Goal: Task Accomplishment & Management: Manage account settings

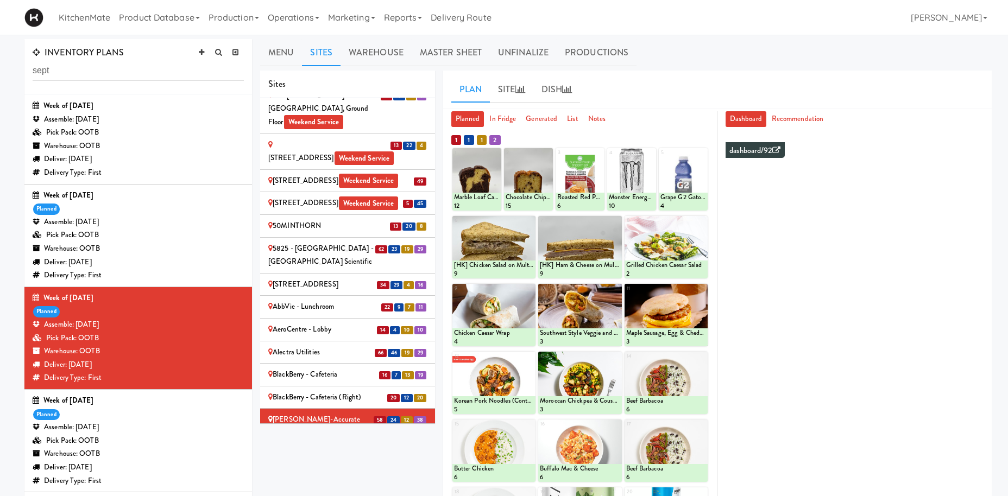
click at [336, 436] on div "Bothwell-Accurate 2" at bounding box center [347, 443] width 159 height 14
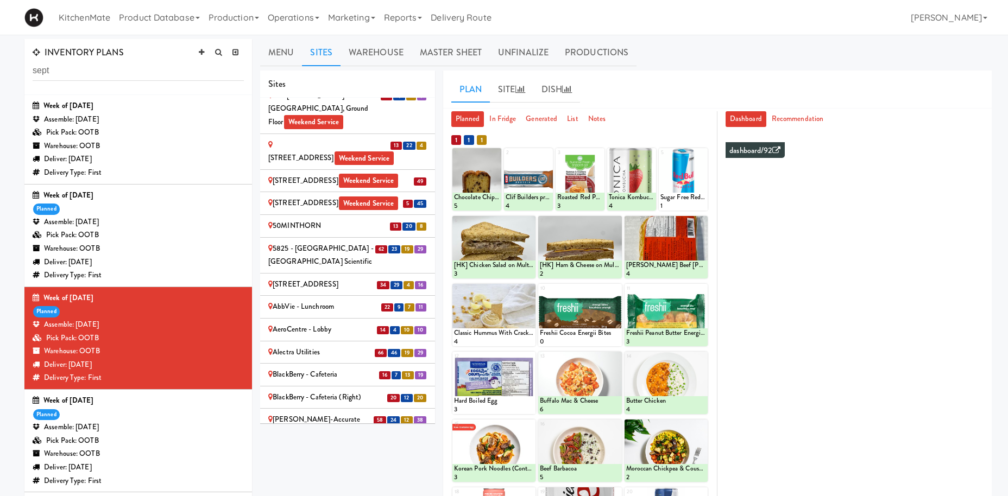
click at [320, 458] on div "Cafe Valleywood" at bounding box center [347, 465] width 159 height 14
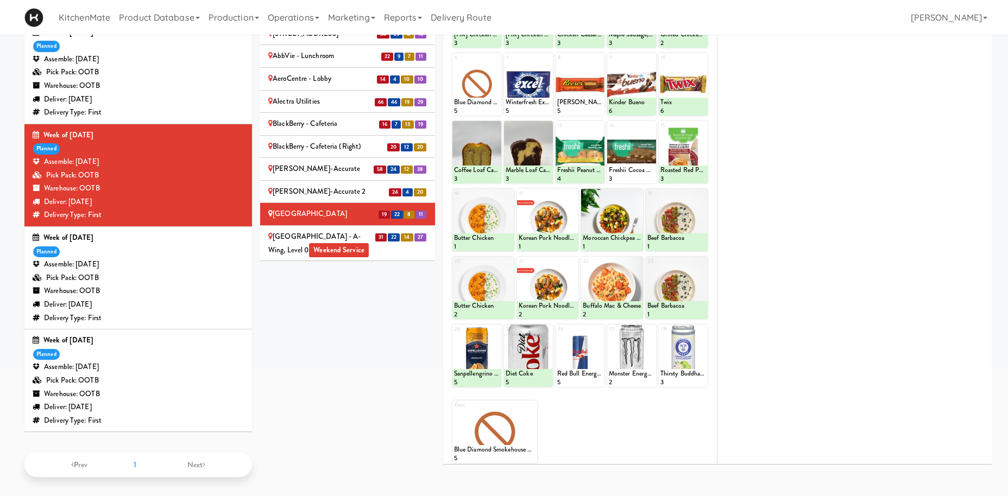
scroll to position [411, 0]
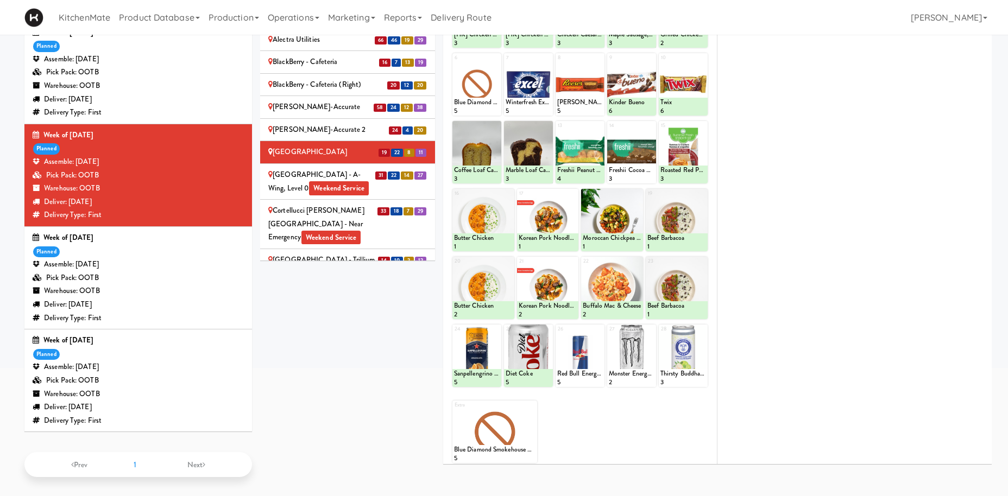
drag, startPoint x: 300, startPoint y: 128, endPoint x: 349, endPoint y: 51, distance: 91.3
click at [300, 168] on div "Cambridge Memorial Hospital - A-Wing, Level 0 Weekend Service" at bounding box center [347, 181] width 159 height 27
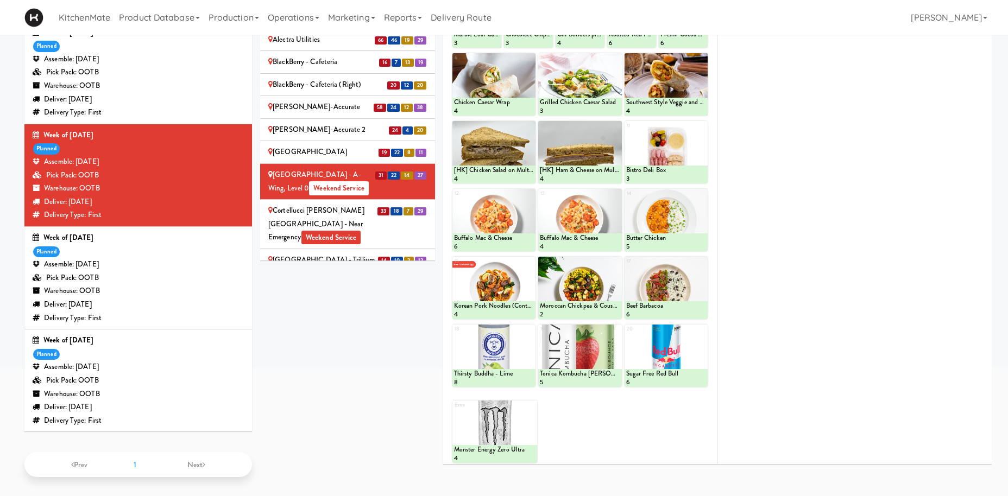
scroll to position [110, 0]
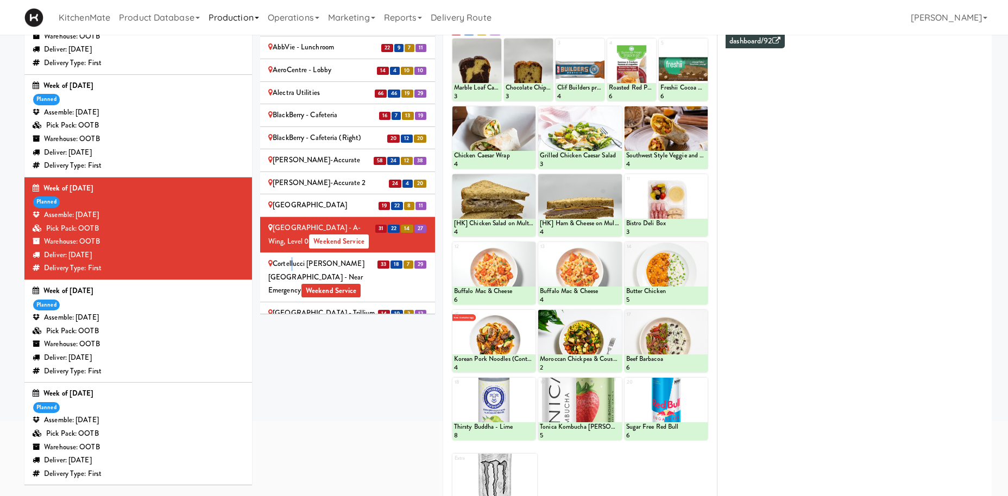
drag, startPoint x: 292, startPoint y: 212, endPoint x: 233, endPoint y: 29, distance: 192.2
click at [292, 257] on div "Cortellucci Vaughan Hospital - near Emergency Weekend Service" at bounding box center [347, 277] width 159 height 40
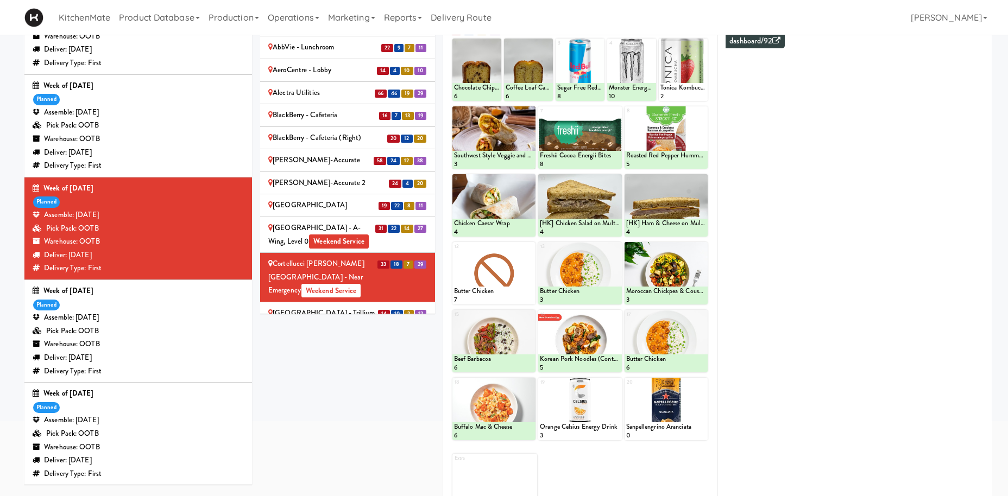
click at [292, 320] on span "Weekend Service" at bounding box center [319, 327] width 60 height 14
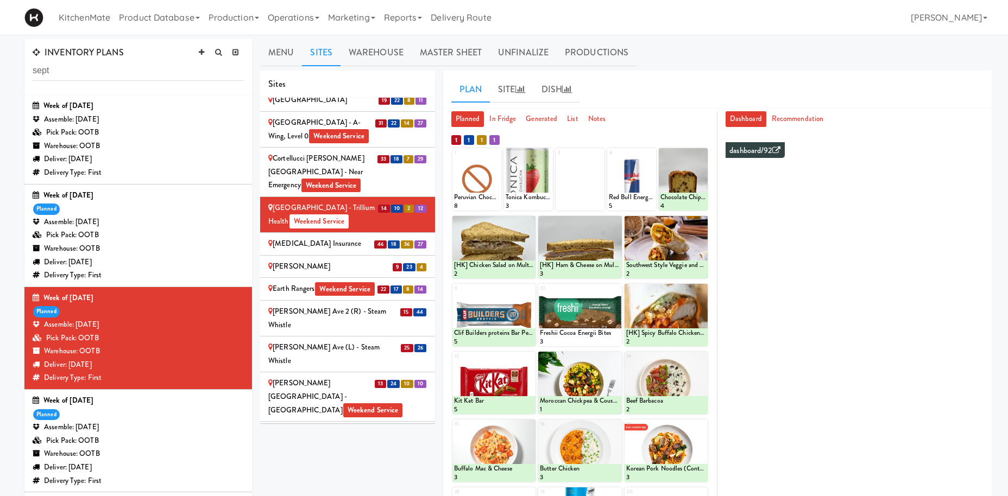
scroll to position [635, 0]
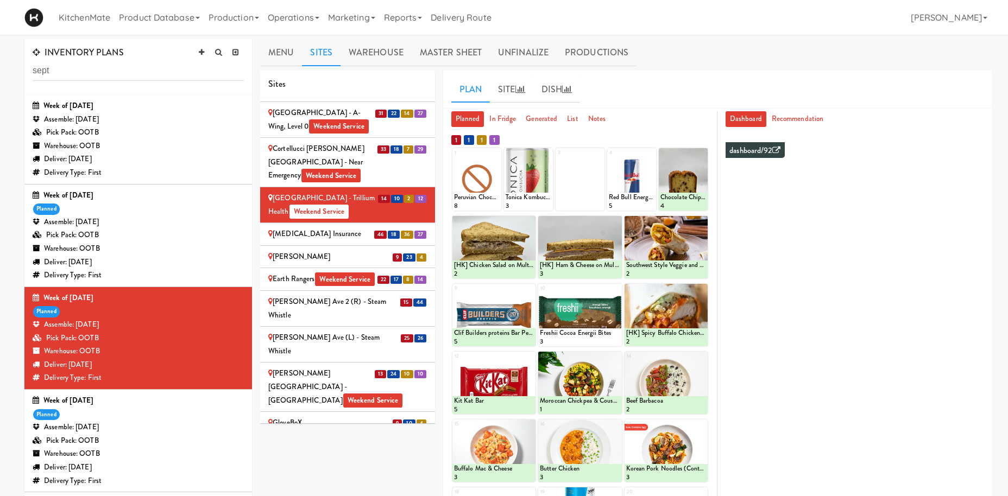
click at [329, 223] on li "46 18 36 27 Definity Insurance" at bounding box center [347, 234] width 175 height 23
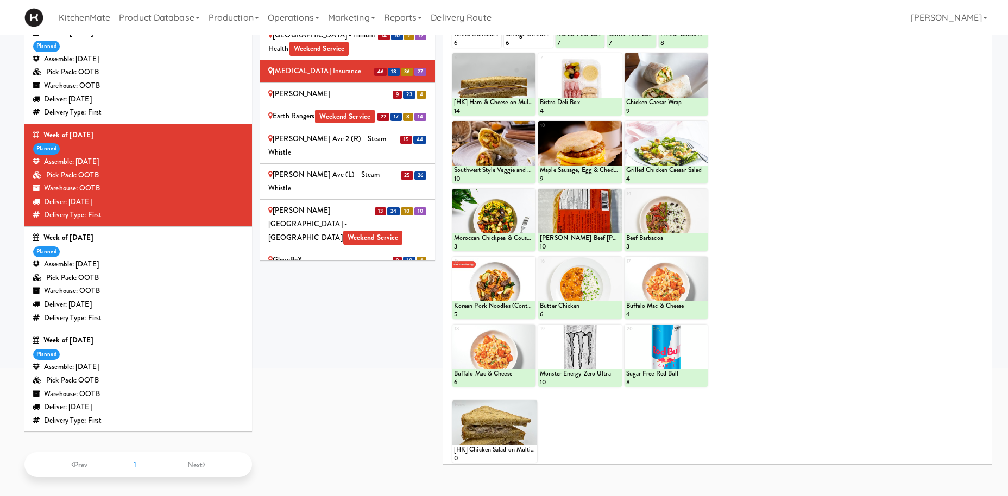
scroll to position [110, 0]
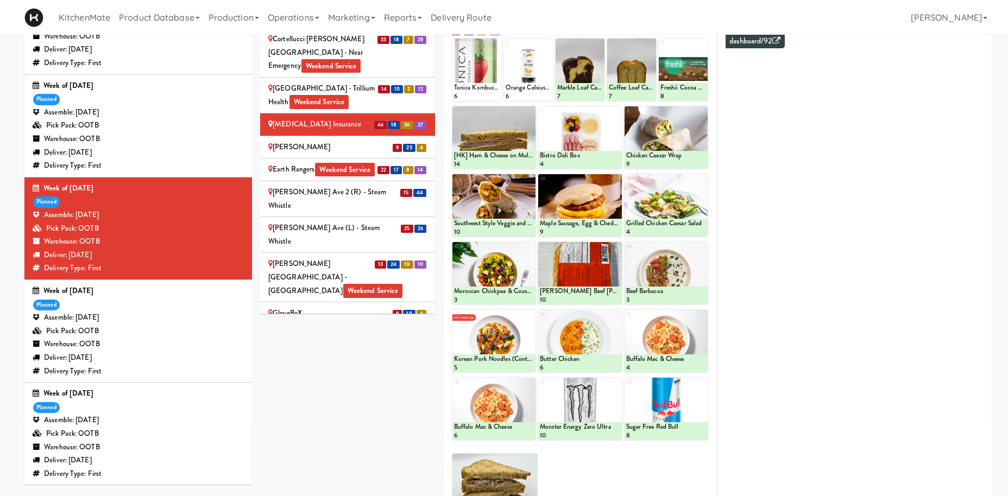
click at [296, 141] on div "[PERSON_NAME]" at bounding box center [347, 148] width 159 height 14
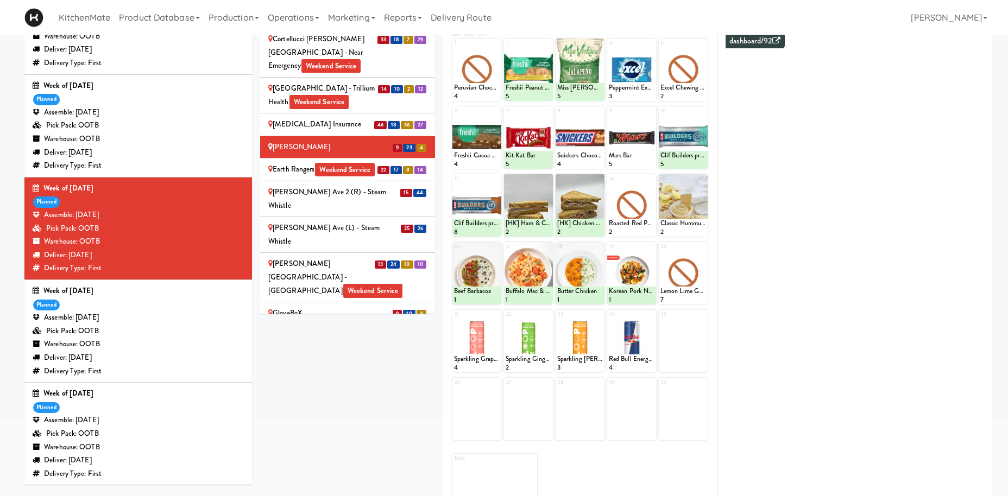
scroll to position [54, 0]
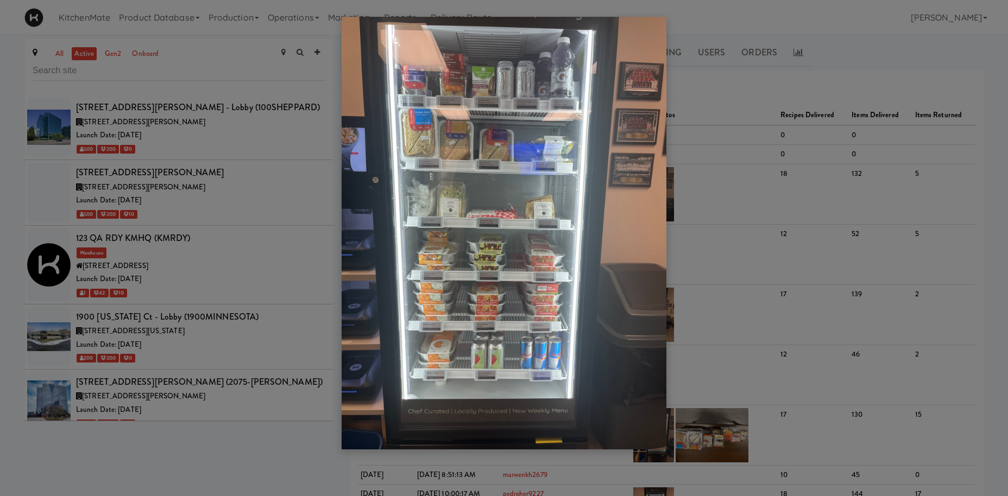
scroll to position [1130, 0]
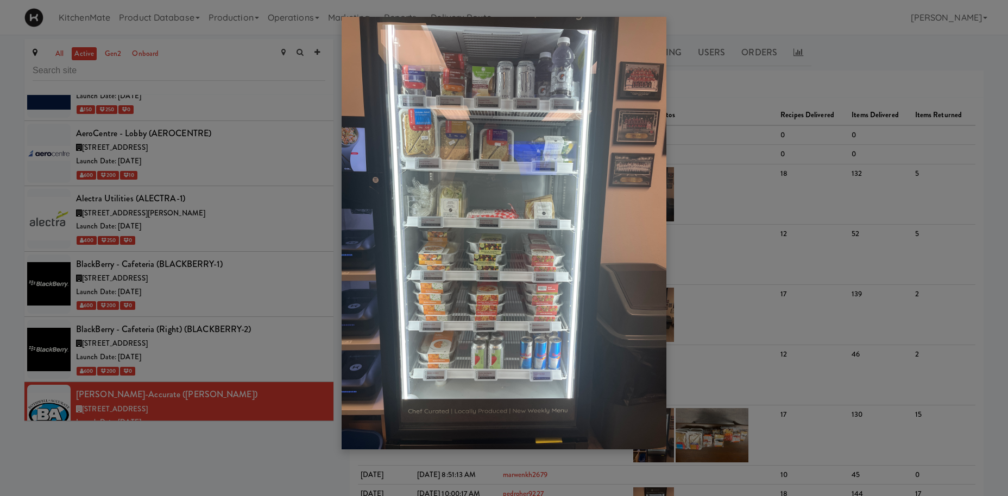
click at [232, 325] on div at bounding box center [504, 248] width 1008 height 496
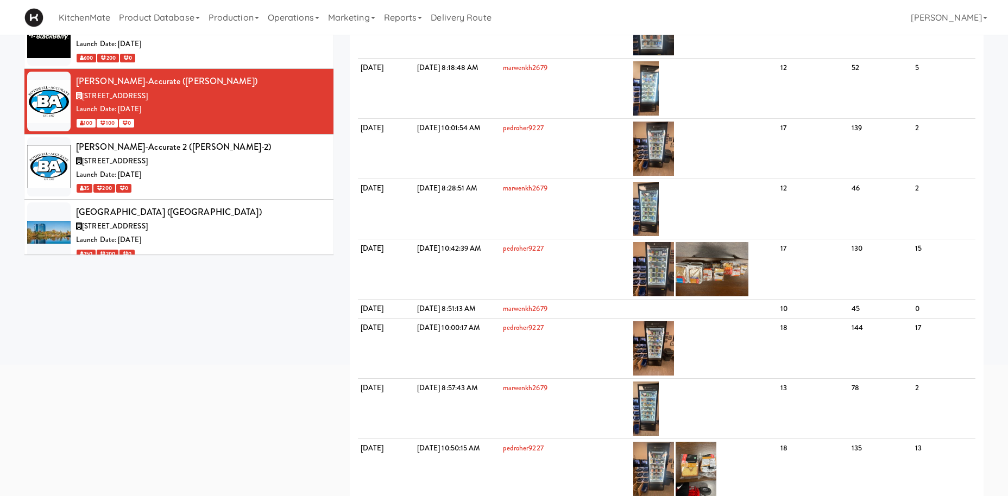
scroll to position [1280, 0]
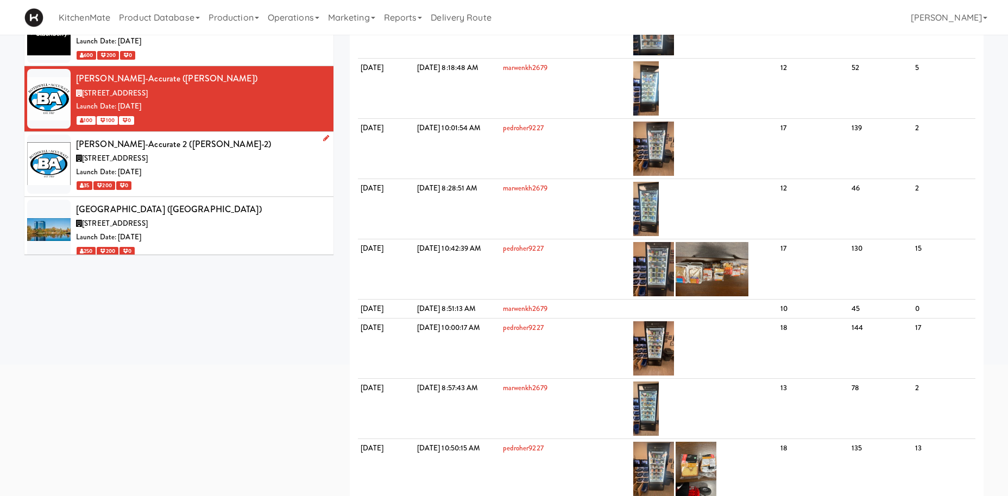
click at [244, 152] on div "[STREET_ADDRESS]" at bounding box center [200, 159] width 249 height 14
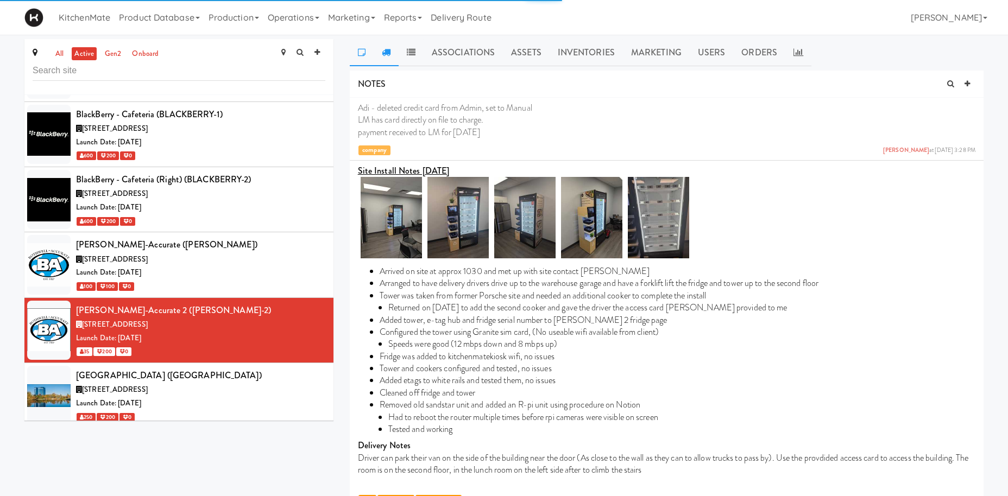
click at [390, 49] on icon at bounding box center [386, 52] width 9 height 9
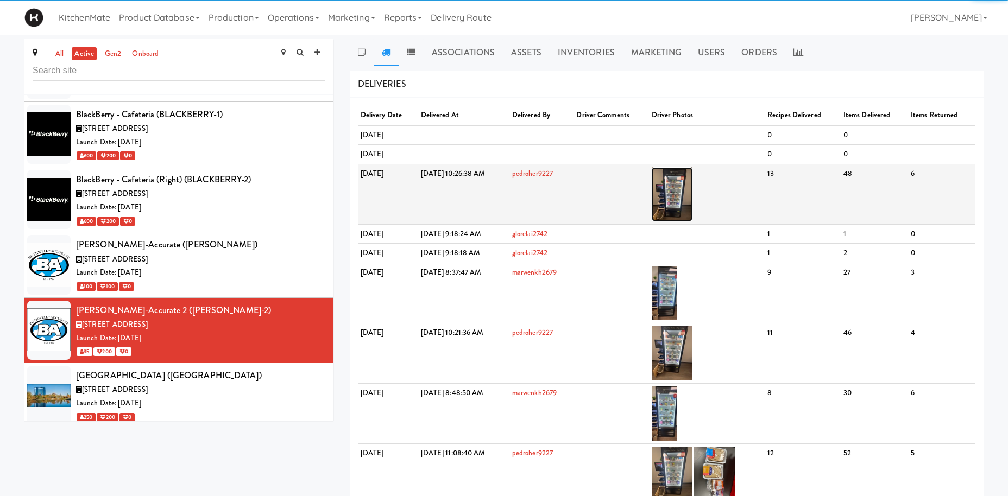
click at [693, 183] on img at bounding box center [672, 194] width 41 height 54
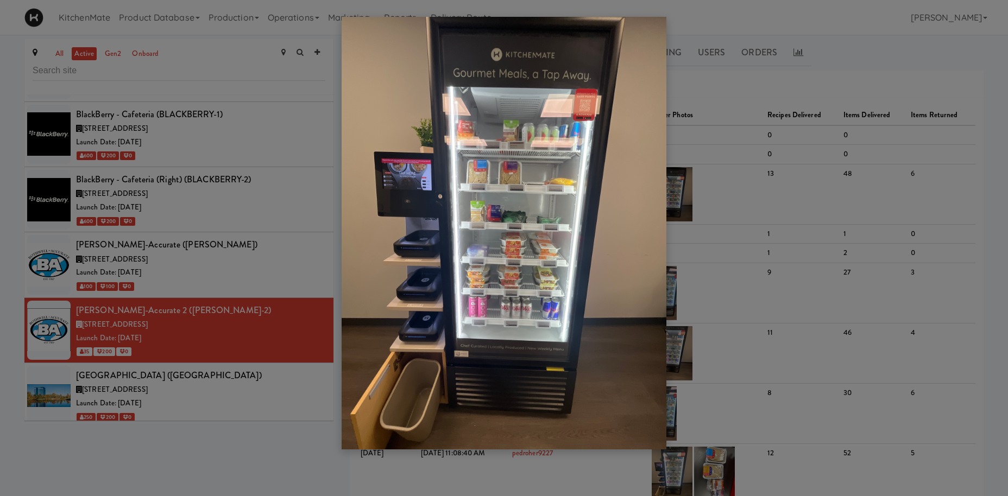
click at [201, 196] on div at bounding box center [504, 248] width 1008 height 496
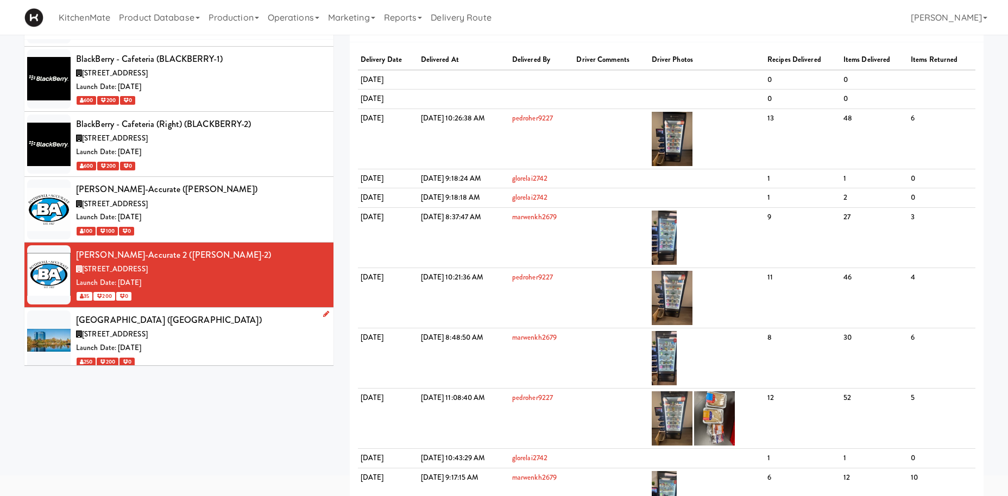
click at [226, 312] on div "[GEOGRAPHIC_DATA] ([GEOGRAPHIC_DATA])" at bounding box center [200, 320] width 249 height 16
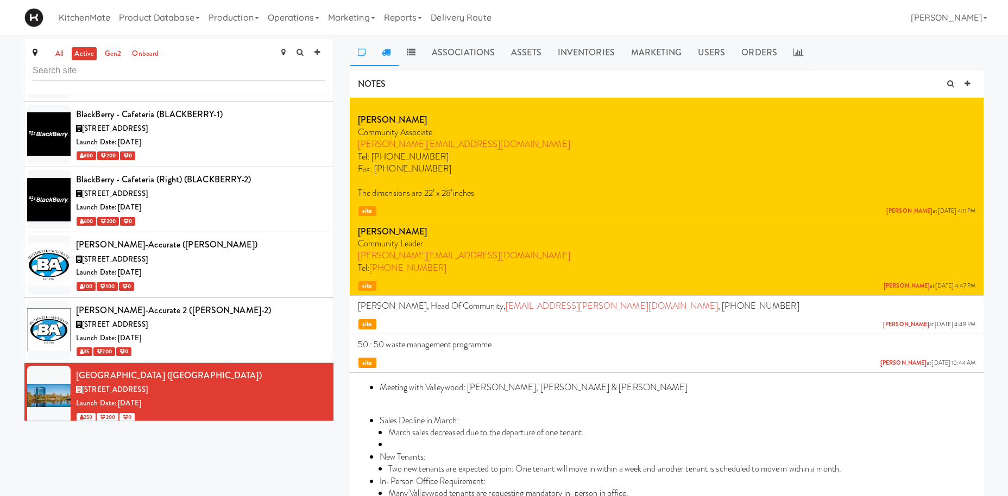
click at [386, 46] on link at bounding box center [386, 52] width 25 height 27
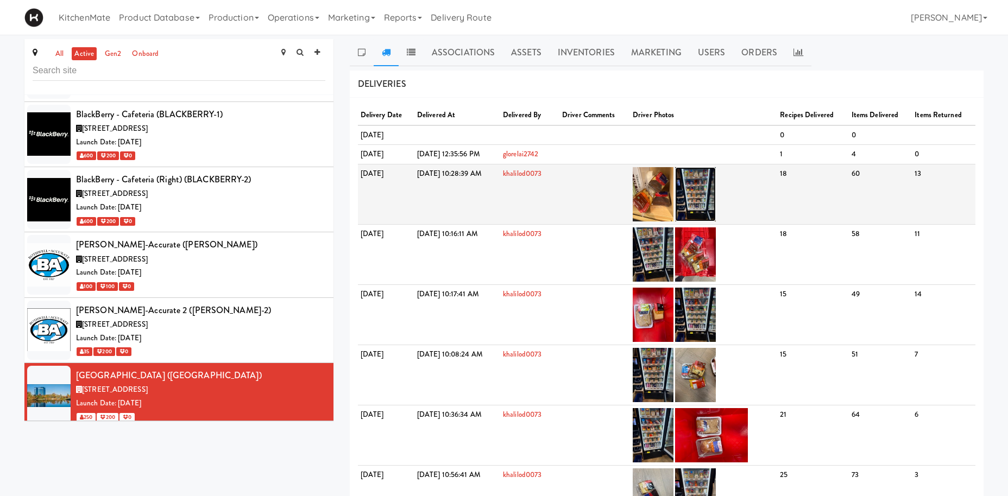
click at [716, 185] on img at bounding box center [695, 194] width 41 height 54
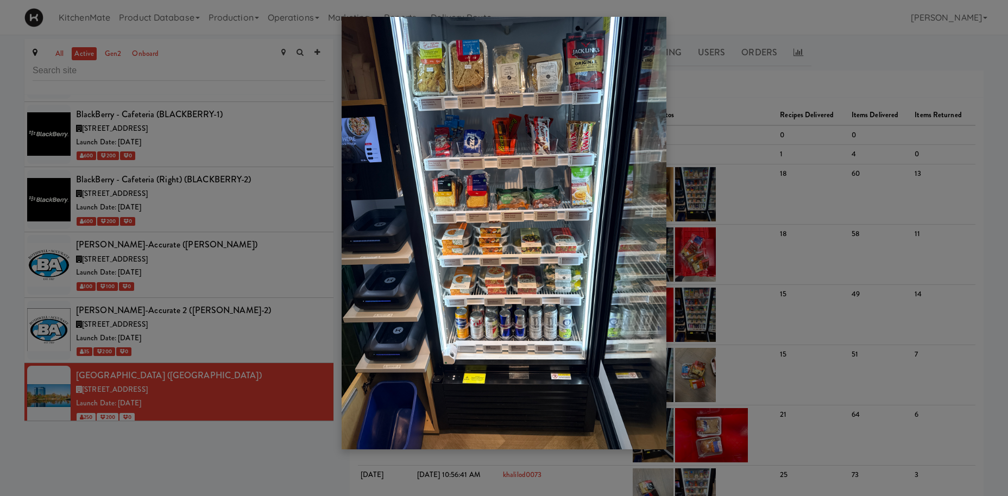
click at [251, 300] on div at bounding box center [504, 248] width 1008 height 496
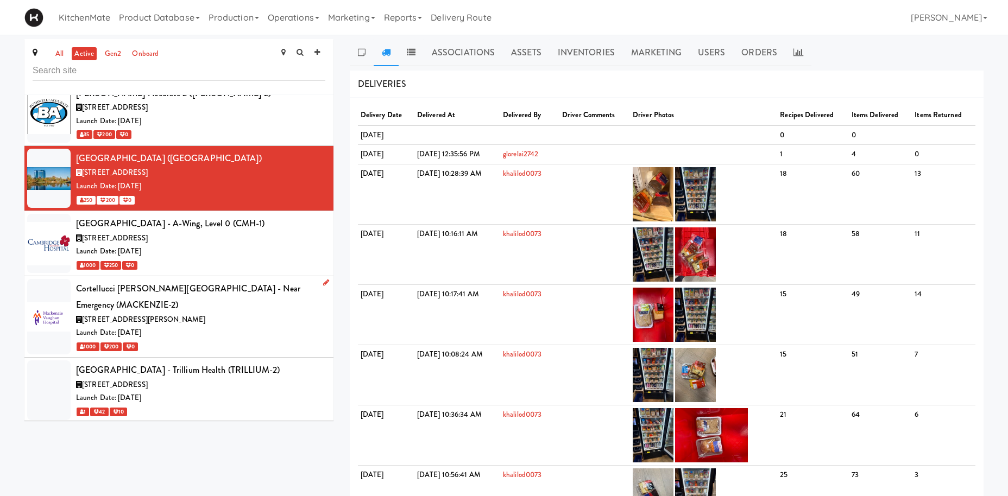
scroll to position [1505, 0]
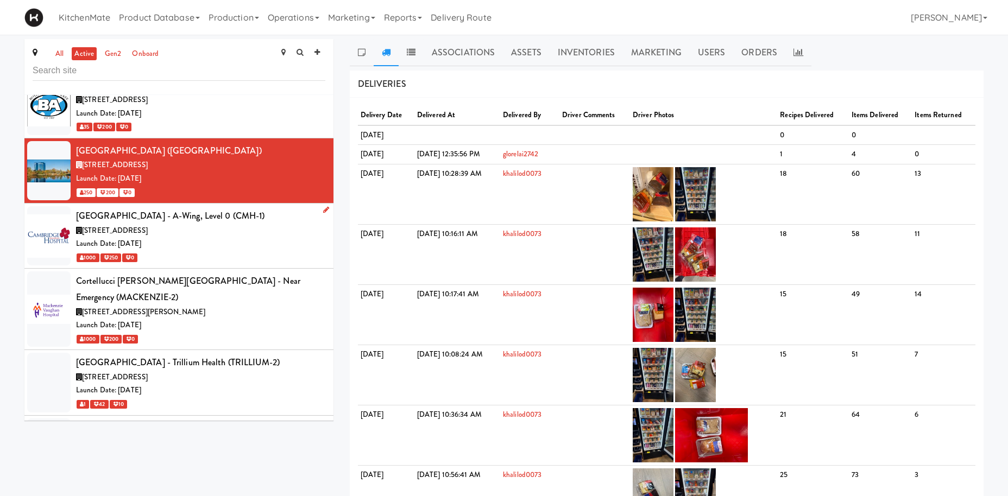
click at [256, 208] on div "[GEOGRAPHIC_DATA] - A-Wing, Level 0 (CMH-1)" at bounding box center [200, 216] width 249 height 16
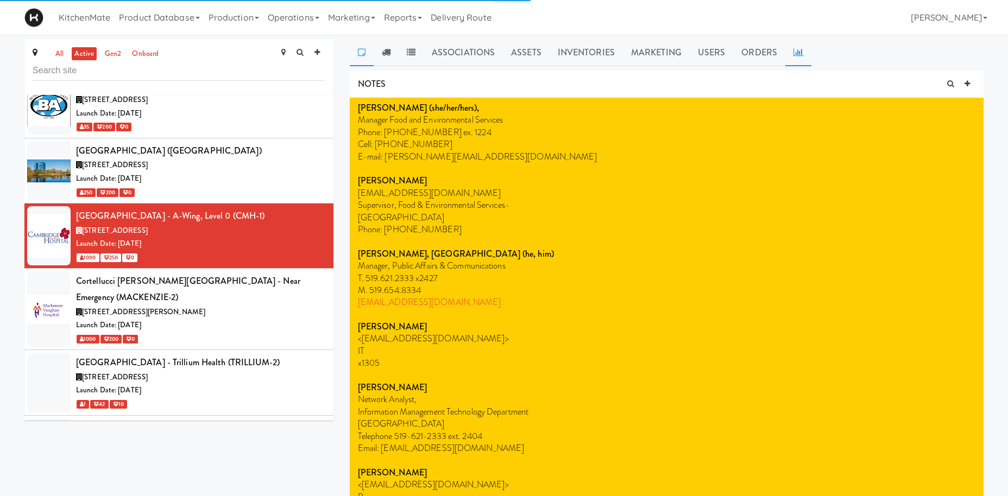
drag, startPoint x: 798, startPoint y: 51, endPoint x: 797, endPoint y: 60, distance: 9.4
click at [798, 51] on icon at bounding box center [799, 52] width 10 height 9
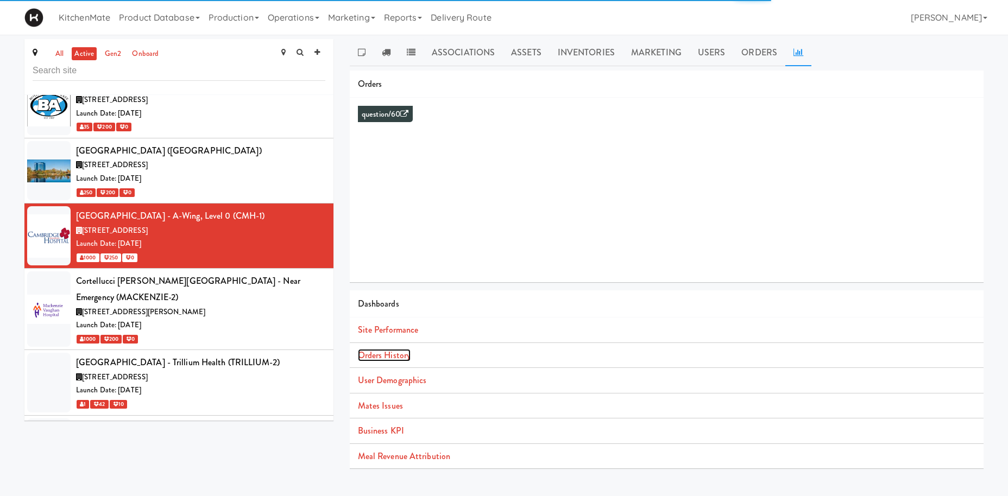
click at [387, 355] on link "Orders History" at bounding box center [384, 355] width 53 height 12
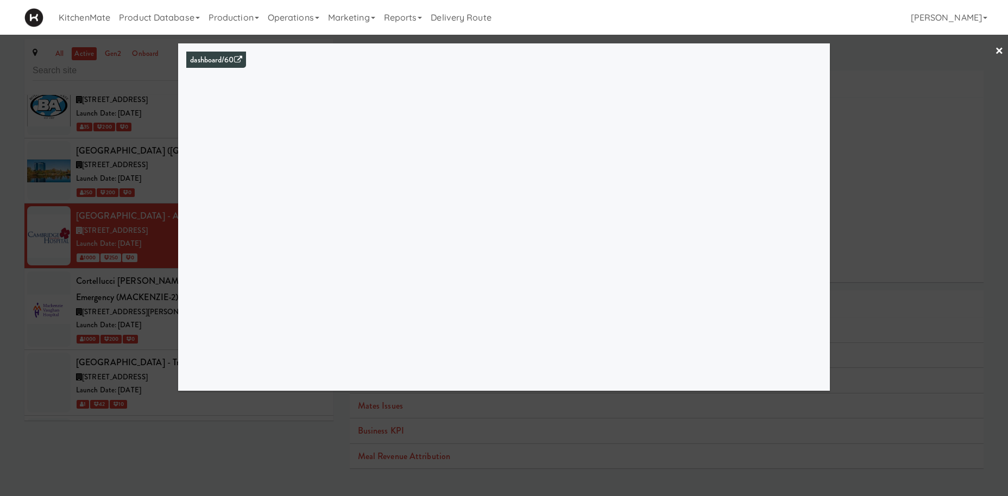
click at [883, 167] on div at bounding box center [504, 248] width 1008 height 496
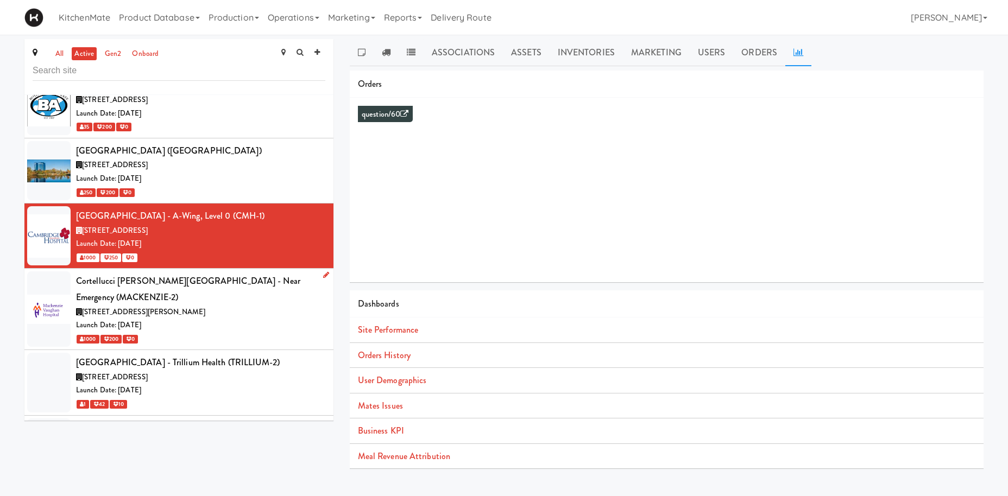
click at [240, 306] on div "[STREET_ADDRESS][PERSON_NAME]" at bounding box center [200, 313] width 249 height 14
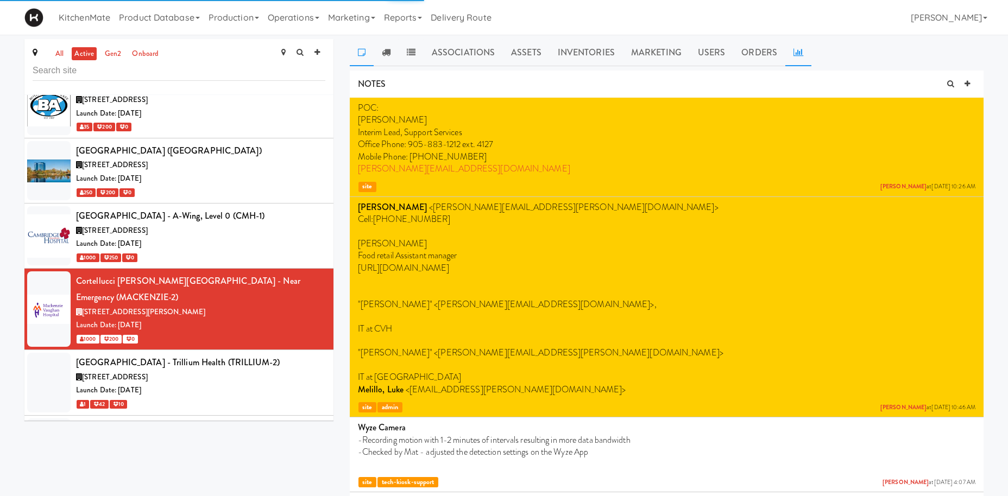
click at [796, 58] on link at bounding box center [798, 52] width 26 height 27
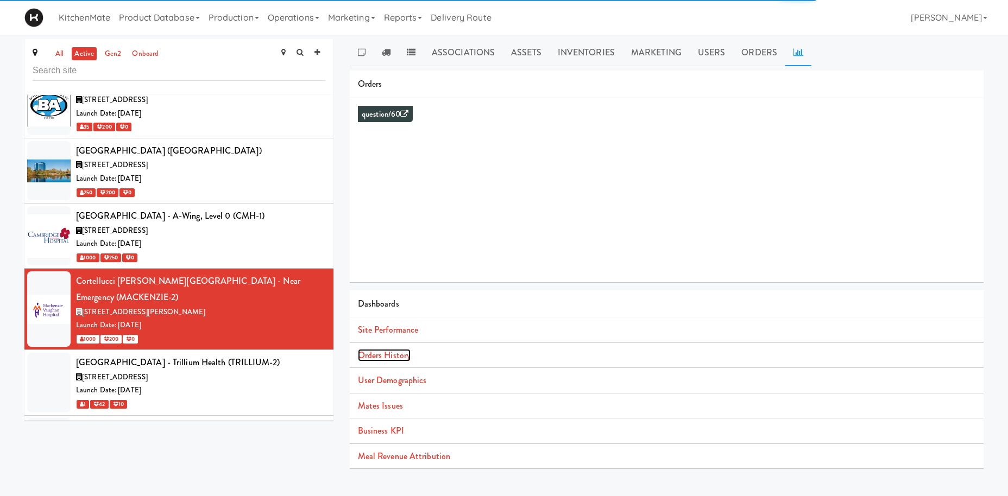
click at [401, 355] on link "Orders History" at bounding box center [384, 355] width 53 height 12
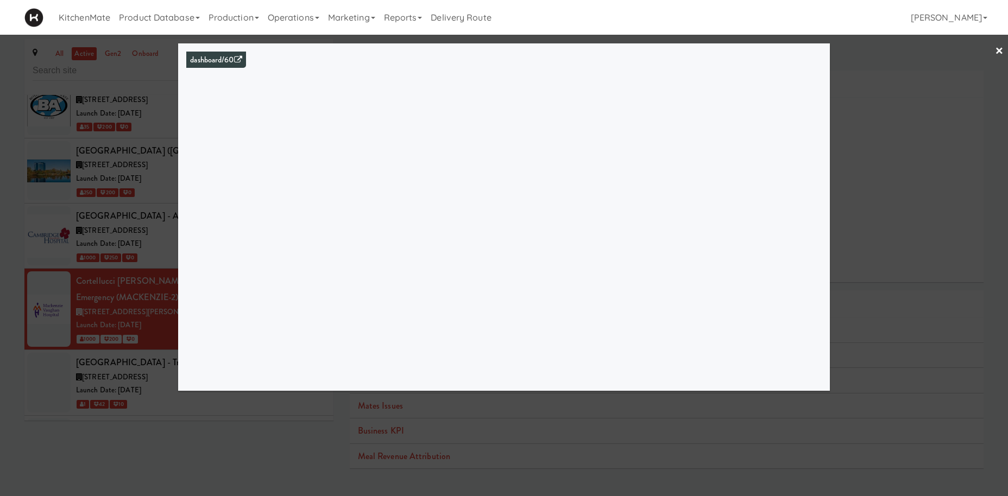
click at [96, 184] on div at bounding box center [504, 248] width 1008 height 496
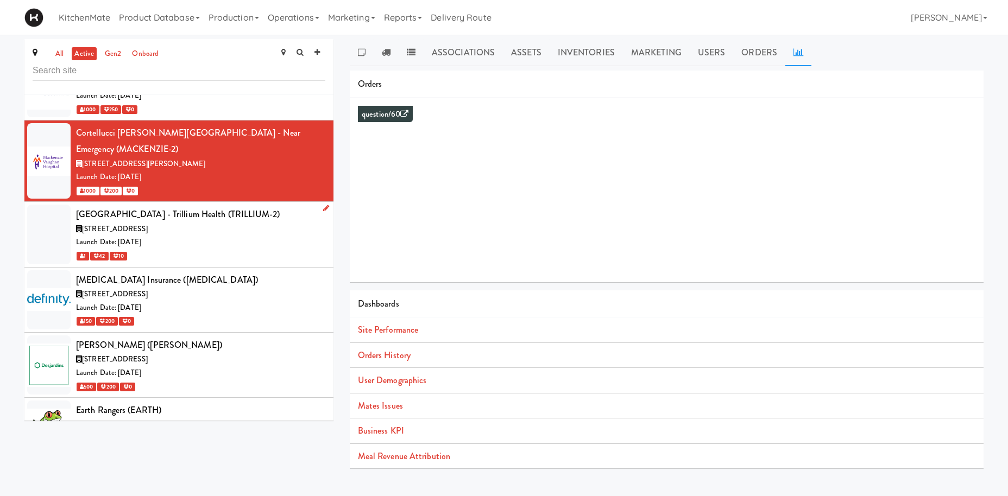
scroll to position [1655, 0]
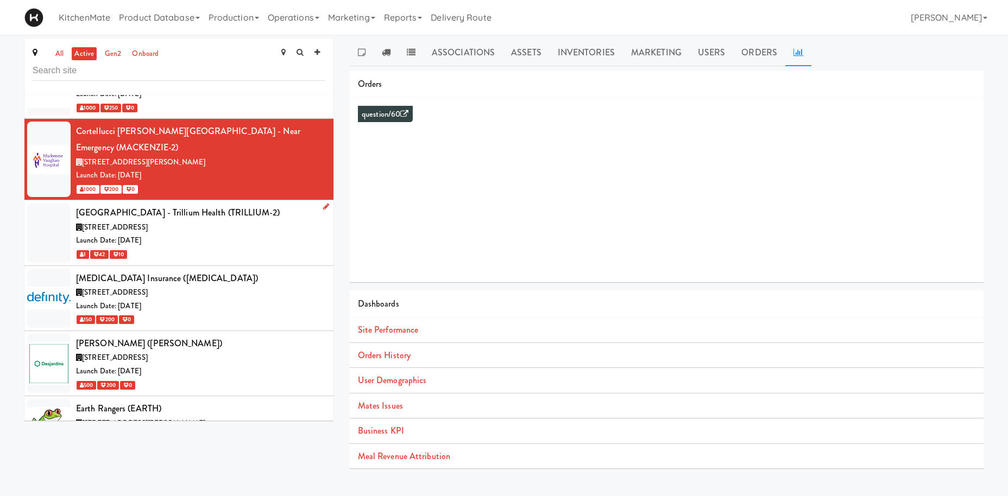
click at [249, 221] on div "2200 Eglinton Ave W, Mississauga ON" at bounding box center [200, 228] width 249 height 14
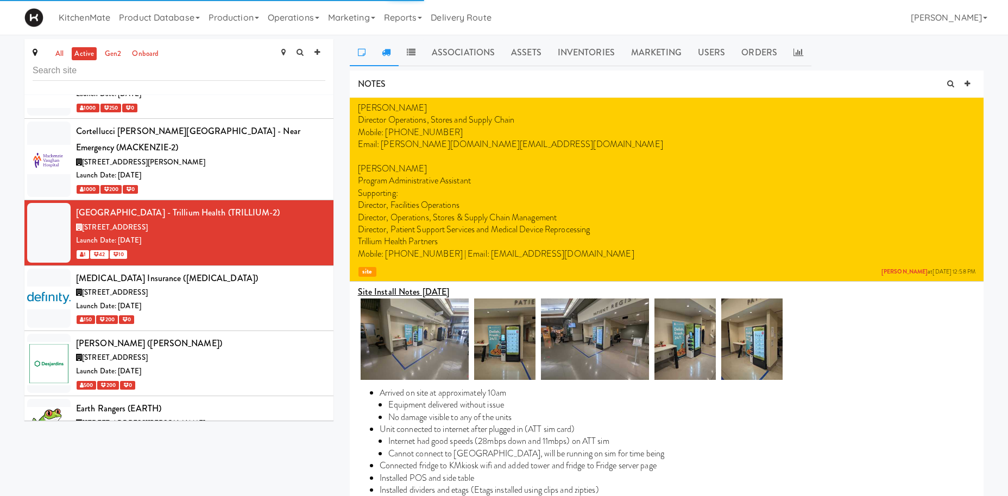
click at [386, 49] on icon at bounding box center [386, 52] width 9 height 9
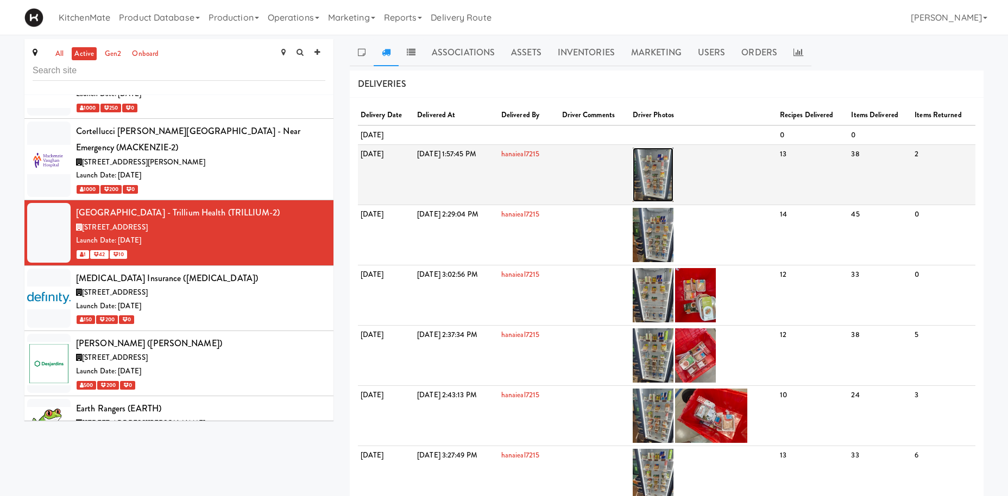
click at [673, 165] on img at bounding box center [653, 175] width 41 height 54
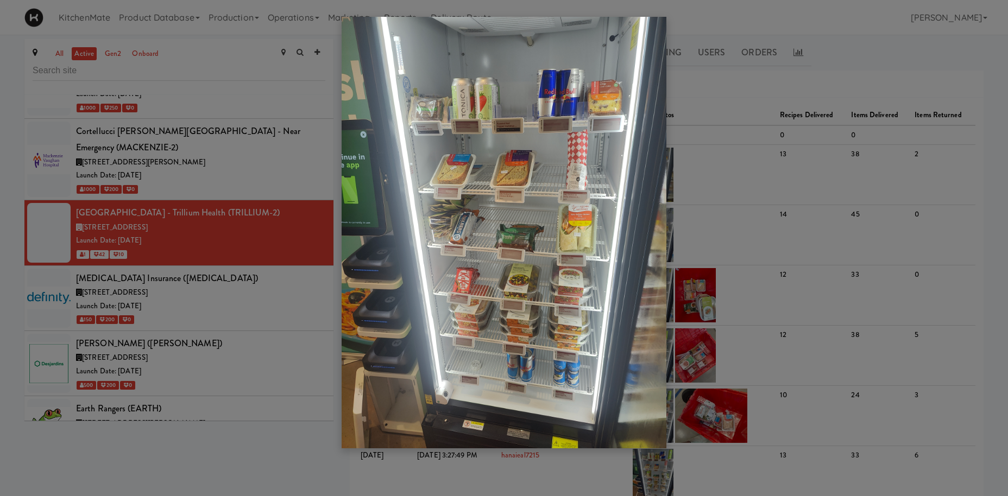
click at [234, 247] on div at bounding box center [504, 248] width 1008 height 496
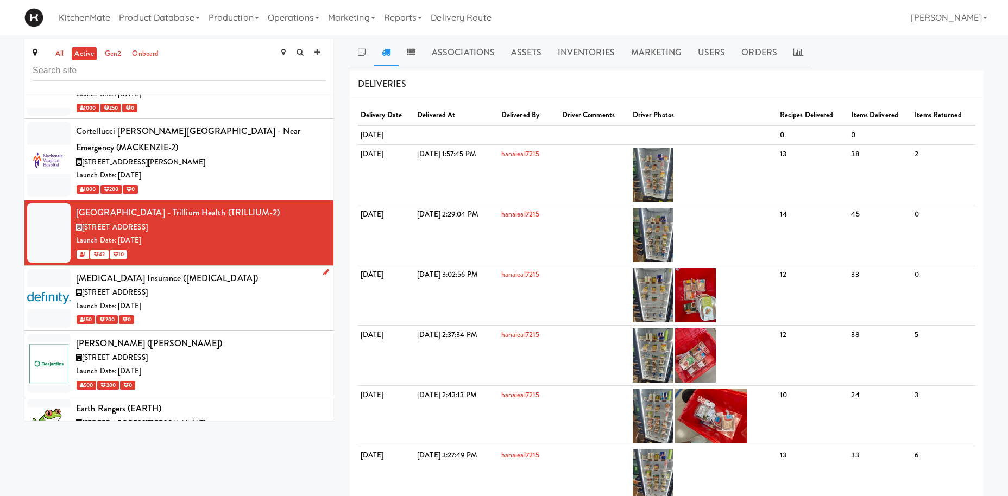
click at [234, 286] on div "[STREET_ADDRESS]" at bounding box center [200, 293] width 249 height 14
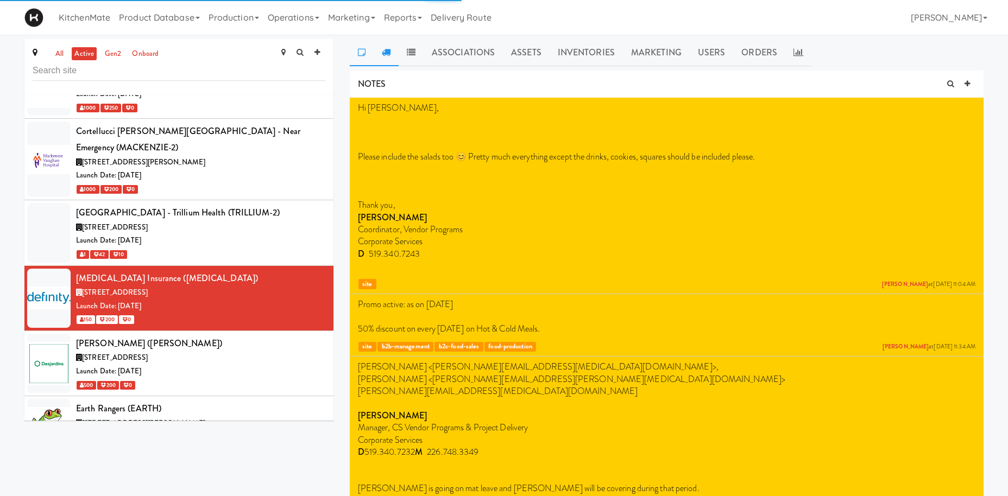
click at [392, 57] on link at bounding box center [386, 52] width 25 height 27
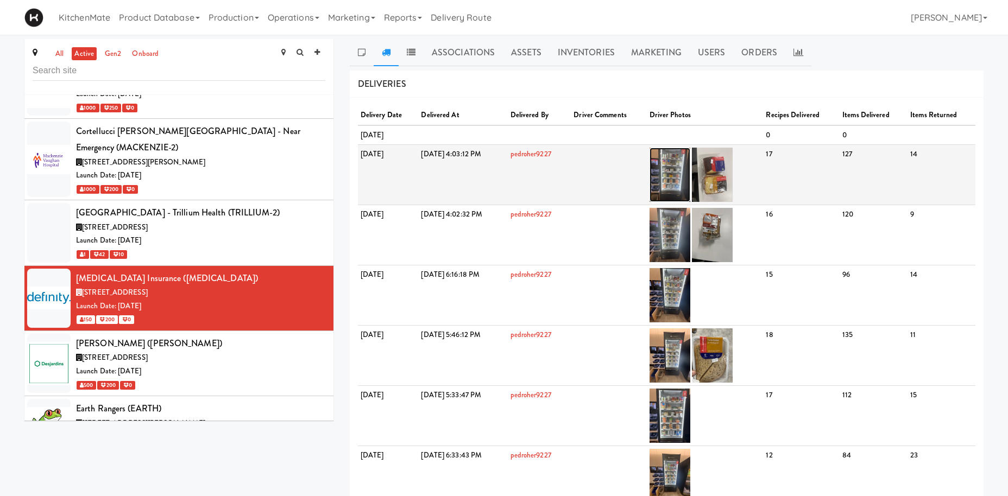
click at [690, 168] on img at bounding box center [670, 175] width 41 height 54
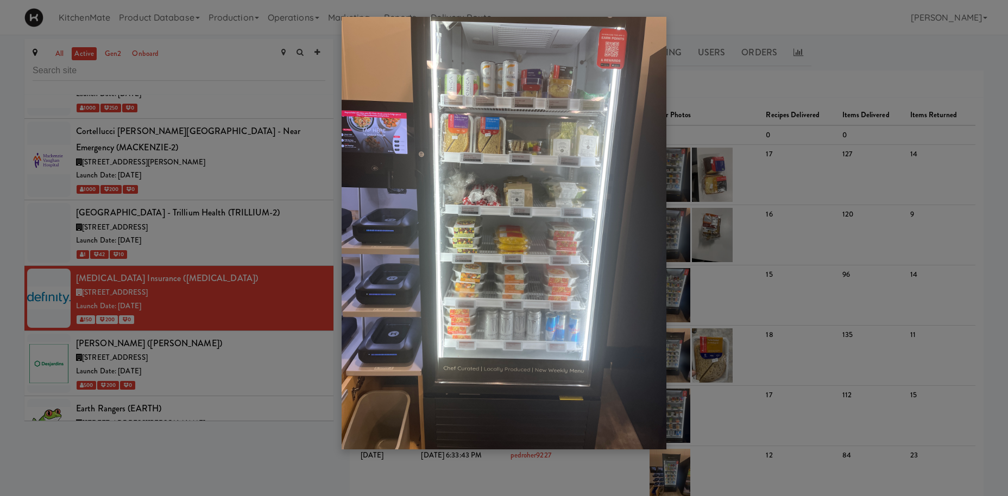
click at [759, 280] on div at bounding box center [504, 248] width 1008 height 496
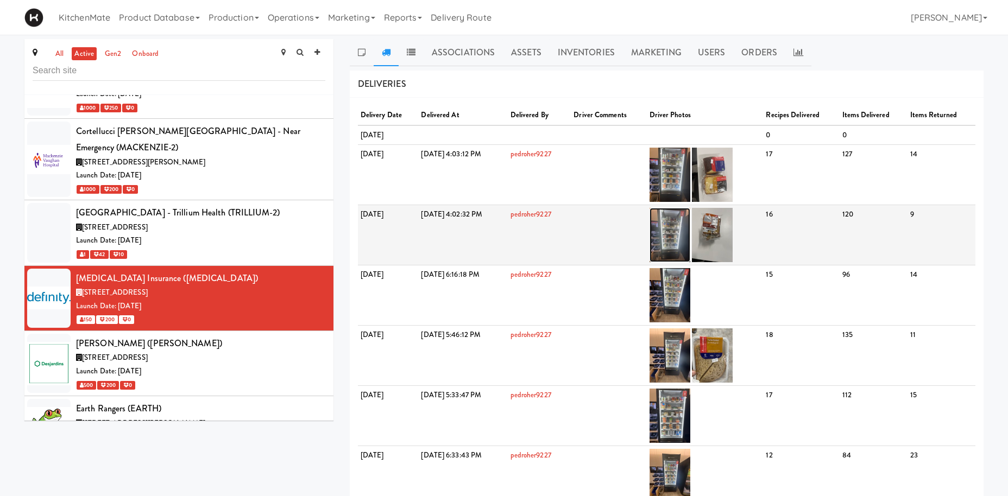
click at [690, 216] on img at bounding box center [670, 235] width 41 height 54
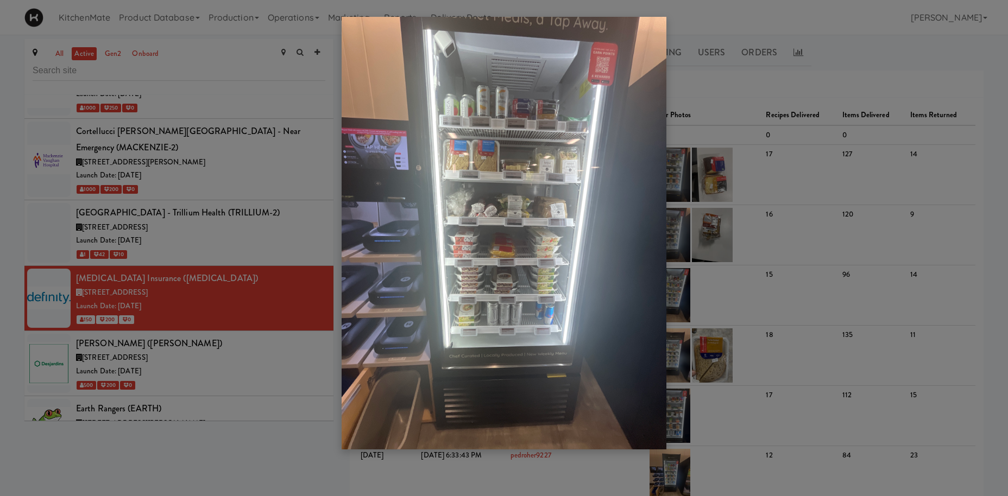
click at [716, 300] on div at bounding box center [504, 248] width 1008 height 496
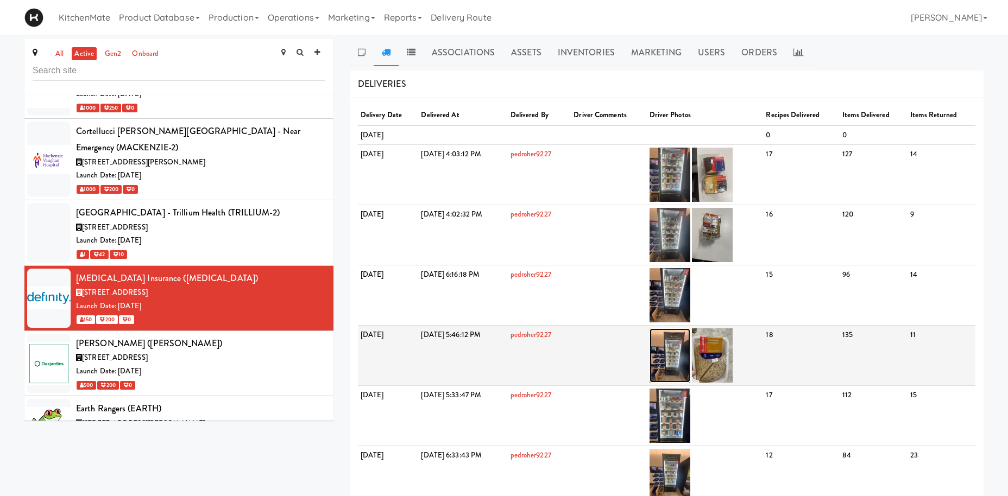
click at [690, 357] on img at bounding box center [670, 356] width 41 height 54
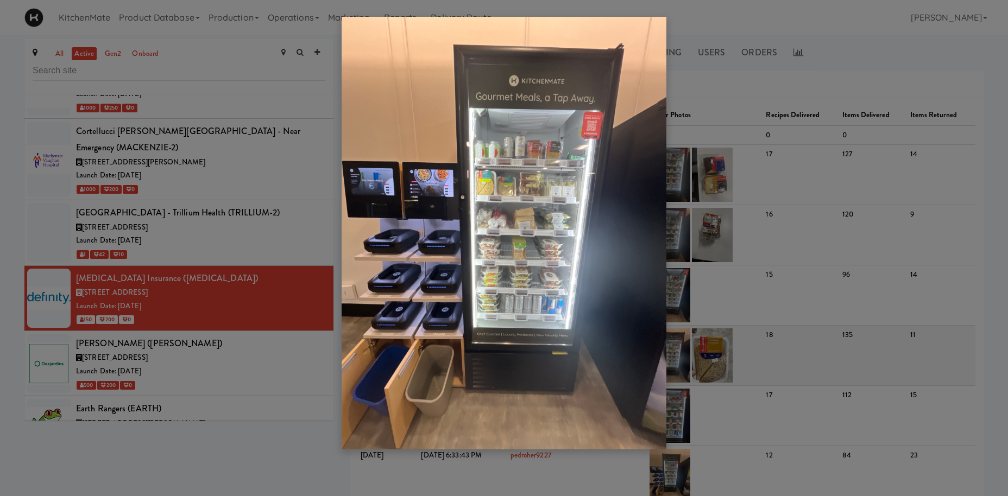
click at [712, 357] on div at bounding box center [504, 248] width 1008 height 496
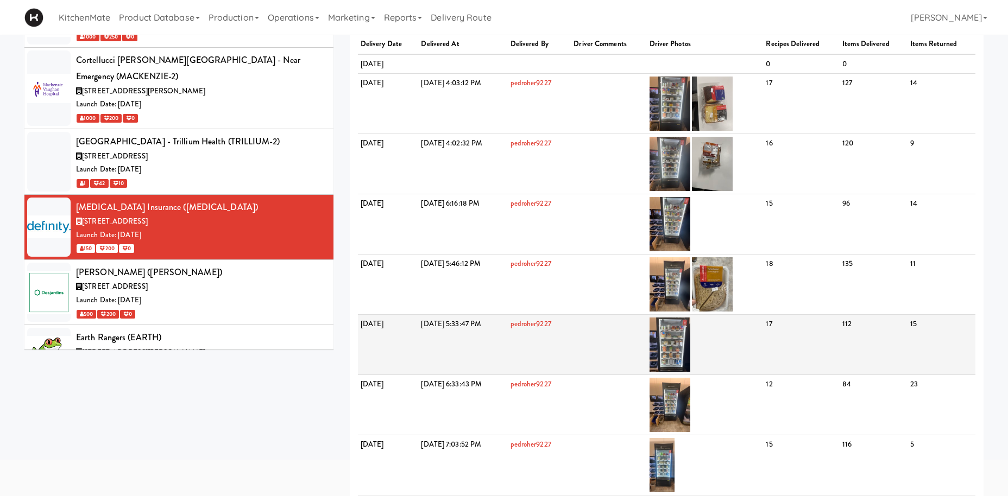
scroll to position [166, 0]
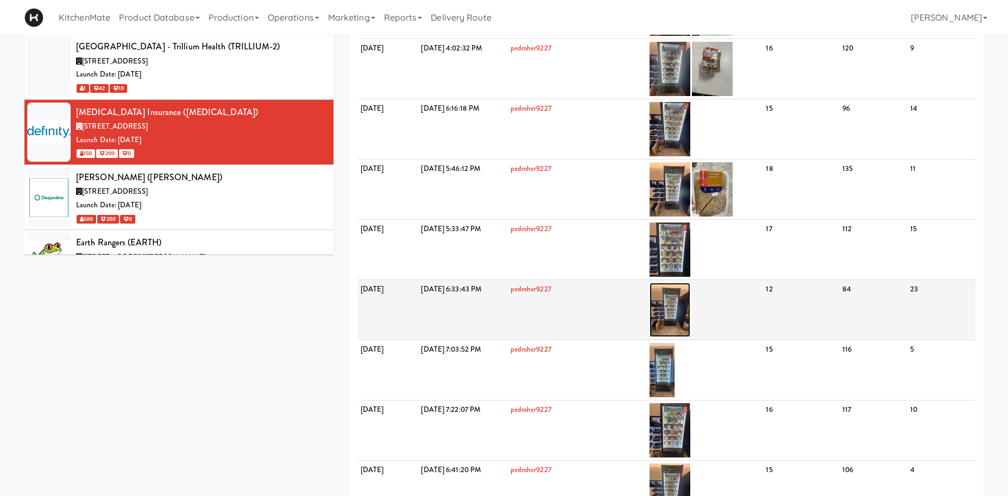
click at [690, 308] on img at bounding box center [670, 310] width 41 height 54
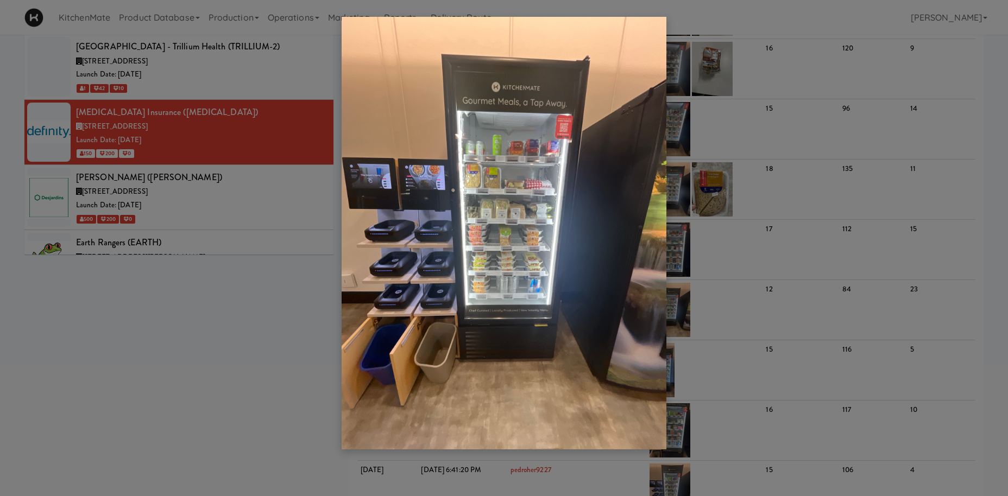
click at [735, 319] on div at bounding box center [504, 248] width 1008 height 496
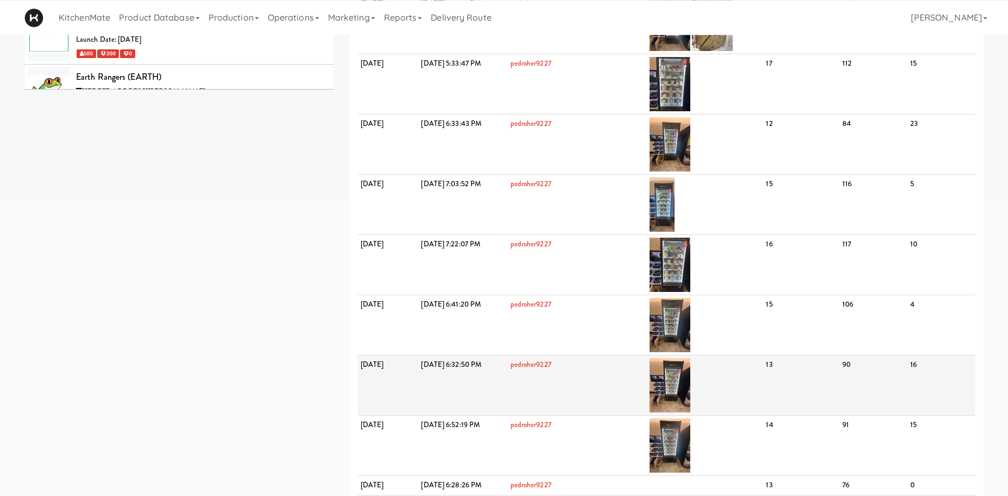
scroll to position [332, 0]
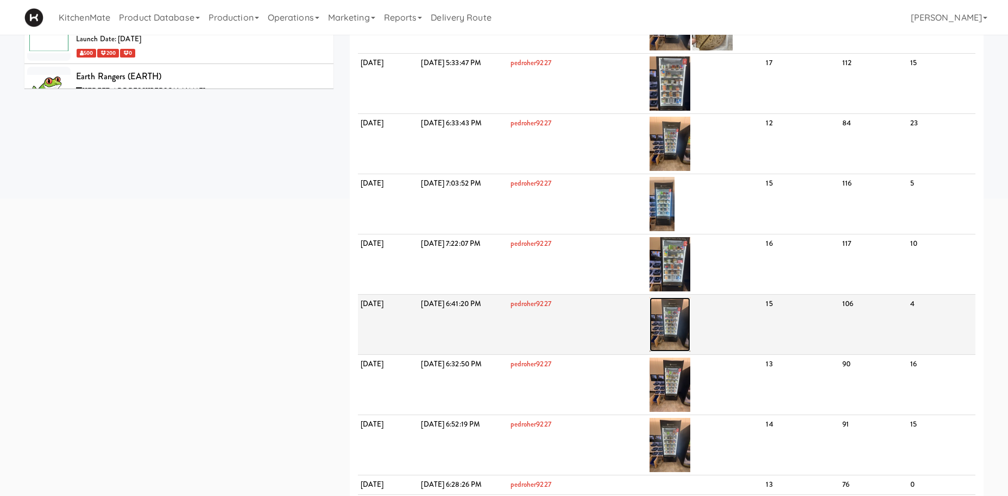
click at [690, 307] on img at bounding box center [670, 325] width 41 height 54
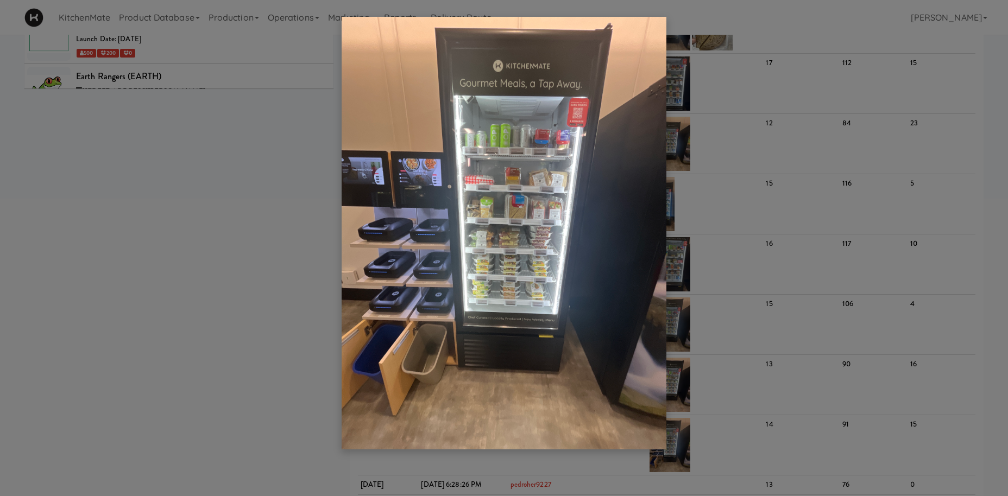
drag, startPoint x: 242, startPoint y: 150, endPoint x: 238, endPoint y: 215, distance: 64.7
click at [240, 152] on div at bounding box center [504, 248] width 1008 height 496
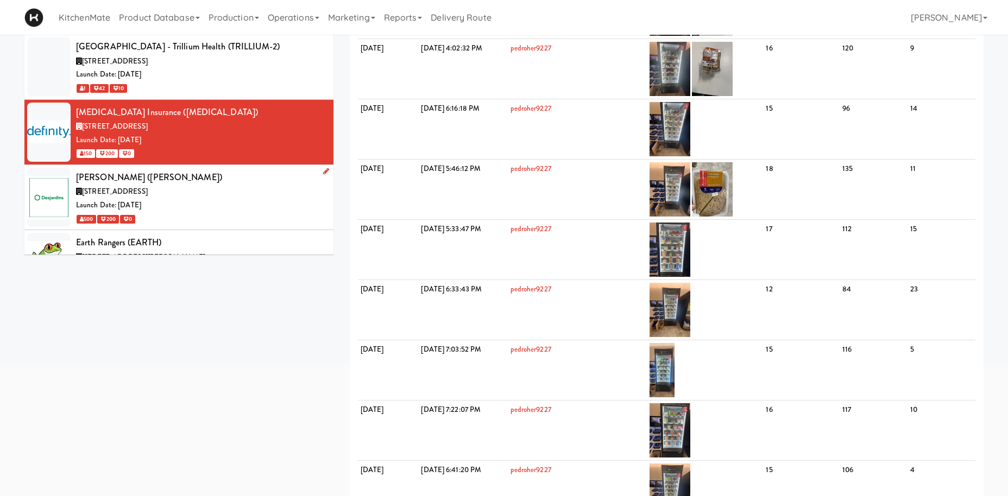
click at [186, 169] on div "[PERSON_NAME] ([PERSON_NAME])" at bounding box center [200, 177] width 249 height 16
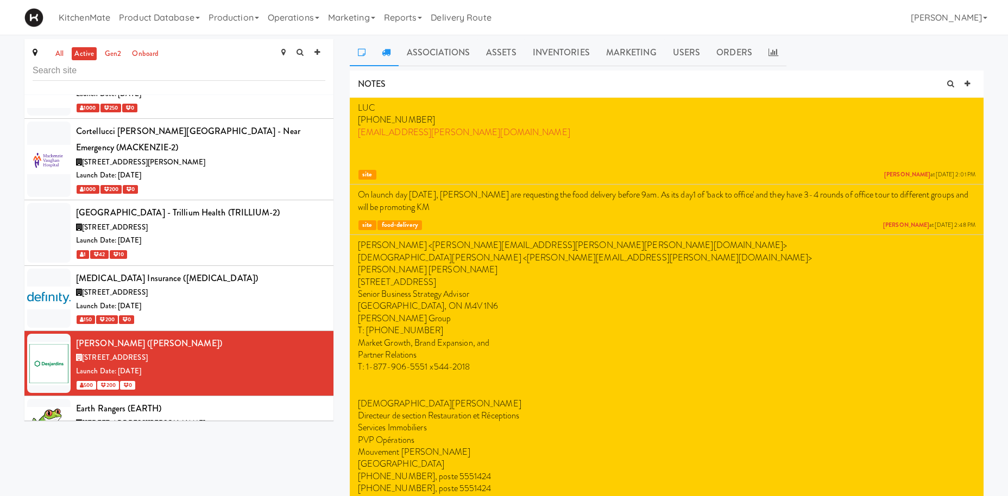
click at [378, 52] on link at bounding box center [386, 52] width 25 height 27
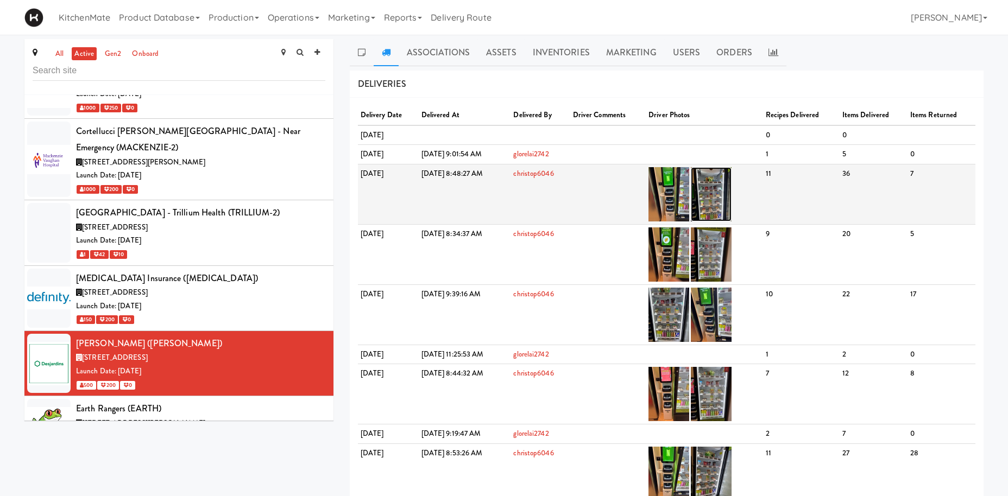
click at [732, 192] on img at bounding box center [711, 194] width 41 height 54
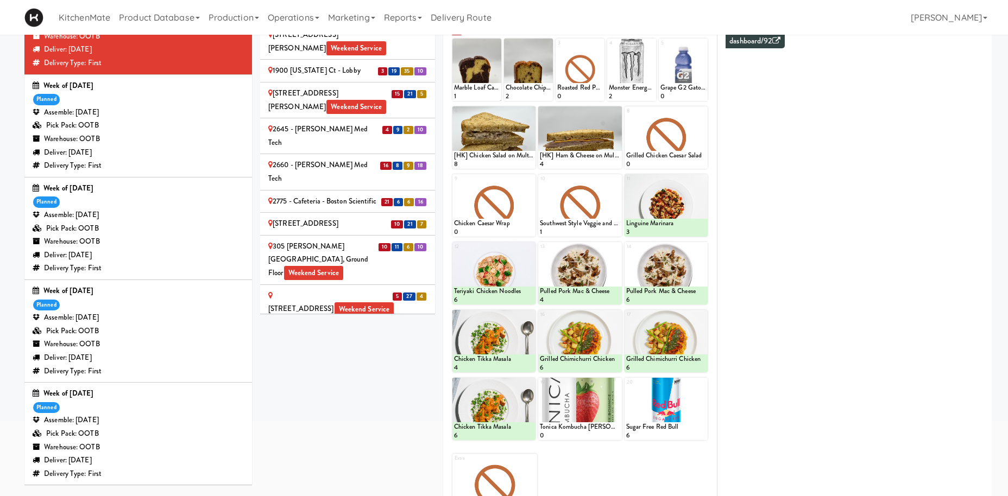
scroll to position [235, 0]
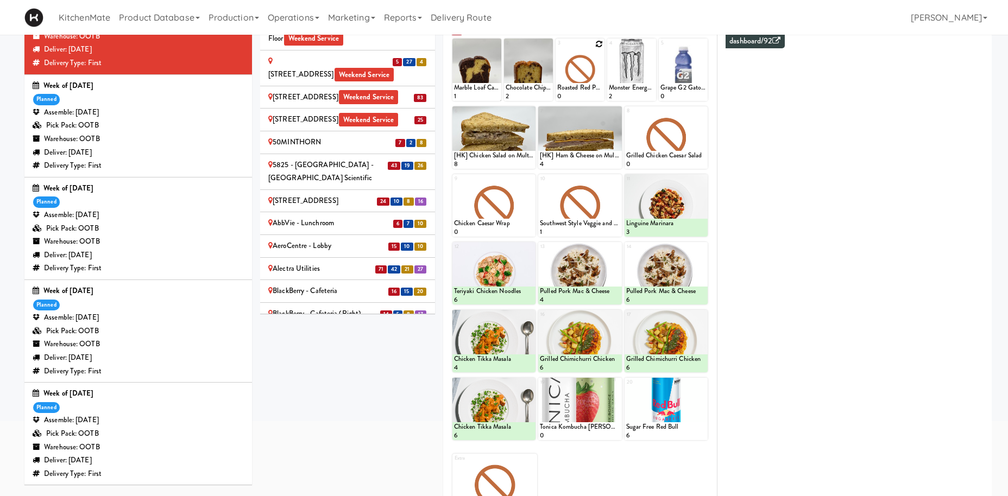
click at [602, 44] on icon at bounding box center [599, 44] width 8 height 8
type input "8"
click at [593, 89] on button at bounding box center [591, 91] width 14 height 13
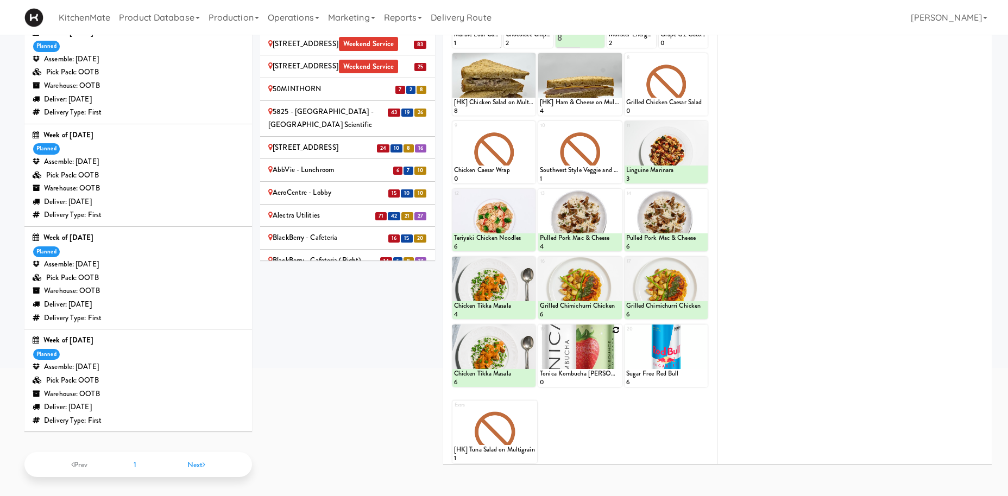
click at [618, 330] on icon at bounding box center [617, 330] width 8 height 8
click at [540, 335] on select "- Empty - Activia Probiotic Peach Mango Smoothie Aquafina Water Chocolate Milk …" at bounding box center [580, 361] width 80 height 52
type input "5"
click at [596, 375] on button at bounding box center [600, 377] width 14 height 13
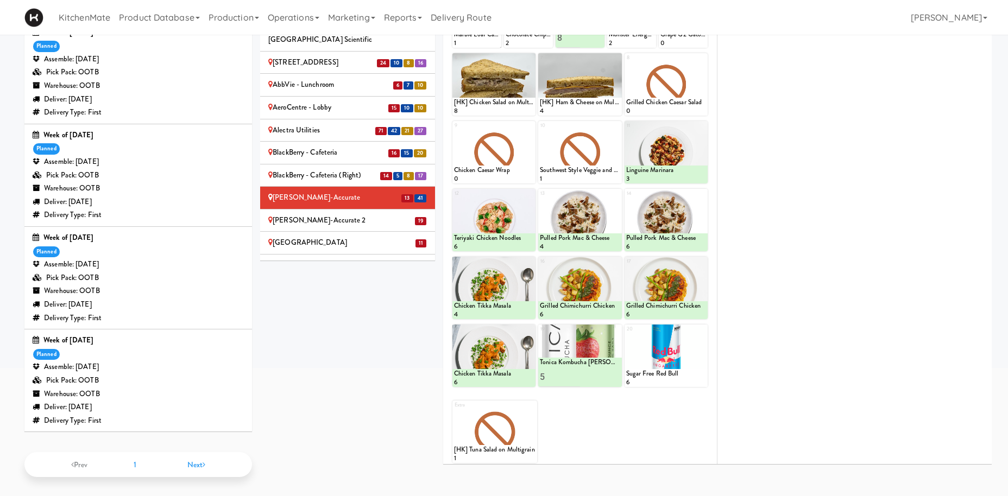
scroll to position [319, 0]
click at [382, 237] on div "Cafe Valleywood" at bounding box center [347, 244] width 159 height 14
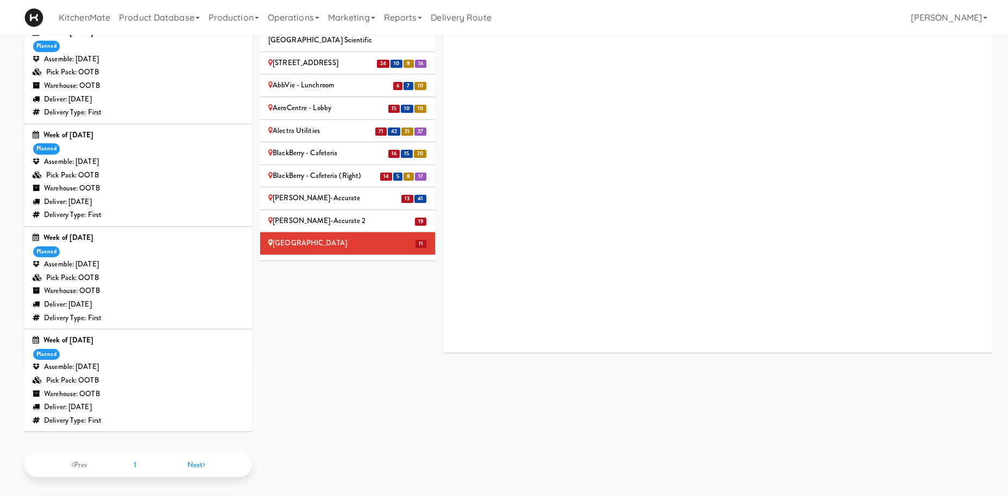
click at [349, 192] on div "Bothwell-Accurate" at bounding box center [347, 199] width 159 height 14
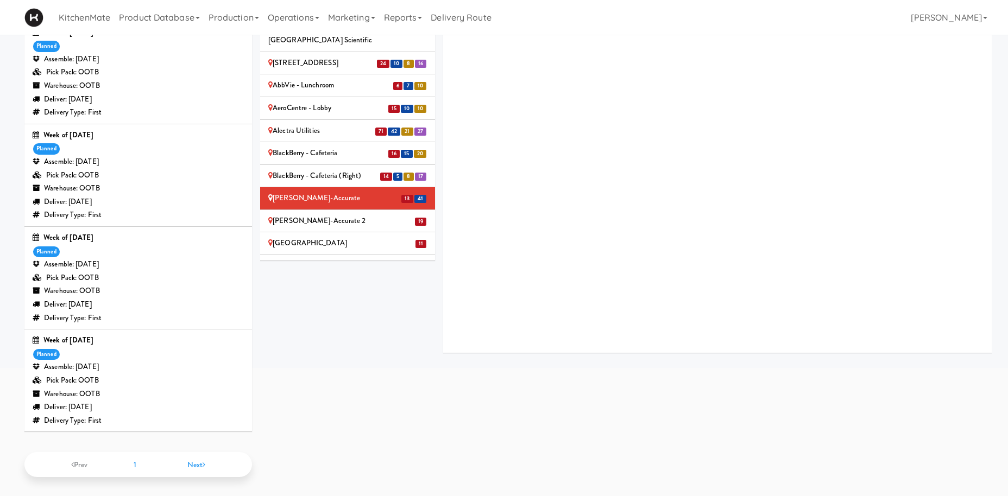
click at [341, 169] on div "BlackBerry - Cafeteria (Right)" at bounding box center [347, 176] width 159 height 14
click at [356, 187] on li "13 41 Bothwell-Accurate" at bounding box center [347, 198] width 175 height 23
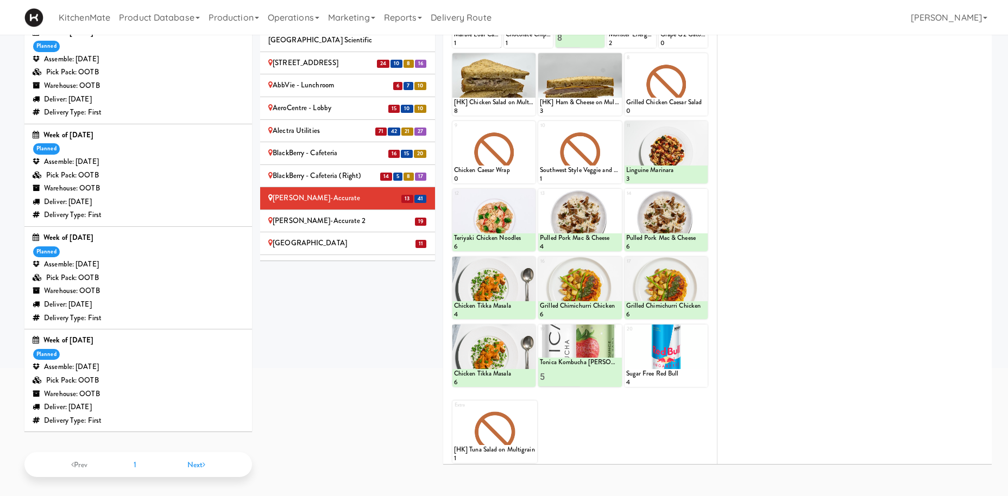
click at [364, 307] on div "Sites 23 24 9 10 100 Sheppard Ave - Lobby 110 Sheppard Ave E Weekend Service 3 …" at bounding box center [626, 190] width 732 height 565
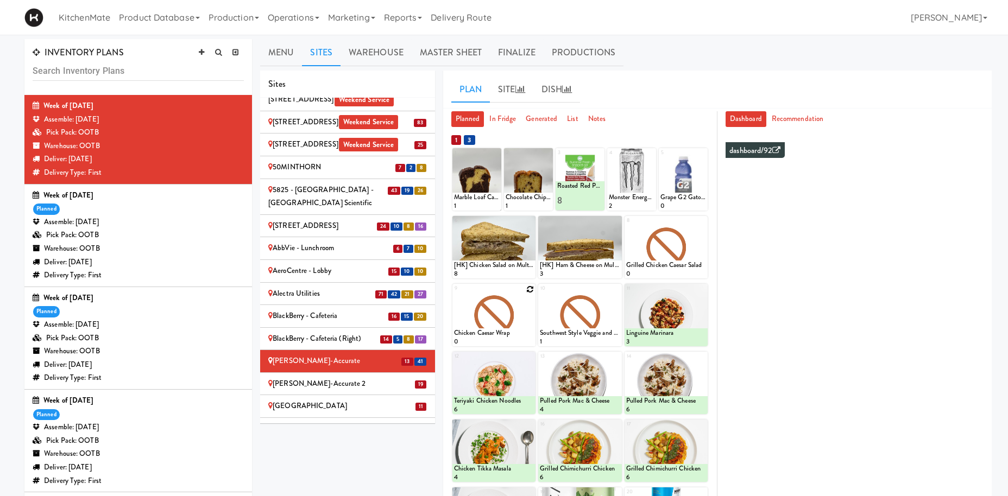
click at [526, 287] on div at bounding box center [493, 315] width 83 height 62
click at [530, 288] on icon at bounding box center [530, 290] width 8 height 8
click option "Rotisserie Chicken Chipotle Wrap" at bounding box center [0, 0] width 0 height 0
type input "6"
click at [512, 335] on icon at bounding box center [513, 336] width 5 height 6
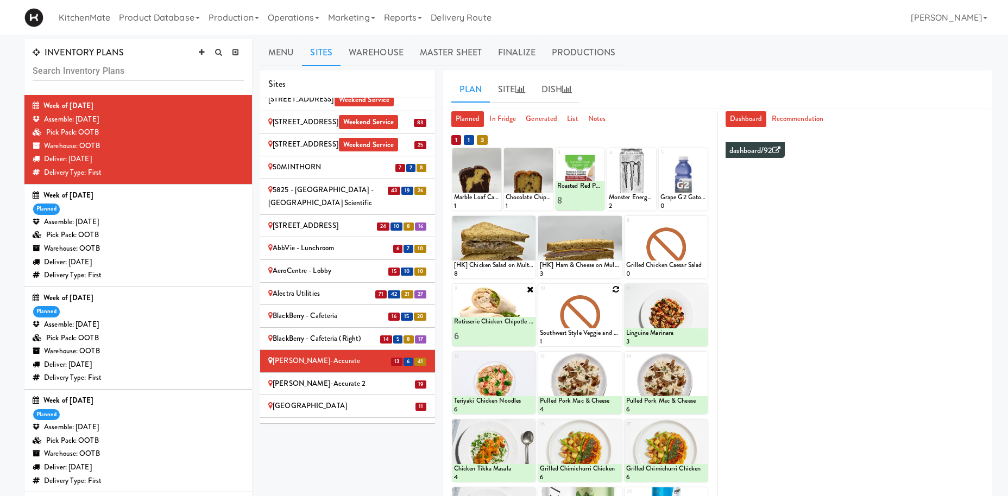
click at [613, 289] on icon at bounding box center [617, 290] width 8 height 8
click at [540, 294] on select "- Empty - Activia Probiotic Peach Mango Smoothie Aquafina Water Chocolate Milk …" at bounding box center [580, 320] width 80 height 52
click option "Sesame Tofu Rainbow Bowl" at bounding box center [0, 0] width 0 height 0
click at [574, 332] on input "2" at bounding box center [560, 336] width 40 height 20
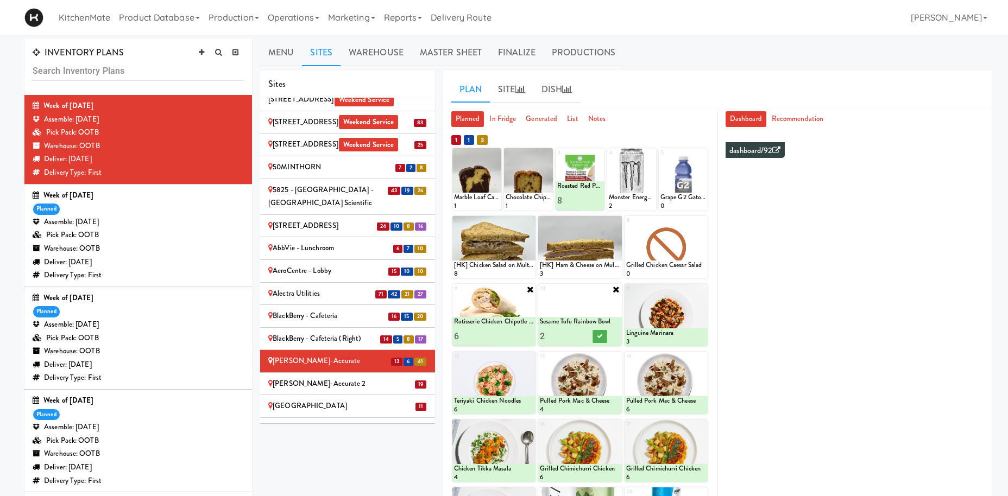
type input "3"
click at [575, 332] on input "3" at bounding box center [560, 336] width 40 height 20
click at [590, 337] on div at bounding box center [600, 336] width 40 height 20
click at [597, 336] on icon at bounding box center [599, 336] width 5 height 6
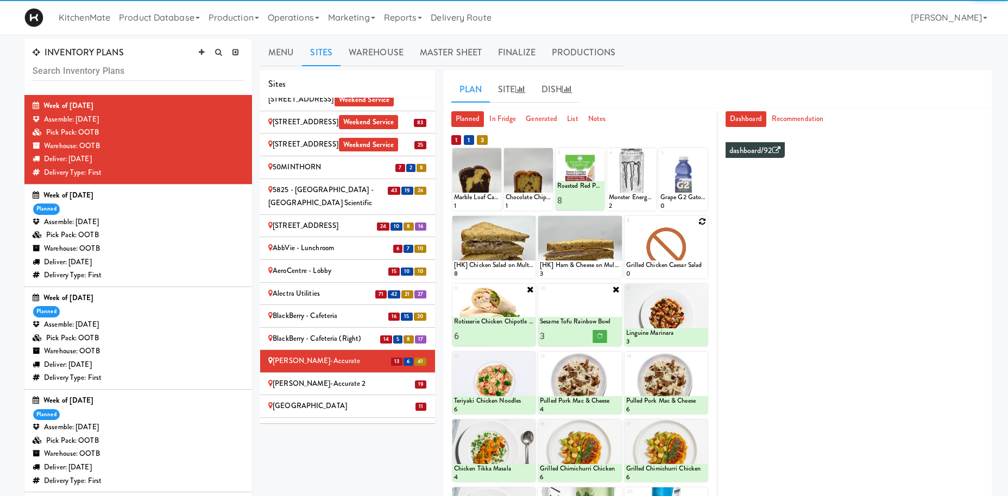
click at [702, 221] on icon at bounding box center [702, 222] width 8 height 8
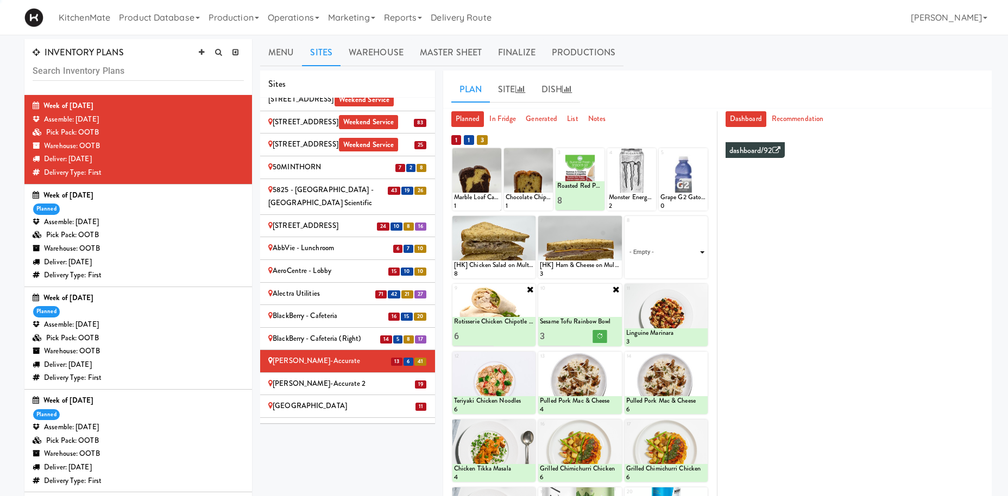
click at [701, 237] on select "- Empty - Activia Probiotic Peach Mango Smoothie Aquafina Water Chocolate Milk …" at bounding box center [666, 252] width 80 height 52
click option "[HK] Egg Salad on Multigrain" at bounding box center [0, 0] width 0 height 0
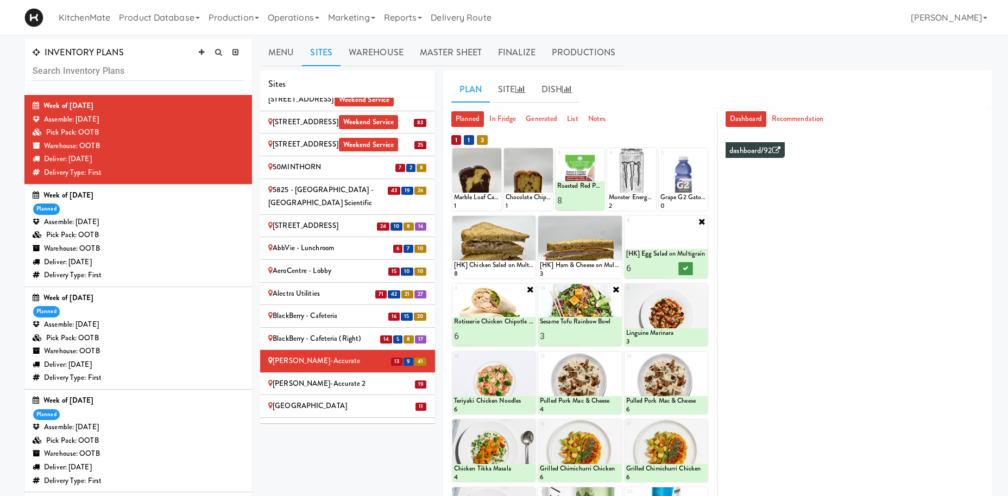
type input "6"
click at [684, 272] on icon at bounding box center [685, 269] width 5 height 6
click at [616, 224] on icon at bounding box center [617, 222] width 8 height 8
click option "[HK] Turkey & Cheese Multigrain" at bounding box center [0, 0] width 0 height 0
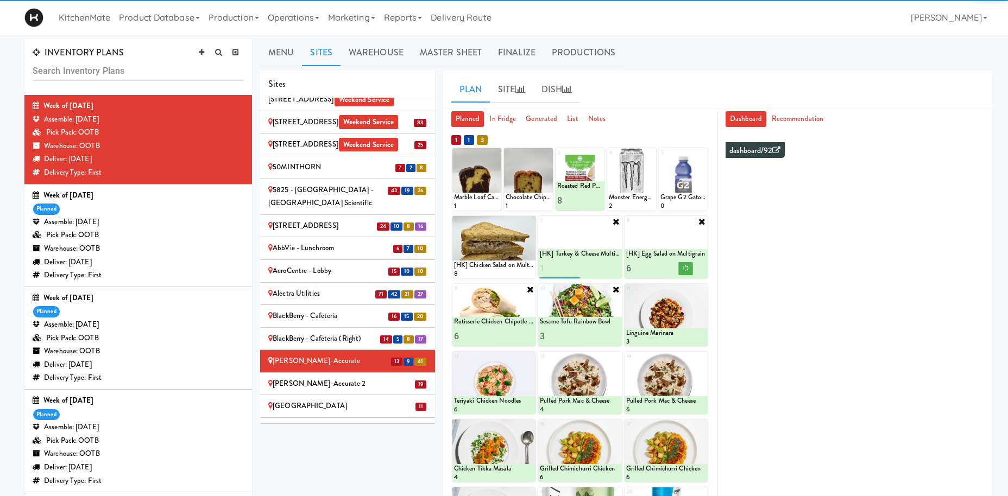
type input "1"
type input "6"
click at [599, 270] on icon at bounding box center [599, 269] width 5 height 6
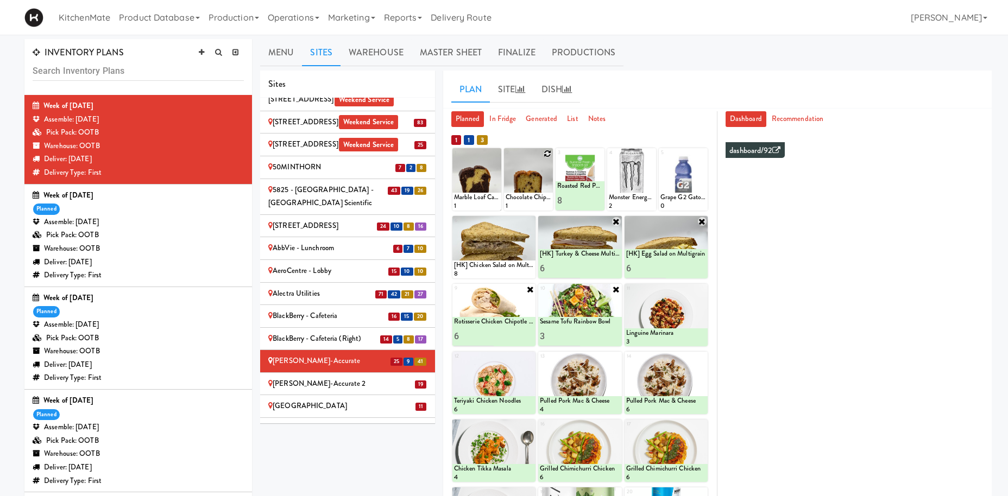
click at [547, 156] on icon at bounding box center [548, 154] width 8 height 8
click option "Chocolate Chip Loaf Cake" at bounding box center [0, 0] width 0 height 0
type input "8"
click at [543, 198] on button at bounding box center [540, 200] width 14 height 13
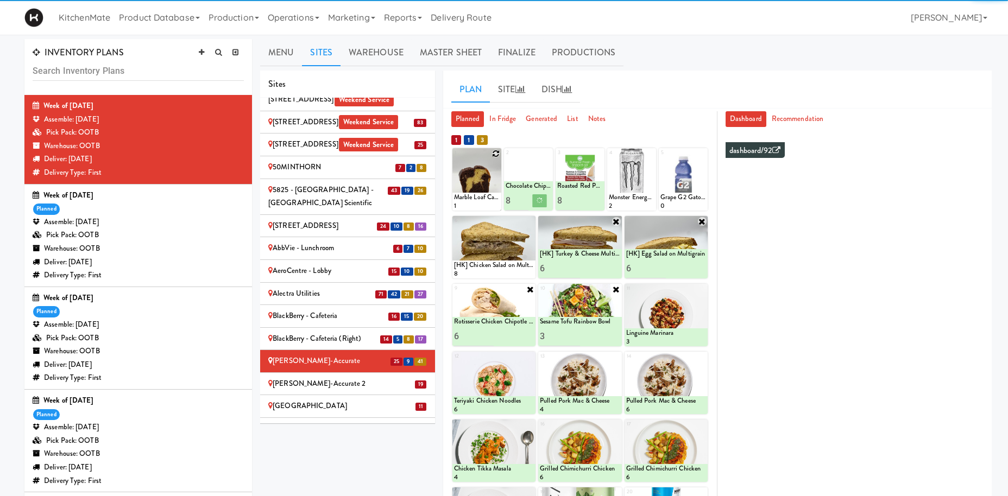
click at [494, 152] on icon at bounding box center [496, 154] width 8 height 8
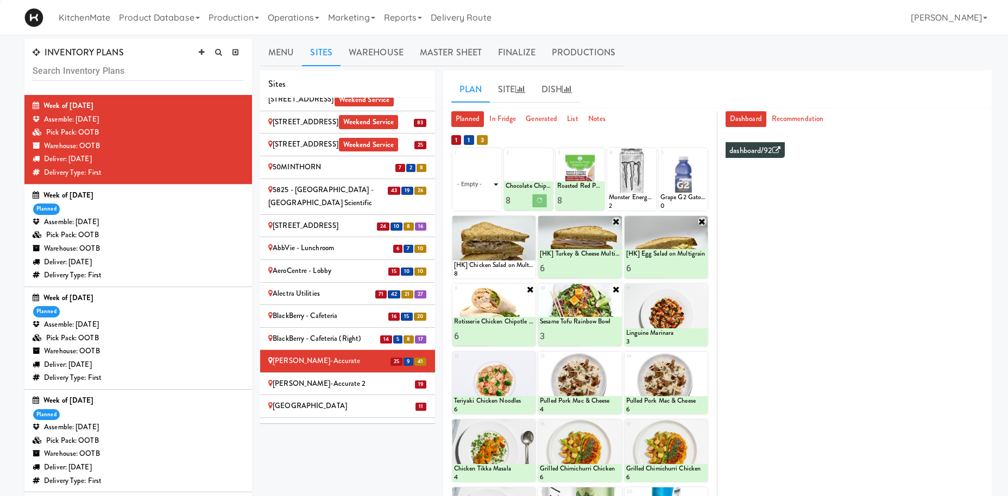
click at [490, 177] on select "- Empty - Activia Probiotic Peach Mango Smoothie Aquafina Water Chocolate Milk …" at bounding box center [477, 185] width 46 height 52
click option "Marble Loaf Cake" at bounding box center [0, 0] width 0 height 0
type input "1"
type input "8"
click at [484, 200] on button at bounding box center [488, 200] width 14 height 13
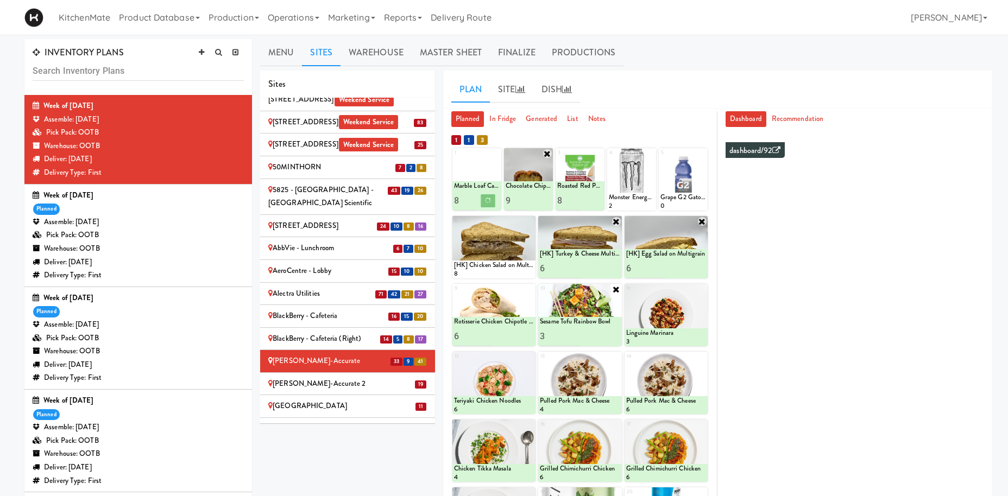
click at [524, 197] on input "9" at bounding box center [517, 201] width 23 height 20
click at [524, 197] on input "10" at bounding box center [517, 201] width 23 height 20
click at [524, 197] on input "11" at bounding box center [517, 201] width 23 height 20
type input "12"
click at [527, 198] on input "12" at bounding box center [517, 201] width 23 height 20
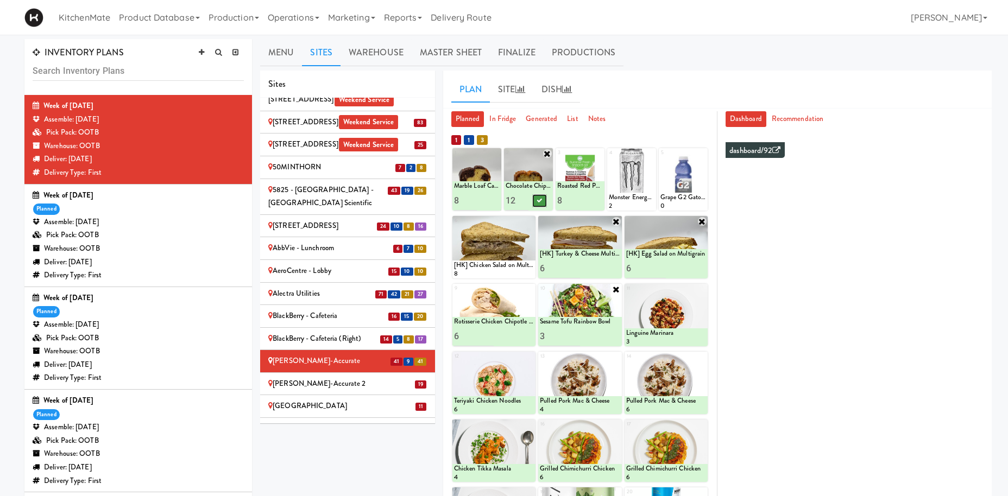
click at [538, 202] on icon at bounding box center [539, 201] width 5 height 6
click at [702, 156] on icon at bounding box center [702, 154] width 8 height 8
click option "Grape G2 Gatorade Thirst Quencher" at bounding box center [0, 0] width 0 height 0
type input "5"
click at [691, 202] on button at bounding box center [695, 200] width 14 height 13
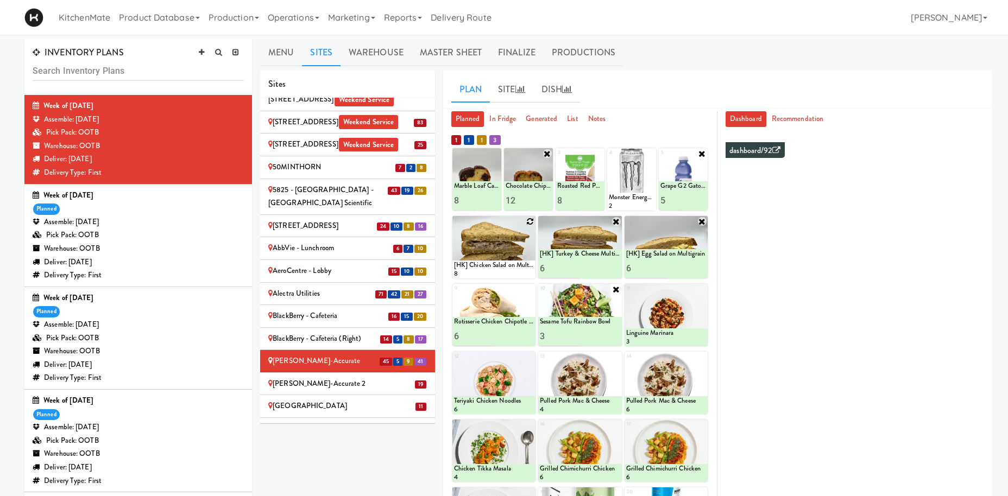
scroll to position [55, 0]
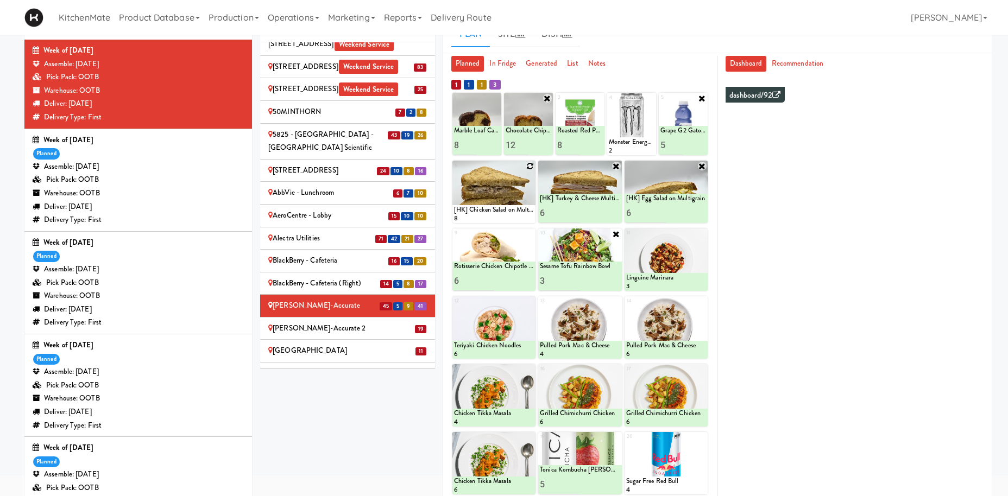
click at [528, 167] on icon at bounding box center [530, 166] width 8 height 8
drag, startPoint x: 516, startPoint y: 80, endPoint x: 687, endPoint y: 75, distance: 170.6
click at [676, 40] on ul "Plan Site Dish" at bounding box center [717, 34] width 532 height 27
click at [650, 100] on icon at bounding box center [651, 99] width 8 height 8
click option "Monster Energy Zero Ultra" at bounding box center [0, 0] width 0 height 0
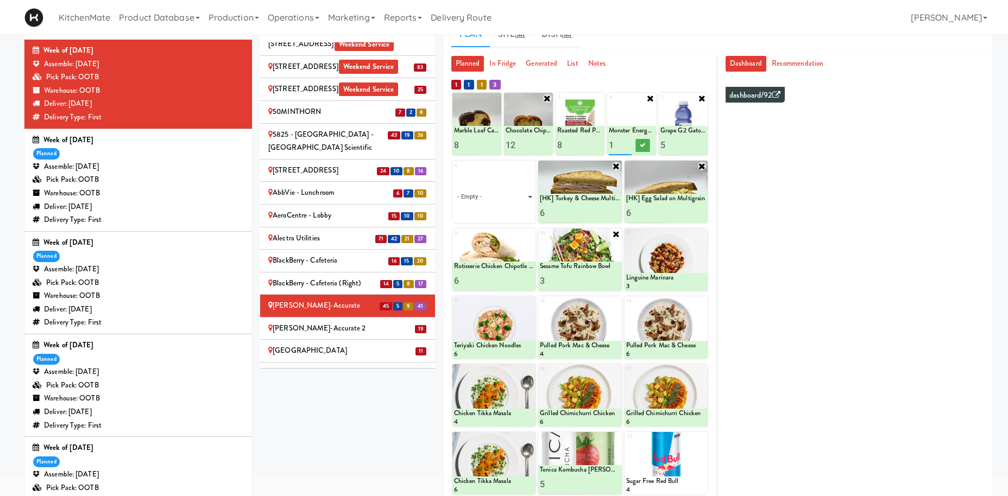
click at [627, 143] on input "2" at bounding box center [620, 145] width 23 height 20
click at [627, 143] on input "3" at bounding box center [620, 145] width 23 height 20
click at [627, 143] on input "4" at bounding box center [620, 145] width 23 height 20
click at [627, 143] on input "5" at bounding box center [620, 145] width 23 height 20
click at [640, 143] on button at bounding box center [643, 145] width 14 height 13
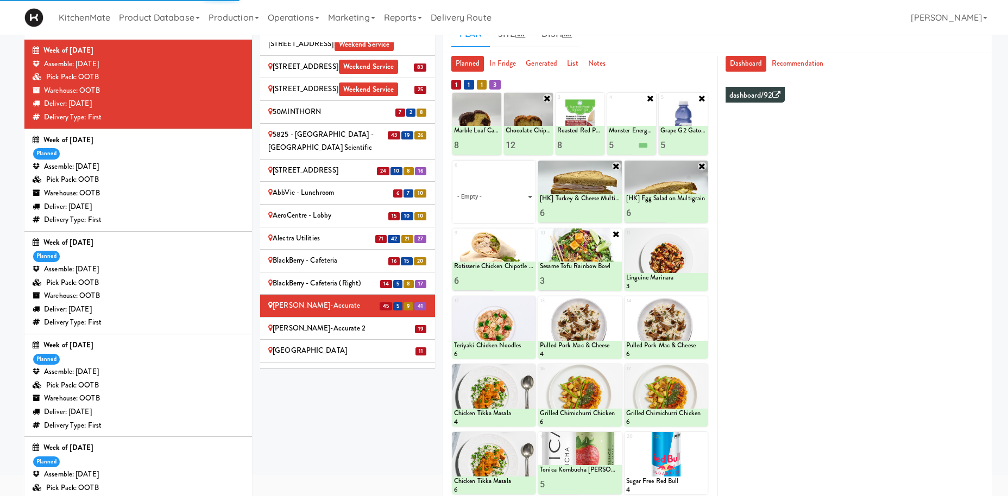
click at [628, 142] on input "6" at bounding box center [620, 145] width 23 height 20
click at [628, 142] on input "7" at bounding box center [620, 145] width 23 height 20
click at [629, 142] on input "6" at bounding box center [620, 145] width 23 height 20
type input "7"
click at [629, 142] on input "7" at bounding box center [620, 145] width 23 height 20
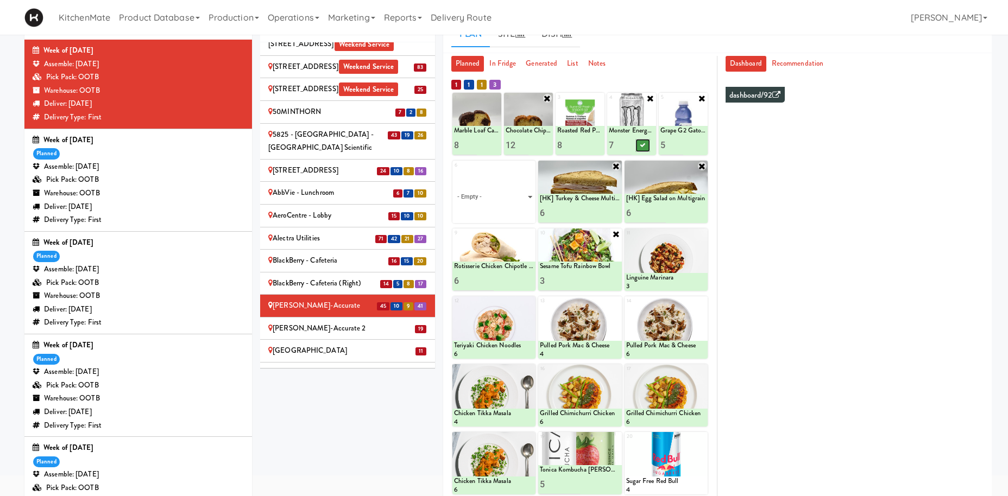
click at [644, 144] on icon at bounding box center [642, 145] width 5 height 6
click at [454, 171] on select "- Empty - Activia Probiotic Peach Mango Smoothie Aquafina Water Chocolate Milk …" at bounding box center [494, 197] width 80 height 52
click at [526, 196] on select "- Empty - Activia Probiotic Peach Mango Smoothie Aquafina Water Chocolate Milk …" at bounding box center [494, 197] width 80 height 52
click at [454, 171] on select "- Empty - Activia Probiotic Peach Mango Smoothie Aquafina Water Chocolate Milk …" at bounding box center [494, 197] width 80 height 52
click at [503, 177] on select "- Empty - Activia Probiotic Peach Mango Smoothie Aquafina Water Chocolate Milk …" at bounding box center [494, 197] width 80 height 52
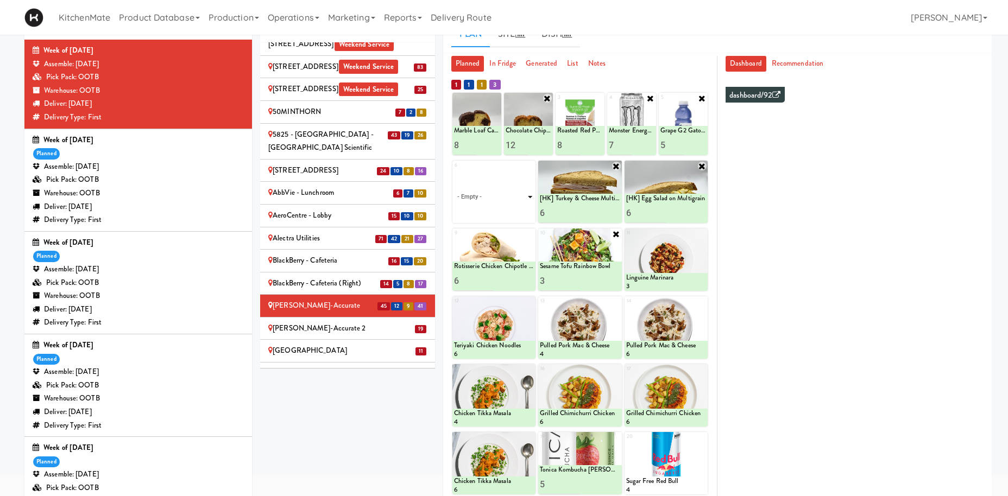
click at [454, 171] on select "- Empty - Activia Probiotic Peach Mango Smoothie Aquafina Water Chocolate Milk …" at bounding box center [494, 197] width 80 height 52
click option "Bacon & Egg Breakfast Wrap" at bounding box center [0, 0] width 0 height 0
click at [486, 207] on input "1" at bounding box center [474, 213] width 40 height 20
click at [486, 210] on input "2" at bounding box center [474, 213] width 40 height 20
click at [486, 210] on input "3" at bounding box center [474, 213] width 40 height 20
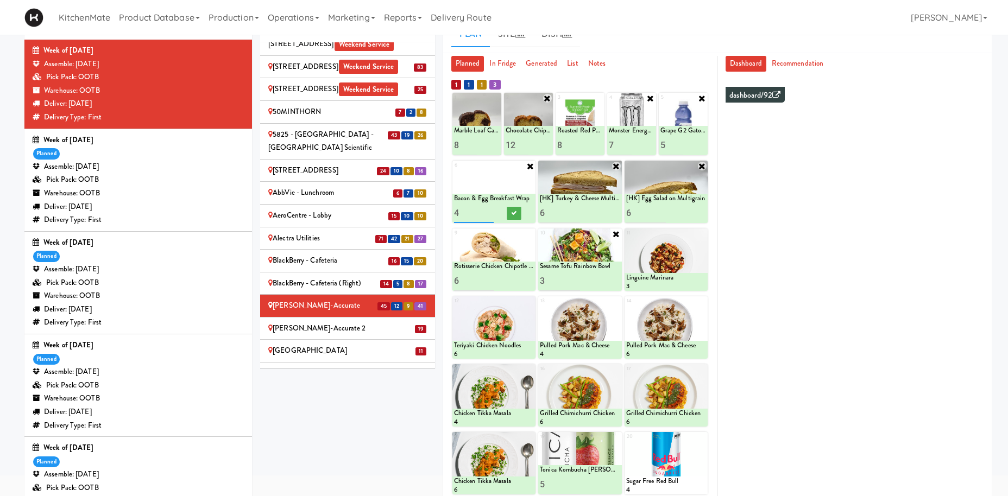
click at [486, 210] on input "4" at bounding box center [474, 213] width 40 height 20
type input "3"
click at [489, 214] on input "3" at bounding box center [474, 213] width 40 height 20
click at [512, 214] on icon at bounding box center [513, 213] width 5 height 6
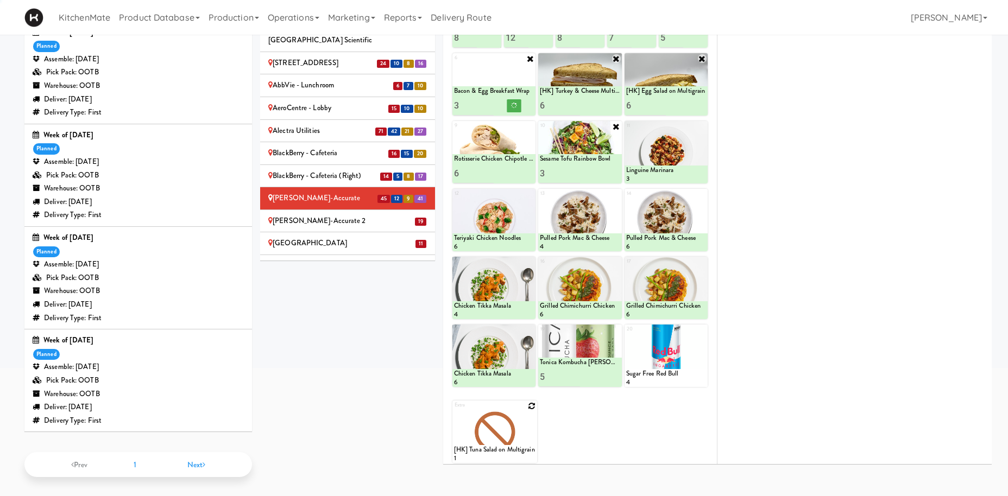
click at [531, 403] on icon at bounding box center [532, 406] width 8 height 8
click at [530, 413] on select "- Empty - Activia Probiotic Peach Mango Smoothie Aquafina Water Chocolate Milk …" at bounding box center [495, 437] width 82 height 52
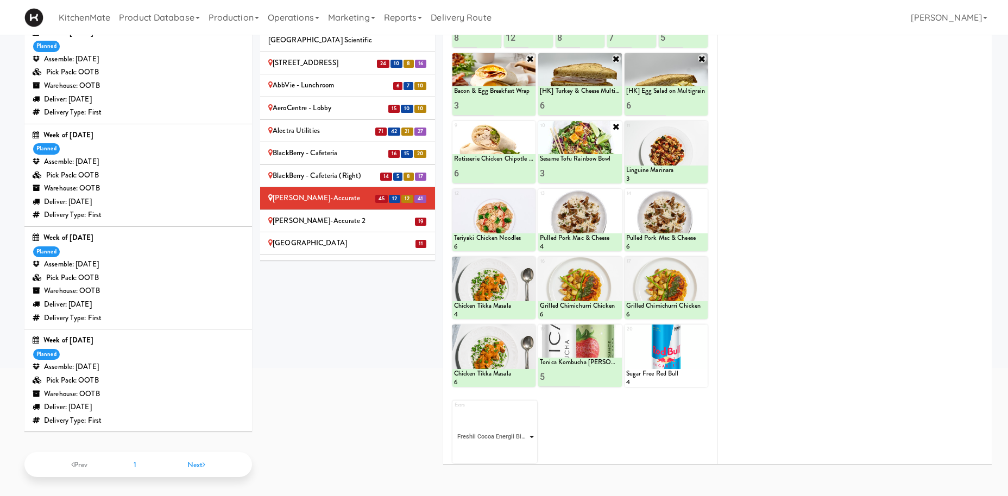
click option "Freshii Cocoa Energii Bites" at bounding box center [0, 0] width 0 height 0
click at [489, 449] on input "2" at bounding box center [474, 453] width 41 height 20
click at [489, 449] on input "3" at bounding box center [474, 453] width 41 height 20
click at [489, 449] on input "4" at bounding box center [474, 453] width 41 height 20
click at [489, 449] on input "5" at bounding box center [474, 453] width 41 height 20
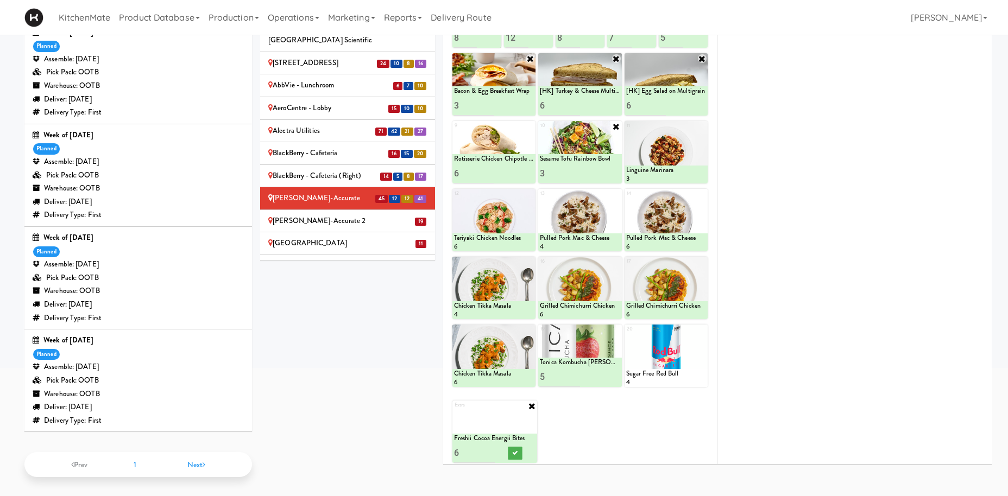
click at [489, 449] on input "6" at bounding box center [474, 453] width 41 height 20
click at [489, 449] on input "7" at bounding box center [474, 453] width 41 height 20
type input "6"
click at [492, 454] on input "6" at bounding box center [474, 453] width 41 height 20
click at [521, 452] on button at bounding box center [515, 453] width 14 height 13
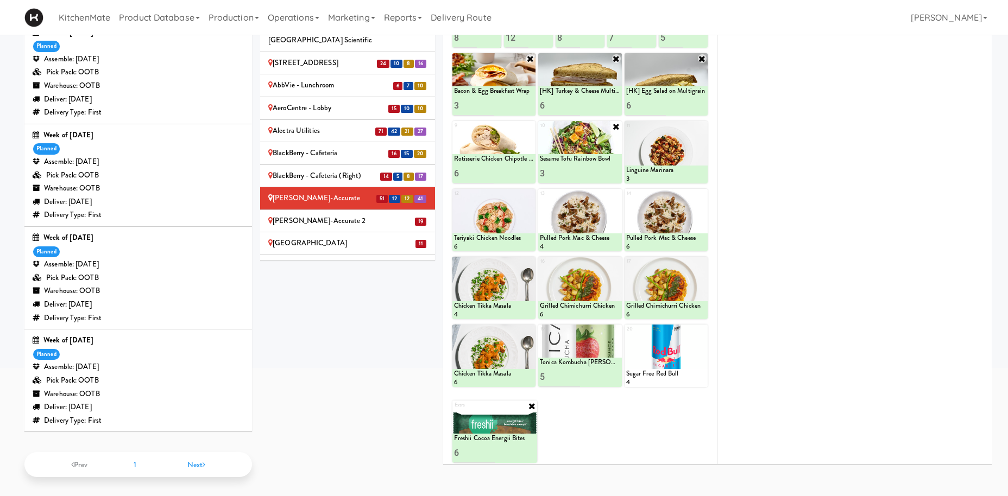
click at [325, 215] on div "Bothwell-Accurate 2" at bounding box center [347, 222] width 159 height 14
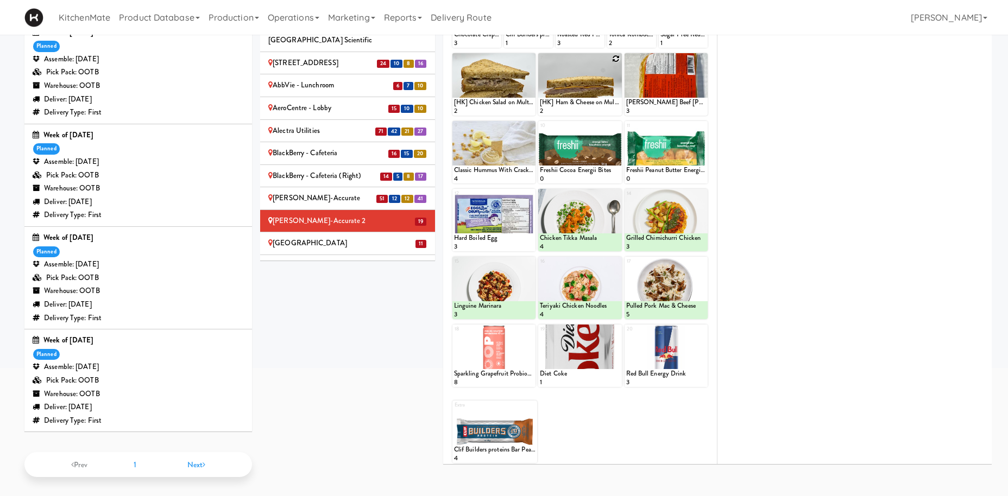
scroll to position [0, 0]
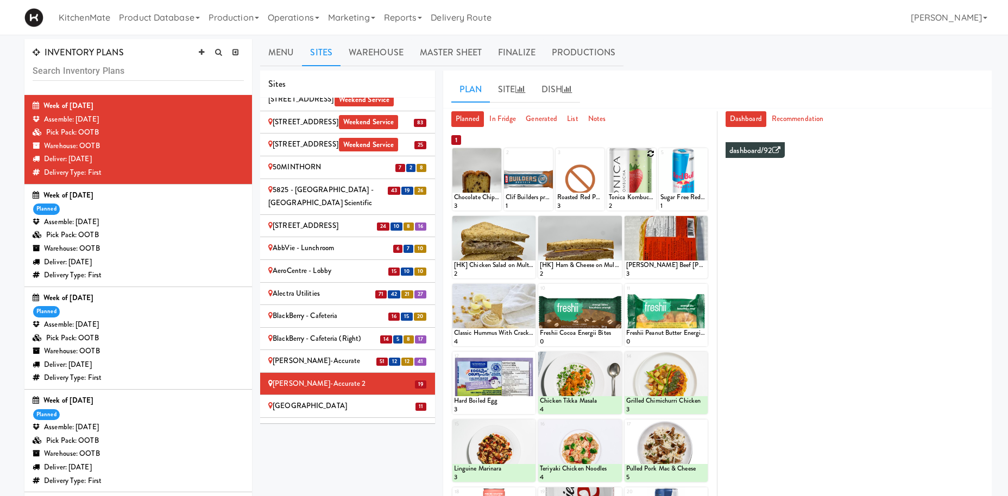
click at [651, 156] on icon at bounding box center [651, 154] width 8 height 8
click at [547, 153] on icon at bounding box center [548, 154] width 8 height 8
click option "Clif Builders proteins Bar Peanut Butter Chocolate" at bounding box center [0, 0] width 0 height 0
click at [525, 197] on input "2" at bounding box center [517, 201] width 23 height 20
click at [525, 197] on input "3" at bounding box center [517, 201] width 23 height 20
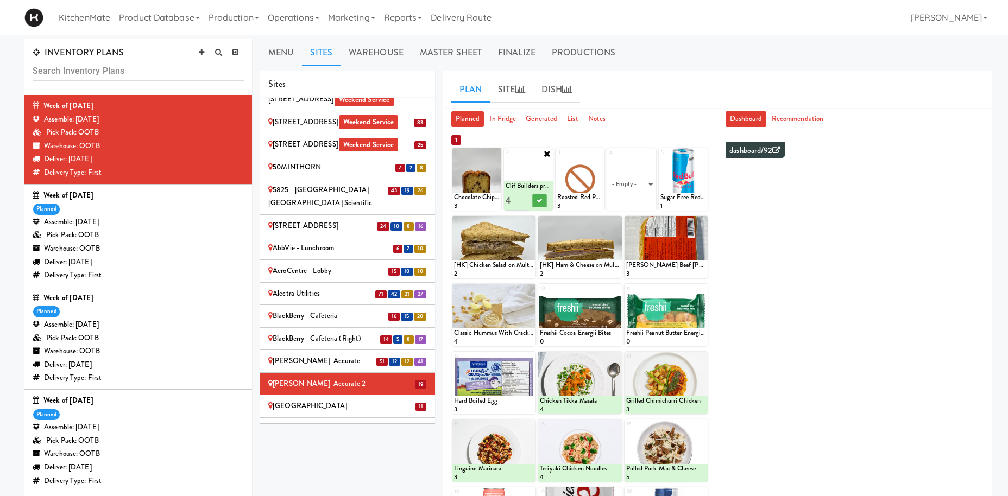
type input "4"
click at [525, 197] on input "4" at bounding box center [517, 201] width 23 height 20
drag, startPoint x: 542, startPoint y: 200, endPoint x: 577, endPoint y: 195, distance: 35.6
click at [541, 200] on icon at bounding box center [539, 201] width 5 height 6
click at [619, 289] on icon at bounding box center [617, 290] width 8 height 8
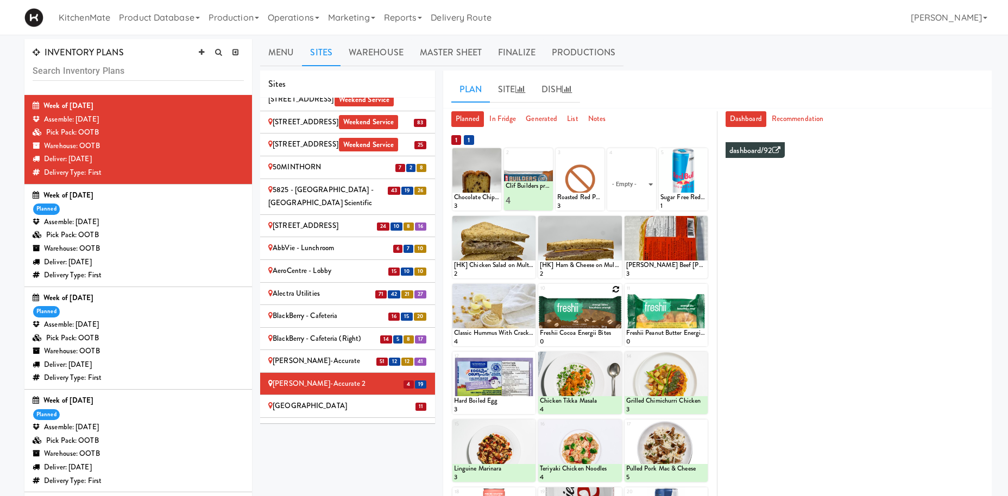
click at [618, 289] on div "10 Freshii Cocoa Energii Bites 0" at bounding box center [579, 315] width 83 height 62
click at [540, 294] on select "- Empty - Activia Probiotic Peach Mango Smoothie Aquafina Water Chocolate Milk …" at bounding box center [580, 320] width 80 height 52
click option "Freshii Cocoa Energii Bites" at bounding box center [0, 0] width 0 height 0
click at [575, 333] on input "2" at bounding box center [560, 336] width 40 height 20
click at [575, 333] on input "3" at bounding box center [560, 336] width 40 height 20
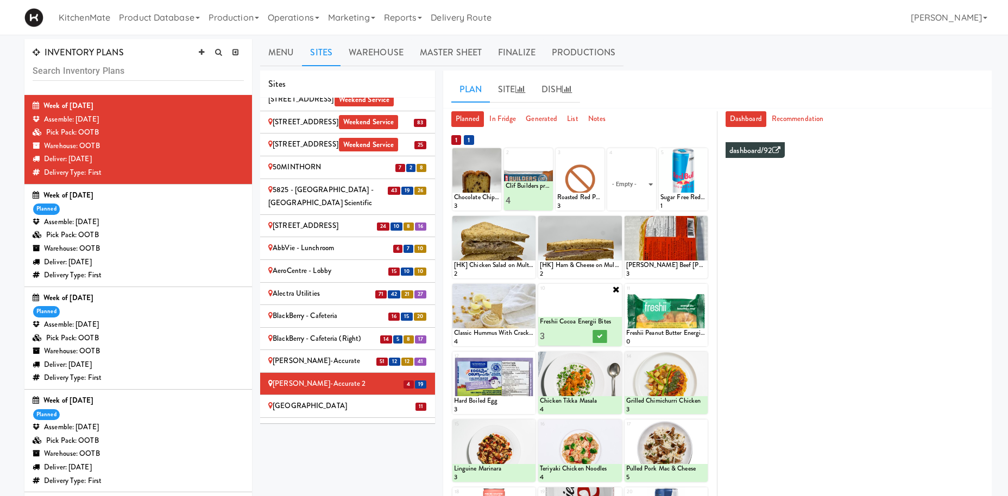
type input "4"
click at [575, 333] on input "4" at bounding box center [560, 336] width 40 height 20
click at [600, 334] on button at bounding box center [600, 336] width 14 height 13
click at [700, 289] on icon at bounding box center [702, 290] width 8 height 8
click at [691, 318] on select "- Empty - Activia Probiotic Peach Mango Smoothie Aquafina Water Chocolate Milk …" at bounding box center [666, 320] width 80 height 52
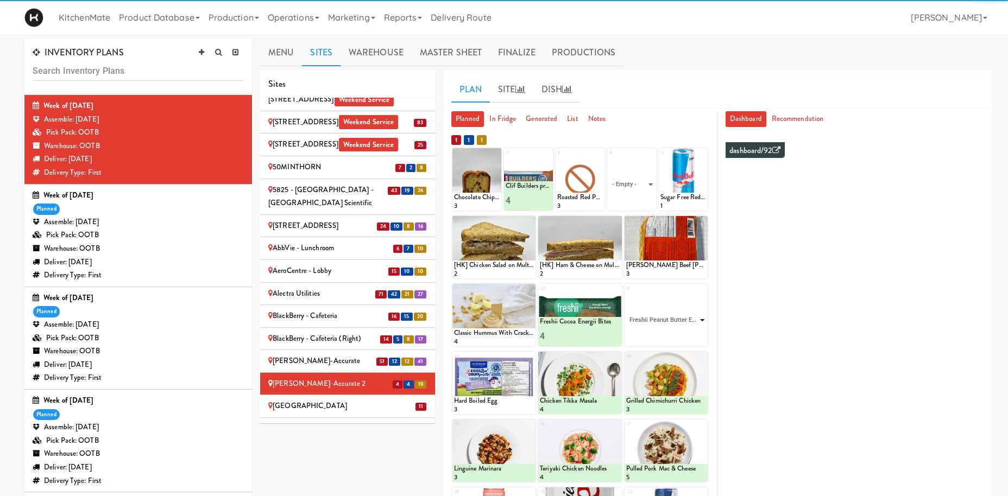
click option "Freshii Peanut Butter Energii Bites" at bounding box center [0, 0] width 0 height 0
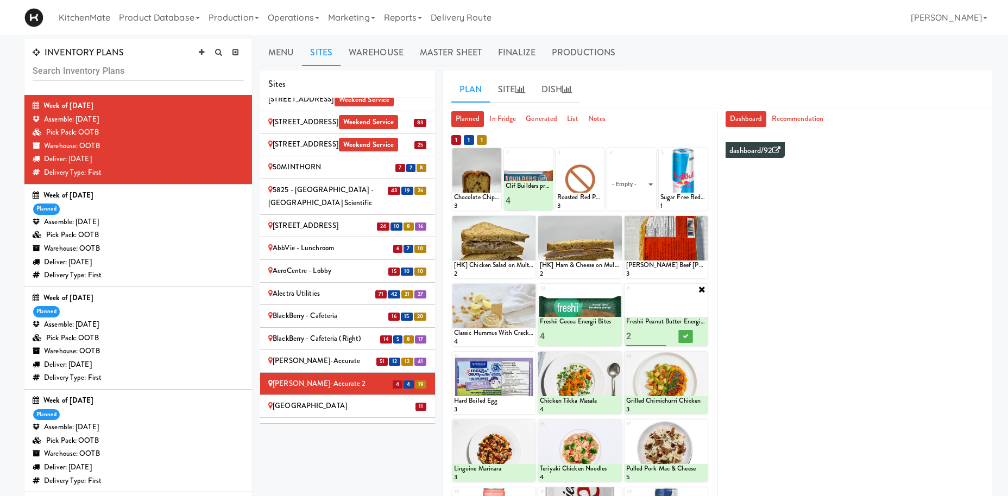
click at [659, 335] on input "2" at bounding box center [646, 336] width 40 height 20
click at [660, 334] on input "3" at bounding box center [646, 336] width 40 height 20
type input "4"
click at [660, 334] on input "4" at bounding box center [646, 336] width 40 height 20
click at [685, 336] on icon at bounding box center [685, 336] width 5 height 6
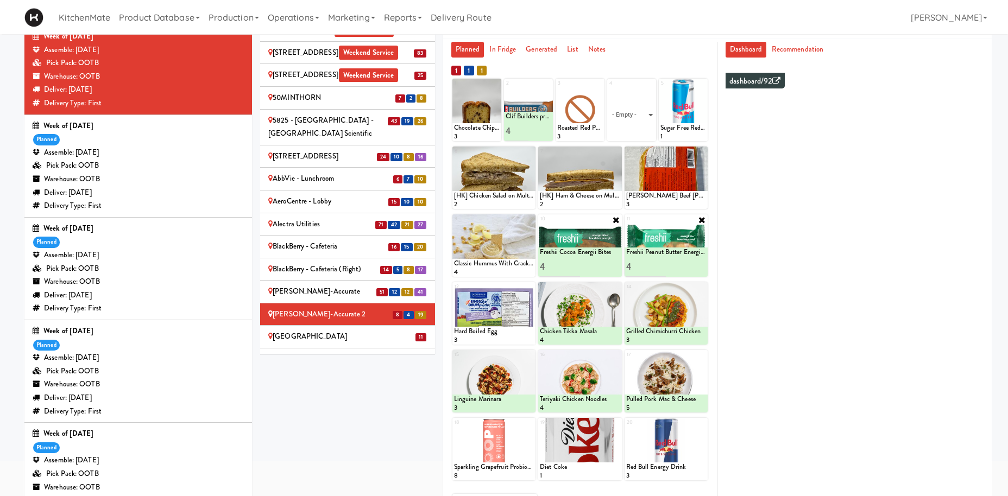
scroll to position [54, 0]
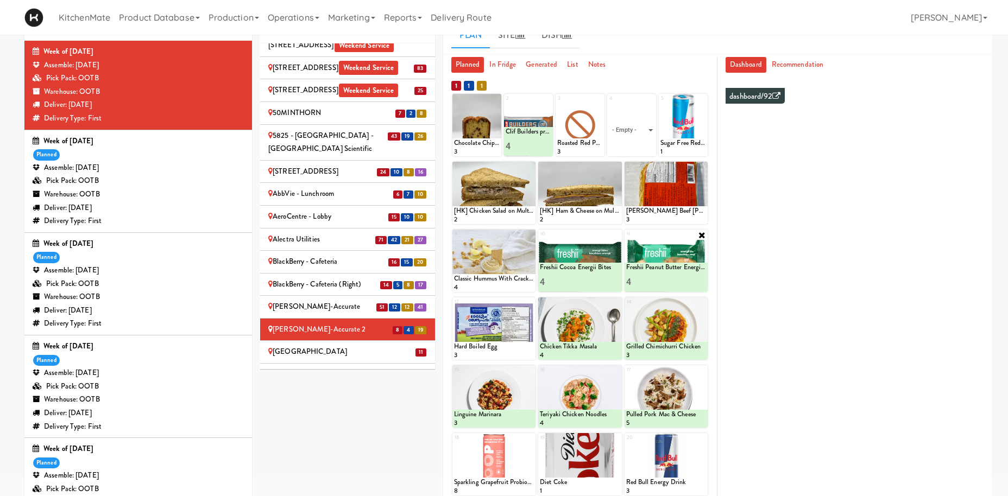
click at [658, 131] on div "1 Chocolate Chip Loaf Cake 3 2 Clif Builders proteins Bar Peanut Butter Chocola…" at bounding box center [579, 125] width 255 height 62
click at [609, 104] on select "- Empty - Activia Probiotic Peach Mango Smoothie Aquafina Water Chocolate Milk …" at bounding box center [632, 130] width 46 height 52
click option "Tonica Kombucha [PERSON_NAME] Bounce" at bounding box center [0, 0] width 0 height 0
click at [778, 22] on div "KitchenMate Product Database Ingredients Ingredient Types Suppliers Recipes Rec…" at bounding box center [503, 17] width 959 height 35
click at [651, 99] on icon at bounding box center [650, 99] width 9 height 9
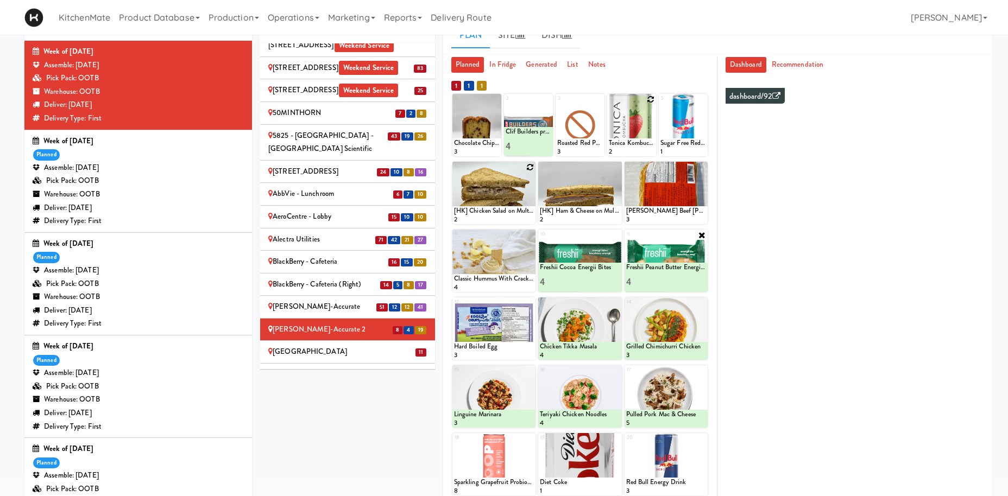
click at [527, 166] on icon at bounding box center [530, 167] width 8 height 8
click option "[HK] Egg Salad on Multigrain" at bounding box center [0, 0] width 0 height 0
click at [487, 213] on input "2" at bounding box center [474, 214] width 40 height 20
type input "3"
click at [487, 213] on input "3" at bounding box center [474, 214] width 40 height 20
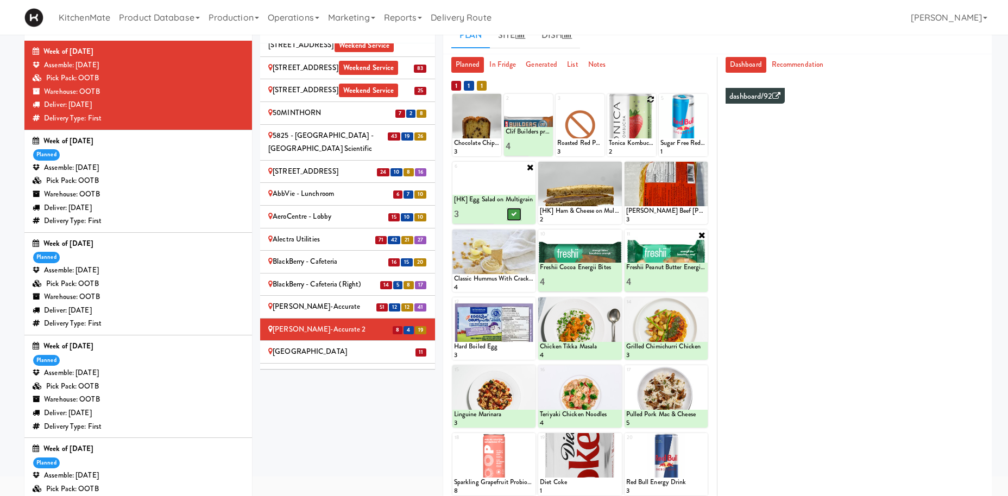
click at [513, 213] on icon at bounding box center [513, 214] width 5 height 6
click at [617, 166] on icon at bounding box center [617, 167] width 8 height 8
click at [615, 169] on div "7 - Empty - Activia Probiotic Peach Mango Smoothie Aquafina Water Chocolate Mil…" at bounding box center [579, 193] width 83 height 62
click at [540, 172] on select "- Empty - Activia Probiotic Peach Mango Smoothie Aquafina Water Chocolate Milk …" at bounding box center [580, 198] width 80 height 52
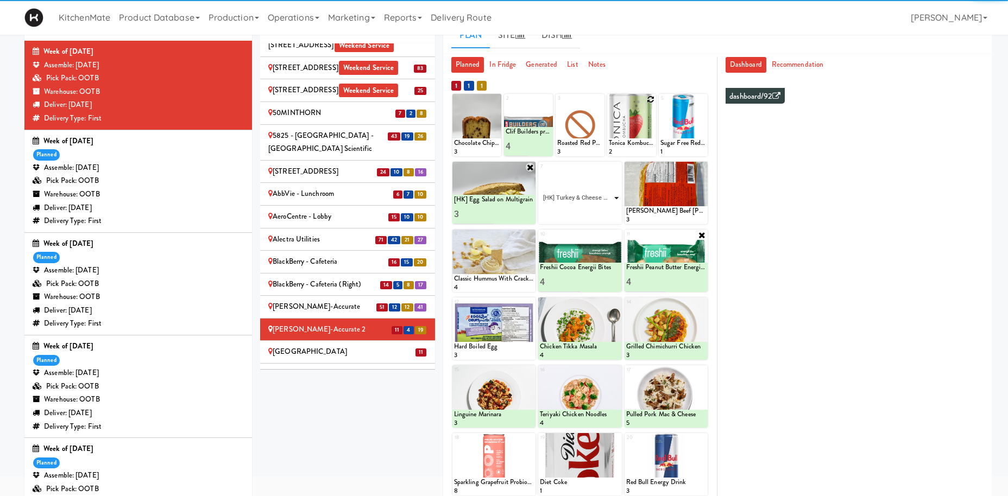
click option "[HK] Turkey & Cheese Multigrain" at bounding box center [0, 0] width 0 height 0
click at [575, 211] on input "2" at bounding box center [560, 214] width 40 height 20
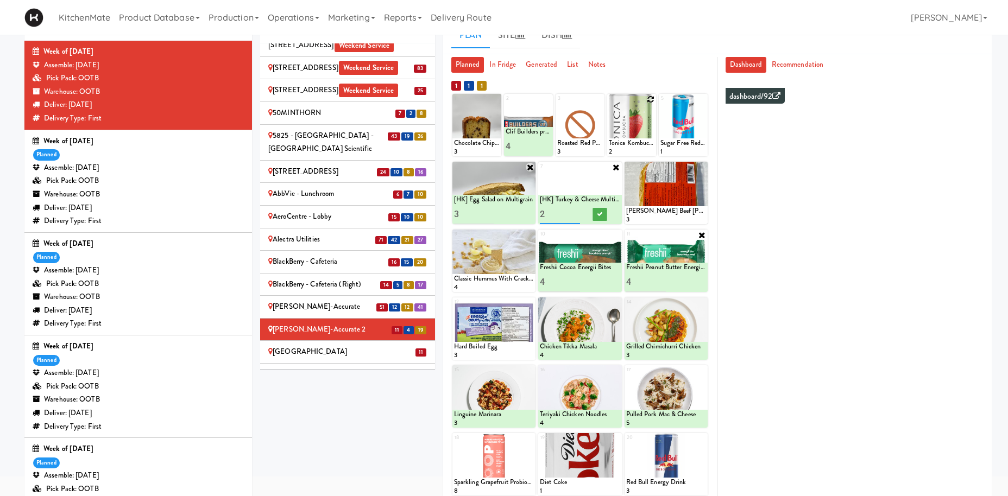
type input "3"
click at [575, 210] on input "3" at bounding box center [560, 214] width 40 height 20
click at [595, 215] on button at bounding box center [600, 214] width 14 height 13
click at [704, 166] on icon at bounding box center [702, 167] width 8 height 8
click at [700, 167] on div "8 Patty King Beef Patty 3" at bounding box center [666, 193] width 83 height 62
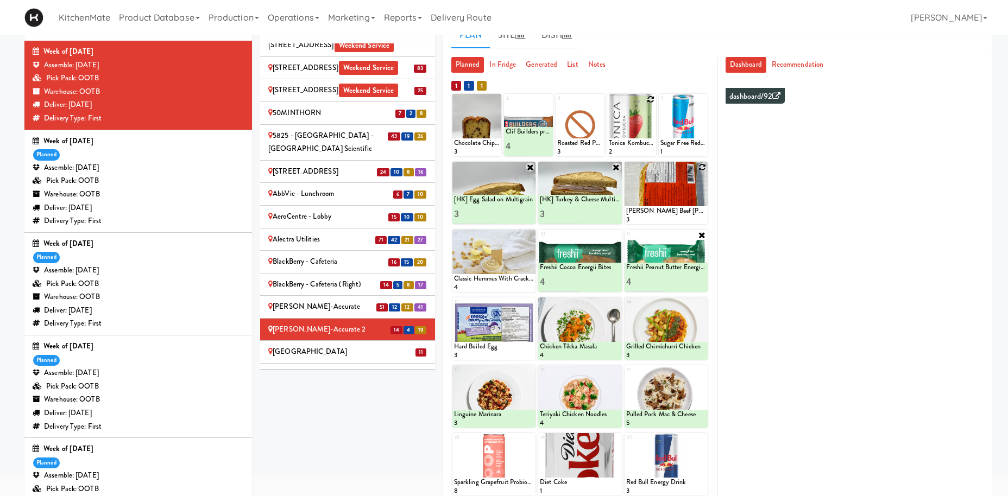
click at [702, 166] on div "8 Patty King Beef Patty 3" at bounding box center [666, 193] width 83 height 62
click option "Patty King Beef Patty" at bounding box center [0, 0] width 0 height 0
click at [661, 212] on input "2" at bounding box center [646, 214] width 40 height 20
click at [660, 212] on input "3" at bounding box center [646, 214] width 40 height 20
type input "4"
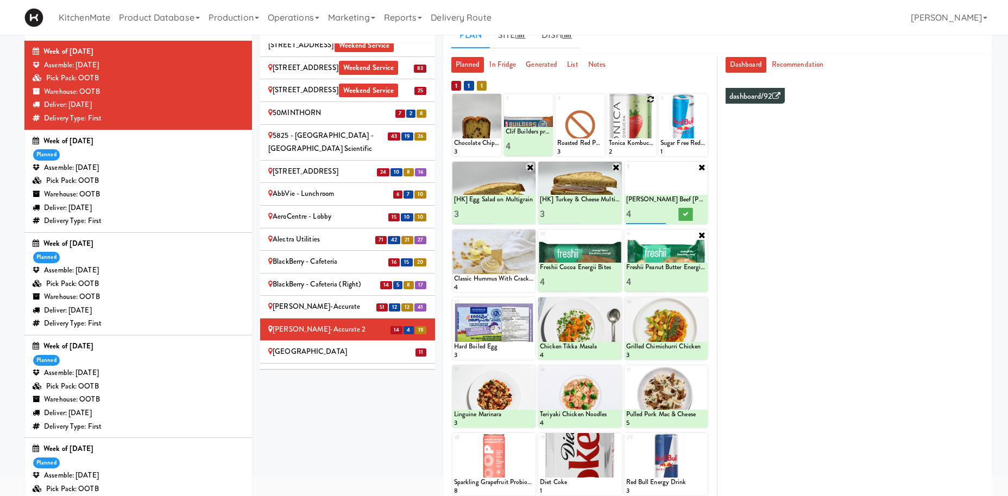
click at [660, 211] on input "4" at bounding box center [646, 214] width 40 height 20
click at [683, 215] on icon at bounding box center [685, 214] width 5 height 6
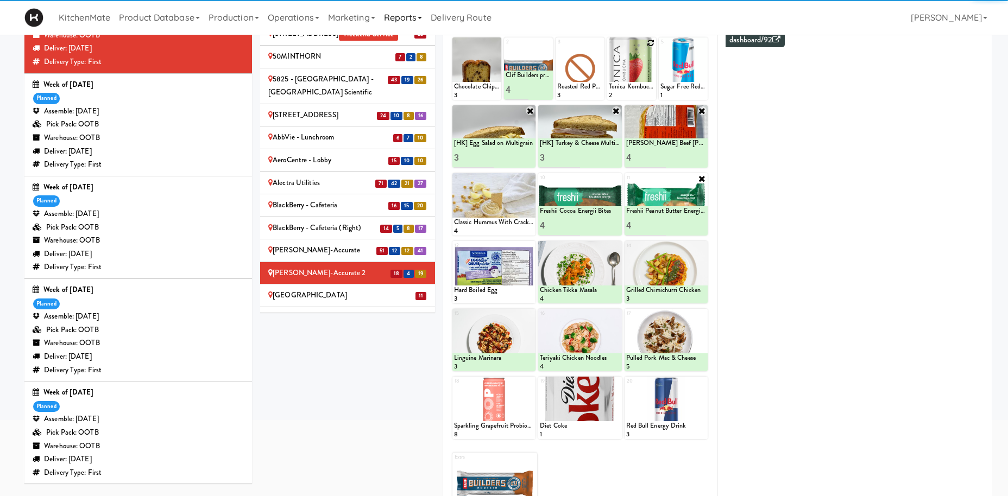
scroll to position [0, 0]
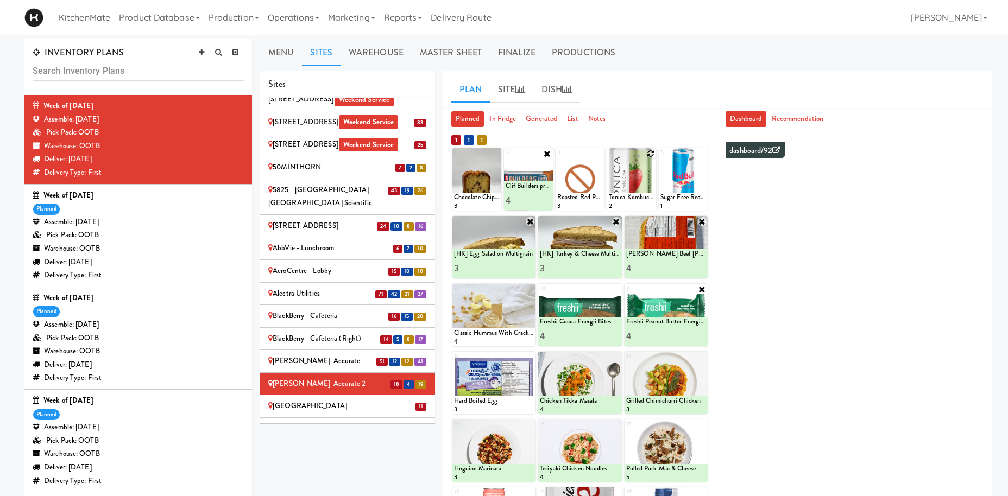
click at [545, 155] on icon at bounding box center [547, 153] width 9 height 9
click at [312, 395] on li "11 Cafe Valleywood" at bounding box center [347, 406] width 175 height 23
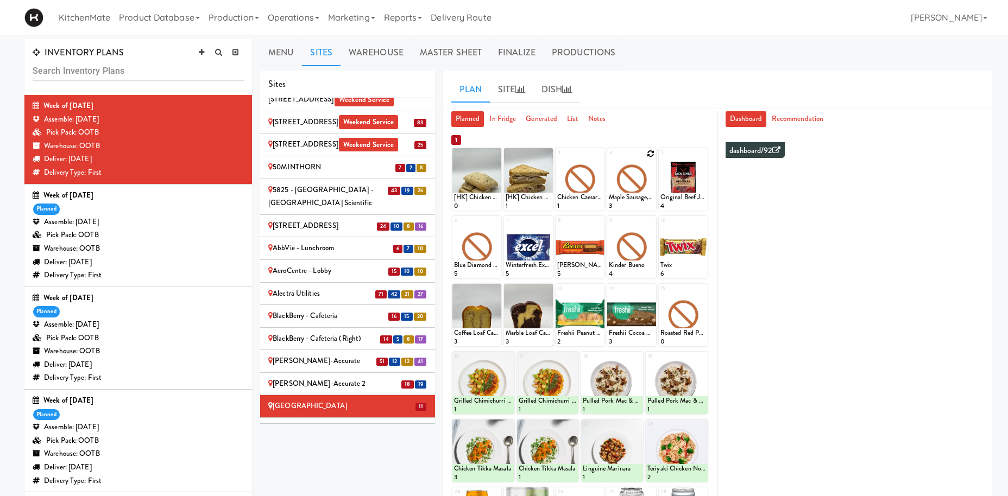
click at [650, 154] on icon at bounding box center [651, 154] width 8 height 8
click option "Rotisserie Chicken Chipotle Wrap" at bounding box center [0, 0] width 0 height 0
click at [627, 199] on input "2" at bounding box center [620, 201] width 23 height 20
click at [627, 199] on input "3" at bounding box center [620, 201] width 23 height 20
type input "4"
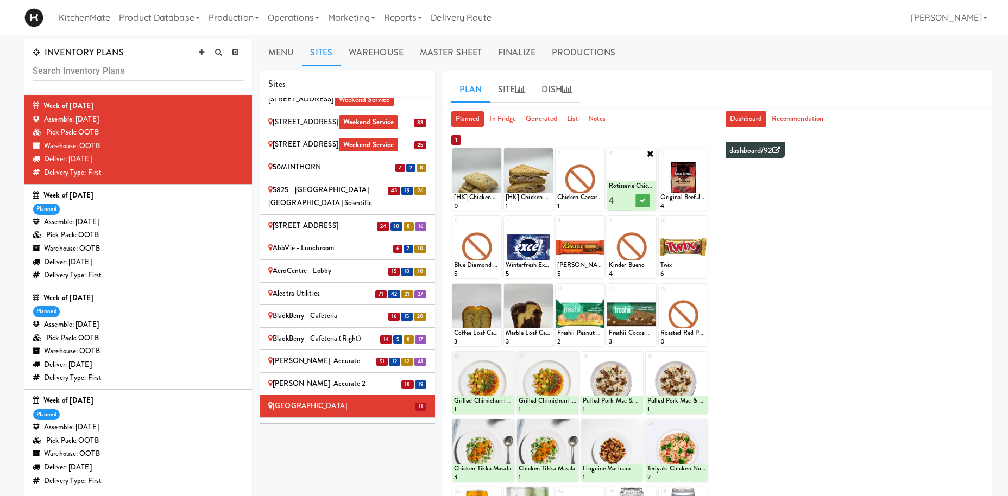
click at [626, 196] on input "4" at bounding box center [620, 201] width 23 height 20
click at [638, 201] on button at bounding box center [643, 200] width 14 height 13
click at [0, 0] on icon at bounding box center [0, 0] width 0 height 0
click option "[HK] Chicken & Swiss Cheese On Focaccia" at bounding box center [0, 0] width 0 height 0
click at [471, 200] on input "2" at bounding box center [465, 201] width 23 height 20
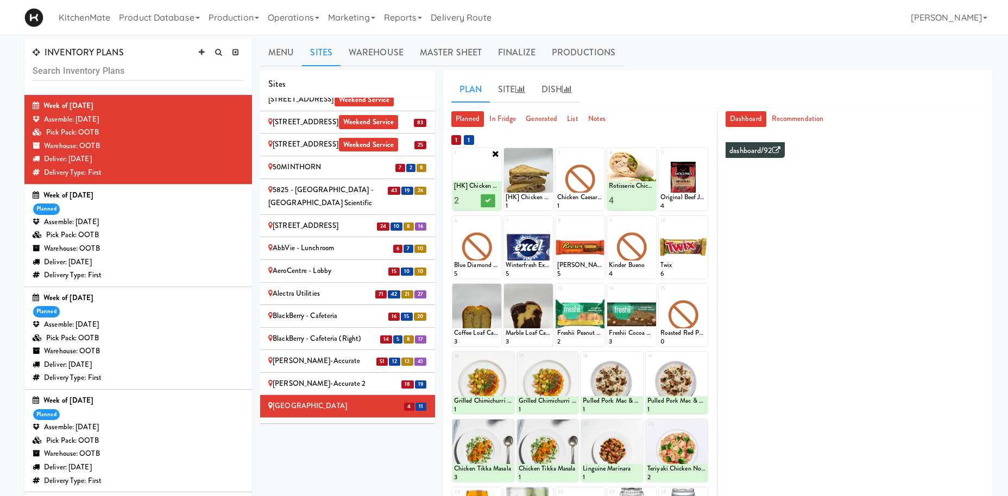
type input "3"
click at [471, 200] on input "3" at bounding box center [465, 201] width 23 height 20
click at [487, 200] on icon at bounding box center [487, 201] width 5 height 6
click at [547, 154] on icon at bounding box center [548, 154] width 8 height 8
click option "[HK] Egg Salad on Multigrain" at bounding box center [0, 0] width 0 height 0
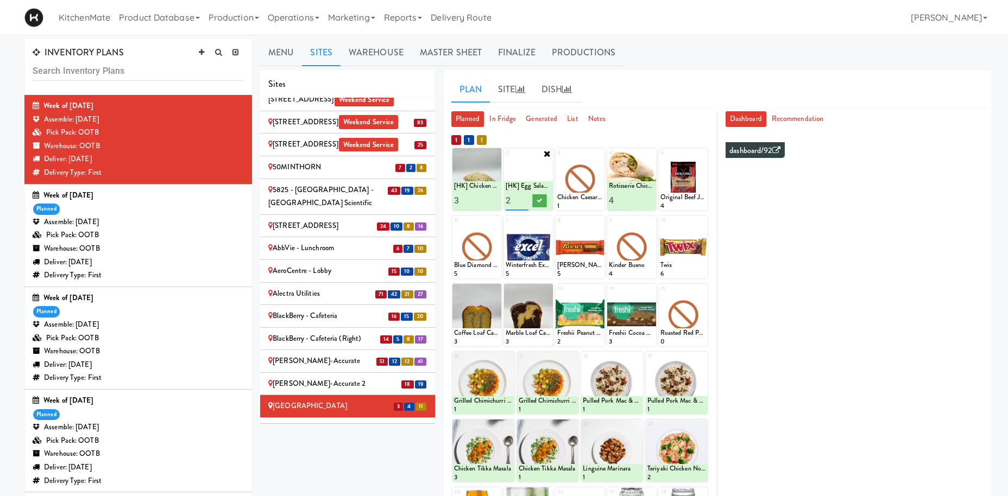
click at [520, 198] on input "2" at bounding box center [517, 201] width 23 height 20
type input "3"
click at [520, 198] on input "3" at bounding box center [517, 201] width 23 height 20
click at [540, 203] on icon at bounding box center [539, 201] width 5 height 6
click at [598, 153] on icon at bounding box center [599, 154] width 8 height 8
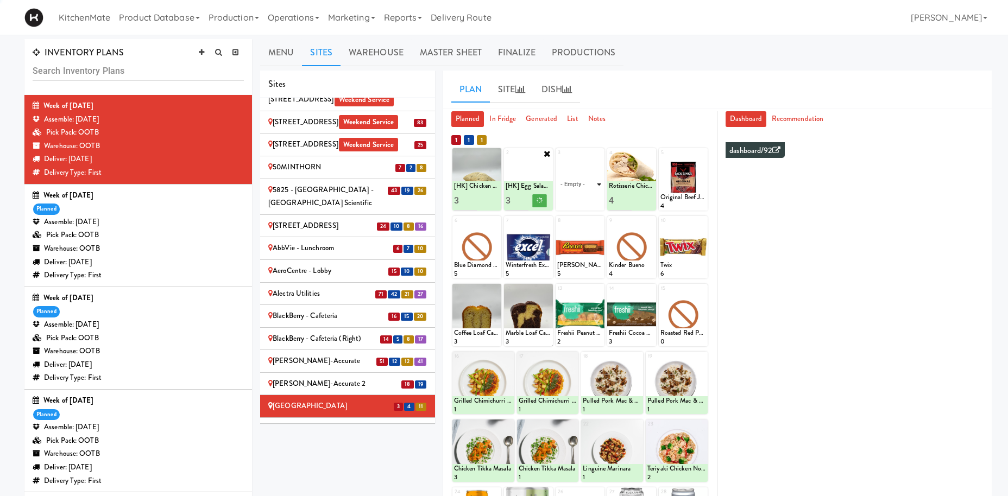
click at [596, 169] on select "- Empty - Activia Probiotic Peach Mango Smoothie Aquafina Water Chocolate Milk …" at bounding box center [580, 185] width 46 height 52
click at [597, 157] on div "3 - Empty - Activia Probiotic Peach Mango Smoothie Aquafina Water Chocolate Mil…" at bounding box center [580, 179] width 49 height 62
click at [591, 198] on select "- Empty - Activia Probiotic Peach Mango Smoothie Aquafina Water Chocolate Milk …" at bounding box center [580, 185] width 46 height 52
click at [593, 185] on select "- Empty - Activia Probiotic Peach Mango Smoothie Aquafina Water Chocolate Milk …" at bounding box center [580, 185] width 46 height 52
click at [582, 184] on select "- Empty - Activia Probiotic Peach Mango Smoothie Aquafina Water Chocolate Milk …" at bounding box center [580, 185] width 46 height 52
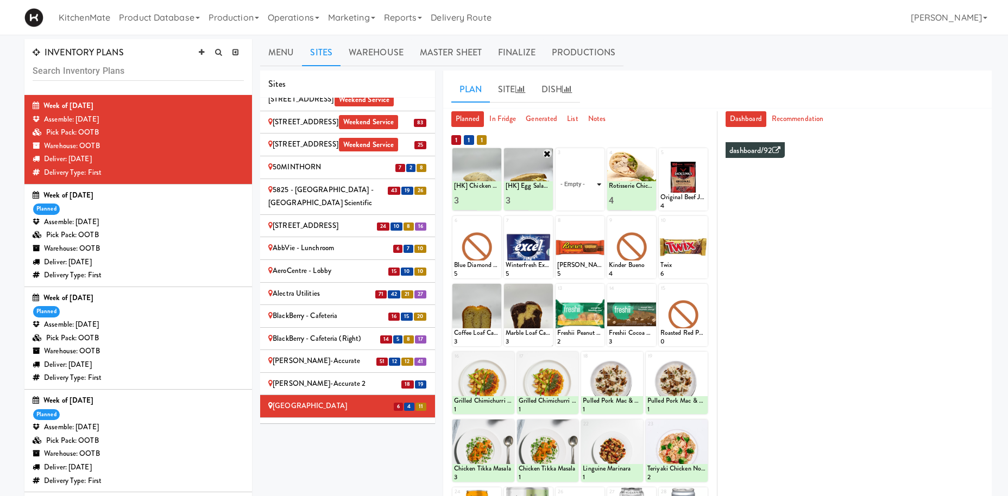
click at [557, 159] on select "- Empty - Activia Probiotic Peach Mango Smoothie Aquafina Water Chocolate Milk …" at bounding box center [580, 185] width 46 height 52
click option "[HK] Turkey & Cheese Multigrain" at bounding box center [0, 0] width 0 height 0
click at [575, 197] on input "2" at bounding box center [568, 201] width 23 height 20
type input "3"
click at [575, 197] on input "3" at bounding box center [568, 201] width 23 height 20
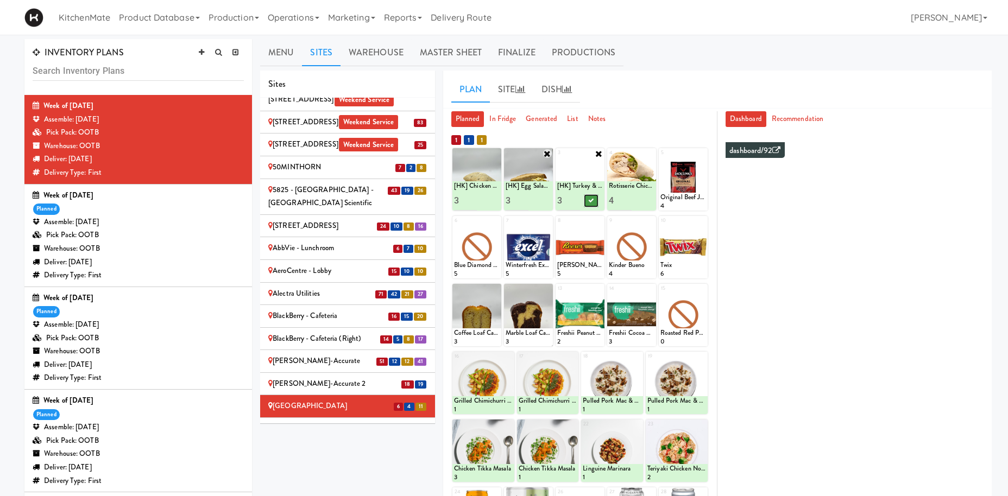
click at [591, 199] on icon at bounding box center [591, 201] width 5 height 6
click at [703, 291] on icon at bounding box center [702, 290] width 8 height 8
click option "Roasted Red Pepper Hummus with Crackers" at bounding box center [0, 0] width 0 height 0
click at [681, 333] on input "2" at bounding box center [671, 336] width 23 height 20
click at [681, 333] on input "3" at bounding box center [671, 336] width 23 height 20
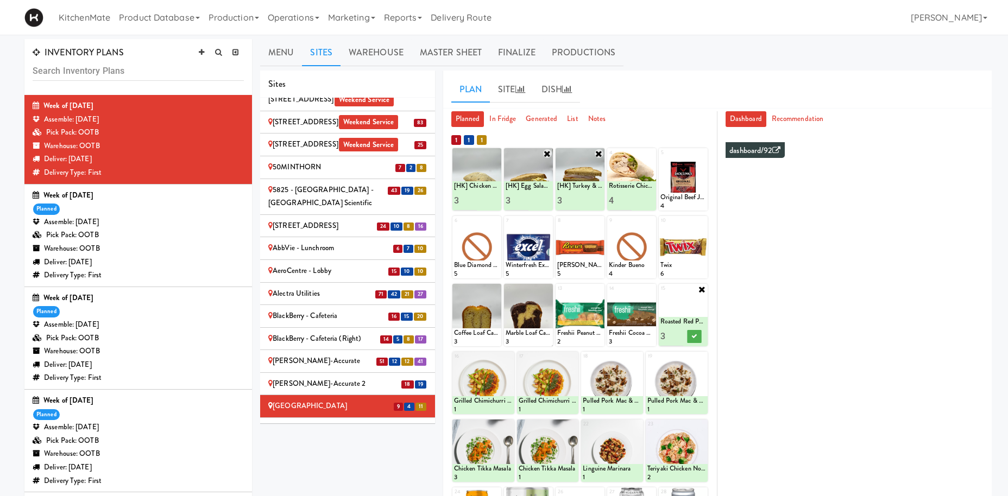
type input "4"
click at [679, 333] on input "4" at bounding box center [671, 336] width 23 height 20
click at [691, 335] on button at bounding box center [695, 336] width 14 height 13
click at [599, 288] on icon at bounding box center [599, 290] width 8 height 8
click option "Freshii Peanut Butter Energii Bites" at bounding box center [0, 0] width 0 height 0
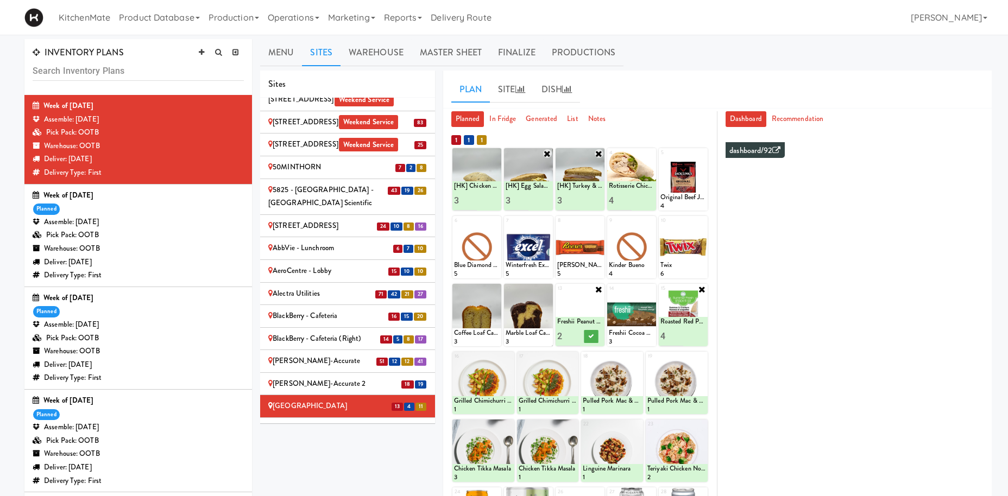
click at [577, 332] on input "2" at bounding box center [568, 336] width 23 height 20
click at [577, 332] on input "3" at bounding box center [568, 336] width 23 height 20
type input "4"
click at [578, 332] on input "4" at bounding box center [568, 336] width 23 height 20
click at [588, 337] on button at bounding box center [591, 336] width 14 height 13
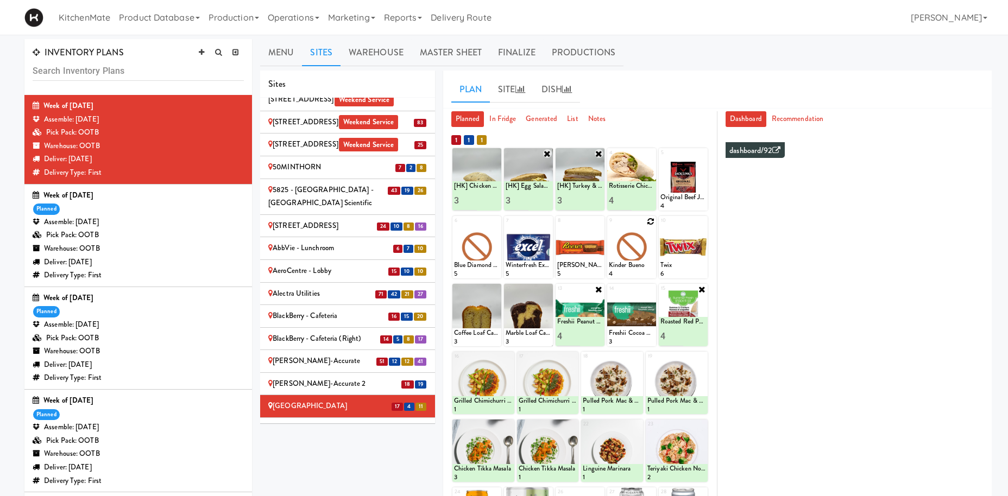
click at [650, 222] on icon at bounding box center [651, 222] width 8 height 8
click option "Kinder Bueno" at bounding box center [0, 0] width 0 height 0
type input "6"
click at [641, 269] on icon at bounding box center [642, 269] width 5 height 6
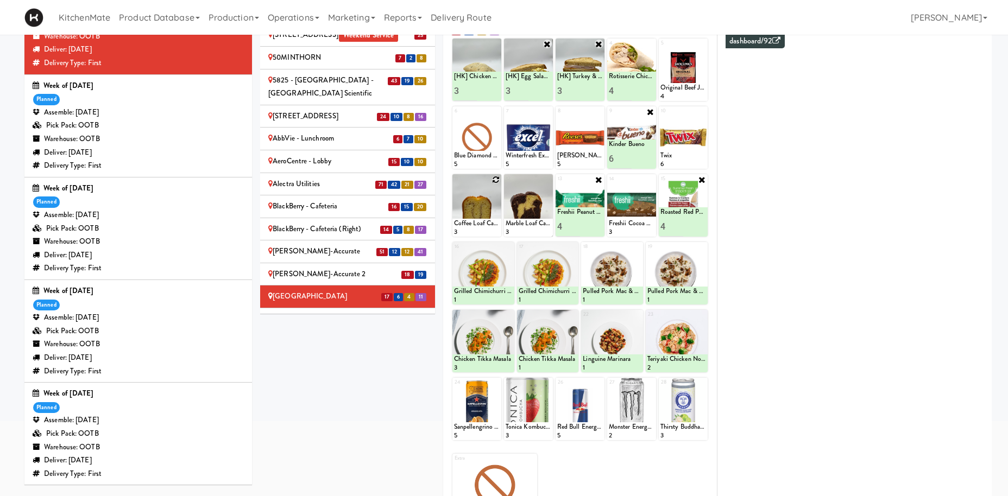
scroll to position [54, 0]
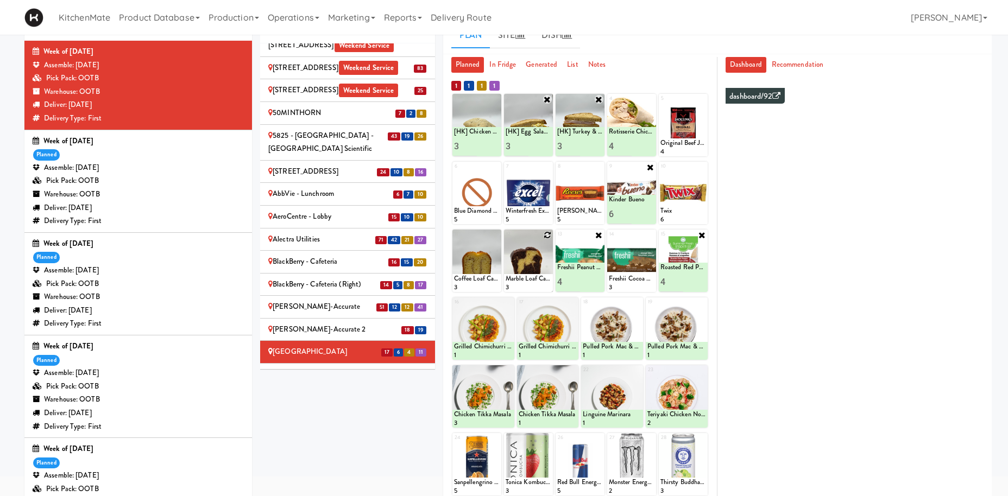
click at [544, 234] on icon at bounding box center [548, 235] width 8 height 8
click at [524, 263] on select "- Empty - Activia Probiotic Peach Mango Smoothie Aquafina Water Chocolate Milk …" at bounding box center [529, 266] width 46 height 52
click at [506, 240] on select "- Empty - Activia Probiotic Peach Mango Smoothie Aquafina Water Chocolate Milk …" at bounding box center [529, 266] width 46 height 52
click option "Clif Builders proteins Bar Chocolate" at bounding box center [0, 0] width 0 height 0
click at [523, 279] on input "2" at bounding box center [517, 282] width 23 height 20
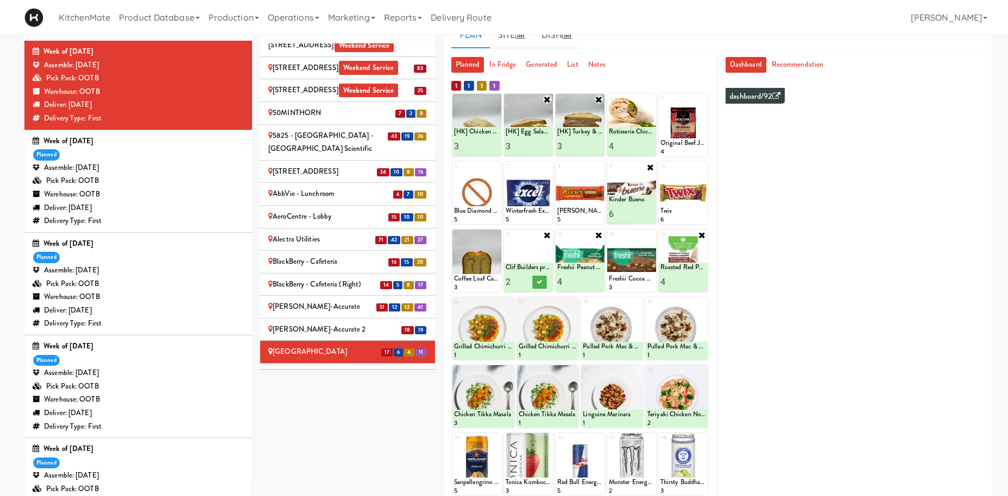
click at [524, 279] on input "3" at bounding box center [517, 282] width 23 height 20
type input "4"
click at [524, 279] on input "4" at bounding box center [517, 282] width 23 height 20
click at [539, 283] on icon at bounding box center [539, 282] width 5 height 6
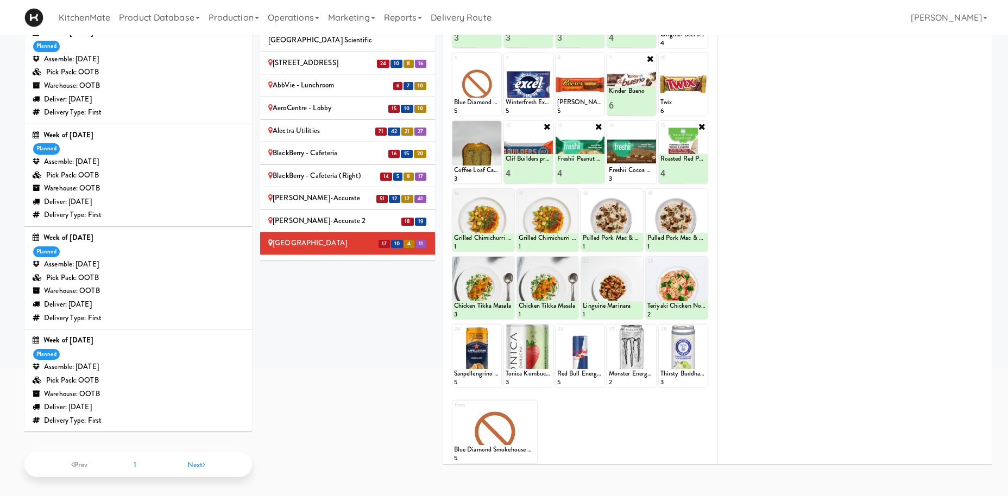
scroll to position [0, 0]
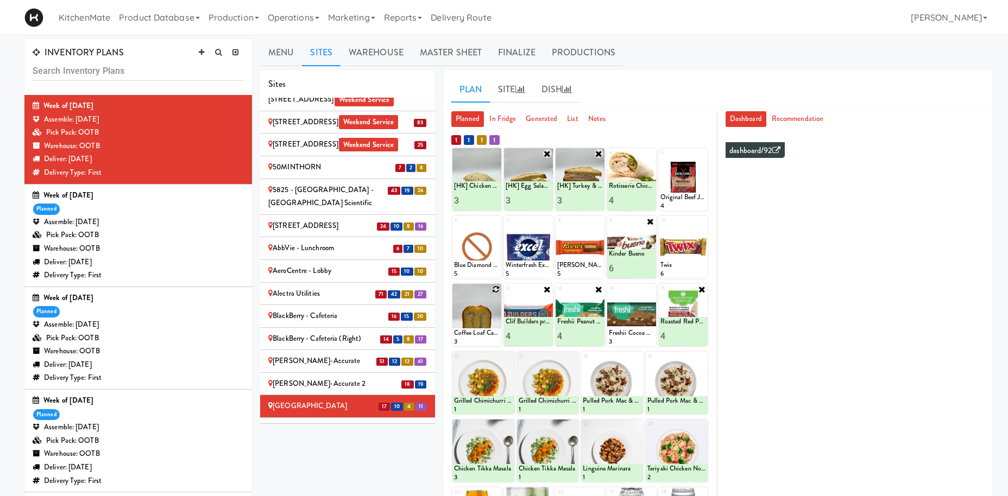
click at [494, 293] on icon at bounding box center [496, 290] width 8 height 8
click option "Chocolate Chip Loaf Cake" at bounding box center [0, 0] width 0 height 0
click at [473, 335] on input "2" at bounding box center [465, 336] width 23 height 20
type input "3"
click at [473, 335] on input "3" at bounding box center [465, 336] width 23 height 20
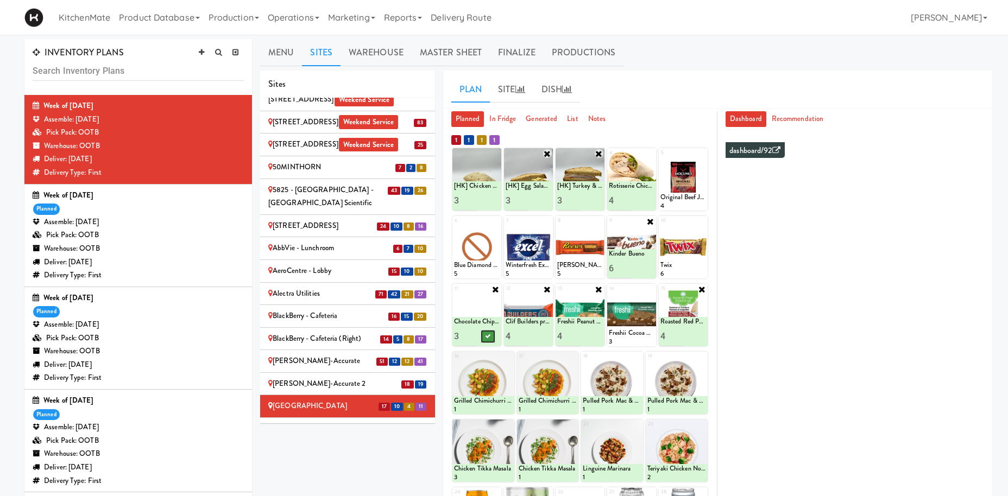
click at [488, 334] on button at bounding box center [488, 336] width 14 height 13
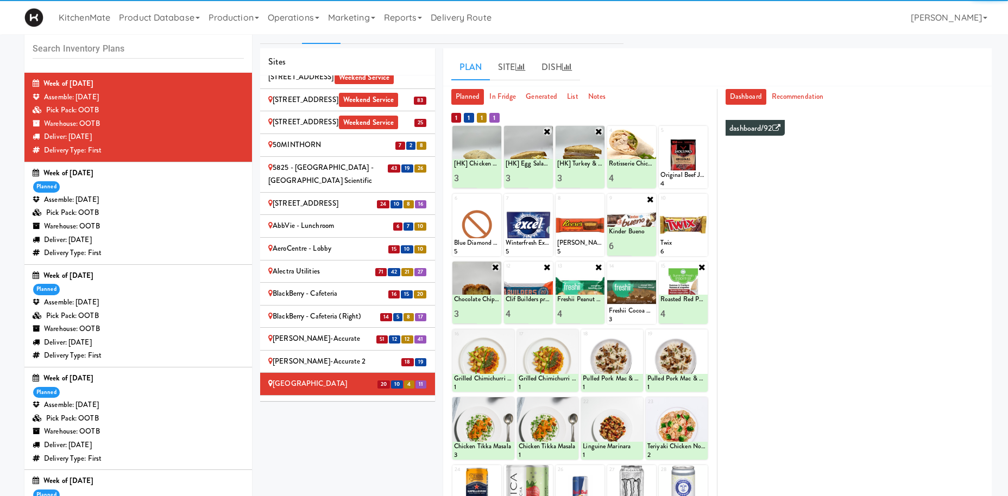
scroll to position [55, 0]
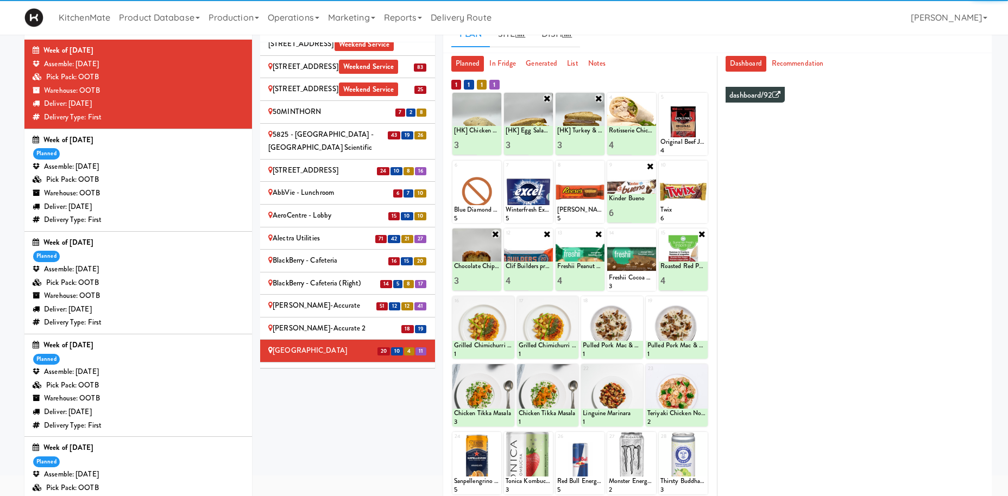
click at [375, 367] on div "Cambridge Memorial Hospital - A-Wing, Level 0 Weekend Service" at bounding box center [347, 380] width 159 height 27
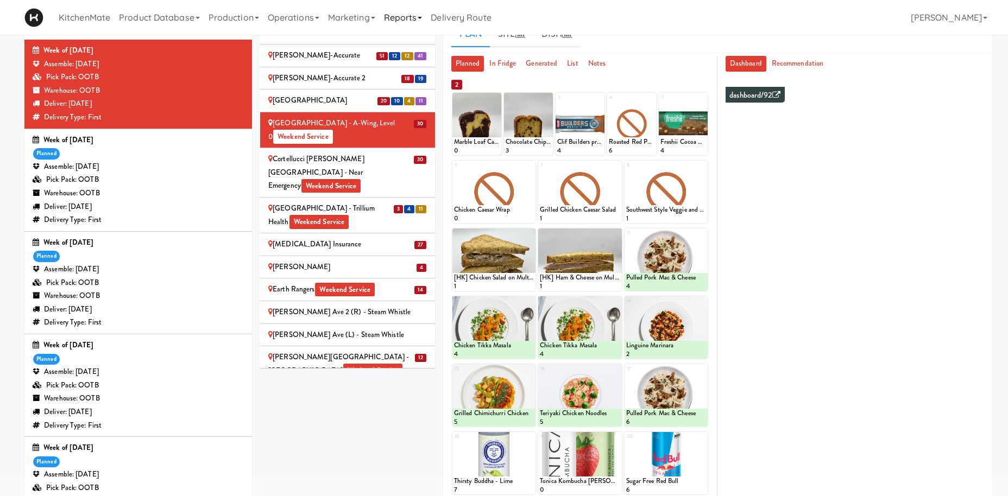
scroll to position [544, 0]
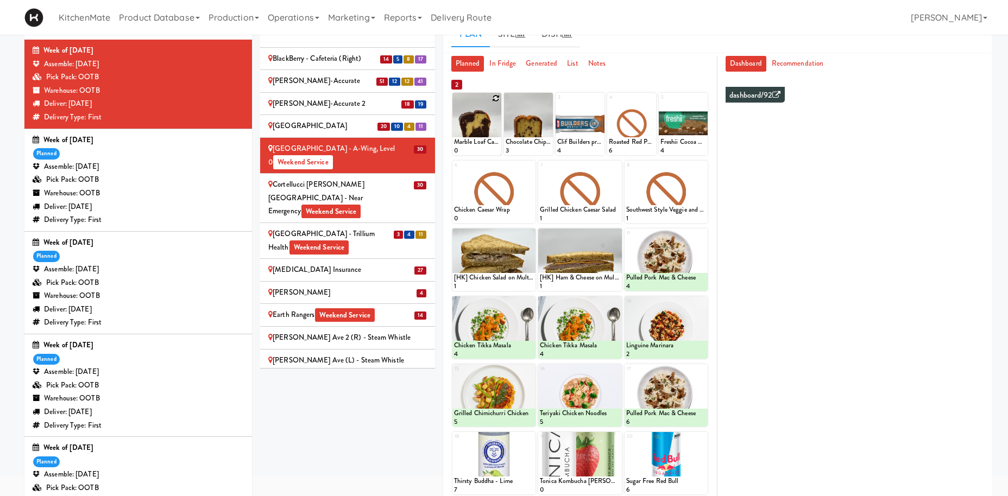
click at [498, 97] on icon at bounding box center [496, 99] width 8 height 8
click at [454, 103] on select "- Empty - Activia Probiotic Peach Mango Smoothie Aquafina Water Chocolate Milk …" at bounding box center [477, 129] width 46 height 52
click option "Marble Loaf Cake" at bounding box center [0, 0] width 0 height 0
click at [473, 143] on input "2" at bounding box center [465, 145] width 23 height 20
click at [474, 143] on input "3" at bounding box center [465, 145] width 23 height 20
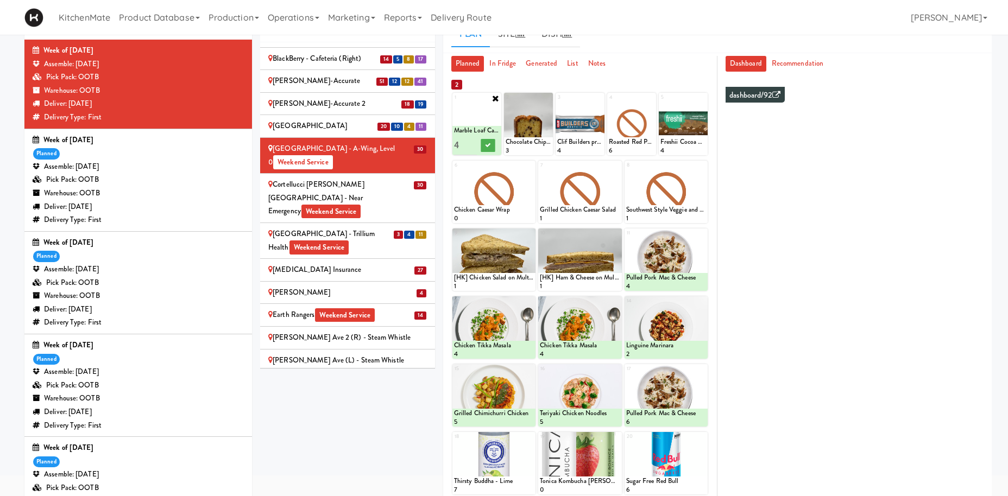
click at [474, 144] on input "4" at bounding box center [465, 145] width 23 height 20
type input "3"
click at [467, 149] on input "3" at bounding box center [465, 145] width 23 height 20
click at [486, 144] on icon at bounding box center [487, 145] width 5 height 6
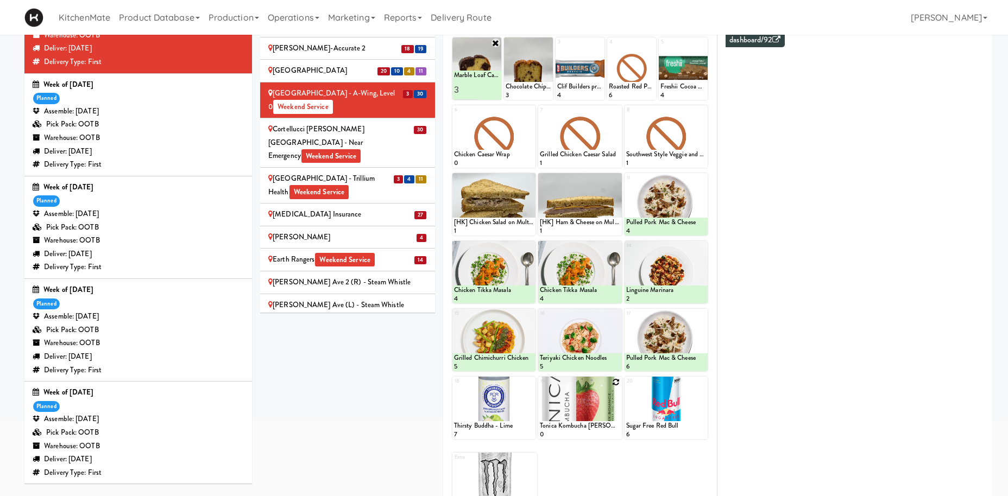
click at [617, 382] on icon at bounding box center [617, 383] width 8 height 8
click option "Tonica Kombucha [PERSON_NAME] Bounce" at bounding box center [0, 0] width 0 height 0
click at [577, 426] on input "2" at bounding box center [560, 429] width 40 height 20
click at [577, 426] on input "3" at bounding box center [560, 429] width 40 height 20
click at [577, 426] on input "4" at bounding box center [560, 429] width 40 height 20
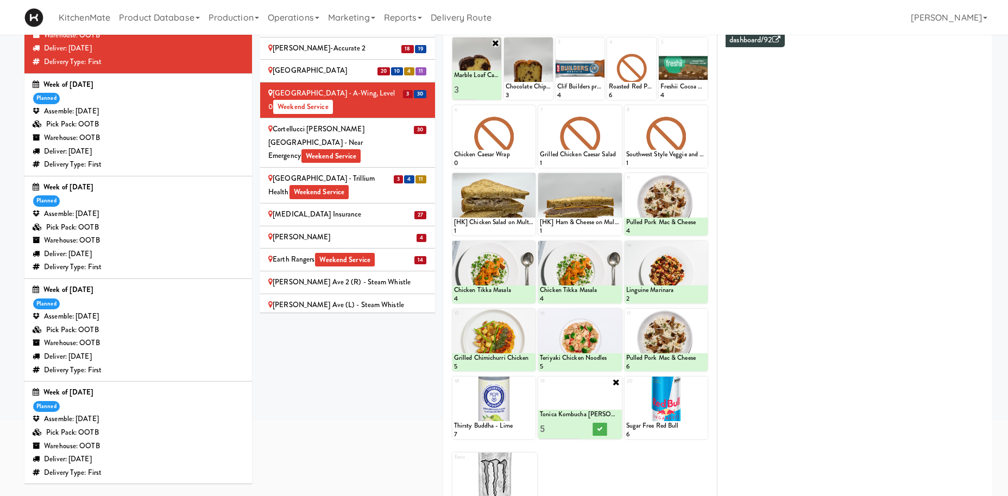
click at [577, 426] on input "5" at bounding box center [560, 429] width 40 height 20
type input "6"
click at [577, 426] on input "6" at bounding box center [560, 429] width 40 height 20
click at [595, 426] on button at bounding box center [600, 429] width 14 height 13
click at [531, 110] on icon at bounding box center [530, 111] width 8 height 8
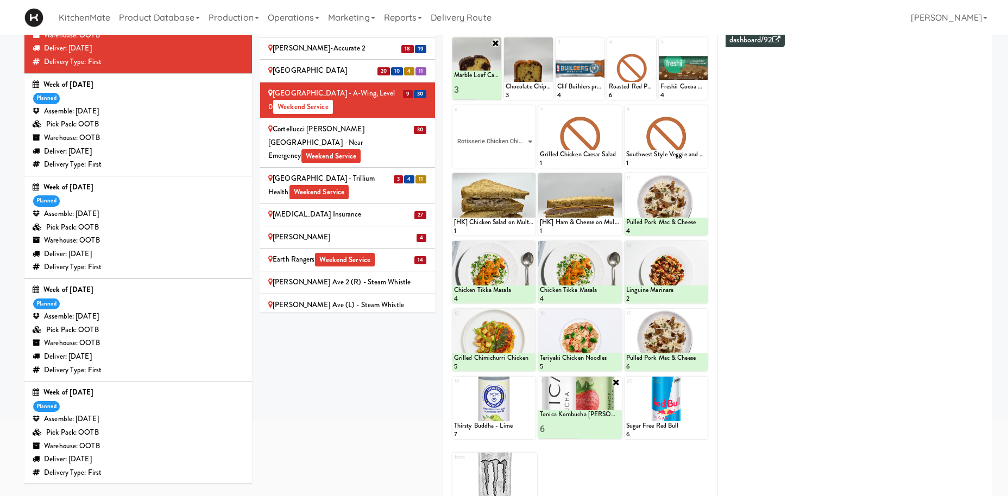
click option "Rotisserie Chicken Chipotle Wrap" at bounding box center [0, 0] width 0 height 0
click at [489, 155] on input "2" at bounding box center [474, 158] width 40 height 20
click at [489, 155] on input "3" at bounding box center [474, 158] width 40 height 20
type input "4"
click at [489, 155] on input "4" at bounding box center [474, 158] width 40 height 20
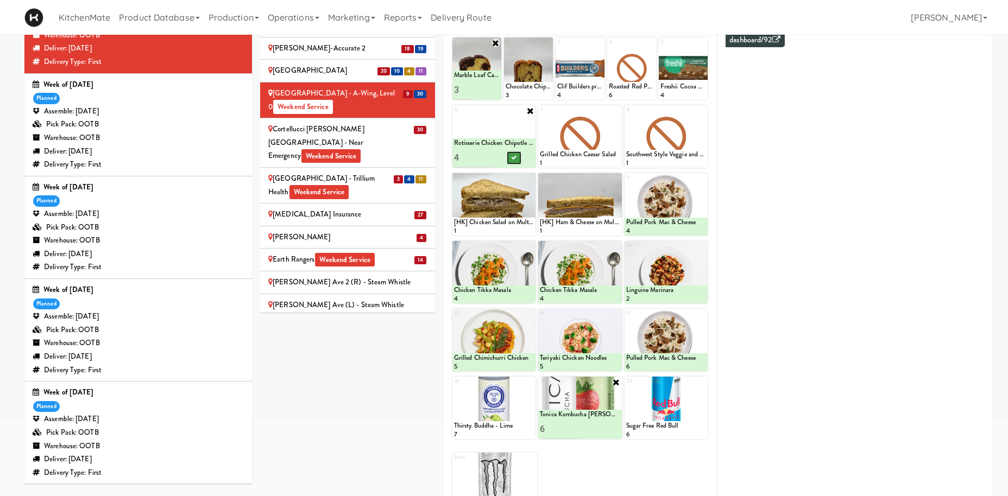
click at [511, 158] on button at bounding box center [514, 158] width 14 height 13
click at [616, 111] on icon at bounding box center [617, 111] width 8 height 8
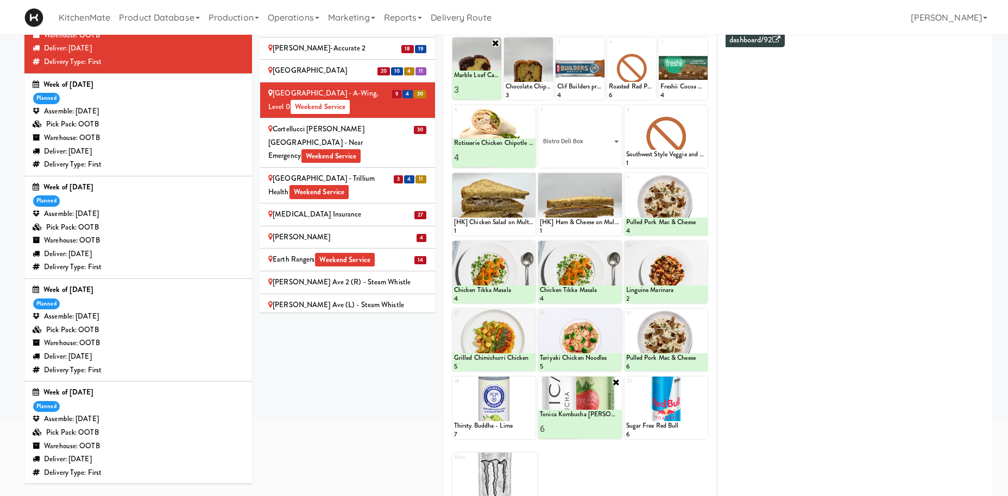
click option "Bistro Deli Box" at bounding box center [0, 0] width 0 height 0
type input "2"
click at [574, 157] on input "2" at bounding box center [560, 158] width 40 height 20
click at [597, 156] on icon at bounding box center [599, 158] width 5 height 6
click at [702, 110] on icon at bounding box center [702, 111] width 8 height 8
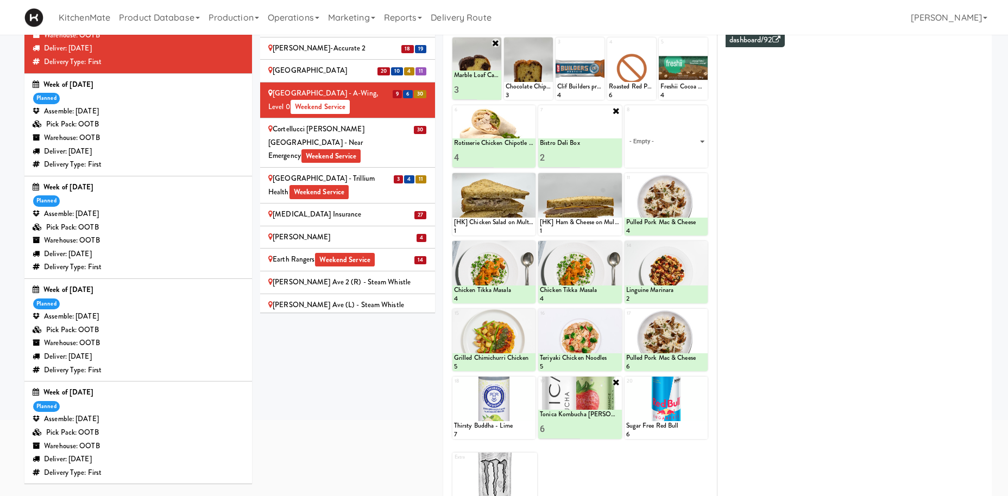
click at [701, 110] on div "8 - Empty - Activia Probiotic Peach Mango Smoothie Aquafina Water Chocolate Mil…" at bounding box center [666, 136] width 83 height 62
click at [697, 128] on select "- Empty - Activia Probiotic Peach Mango Smoothie Aquafina Water Chocolate Milk …" at bounding box center [666, 142] width 80 height 52
click at [703, 110] on div "8 - Empty - Activia Probiotic Peach Mango Smoothie Aquafina Water Chocolate Mil…" at bounding box center [666, 136] width 83 height 62
click at [691, 129] on select "- Empty - Activia Probiotic Peach Mango Smoothie Aquafina Water Chocolate Milk …" at bounding box center [666, 142] width 80 height 52
click at [688, 144] on select "- Empty - Activia Probiotic Peach Mango Smoothie Aquafina Water Chocolate Milk …" at bounding box center [666, 142] width 80 height 52
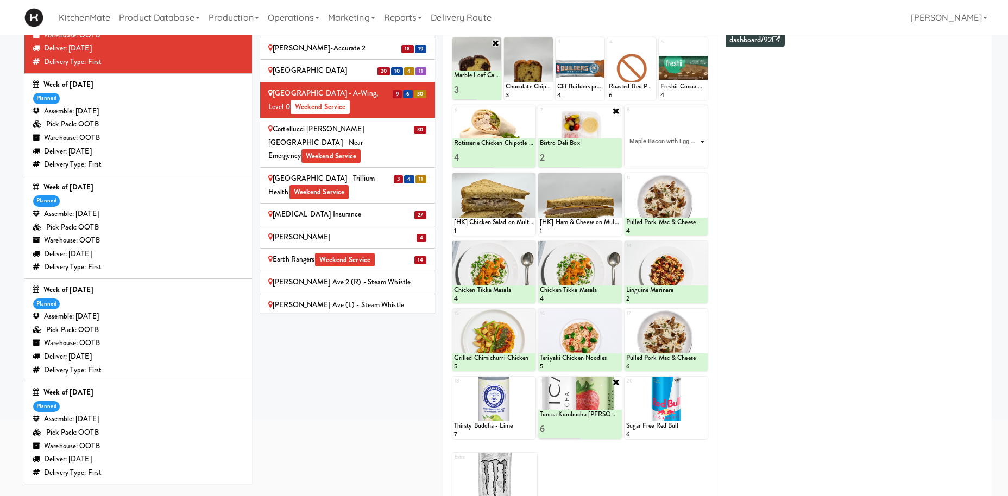
click option "Maple Bacon with Egg & Cheddar on Sesame Seed Bagel" at bounding box center [0, 0] width 0 height 0
type input "2"
click at [660, 155] on input "2" at bounding box center [646, 158] width 40 height 20
click at [683, 158] on button at bounding box center [686, 158] width 14 height 13
click at [530, 179] on icon at bounding box center [530, 179] width 8 height 8
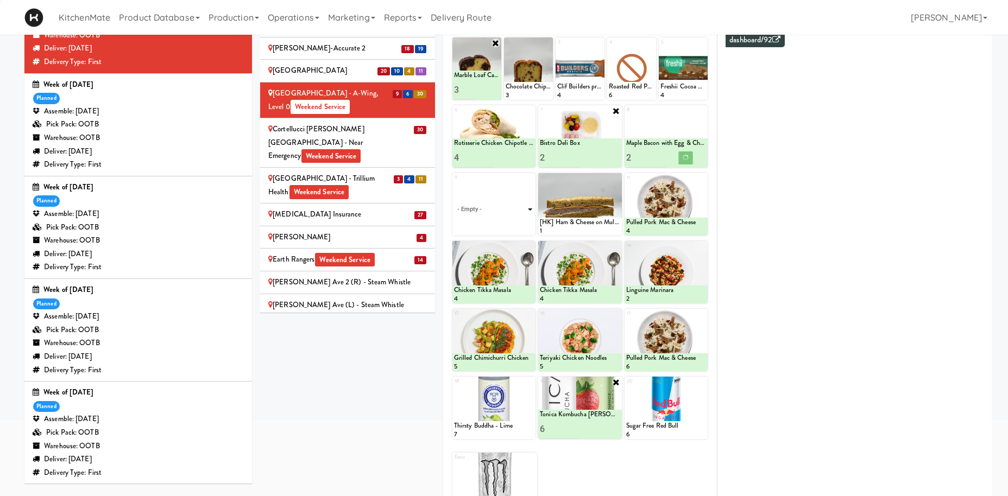
click at [528, 202] on select "- Empty - Activia Probiotic Peach Mango Smoothie Aquafina Water Chocolate Milk …" at bounding box center [494, 210] width 80 height 52
click option "[HK] Egg Salad on Multigrain" at bounding box center [0, 0] width 0 height 0
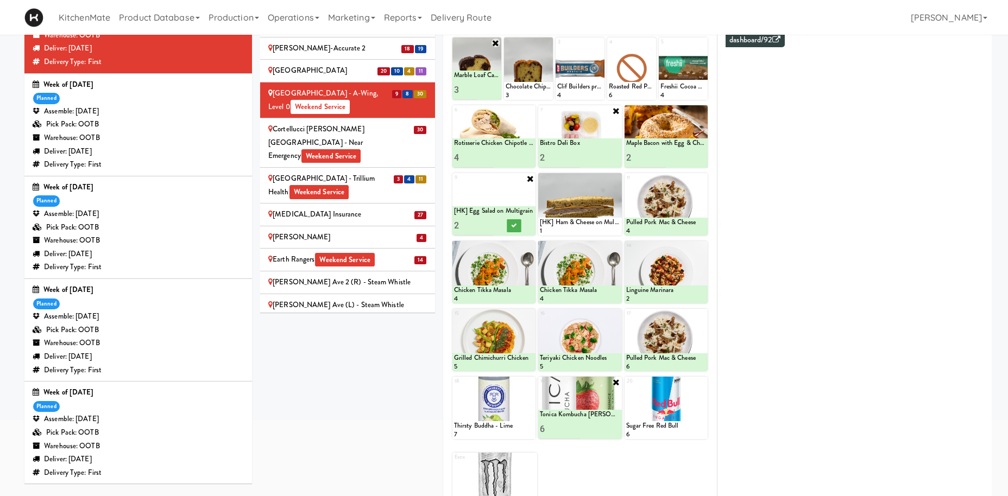
click at [488, 225] on input "2" at bounding box center [474, 226] width 40 height 20
type input "3"
click at [488, 225] on input "3" at bounding box center [474, 226] width 40 height 20
click at [513, 227] on icon at bounding box center [513, 226] width 5 height 6
click at [614, 178] on icon at bounding box center [617, 179] width 8 height 8
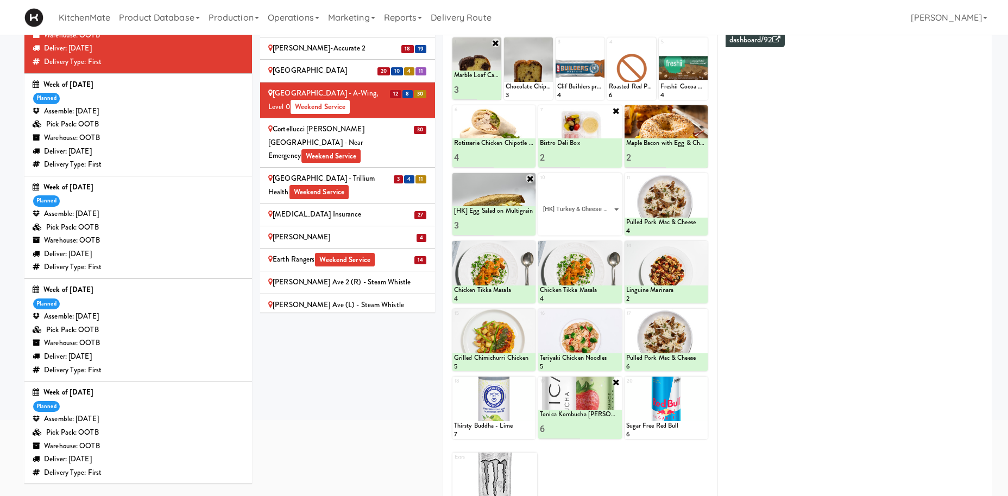
click option "[HK] Turkey & Cheese Multigrain" at bounding box center [0, 0] width 0 height 0
click at [577, 224] on input "2" at bounding box center [560, 226] width 40 height 20
click at [577, 224] on input "3" at bounding box center [560, 226] width 40 height 20
click at [595, 228] on button at bounding box center [600, 225] width 14 height 13
type input "4"
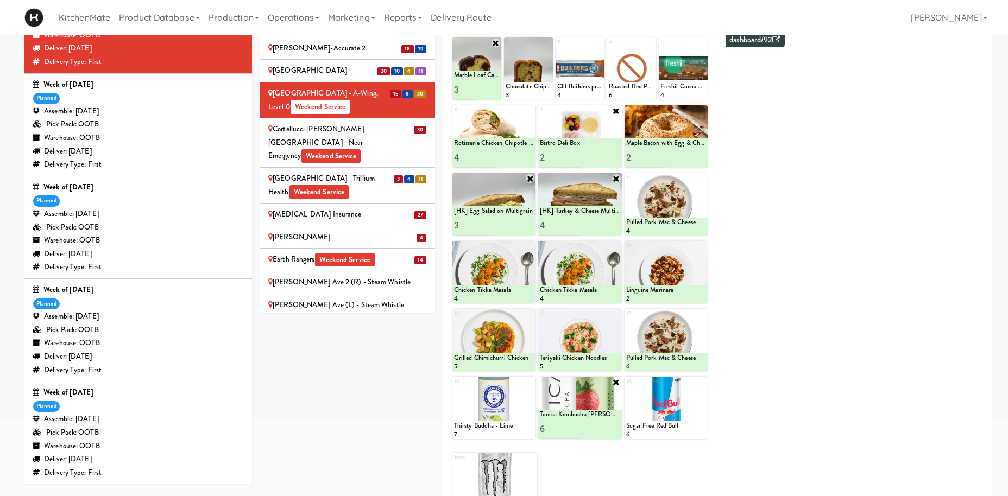
click at [575, 223] on input "4" at bounding box center [560, 226] width 40 height 20
click at [599, 226] on icon at bounding box center [599, 226] width 5 height 6
click at [549, 42] on icon at bounding box center [548, 43] width 8 height 8
click option "Chocolate Chip Loaf Cake" at bounding box center [0, 0] width 0 height 0
click at [523, 89] on input "2" at bounding box center [517, 90] width 23 height 20
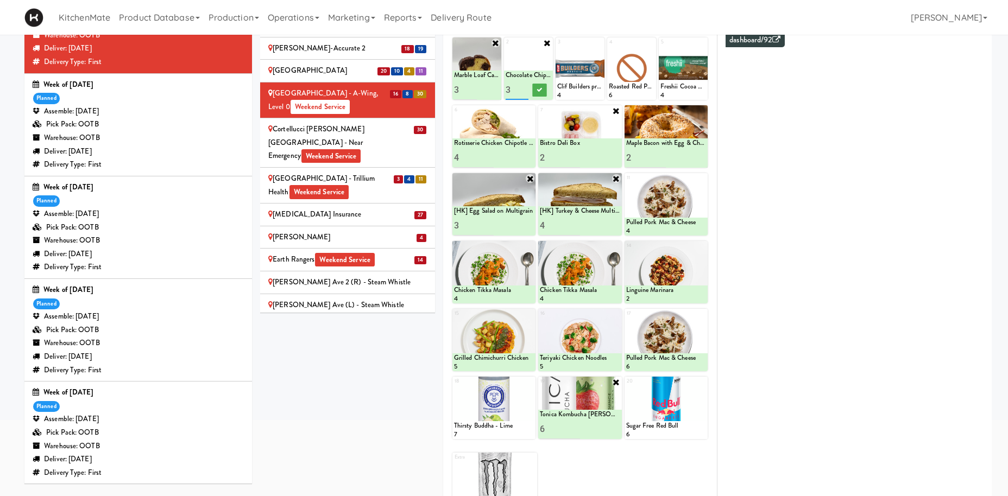
type input "3"
click at [523, 89] on input "3" at bounding box center [517, 90] width 23 height 20
click at [539, 86] on button at bounding box center [540, 90] width 14 height 13
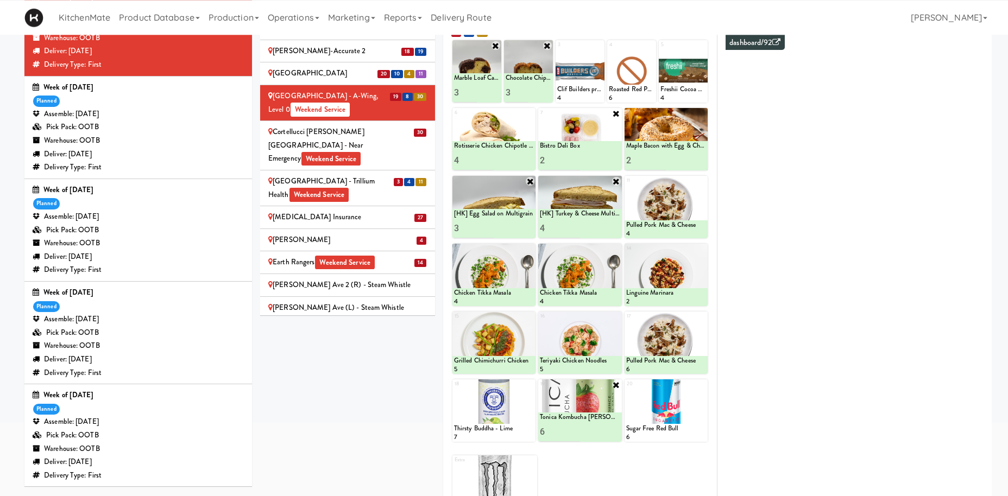
scroll to position [54, 0]
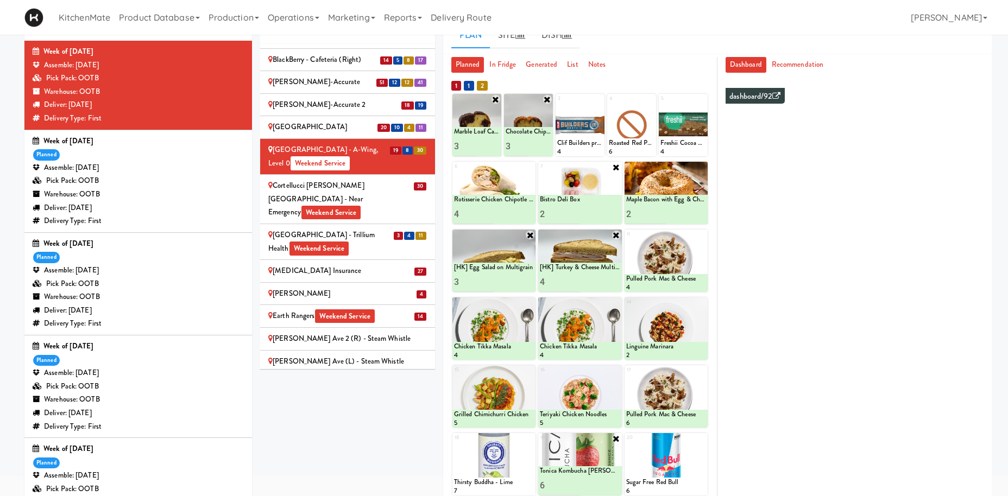
click at [373, 179] on div "Cortellucci Vaughan Hospital - near Emergency Weekend Service" at bounding box center [347, 199] width 159 height 40
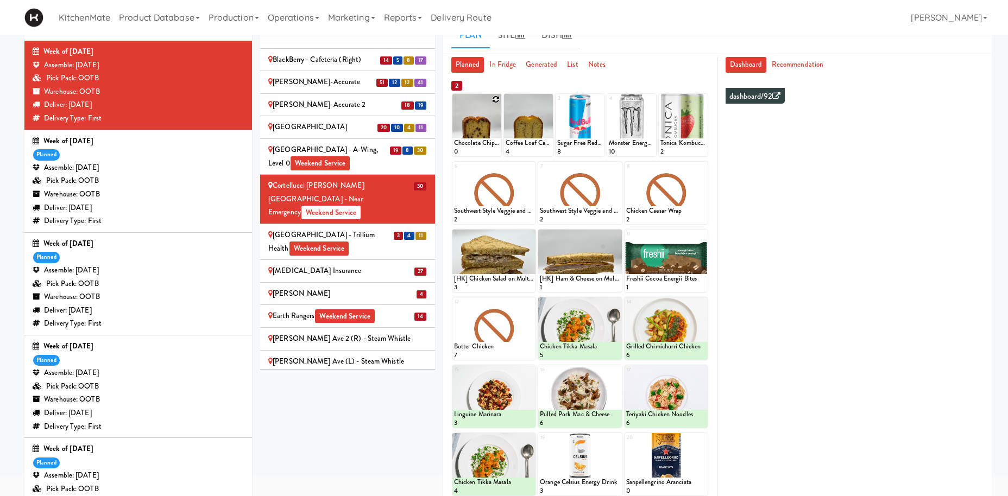
click at [496, 96] on icon at bounding box center [496, 100] width 8 height 8
click option "Chocolate Chip Loaf Cake" at bounding box center [0, 0] width 0 height 0
click at [474, 143] on input "2" at bounding box center [465, 146] width 23 height 20
click at [474, 143] on input "3" at bounding box center [465, 146] width 23 height 20
type input "4"
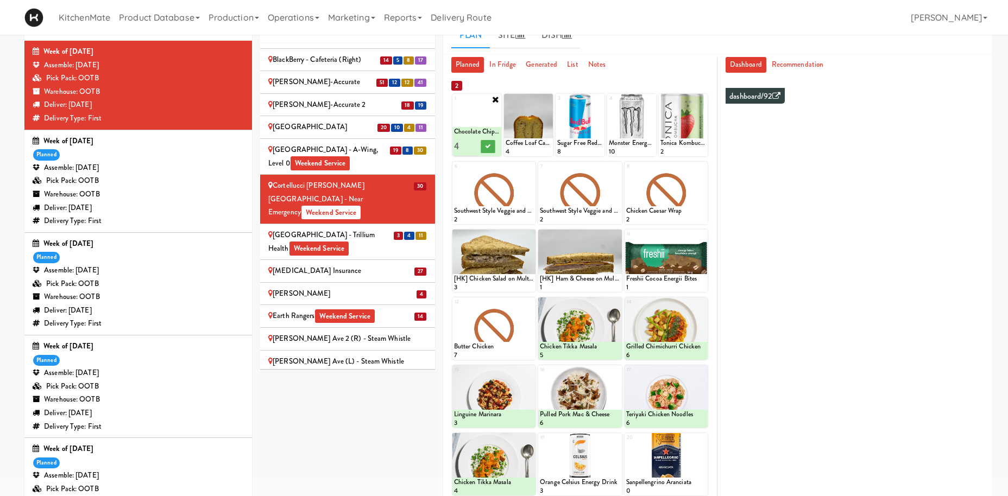
click at [473, 144] on input "4" at bounding box center [465, 146] width 23 height 20
click at [489, 149] on icon at bounding box center [487, 146] width 5 height 6
click at [529, 301] on icon at bounding box center [530, 303] width 8 height 8
click option "Sesame Tofu Rainbow Bowl" at bounding box center [0, 0] width 0 height 0
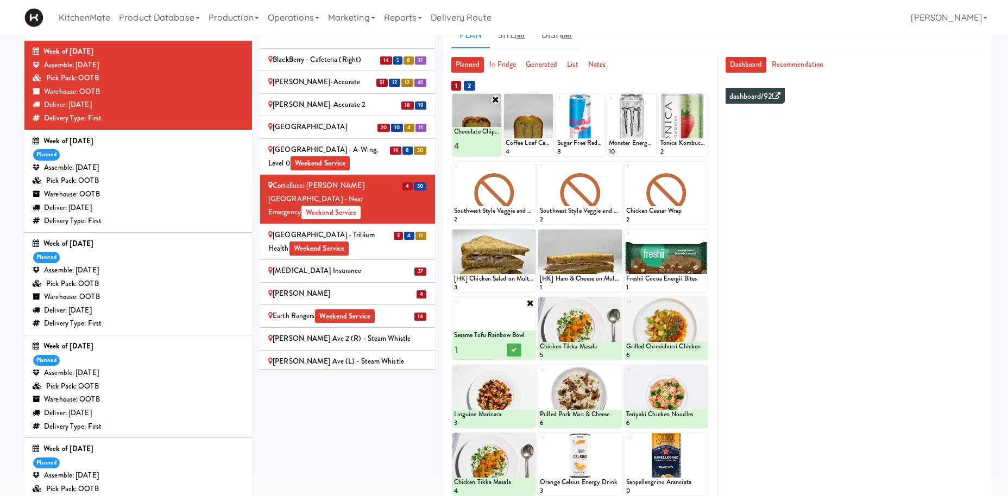
type input "2"
click at [488, 346] on input "2" at bounding box center [474, 350] width 40 height 20
click at [513, 348] on icon at bounding box center [513, 350] width 5 height 6
click at [613, 167] on icon at bounding box center [617, 167] width 8 height 8
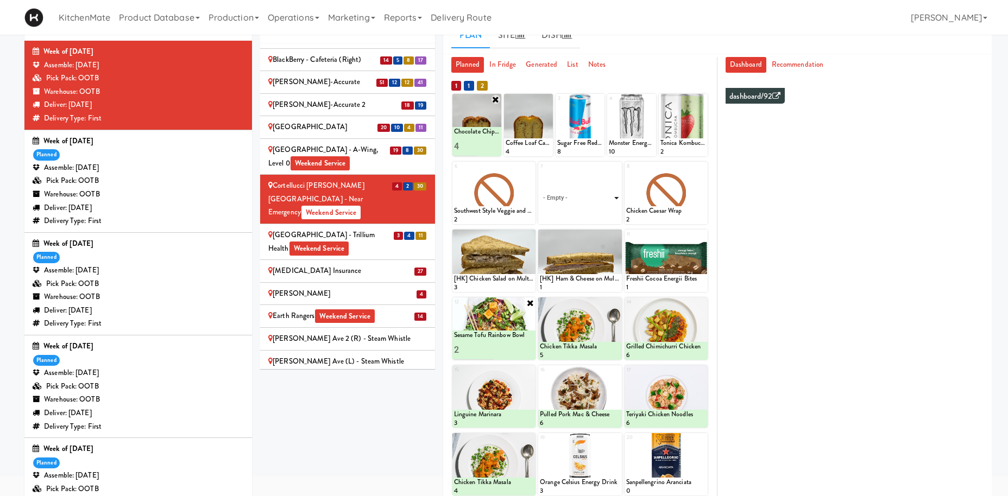
click at [540, 172] on select "- Empty - Activia Probiotic Peach Mango Smoothie Aquafina Water Chocolate Milk …" at bounding box center [580, 198] width 80 height 52
click option "Bistro Deli Box" at bounding box center [0, 0] width 0 height 0
type input "2"
click at [574, 211] on input "2" at bounding box center [560, 214] width 40 height 20
click at [596, 215] on button at bounding box center [600, 214] width 14 height 13
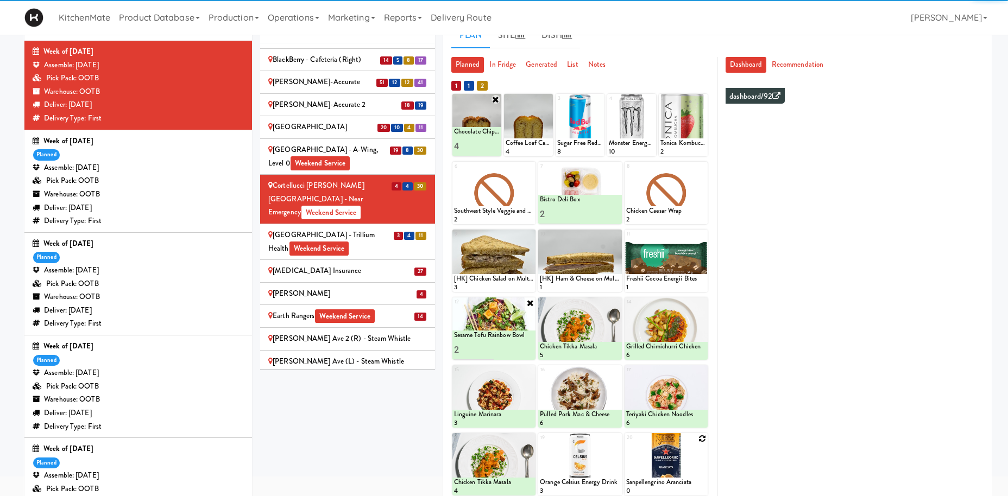
click at [702, 435] on icon at bounding box center [702, 439] width 8 height 8
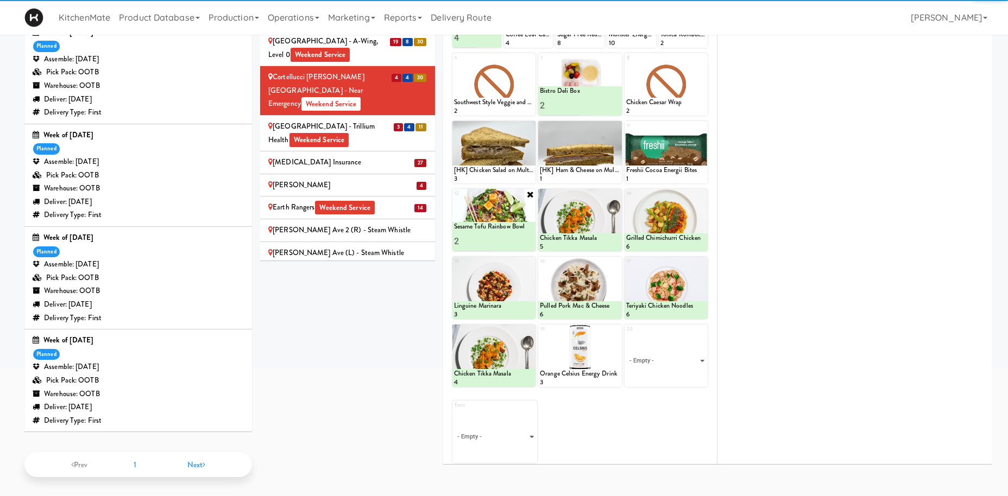
click at [702, 328] on div "20 - Empty - Activia Probiotic Peach Mango Smoothie Aquafina Water Chocolate Mi…" at bounding box center [666, 356] width 83 height 62
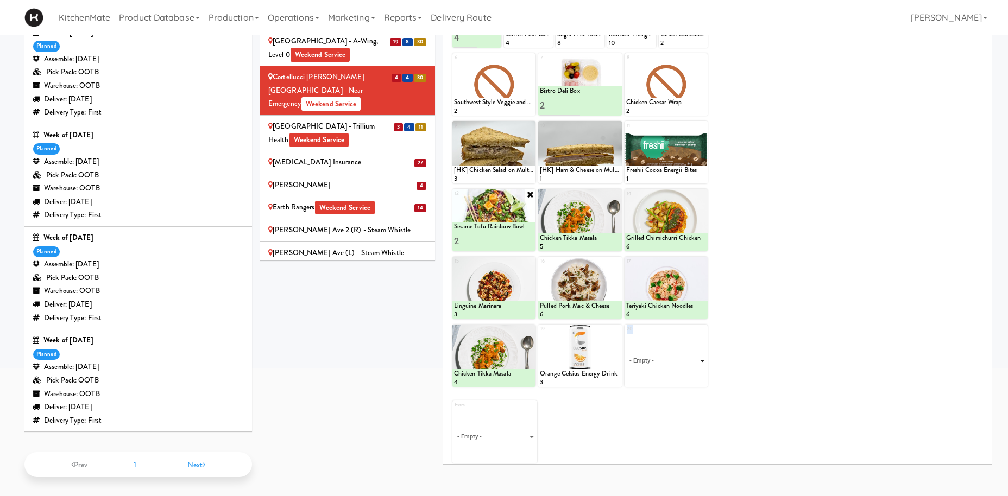
click at [626, 335] on select "- Empty - Activia Probiotic Peach Mango Smoothie Aquafina Water Chocolate Milk …" at bounding box center [666, 361] width 80 height 52
click option "Sanpellengrino Aranciata" at bounding box center [0, 0] width 0 height 0
click at [658, 373] on input "2" at bounding box center [646, 377] width 40 height 20
click at [658, 373] on input "3" at bounding box center [646, 377] width 40 height 20
click at [658, 373] on input "4" at bounding box center [646, 377] width 40 height 20
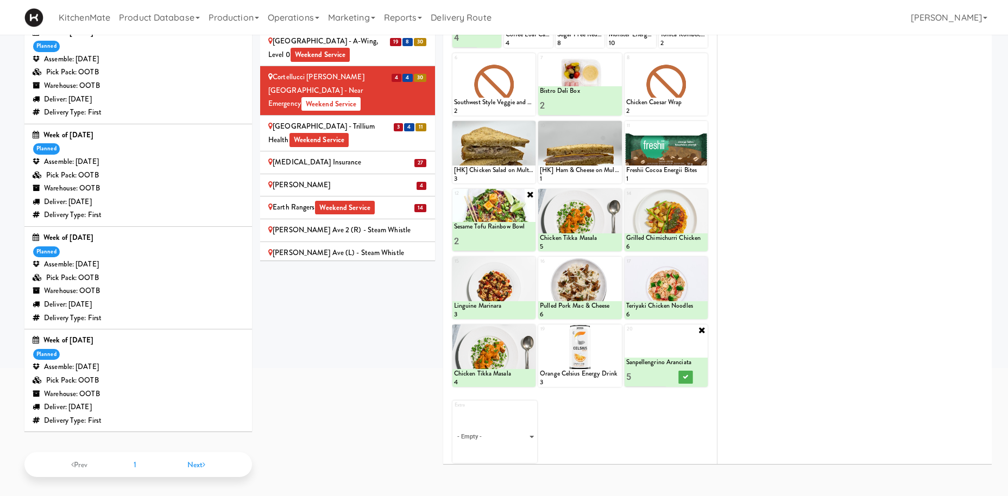
type input "5"
click at [658, 373] on input "5" at bounding box center [646, 377] width 40 height 20
click at [683, 374] on icon at bounding box center [685, 377] width 5 height 6
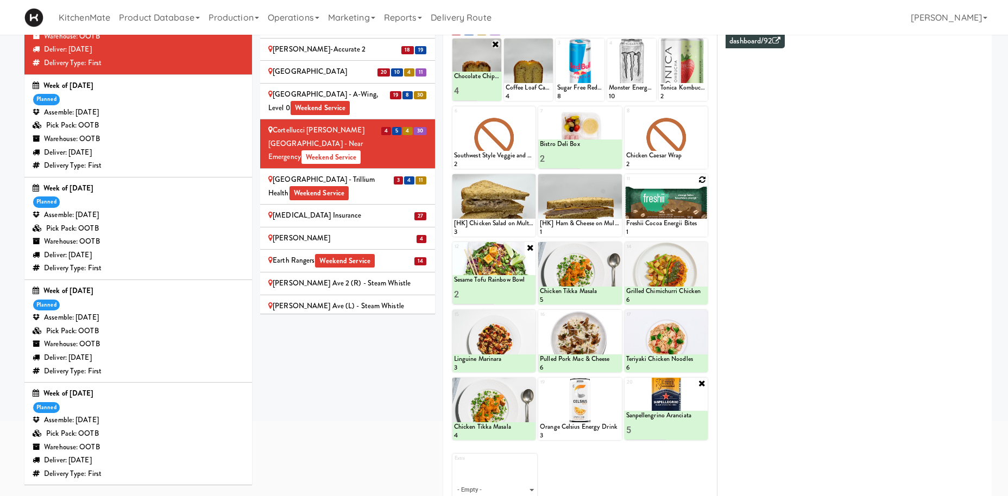
click at [702, 180] on icon at bounding box center [702, 180] width 8 height 8
click option "Freshii Cocoa Energii Bites" at bounding box center [0, 0] width 0 height 0
click at [657, 223] on input "2" at bounding box center [646, 227] width 40 height 20
click at [660, 223] on input "3" at bounding box center [646, 227] width 40 height 20
click at [660, 223] on input "4" at bounding box center [646, 227] width 40 height 20
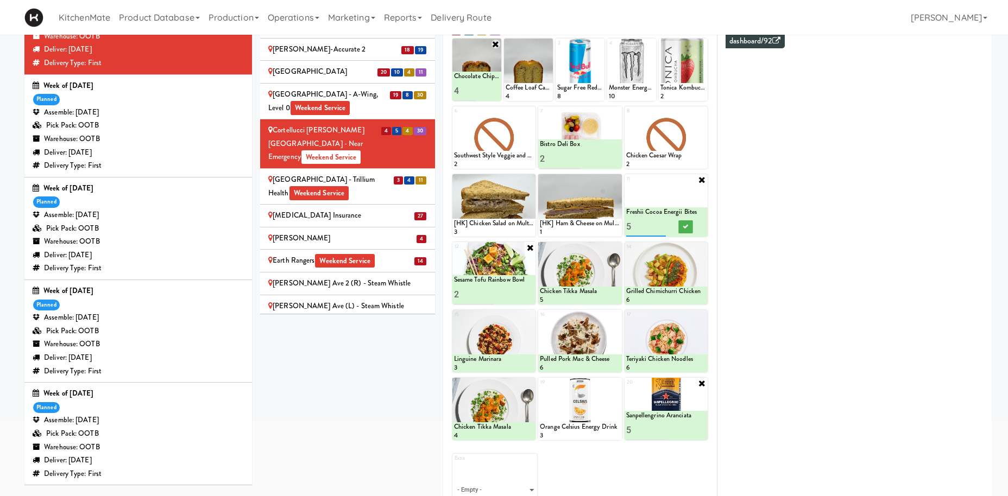
click at [660, 223] on input "5" at bounding box center [646, 227] width 40 height 20
click at [660, 223] on input "6" at bounding box center [646, 227] width 40 height 20
type input "7"
click at [660, 223] on input "7" at bounding box center [646, 227] width 40 height 20
click at [682, 229] on button at bounding box center [686, 227] width 14 height 13
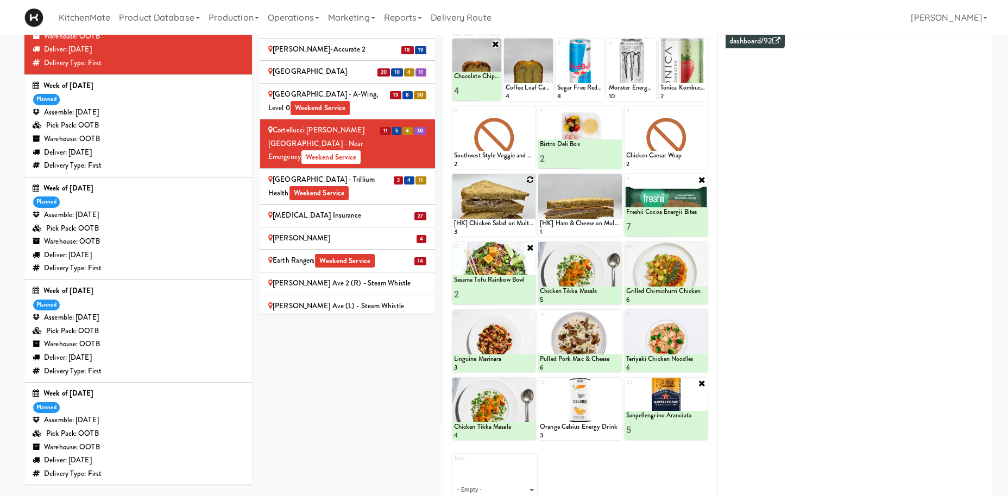
click at [530, 178] on icon at bounding box center [530, 180] width 8 height 8
click option "[HK] Turkey & Cheese Multigrain" at bounding box center [0, 0] width 0 height 0
click at [489, 223] on input "2" at bounding box center [474, 227] width 40 height 20
click at [489, 223] on input "3" at bounding box center [474, 227] width 40 height 20
type input "4"
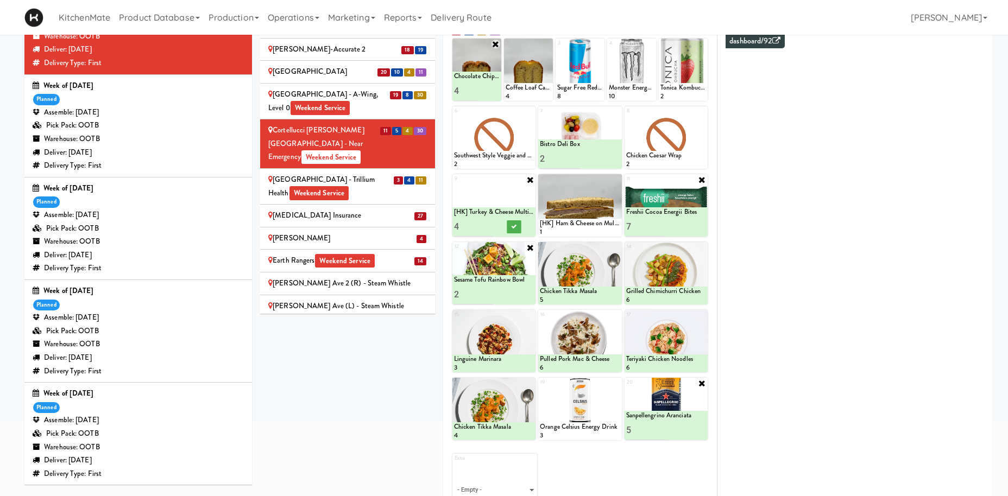
click at [487, 226] on input "4" at bounding box center [474, 227] width 40 height 20
click at [516, 228] on icon at bounding box center [513, 227] width 5 height 6
click at [615, 180] on icon at bounding box center [617, 180] width 8 height 8
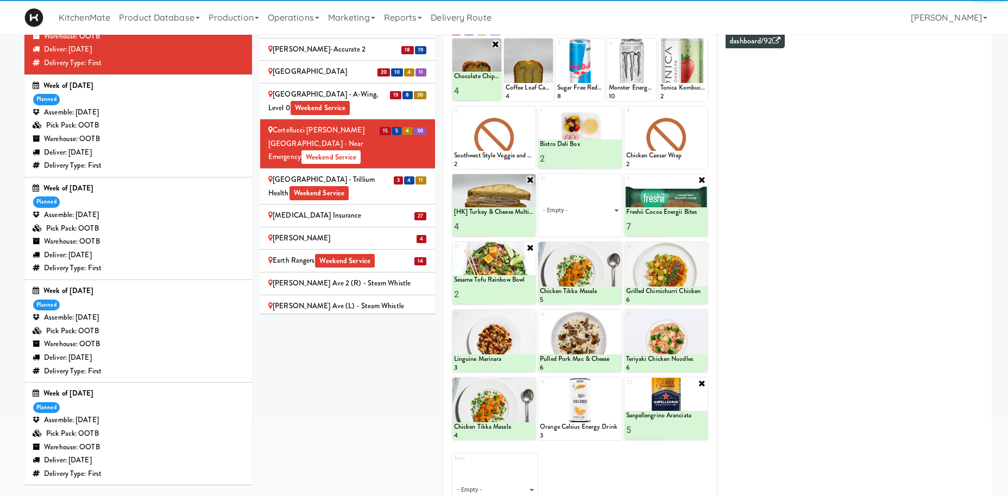
click at [608, 211] on select "- Empty - Activia Probiotic Peach Mango Smoothie Aquafina Water Chocolate Milk …" at bounding box center [580, 211] width 80 height 52
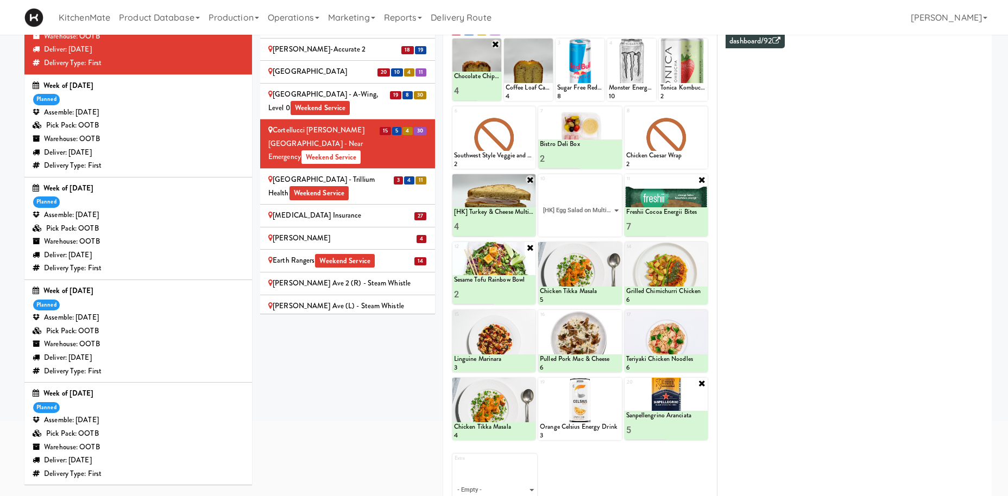
click option "[HK] Egg Salad on Multigrain" at bounding box center [0, 0] width 0 height 0
click at [574, 225] on input "2" at bounding box center [560, 227] width 40 height 20
type input "3"
click at [574, 225] on input "3" at bounding box center [560, 227] width 40 height 20
click at [597, 224] on button at bounding box center [600, 227] width 14 height 13
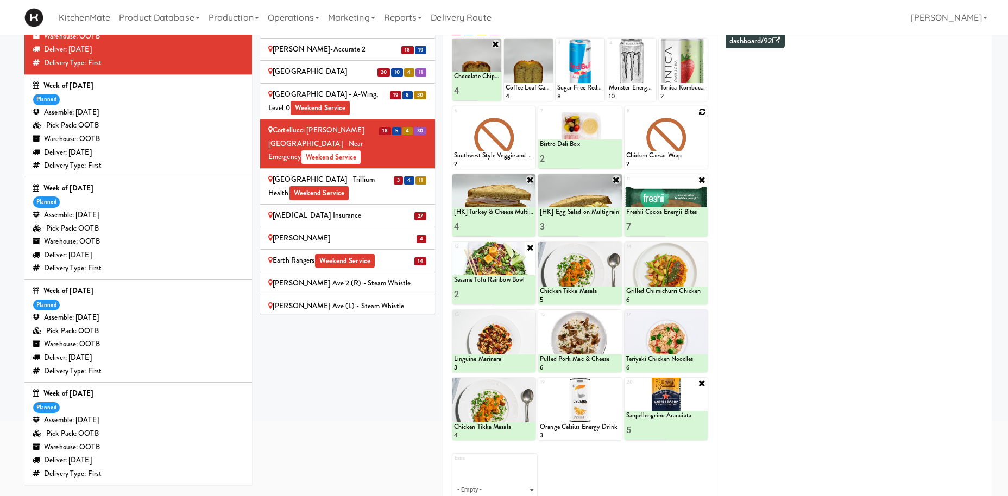
click at [700, 114] on icon at bounding box center [702, 112] width 8 height 8
click at [626, 117] on select "- Empty - Activia Probiotic Peach Mango Smoothie Aquafina Water Chocolate Milk …" at bounding box center [666, 143] width 80 height 52
click option "Rotisserie Chicken Chipotle Wrap" at bounding box center [0, 0] width 0 height 0
click at [662, 154] on input "2" at bounding box center [646, 159] width 40 height 20
click at [662, 154] on input "3" at bounding box center [646, 159] width 40 height 20
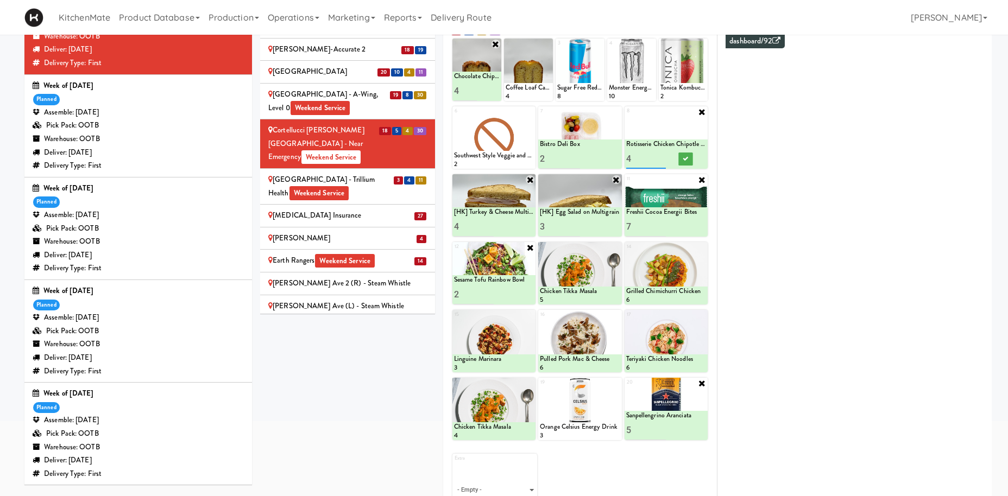
click at [662, 154] on input "4" at bounding box center [646, 159] width 40 height 20
type input "5"
click at [662, 155] on input "5" at bounding box center [646, 159] width 40 height 20
click at [694, 159] on div at bounding box center [686, 159] width 40 height 20
click at [686, 157] on icon at bounding box center [685, 159] width 5 height 6
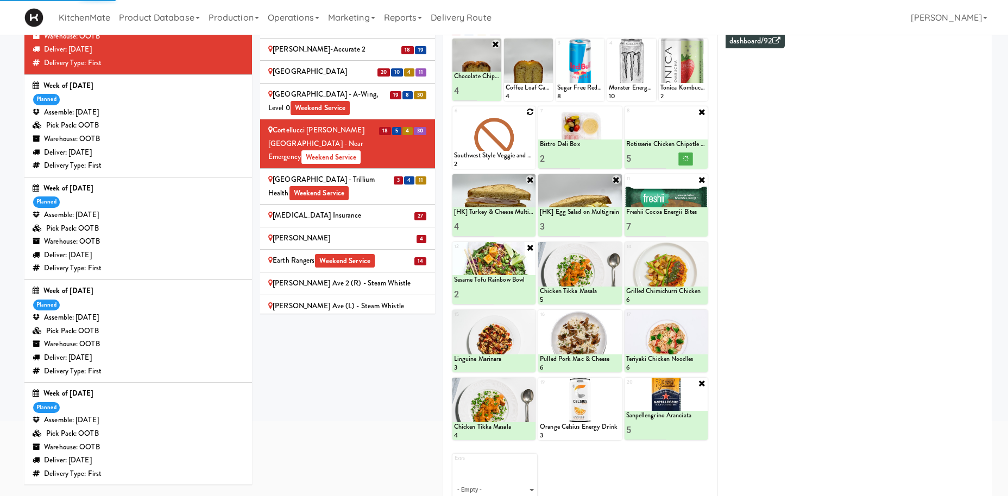
click at [531, 115] on icon at bounding box center [530, 112] width 8 height 8
click at [524, 140] on select "- Empty - Activia Probiotic Peach Mango Smoothie Aquafina Water Chocolate Milk …" at bounding box center [494, 143] width 80 height 52
click at [533, 111] on div "6 - Empty - Activia Probiotic Peach Mango Smoothie Aquafina Water Chocolate Mil…" at bounding box center [493, 137] width 83 height 62
click at [528, 128] on select "- Empty - Activia Probiotic Peach Mango Smoothie Aquafina Water Chocolate Milk …" at bounding box center [494, 143] width 80 height 52
click at [454, 117] on select "- Empty - Activia Probiotic Peach Mango Smoothie Aquafina Water Chocolate Milk …" at bounding box center [494, 143] width 80 height 52
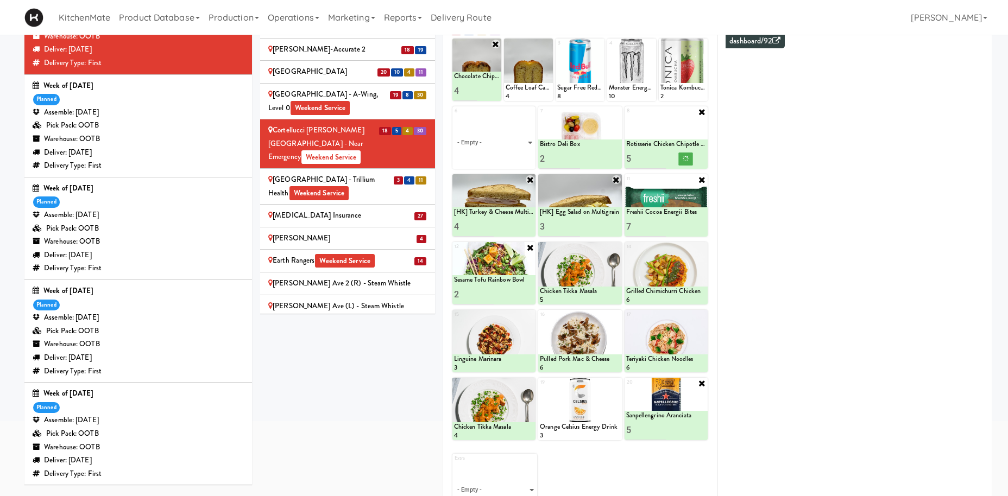
click at [520, 90] on div "Coffee Loaf Cake" at bounding box center [529, 87] width 46 height 9
click at [507, 117] on select "- Empty - Activia Probiotic Peach Mango Smoothie Aquafina Water Chocolate Milk …" at bounding box center [494, 143] width 80 height 52
click at [529, 117] on select "- Empty - Activia Probiotic Peach Mango Smoothie Aquafina Water Chocolate Milk …" at bounding box center [494, 143] width 80 height 52
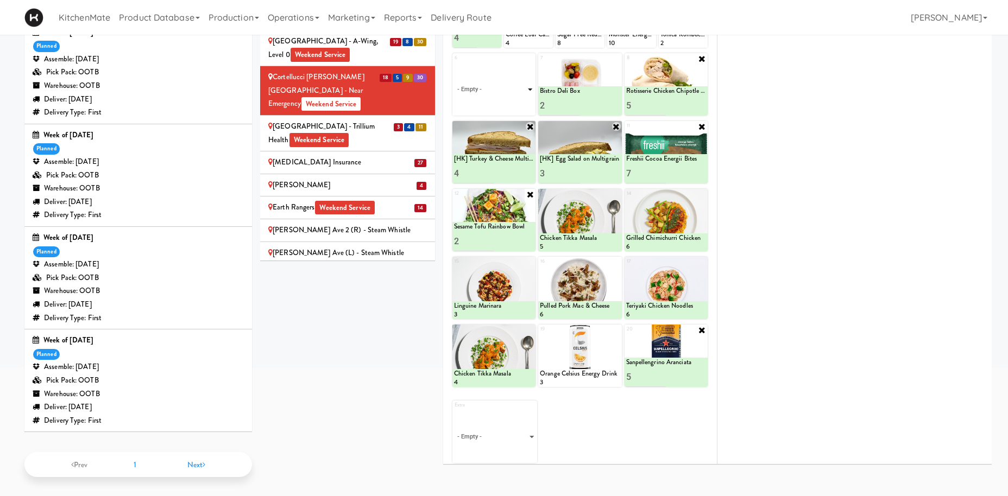
click at [454, 64] on select "- Empty - Activia Probiotic Peach Mango Smoothie Aquafina Water Chocolate Milk …" at bounding box center [494, 90] width 80 height 52
click option "Bacon & Egg Breakfast Wrap" at bounding box center [0, 0] width 0 height 0
type input "2"
click at [489, 100] on input "2" at bounding box center [474, 106] width 40 height 20
click at [517, 104] on button at bounding box center [514, 105] width 14 height 13
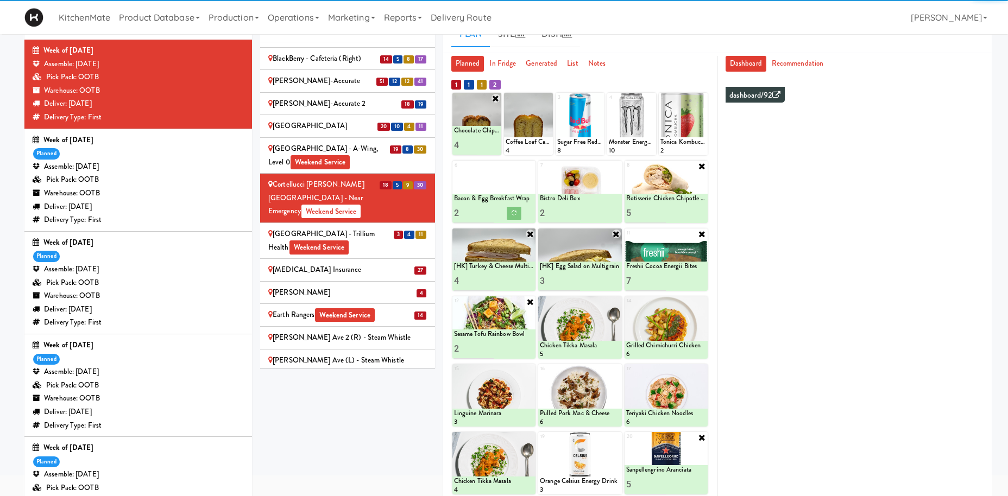
scroll to position [110, 0]
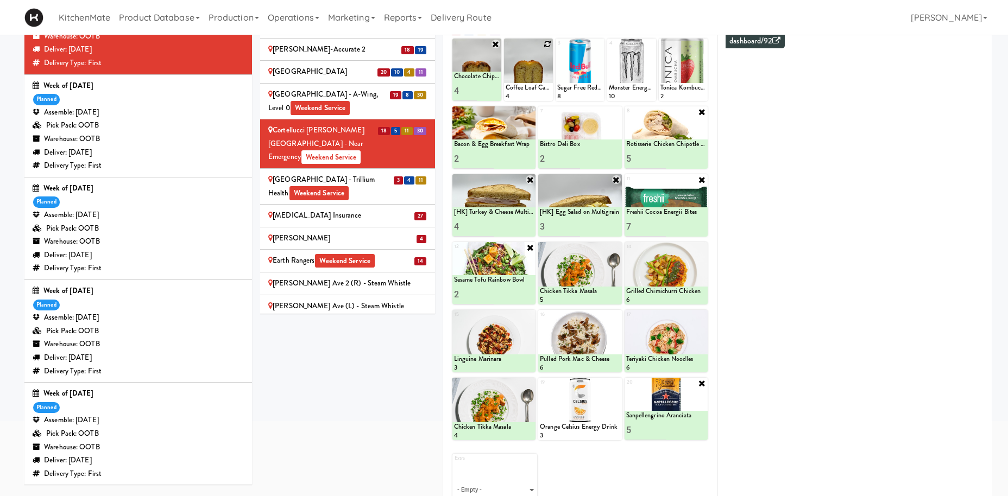
click at [547, 44] on icon at bounding box center [548, 44] width 8 height 8
click at [538, 78] on select "- Empty - Activia Probiotic Peach Mango Smoothie Aquafina Water Chocolate Milk …" at bounding box center [529, 75] width 46 height 52
click option "Roasted Red Pepper Hummus with Crackers" at bounding box center [0, 0] width 0 height 0
click at [525, 89] on input "2" at bounding box center [517, 91] width 23 height 20
click at [525, 89] on input "3" at bounding box center [517, 91] width 23 height 20
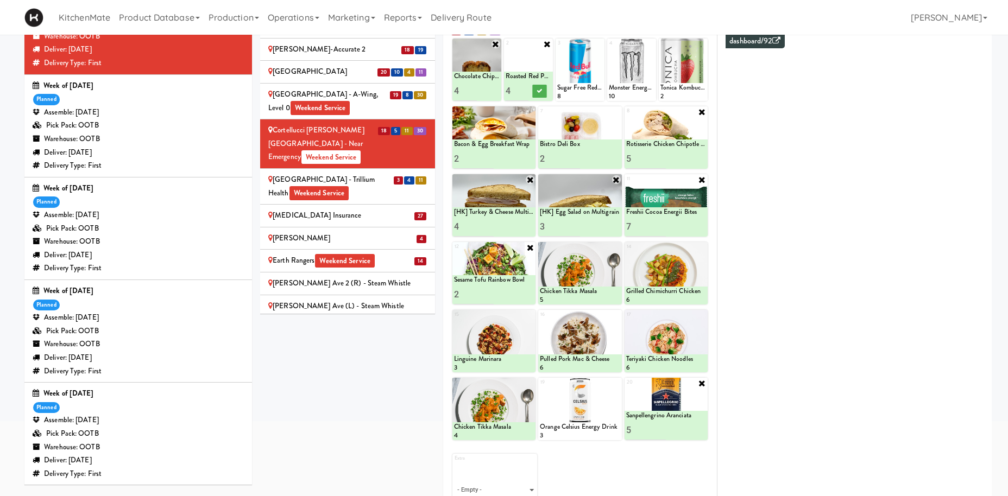
click at [525, 89] on input "4" at bounding box center [517, 91] width 23 height 20
type input "5"
click at [525, 89] on input "5" at bounding box center [517, 91] width 23 height 20
click at [539, 91] on icon at bounding box center [539, 91] width 5 height 6
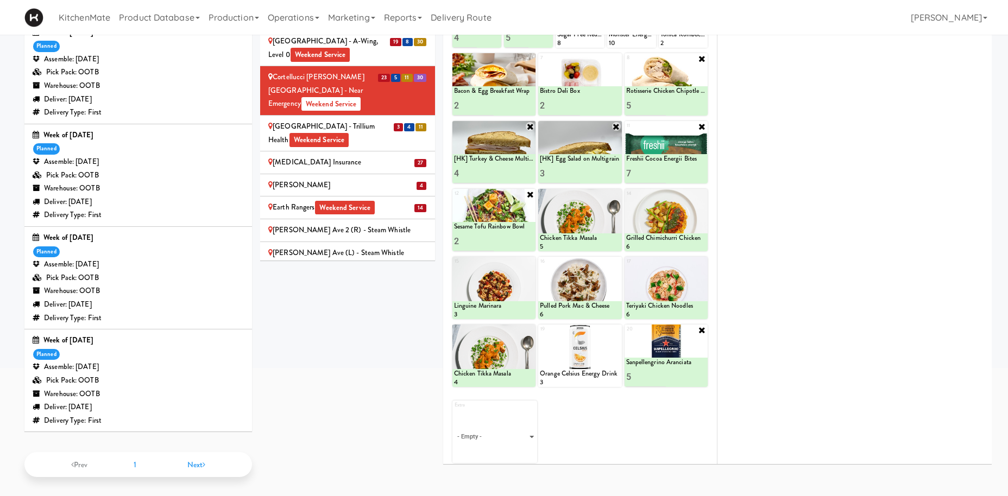
scroll to position [54, 0]
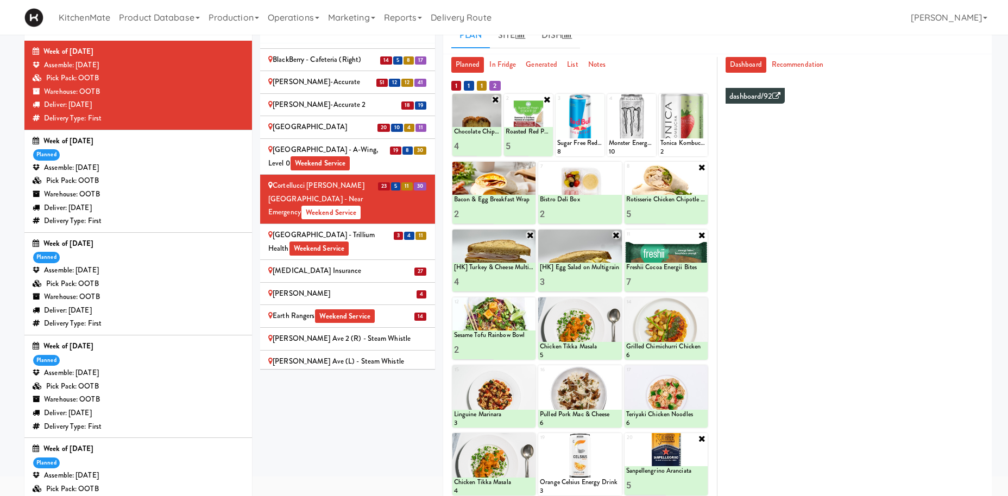
click at [354, 229] on div "Credit Valley Hospital - Trillium Health Weekend Service" at bounding box center [347, 242] width 159 height 27
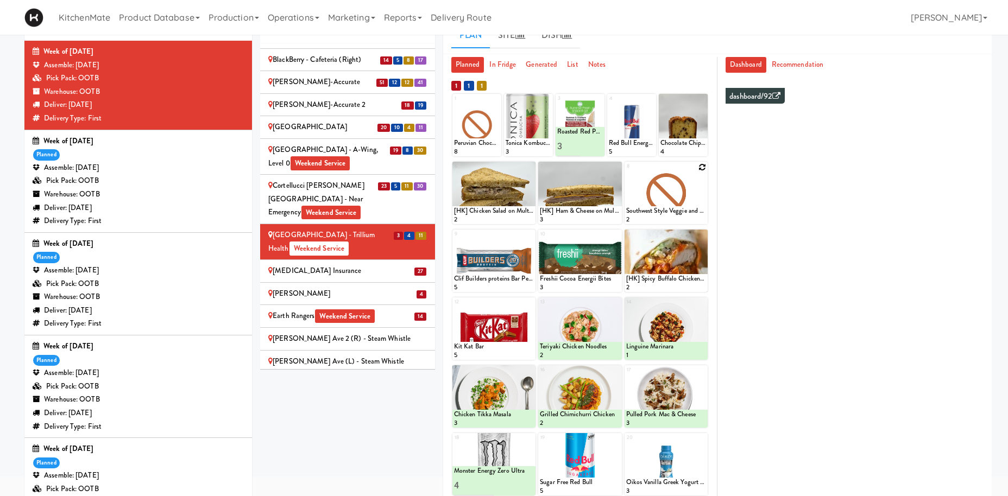
click at [705, 166] on icon at bounding box center [702, 167] width 8 height 8
click at [626, 172] on select "- Empty - Activia Probiotic Peach Mango Smoothie Aquafina Water Chocolate Milk …" at bounding box center [666, 198] width 80 height 52
click option "Bistro Deli Box" at bounding box center [0, 0] width 0 height 0
type input "2"
click at [662, 211] on input "2" at bounding box center [646, 214] width 40 height 20
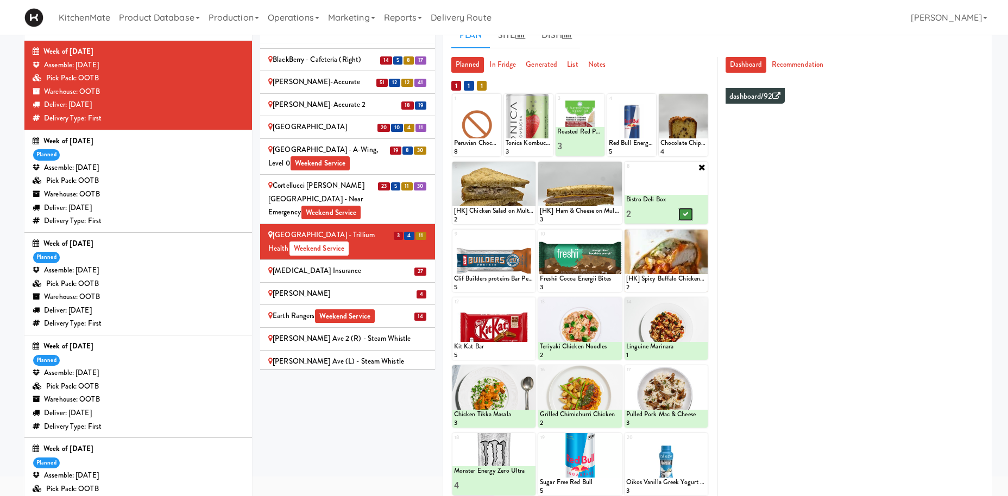
click at [688, 214] on icon at bounding box center [685, 214] width 5 height 6
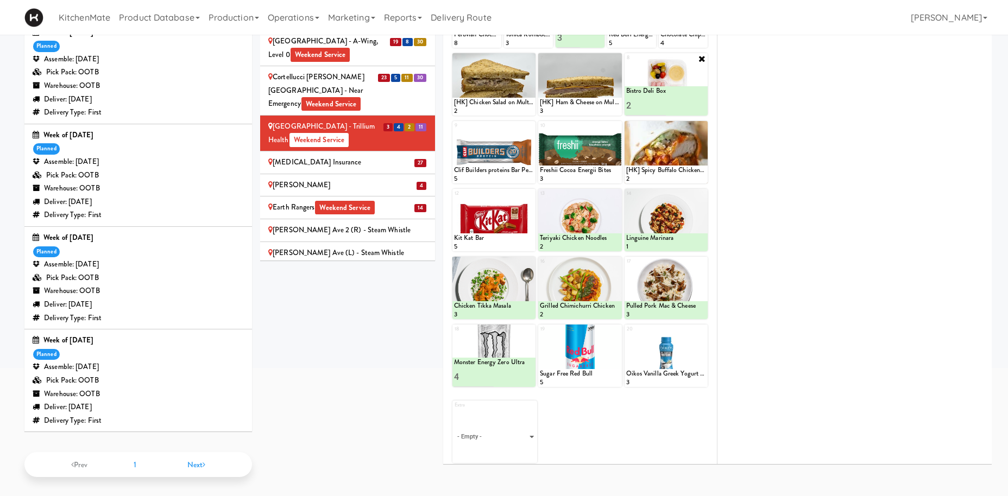
scroll to position [0, 0]
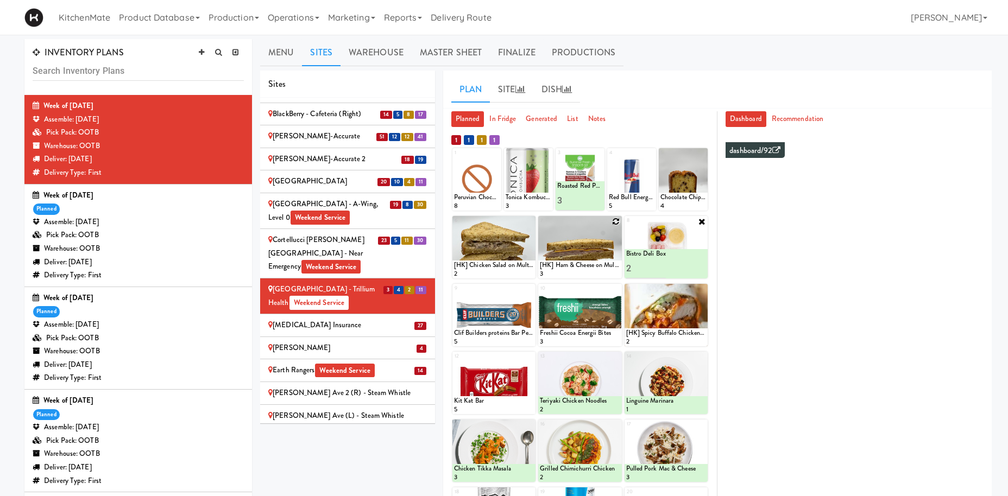
click at [616, 219] on icon at bounding box center [617, 222] width 8 height 8
click option "Rotisserie Chicken Chipotle Wrap" at bounding box center [0, 0] width 0 height 0
click at [572, 265] on input "2" at bounding box center [560, 269] width 40 height 20
type input "3"
drag, startPoint x: 572, startPoint y: 265, endPoint x: 581, endPoint y: 265, distance: 8.7
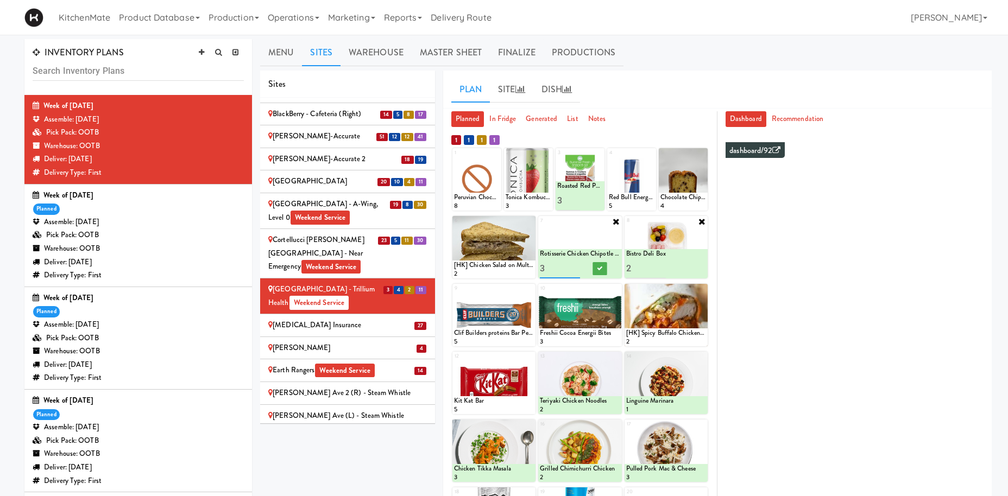
click at [572, 265] on input "3" at bounding box center [560, 269] width 40 height 20
click at [601, 269] on icon at bounding box center [599, 269] width 5 height 6
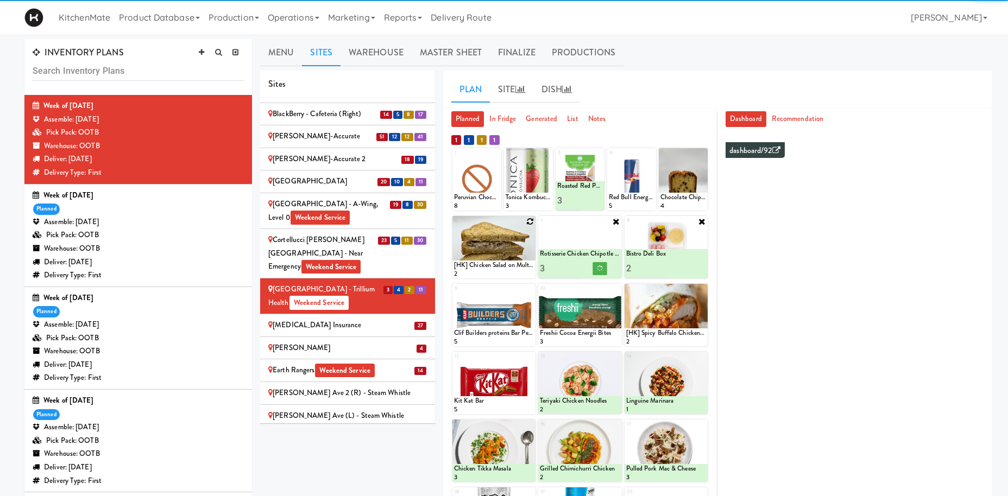
click at [531, 220] on icon at bounding box center [530, 222] width 8 height 8
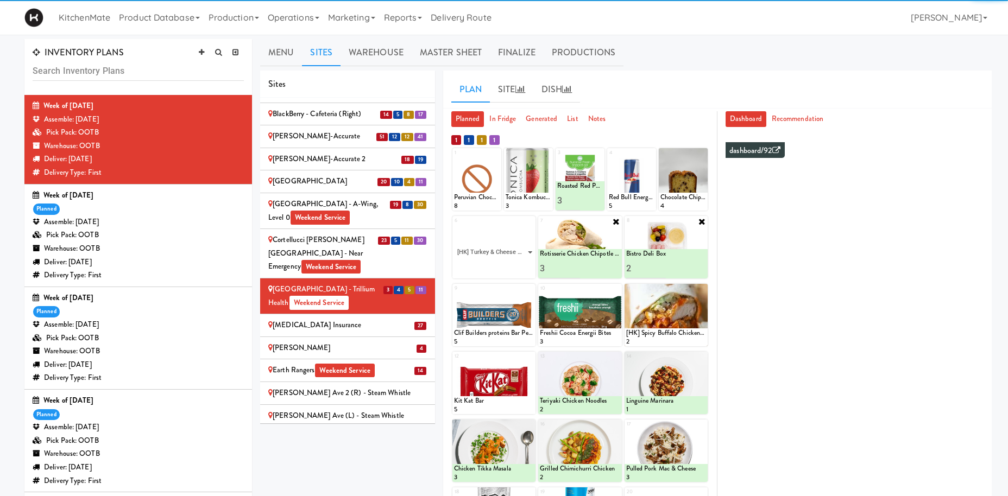
click option "[HK] Turkey & Cheese Multigrain" at bounding box center [0, 0] width 0 height 0
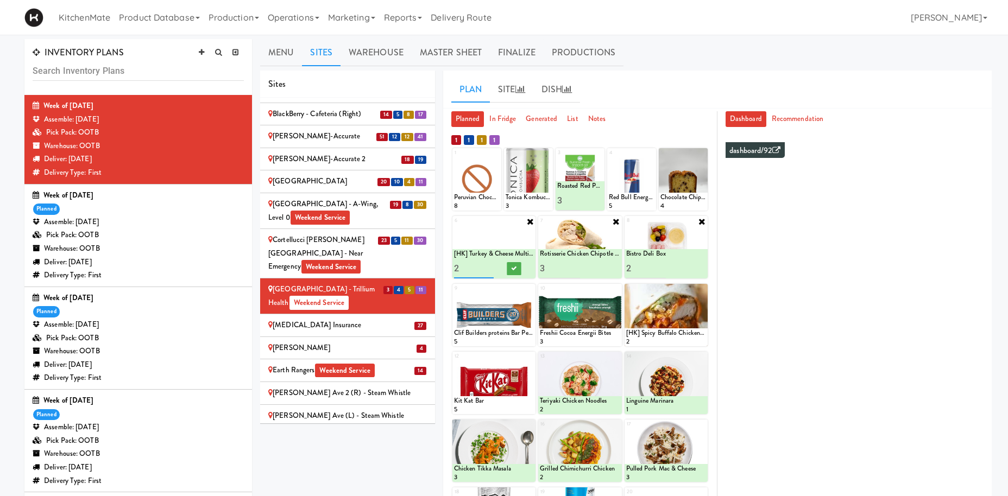
click at [488, 266] on input "2" at bounding box center [474, 269] width 40 height 20
type input "3"
click at [488, 266] on input "3" at bounding box center [474, 269] width 40 height 20
click at [509, 269] on button at bounding box center [514, 268] width 14 height 13
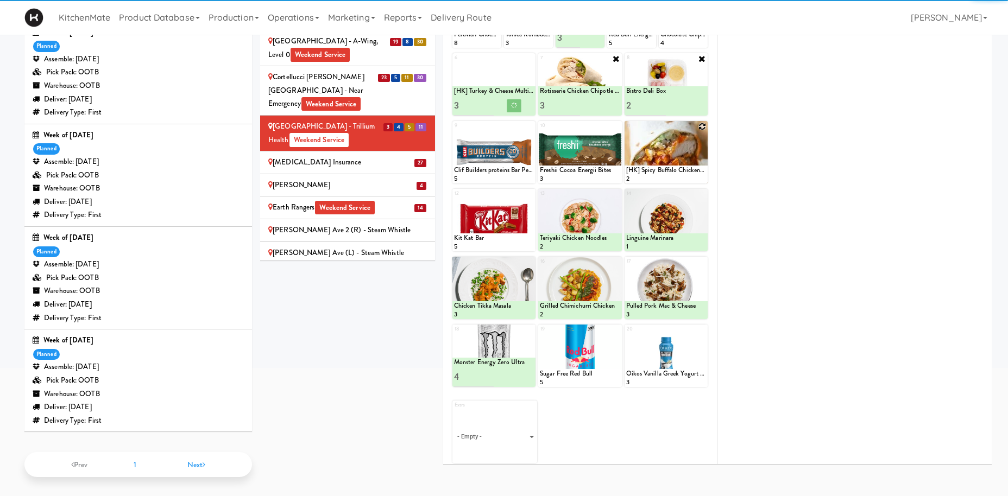
click at [702, 130] on icon at bounding box center [702, 127] width 8 height 8
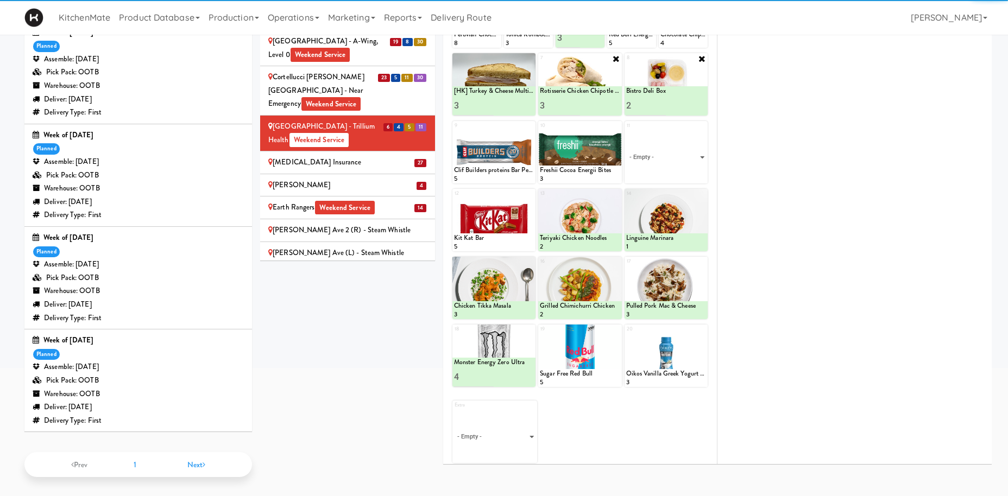
click at [701, 180] on div "11 - Empty - Activia Probiotic Peach Mango Smoothie Aquafina Water Chocolate Mi…" at bounding box center [666, 152] width 83 height 62
click at [696, 184] on select "- Empty - Activia Probiotic Peach Mango Smoothie Aquafina Water Chocolate Milk …" at bounding box center [666, 157] width 80 height 52
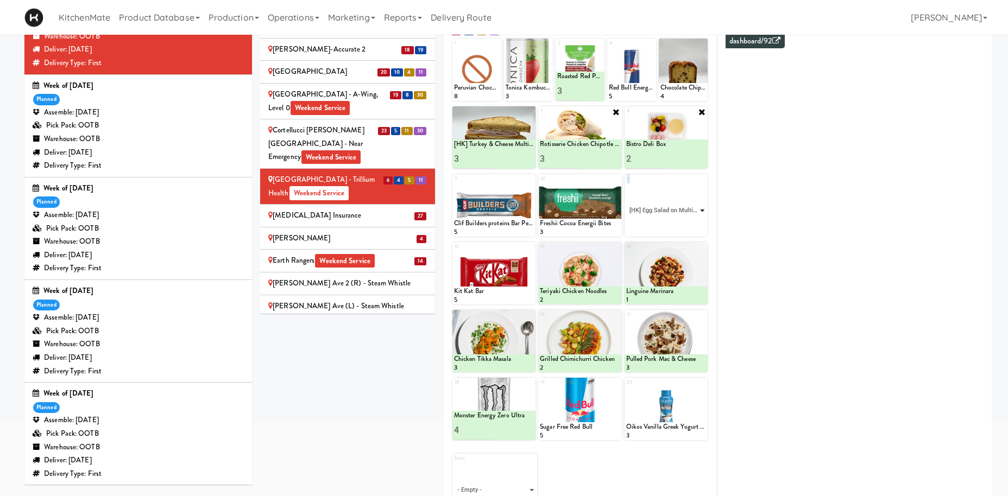
click option "[HK] Egg Salad on Multigrain" at bounding box center [0, 0] width 0 height 0
type input "2"
click at [660, 225] on input "2" at bounding box center [646, 227] width 40 height 20
click at [688, 227] on icon at bounding box center [685, 227] width 5 height 6
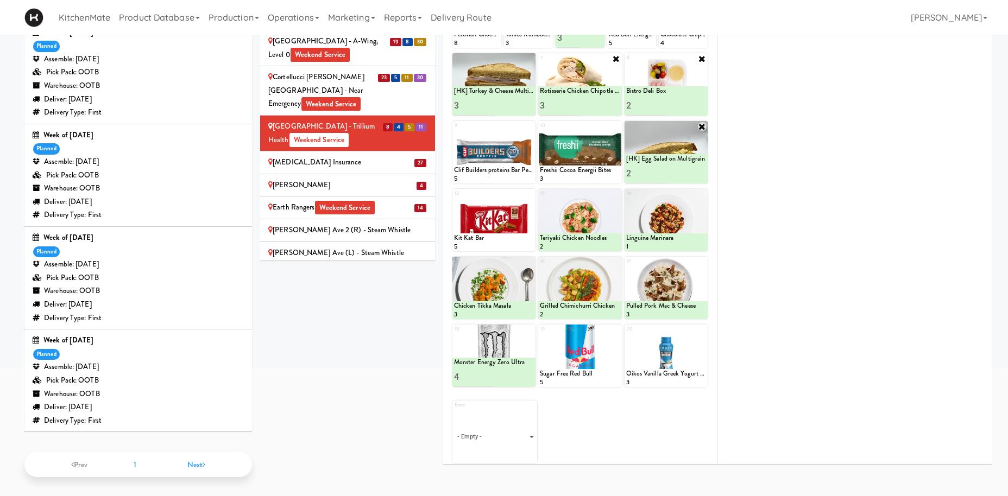
scroll to position [0, 0]
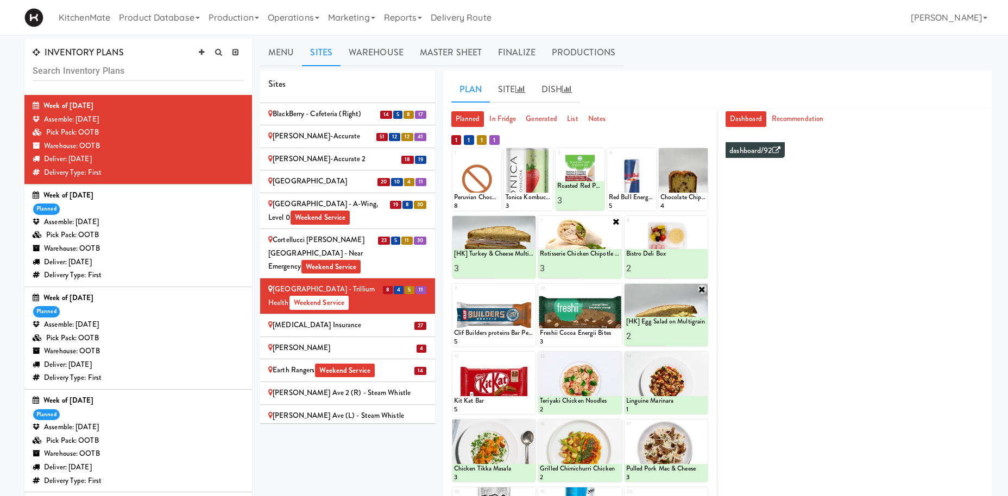
click at [324, 314] on li "27 Definity Insurance" at bounding box center [347, 325] width 175 height 23
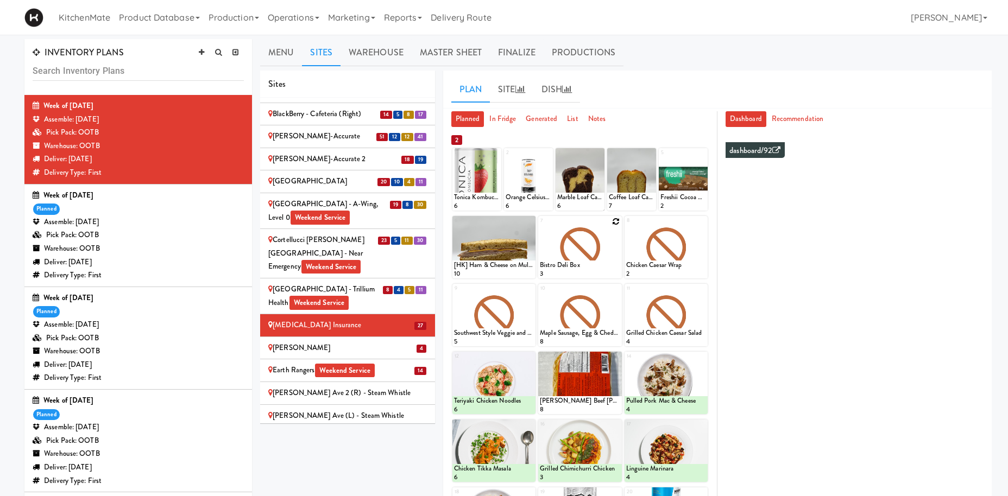
click at [619, 222] on icon at bounding box center [617, 222] width 8 height 8
click option "Bistro Deli Box" at bounding box center [0, 0] width 0 height 0
click at [576, 268] on input "2" at bounding box center [560, 269] width 40 height 20
click at [576, 268] on input "3" at bounding box center [560, 269] width 40 height 20
type input "4"
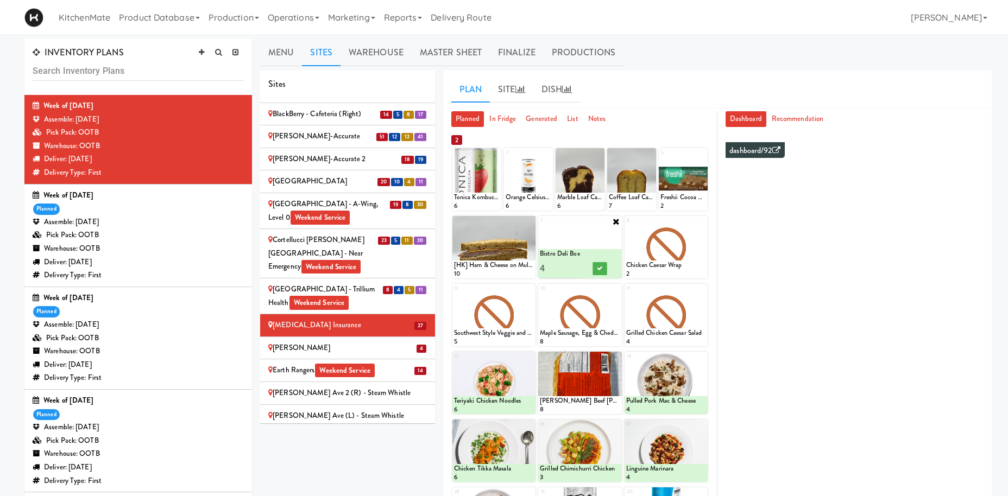
click at [576, 267] on input "4" at bounding box center [560, 269] width 40 height 20
drag, startPoint x: 602, startPoint y: 271, endPoint x: 720, endPoint y: 222, distance: 127.6
click at [602, 270] on icon at bounding box center [599, 269] width 5 height 6
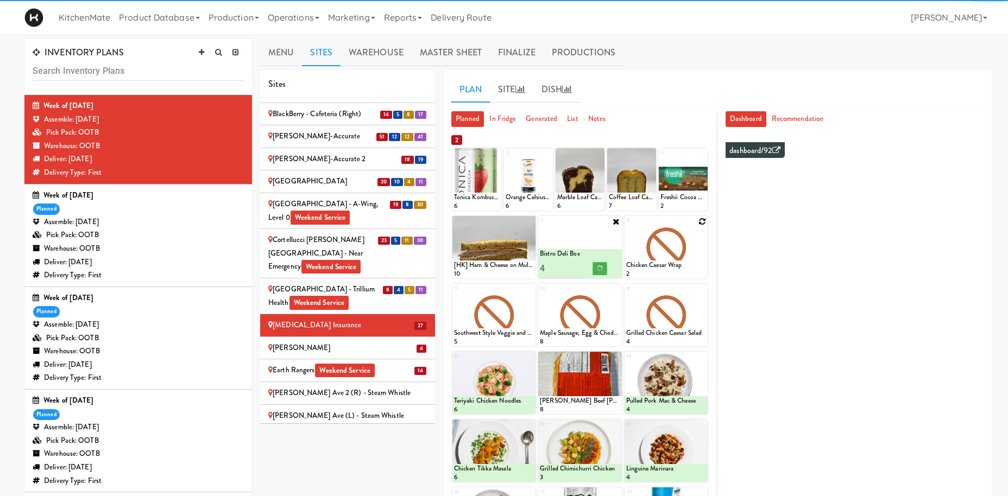
click at [703, 221] on icon at bounding box center [702, 222] width 8 height 8
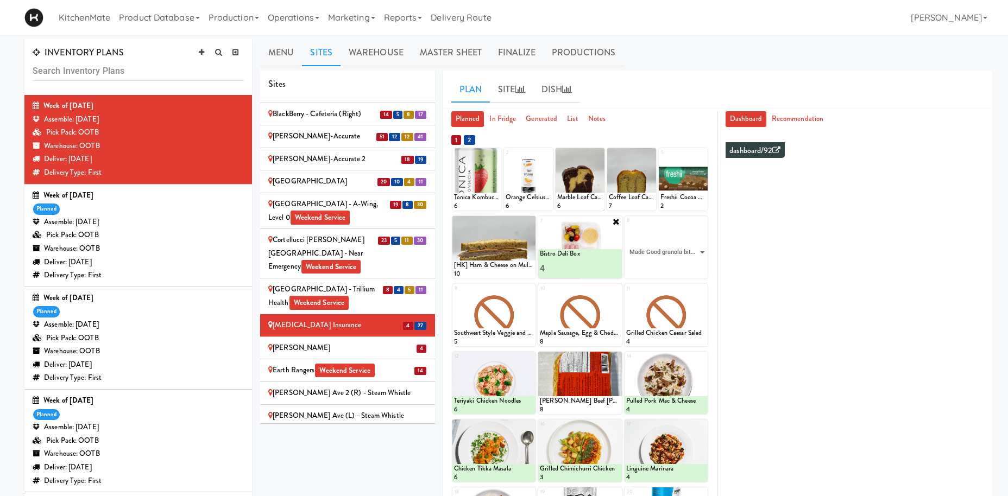
click option "Made Good granola bites Strawberry" at bounding box center [0, 0] width 0 height 0
click at [703, 221] on icon at bounding box center [702, 221] width 9 height 9
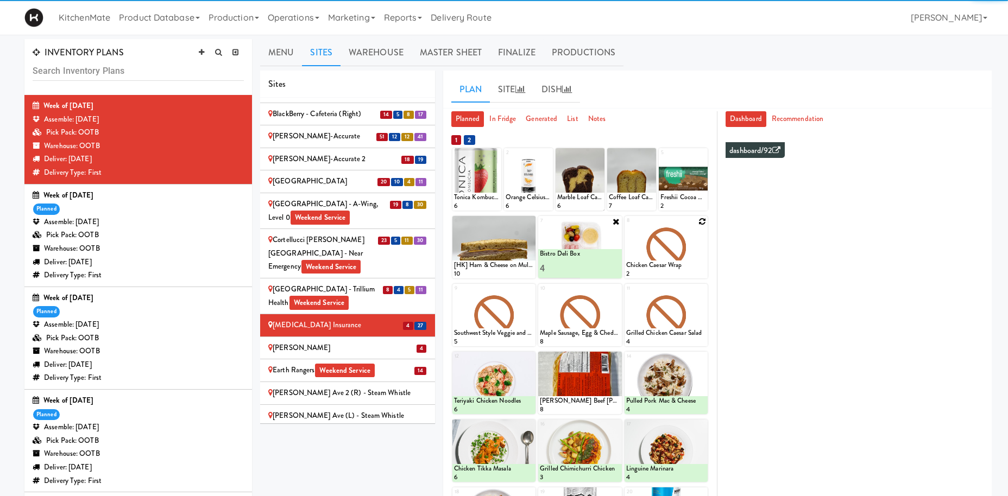
click at [703, 221] on icon at bounding box center [702, 222] width 8 height 8
click at [703, 221] on div "8 Chicken Caesar Wrap 2" at bounding box center [666, 247] width 83 height 62
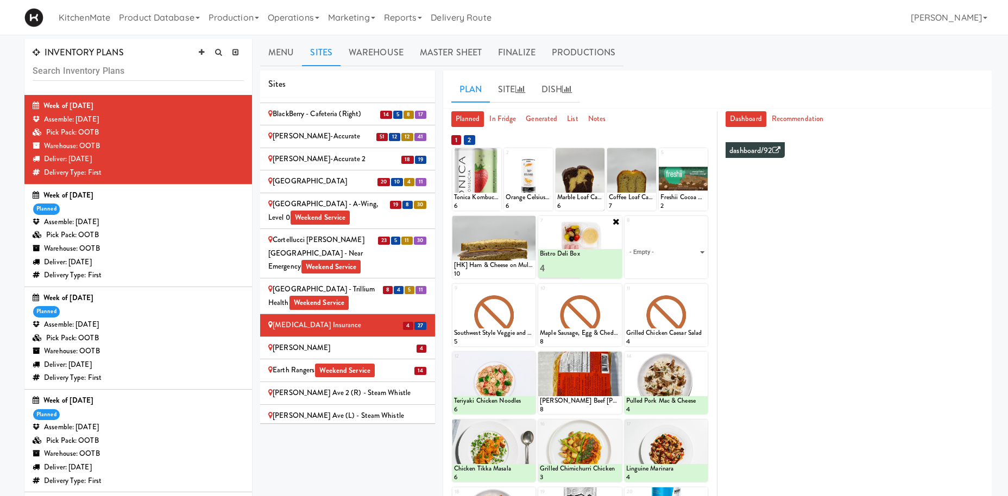
click at [700, 222] on div "8 - Empty - Activia Probiotic Peach Mango Smoothie Aquafina Water Chocolate Mil…" at bounding box center [666, 247] width 83 height 62
click at [691, 255] on select "- Empty - Activia Probiotic Peach Mango Smoothie Aquafina Water Chocolate Milk …" at bounding box center [666, 252] width 80 height 52
click at [701, 250] on select "- Empty - Activia Probiotic Peach Mango Smoothie Aquafina Water Chocolate Milk …" at bounding box center [666, 252] width 80 height 52
click at [672, 265] on select "- Empty - Activia Probiotic Peach Mango Smoothie Aquafina Water Chocolate Milk …" at bounding box center [666, 252] width 80 height 52
click at [702, 250] on select "- Empty - Activia Probiotic Peach Mango Smoothie Aquafina Water Chocolate Milk …" at bounding box center [666, 252] width 80 height 52
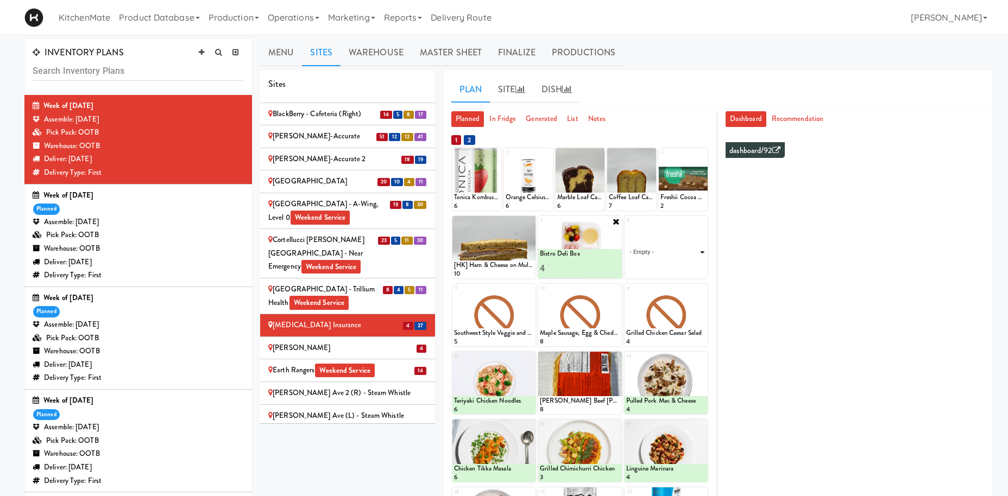
click at [626, 226] on select "- Empty - Activia Probiotic Peach Mango Smoothie Aquafina Water Chocolate Milk …" at bounding box center [666, 252] width 80 height 52
click option "Maple Bacon with Egg & Cheddar on Sesame Seed Bagel" at bounding box center [0, 0] width 0 height 0
type input "10"
click at [687, 265] on button at bounding box center [686, 268] width 14 height 13
click at [701, 289] on icon at bounding box center [702, 290] width 8 height 8
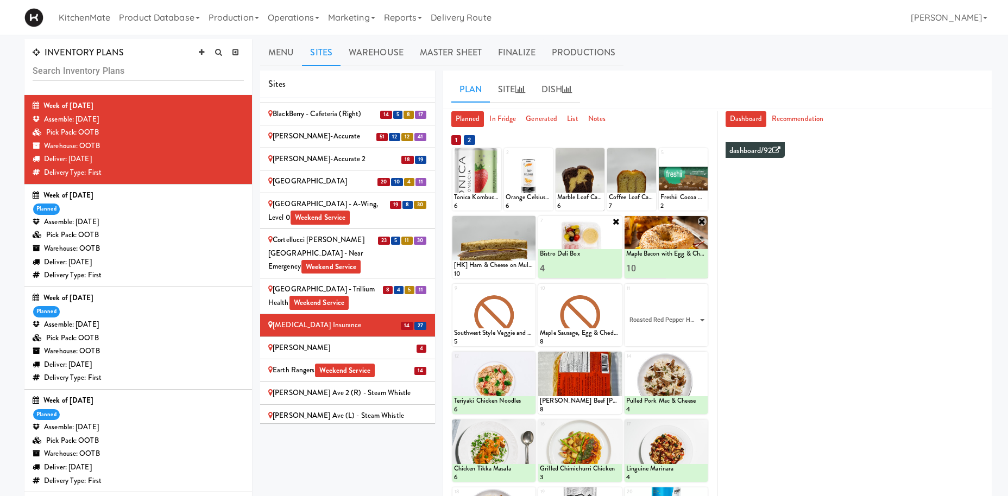
click option "Roasted Red Pepper Hummus with Crackers" at bounding box center [0, 0] width 0 height 0
type input "10"
click at [689, 335] on icon at bounding box center [685, 336] width 5 height 6
click at [614, 292] on icon at bounding box center [617, 290] width 8 height 8
click at [607, 326] on select "- Empty - Activia Probiotic Peach Mango Smoothie Aquafina Water Chocolate Milk …" at bounding box center [580, 320] width 80 height 52
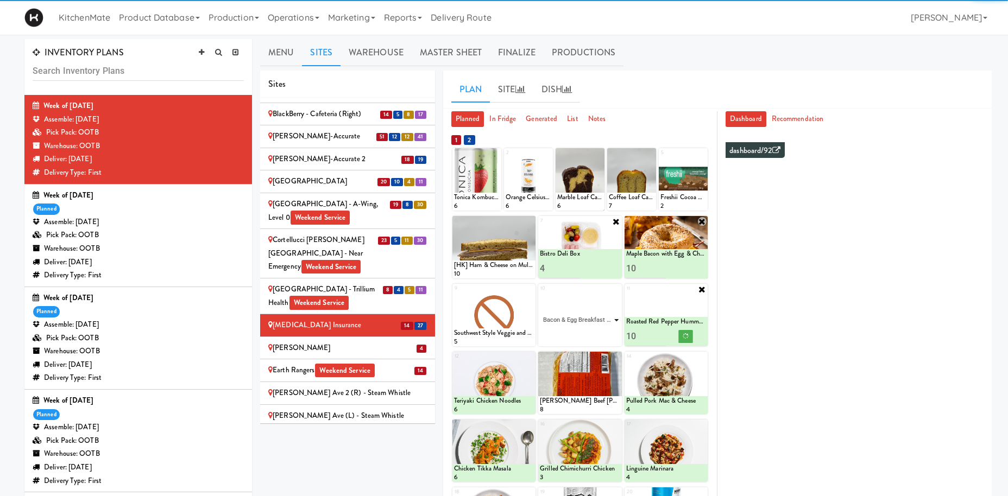
click option "Bacon & Egg Breakfast Wrap" at bounding box center [0, 0] width 0 height 0
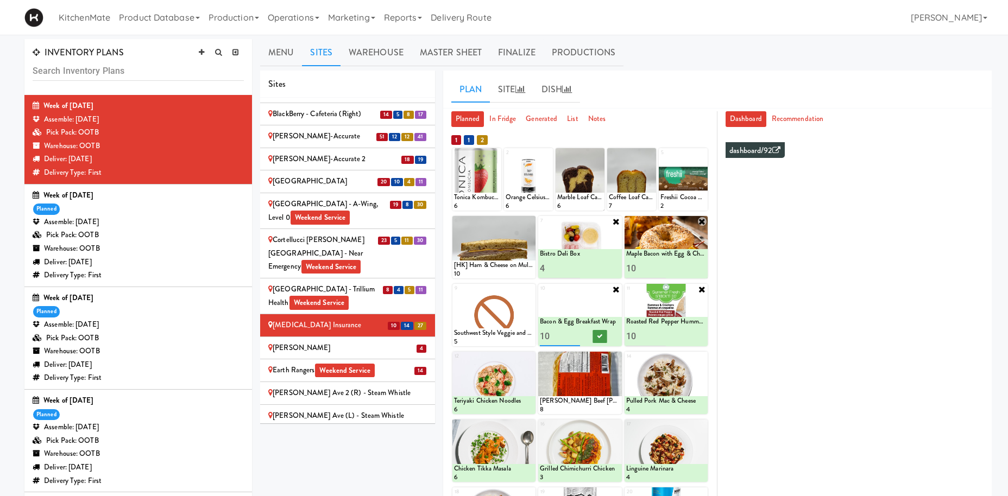
type input "10"
click at [600, 335] on icon at bounding box center [599, 336] width 5 height 6
click at [530, 221] on icon at bounding box center [530, 222] width 8 height 8
click at [528, 221] on div "6 [HK] Ham & Cheese on Multigrain 10" at bounding box center [493, 247] width 83 height 62
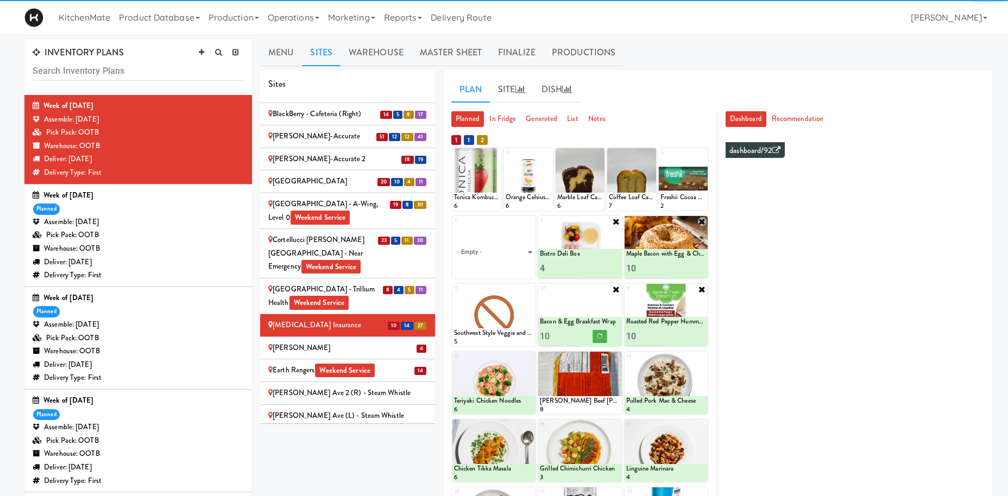
click at [523, 251] on select "- Empty - Activia Probiotic Peach Mango Smoothie Aquafina Water Chocolate Milk …" at bounding box center [494, 252] width 80 height 52
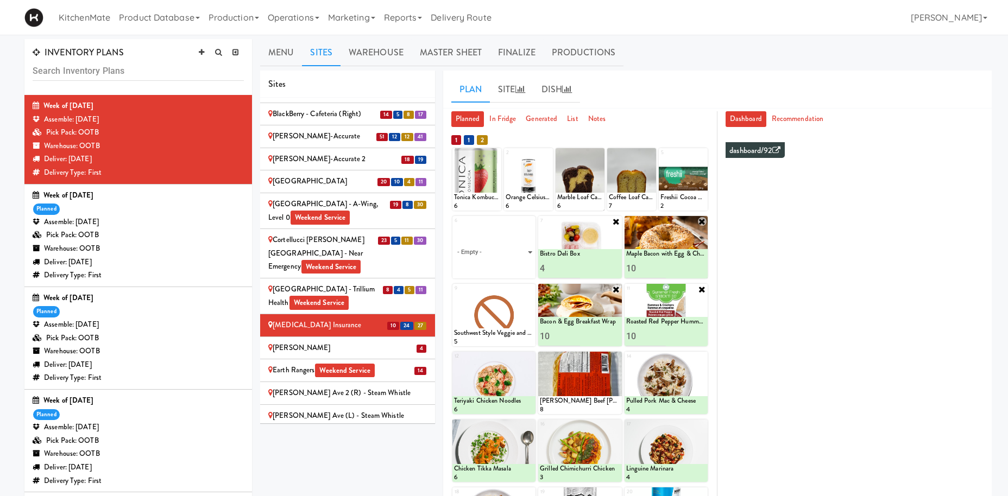
click at [454, 226] on select "- Empty - Activia Probiotic Peach Mango Smoothie Aquafina Water Chocolate Milk …" at bounding box center [494, 252] width 80 height 52
click option "[HK] Turkey & Cheese Multigrain" at bounding box center [0, 0] width 0 height 0
type input "14"
click at [516, 269] on icon at bounding box center [513, 269] width 5 height 6
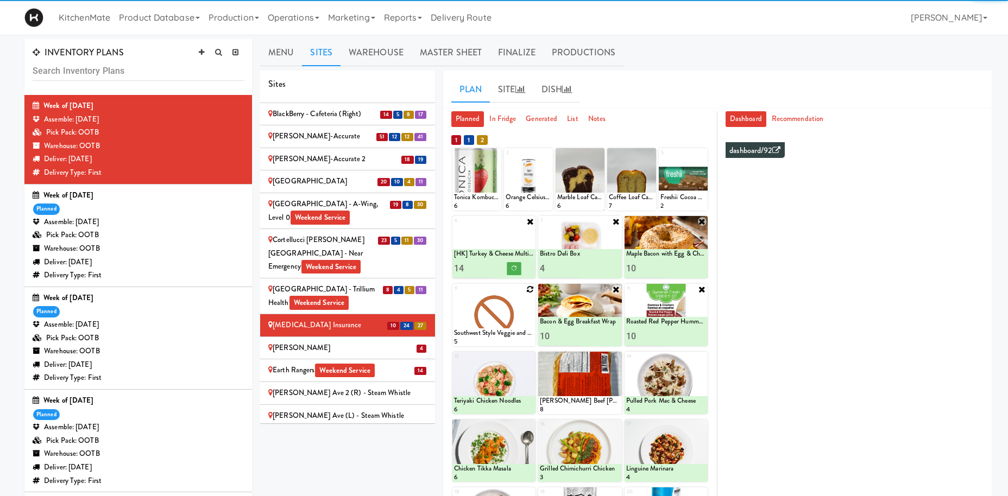
click at [531, 292] on icon at bounding box center [530, 290] width 8 height 8
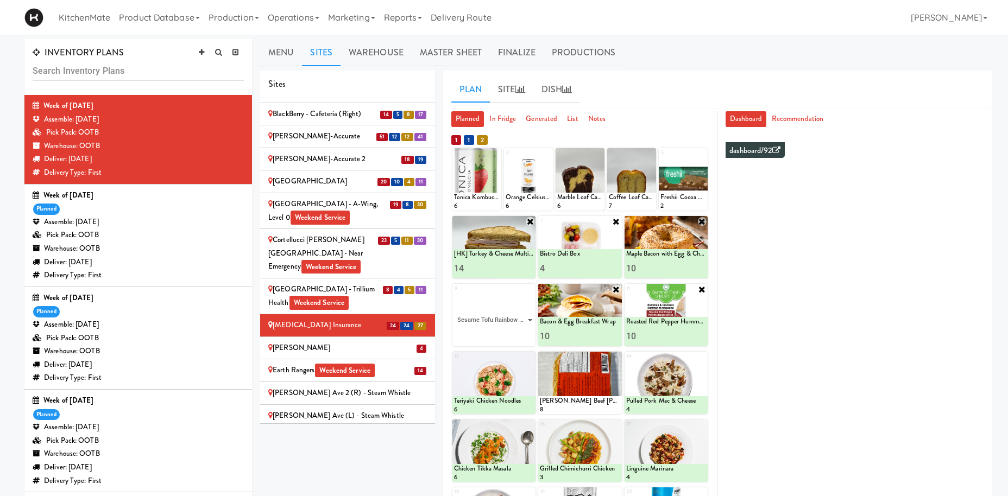
click option "Sesame Tofu Rainbow Bowl" at bounding box center [0, 0] width 0 height 0
click at [490, 335] on input "2" at bounding box center [474, 336] width 40 height 20
click at [490, 335] on input "3" at bounding box center [474, 336] width 40 height 20
type input "4"
click at [489, 335] on input "4" at bounding box center [474, 336] width 40 height 20
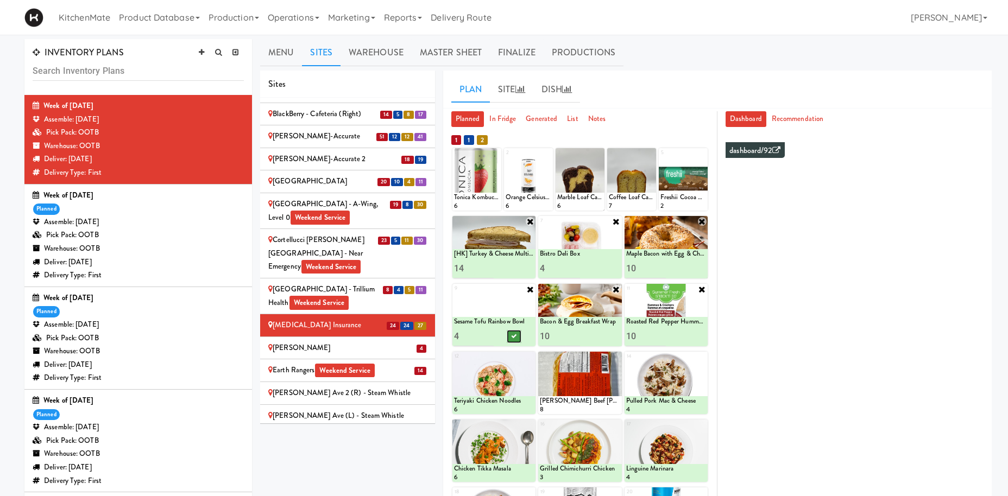
click at [512, 337] on icon at bounding box center [513, 336] width 5 height 6
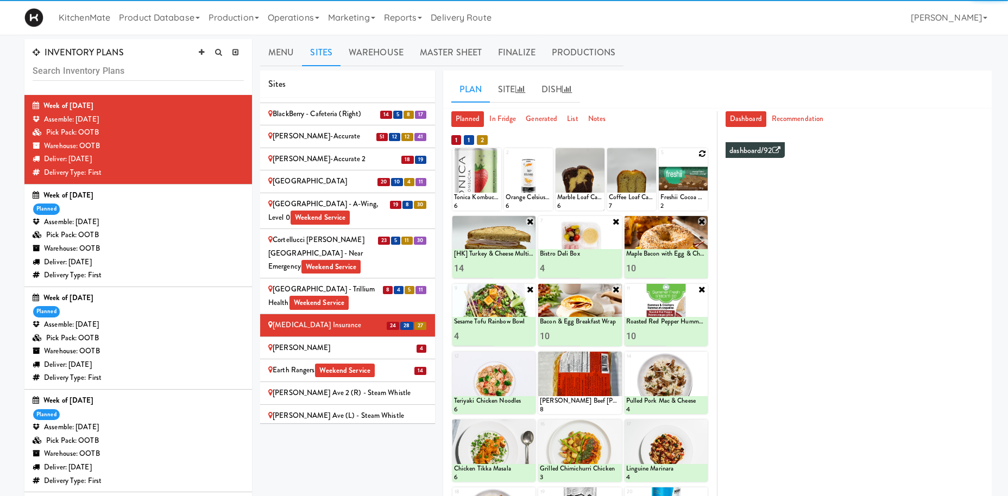
click at [704, 154] on icon at bounding box center [702, 154] width 8 height 8
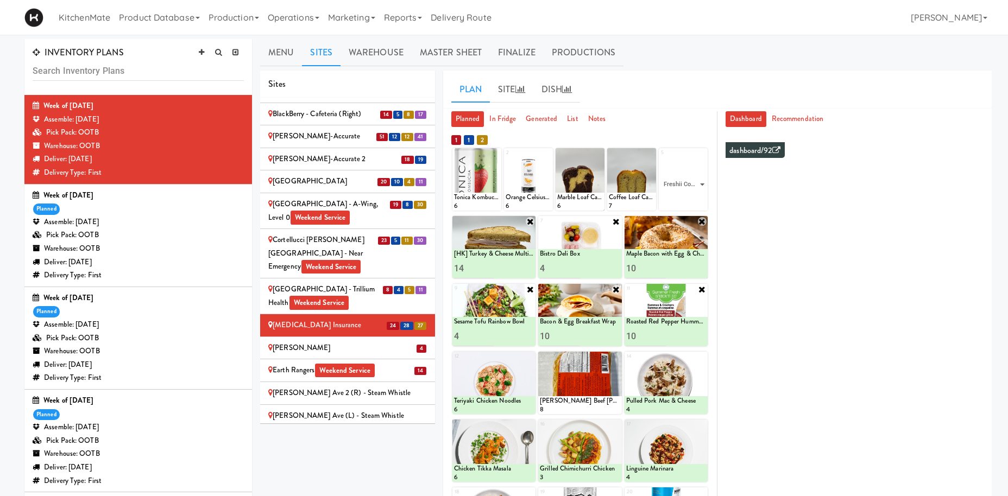
click option "Freshii Cocoa Energii Bites" at bounding box center [0, 0] width 0 height 0
type input "10"
click at [694, 200] on icon at bounding box center [694, 201] width 5 height 6
click at [614, 357] on icon at bounding box center [617, 358] width 8 height 8
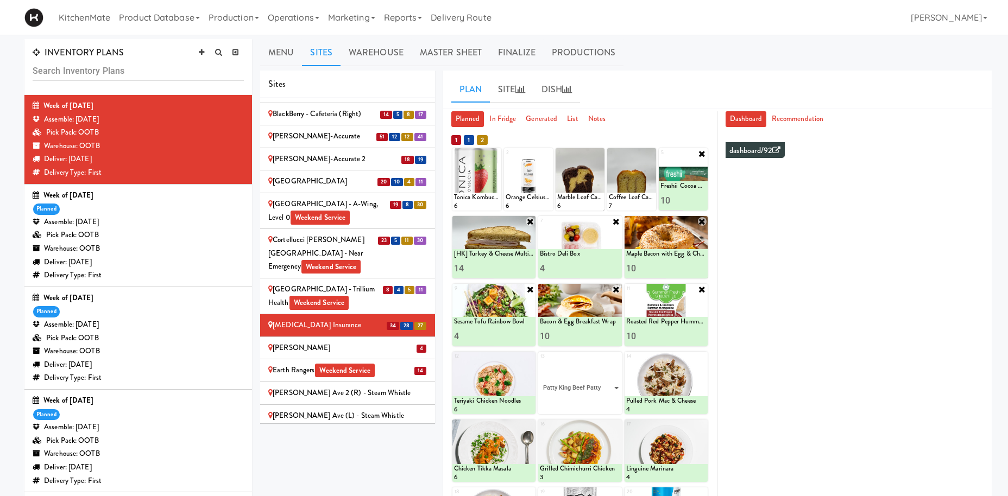
click option "Patty King Beef Patty" at bounding box center [0, 0] width 0 height 0
type input "1"
type input "8"
click at [602, 401] on button at bounding box center [600, 404] width 14 height 13
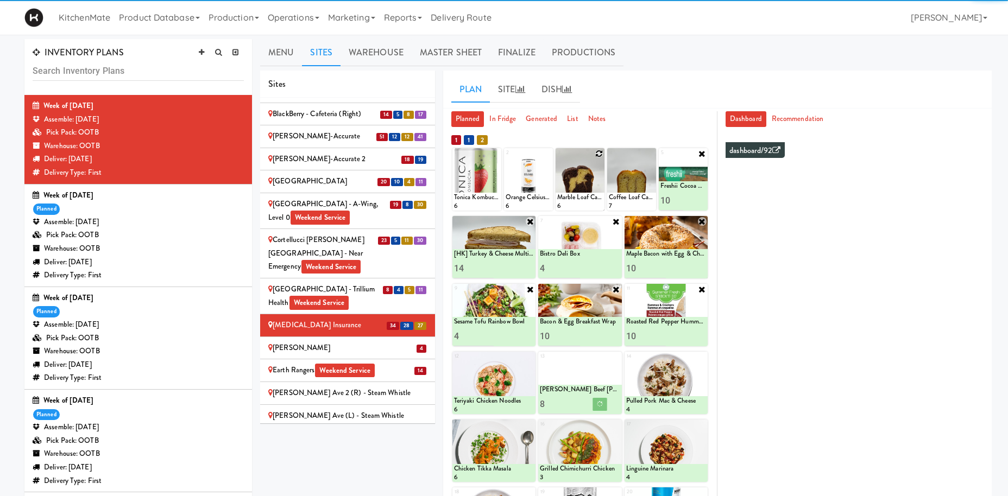
click at [597, 153] on icon at bounding box center [599, 154] width 8 height 8
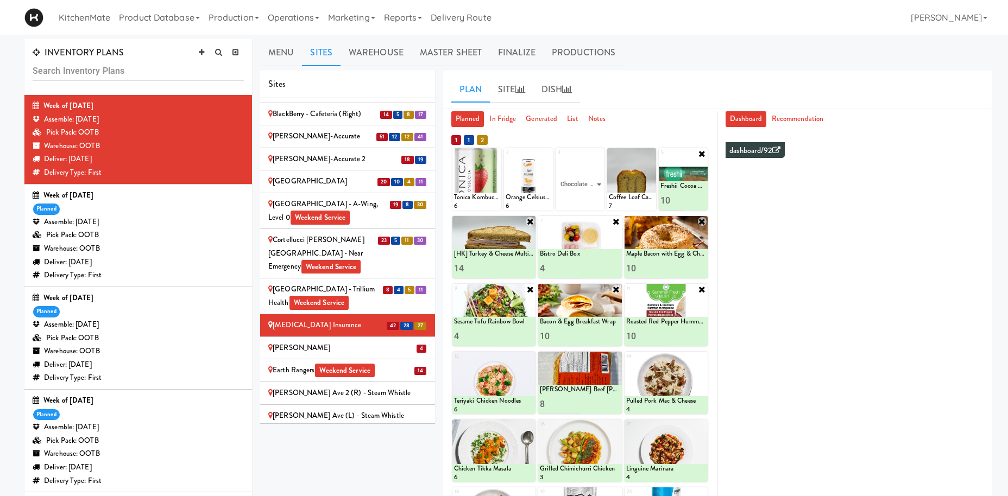
click option "Chocolate Chip Loaf Cake" at bounding box center [0, 0] width 0 height 0
type input "7"
click at [594, 201] on icon at bounding box center [591, 201] width 5 height 6
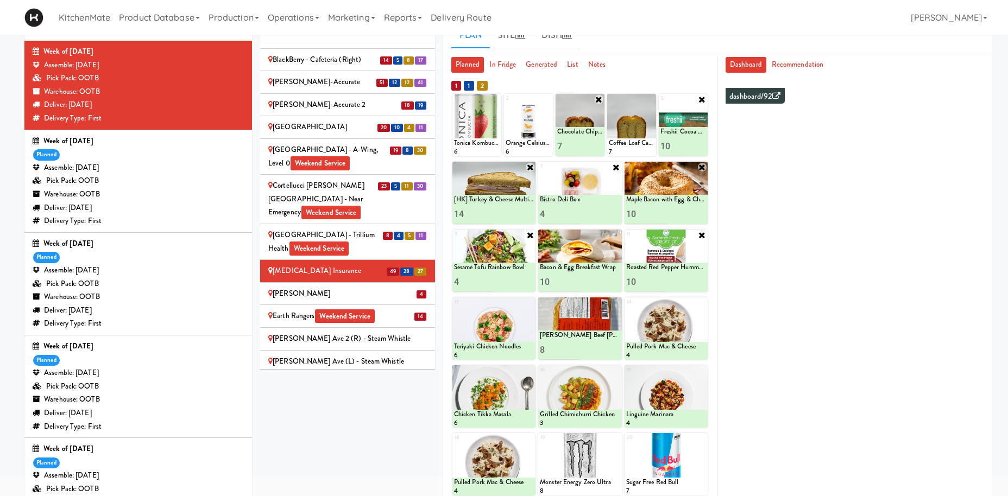
scroll to position [165, 0]
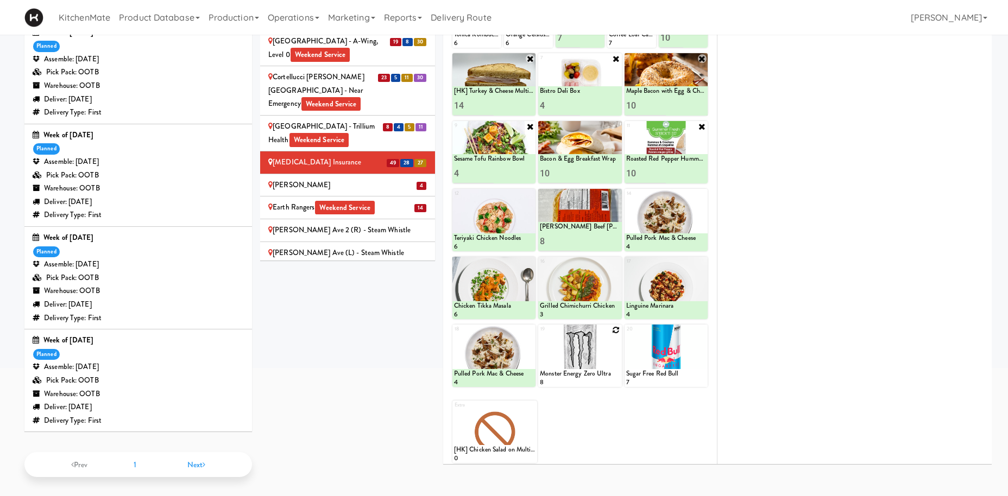
click at [619, 328] on icon at bounding box center [617, 330] width 8 height 8
click option "Monster Energy Zero Ultra" at bounding box center [0, 0] width 0 height 0
type input "8"
drag, startPoint x: 594, startPoint y: 371, endPoint x: 603, endPoint y: 371, distance: 9.2
click at [594, 371] on button at bounding box center [600, 377] width 14 height 13
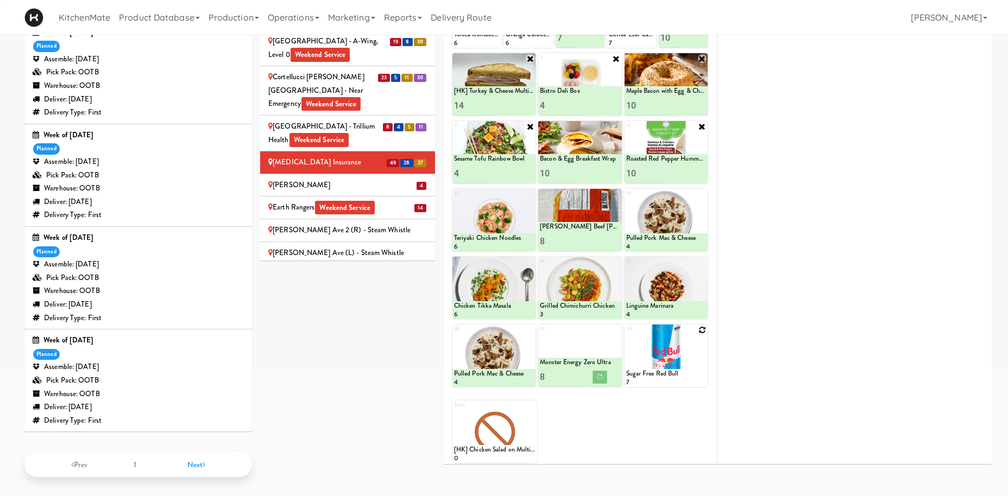
click at [703, 328] on icon at bounding box center [702, 330] width 8 height 8
click at [703, 347] on select "- Empty - Activia Probiotic Peach Mango Smoothie Aquafina Water Chocolate Milk …" at bounding box center [666, 361] width 80 height 52
click option "Sugar Free Red Bull" at bounding box center [0, 0] width 0 height 0
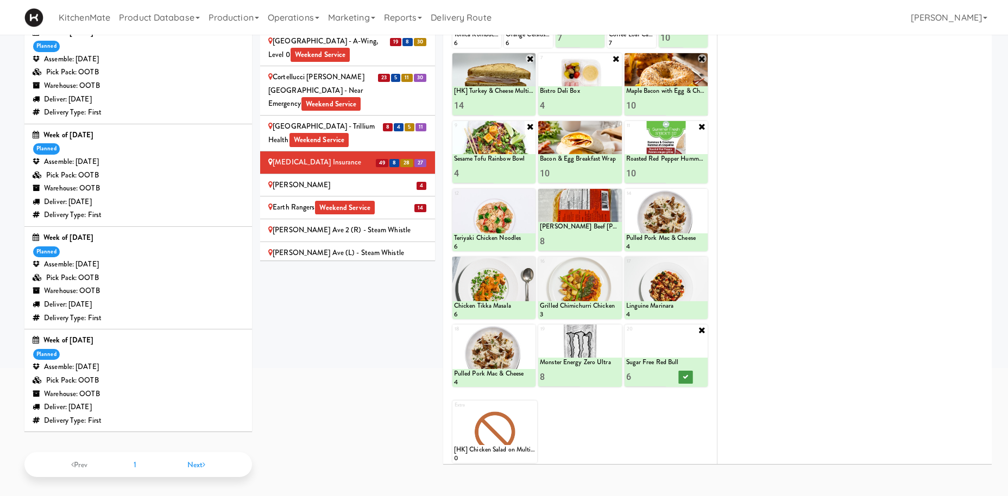
type input "6"
click at [688, 374] on icon at bounding box center [685, 377] width 5 height 6
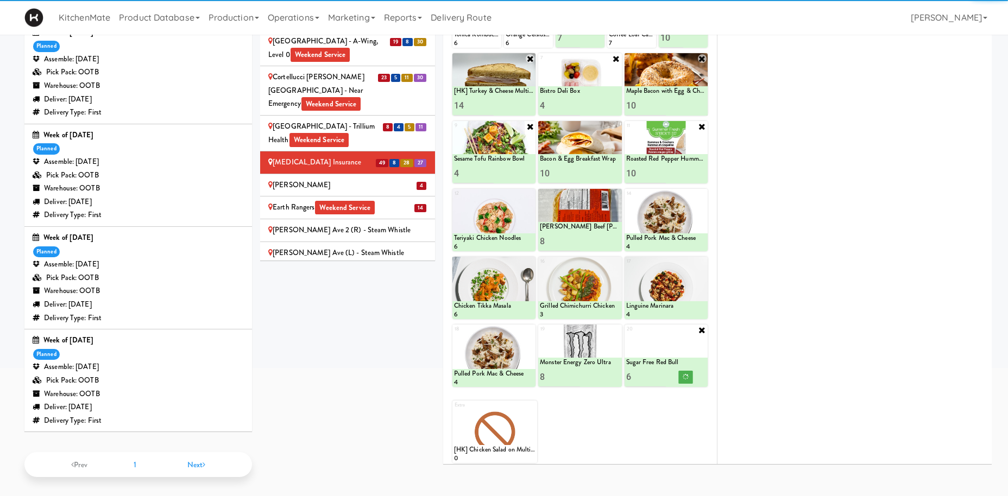
scroll to position [0, 0]
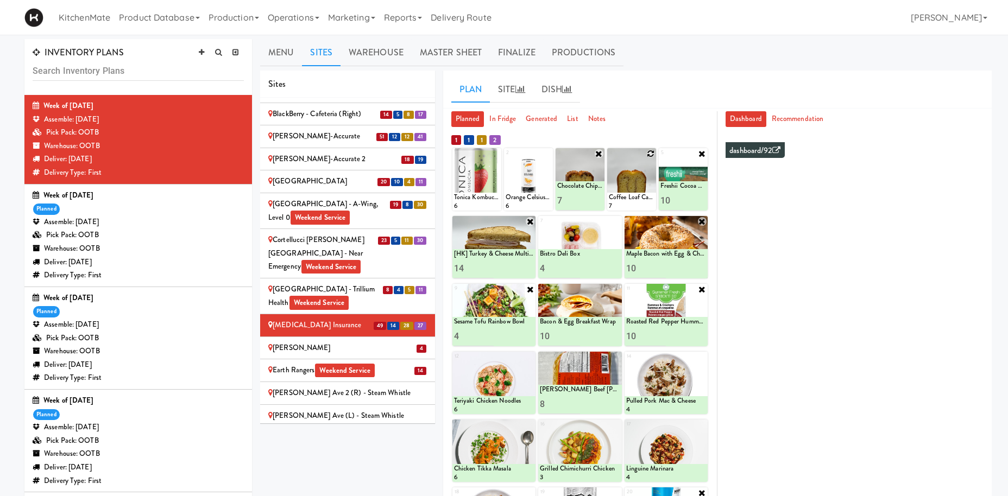
click at [652, 154] on icon at bounding box center [651, 154] width 8 height 8
click at [609, 159] on select "- Empty - Activia Probiotic Peach Mango Smoothie Aquafina Water Chocolate Milk …" at bounding box center [632, 185] width 46 height 52
click option "Clif Builders proteins Bar Chocolate" at bounding box center [0, 0] width 0 height 0
click at [627, 199] on input "2" at bounding box center [620, 201] width 23 height 20
click at [627, 199] on input "3" at bounding box center [620, 201] width 23 height 20
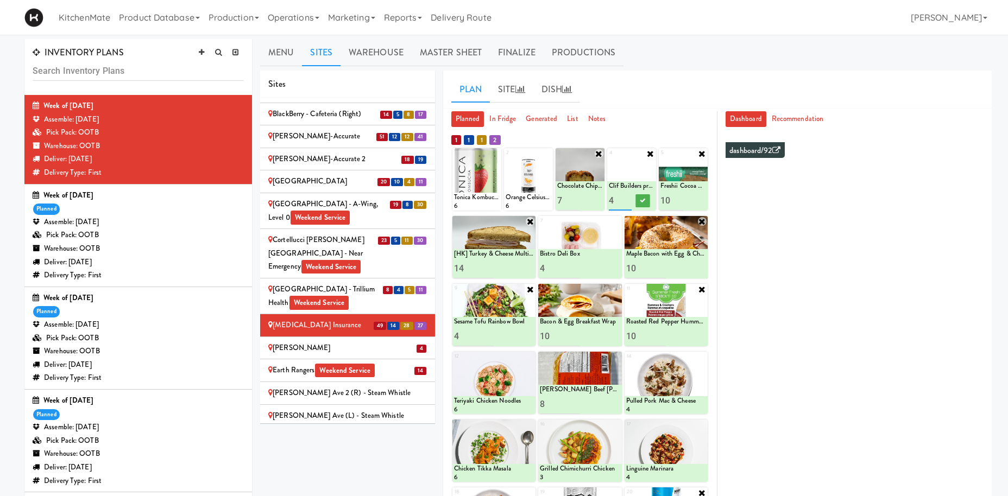
click at [627, 199] on input "4" at bounding box center [620, 201] width 23 height 20
click at [627, 199] on input "5" at bounding box center [620, 201] width 23 height 20
click at [626, 198] on input "6" at bounding box center [620, 201] width 23 height 20
click at [626, 198] on input "7" at bounding box center [620, 201] width 23 height 20
click at [627, 198] on input "8" at bounding box center [620, 201] width 23 height 20
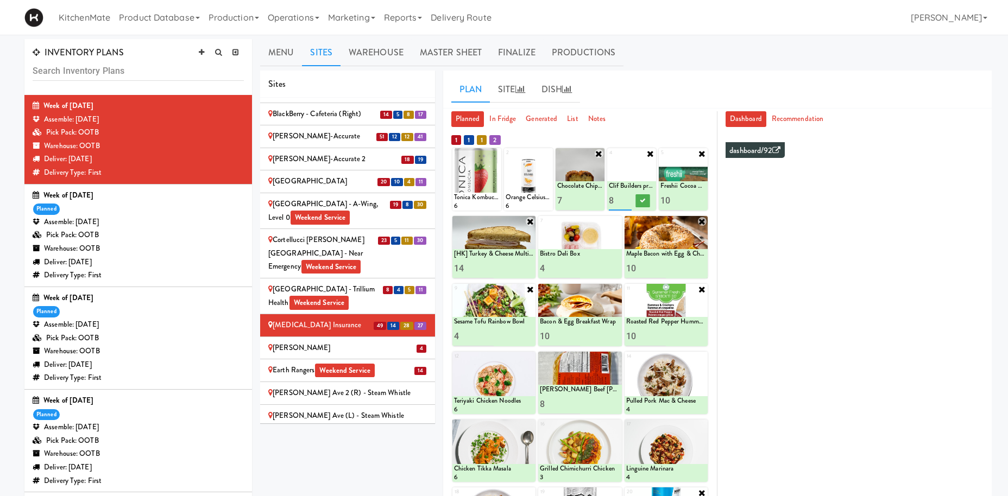
type input "9"
click at [630, 197] on input "9" at bounding box center [620, 201] width 23 height 20
click at [642, 199] on icon at bounding box center [642, 201] width 5 height 6
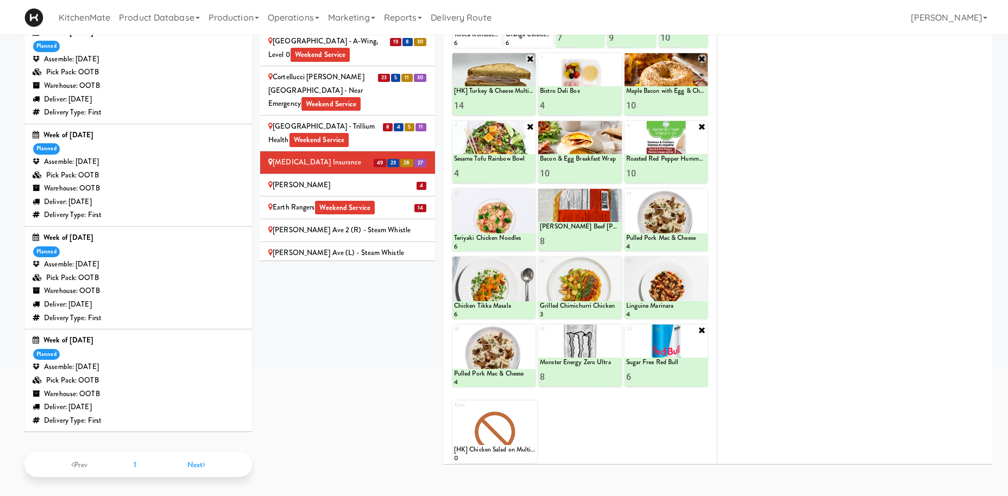
scroll to position [54, 0]
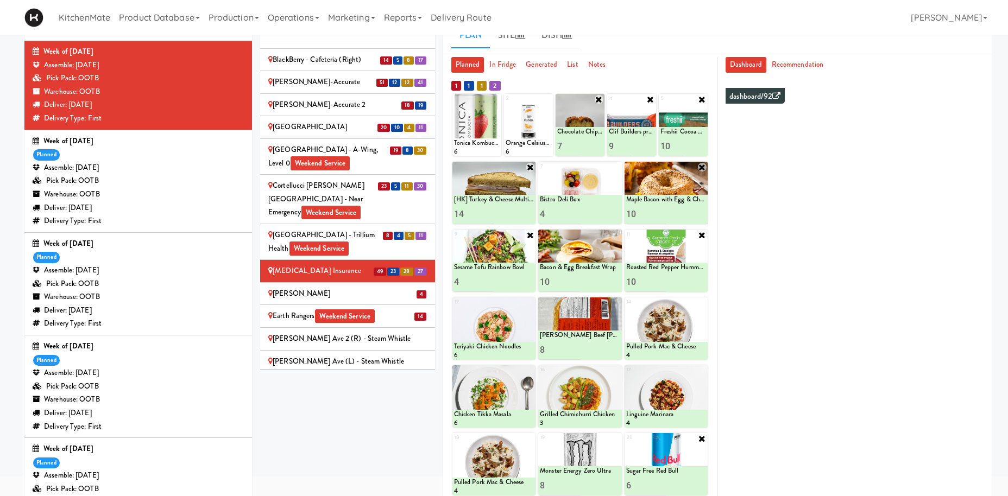
click at [314, 287] on div "Desjardins" at bounding box center [347, 294] width 159 height 14
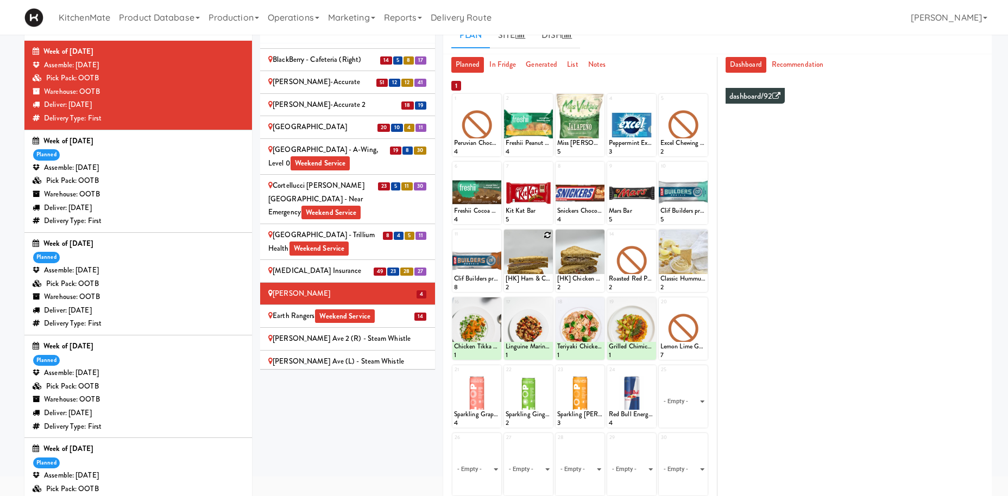
click at [546, 233] on icon at bounding box center [548, 235] width 8 height 8
click option "[HK] Turkey & Cheese Multigrain" at bounding box center [0, 0] width 0 height 0
type input "2"
click at [522, 279] on input "2" at bounding box center [517, 282] width 23 height 20
click at [537, 282] on icon at bounding box center [539, 282] width 5 height 6
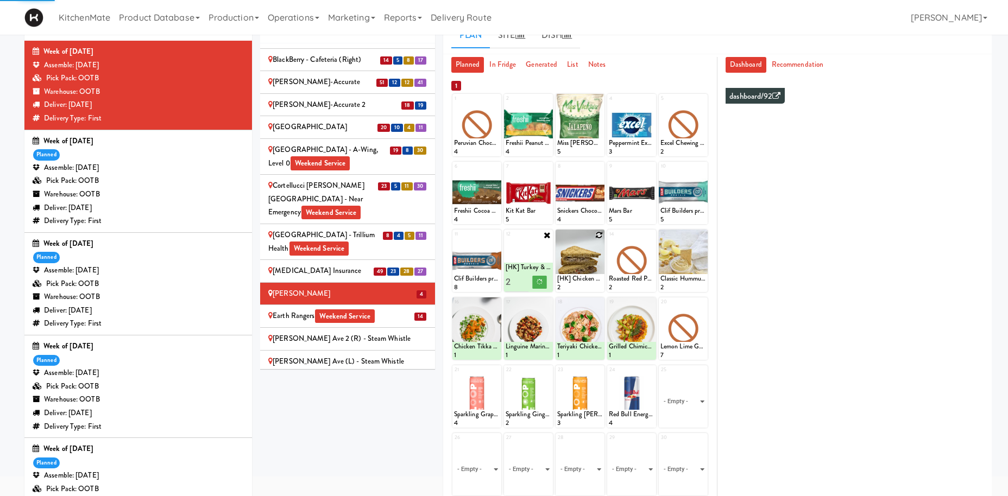
click at [597, 235] on icon at bounding box center [599, 235] width 8 height 8
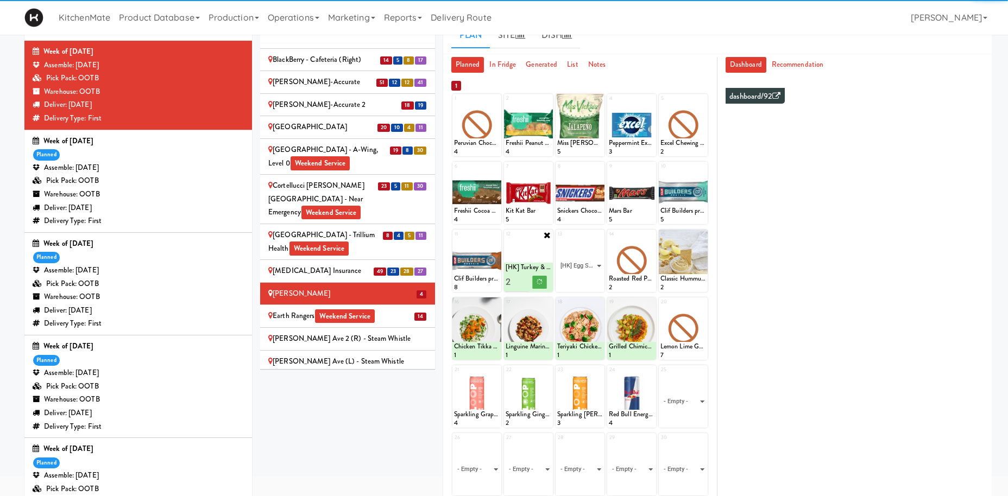
click option "[HK] Egg Salad on Multigrain" at bounding box center [0, 0] width 0 height 0
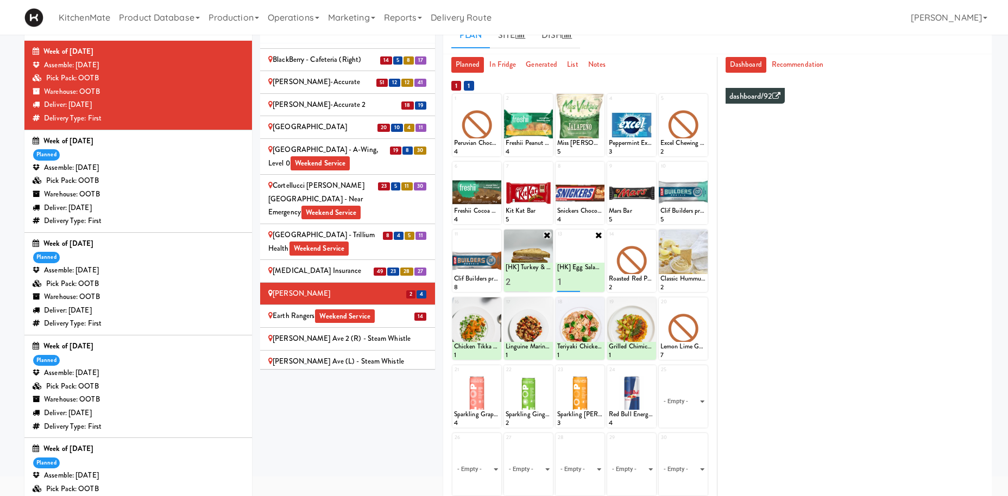
type input "2"
click at [574, 281] on input "2" at bounding box center [568, 282] width 23 height 20
click at [588, 284] on button at bounding box center [591, 282] width 14 height 13
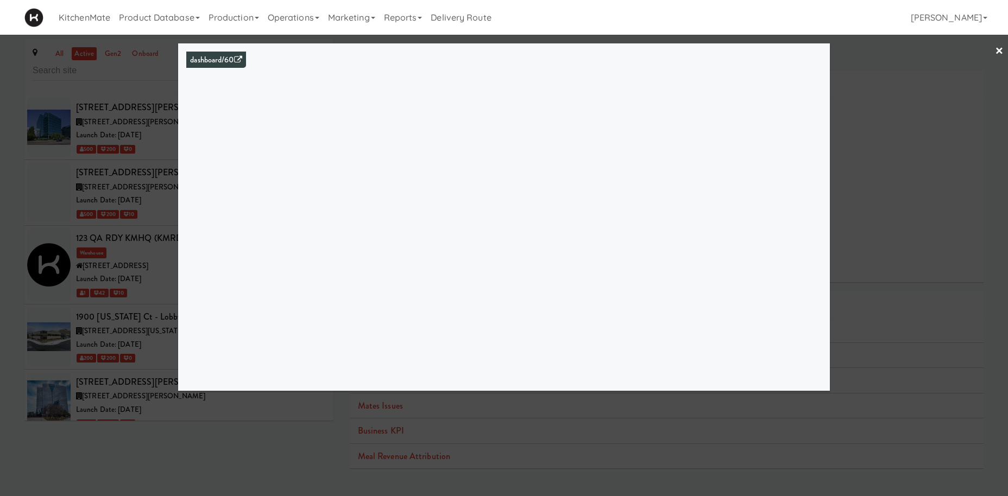
scroll to position [1248, 0]
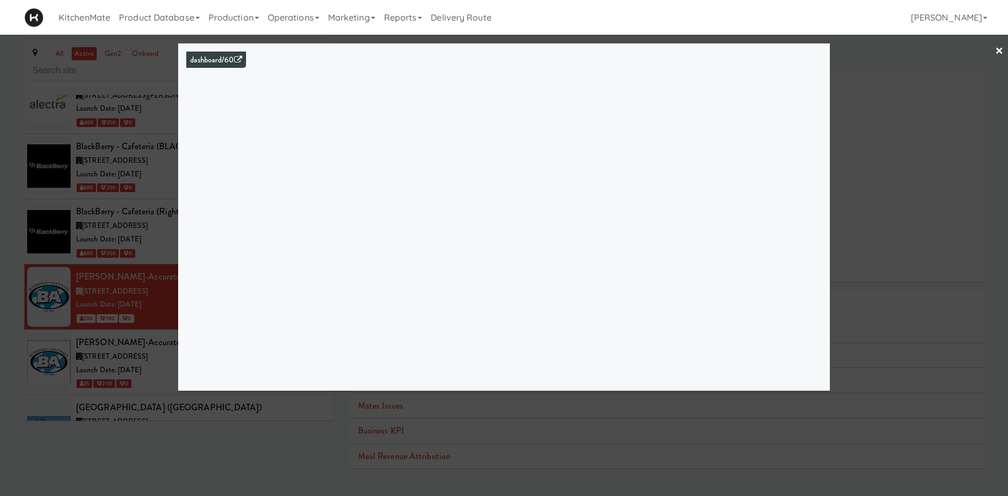
click at [55, 287] on div at bounding box center [504, 248] width 1008 height 496
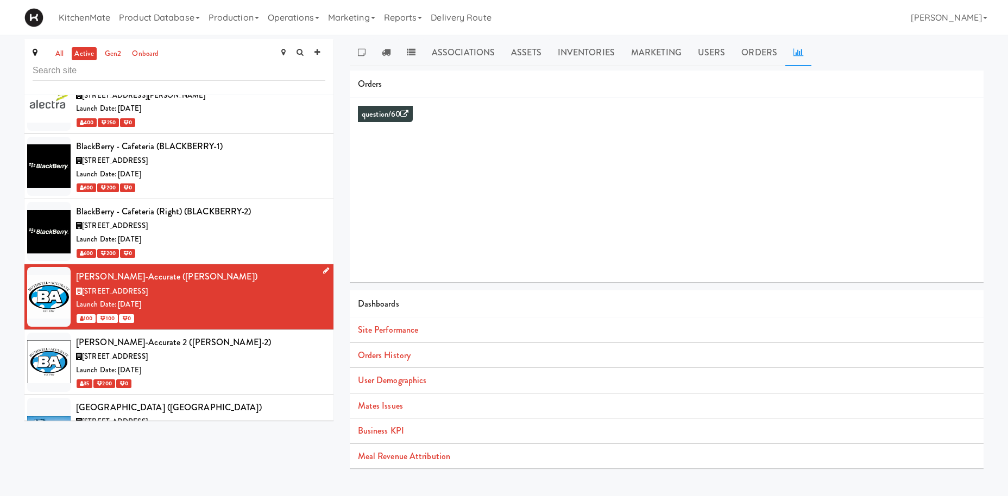
click at [148, 286] on span "[STREET_ADDRESS]" at bounding box center [115, 291] width 66 height 10
click at [388, 359] on link "Orders History" at bounding box center [384, 355] width 53 height 12
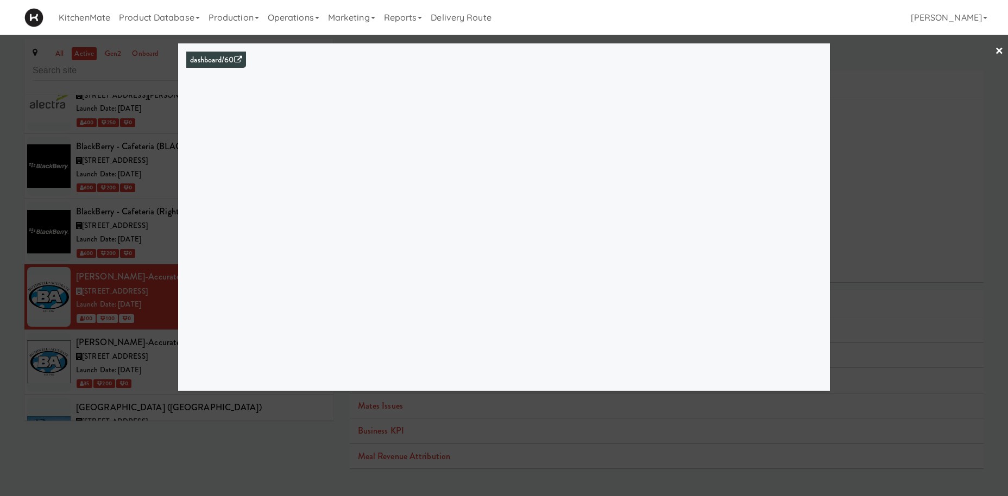
click at [122, 285] on div at bounding box center [504, 248] width 1008 height 496
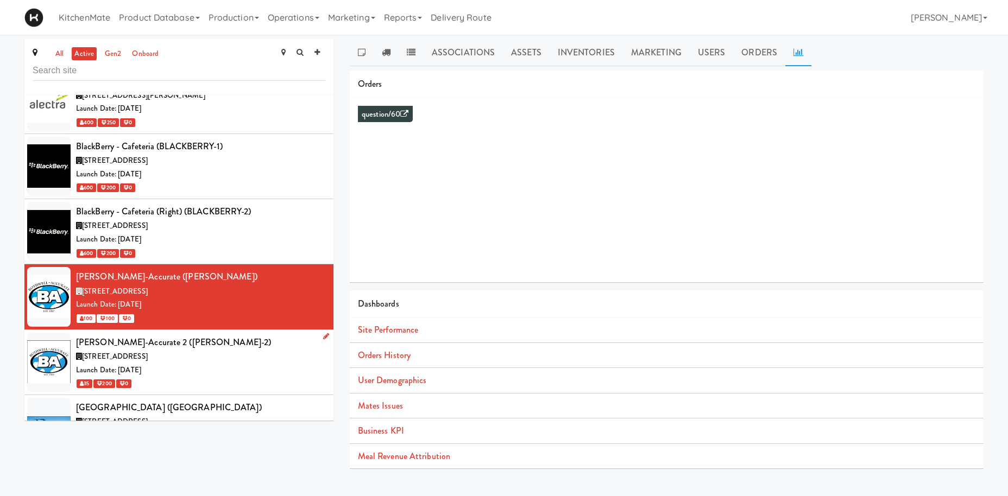
click at [182, 364] on div "Launch Date: [DATE]" at bounding box center [200, 371] width 249 height 14
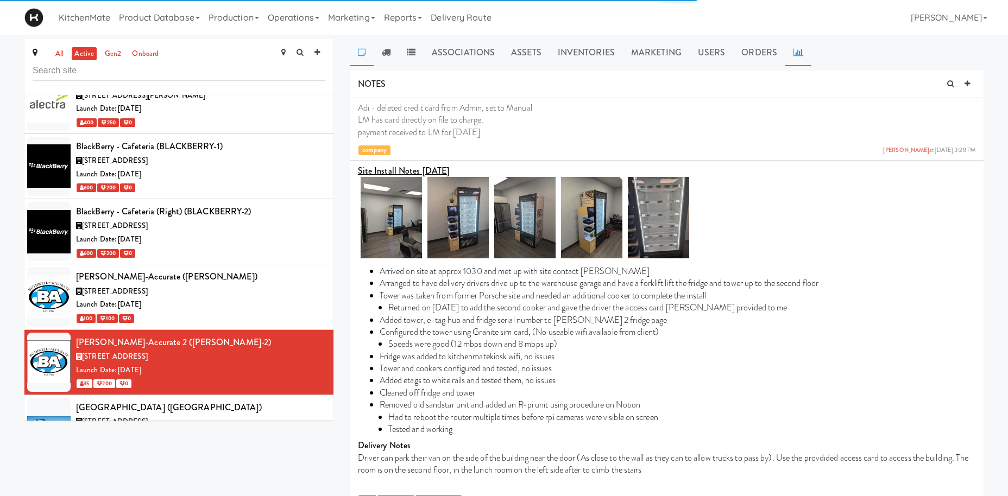
click at [797, 51] on icon at bounding box center [799, 52] width 10 height 9
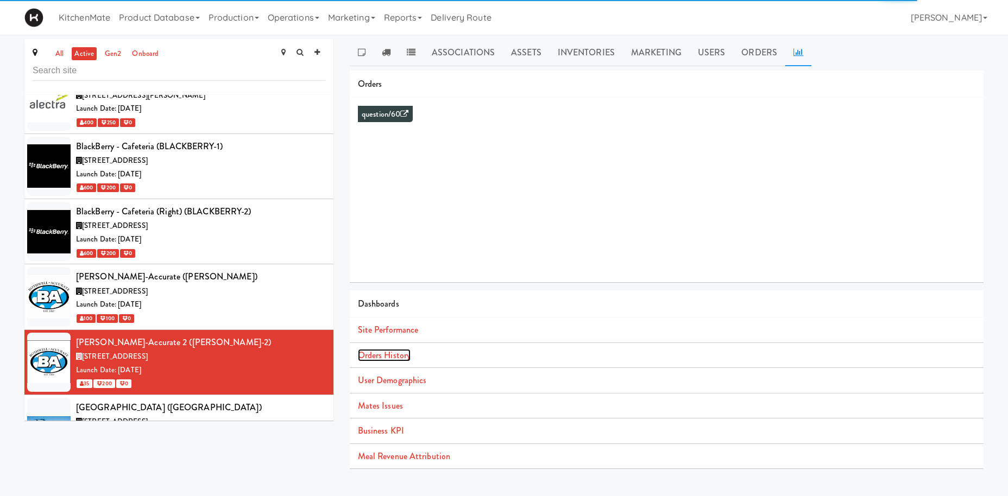
click at [381, 358] on link "Orders History" at bounding box center [384, 355] width 53 height 12
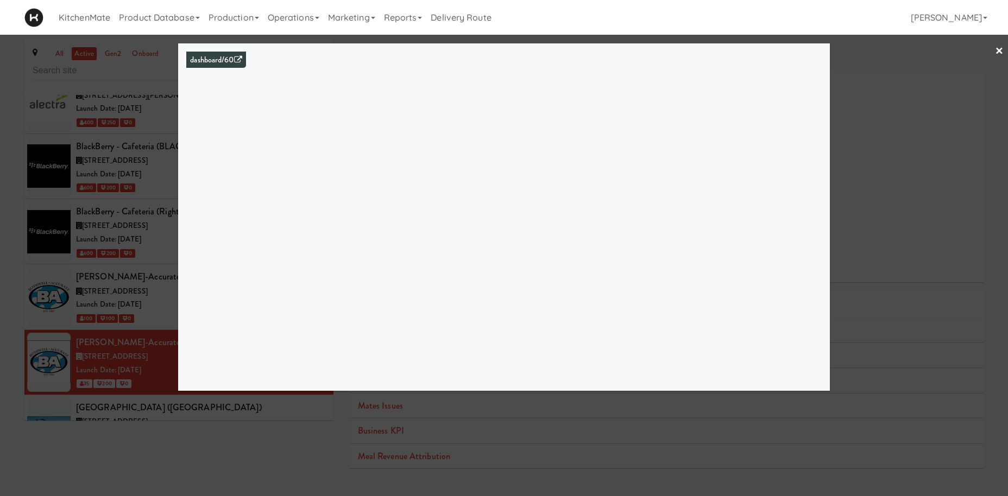
click at [68, 326] on div at bounding box center [504, 248] width 1008 height 496
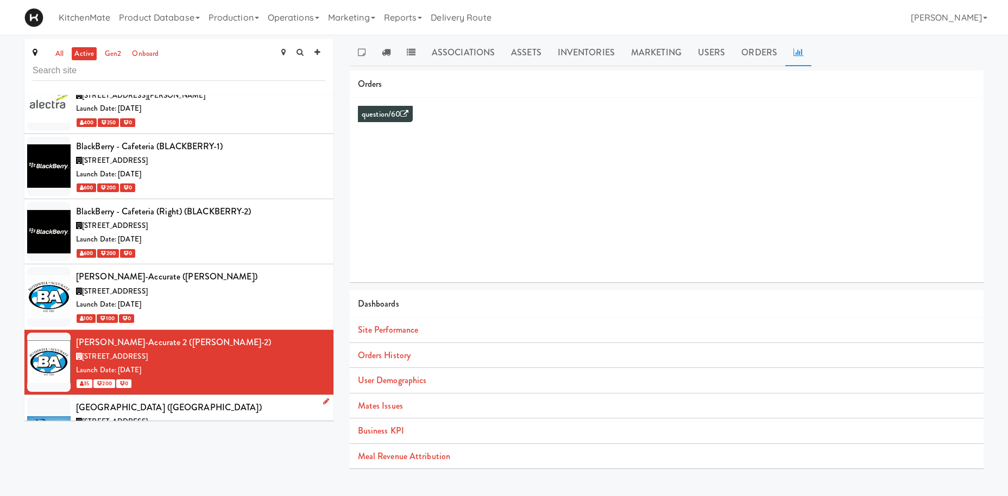
click at [174, 400] on div "[GEOGRAPHIC_DATA] ([GEOGRAPHIC_DATA])" at bounding box center [200, 408] width 249 height 16
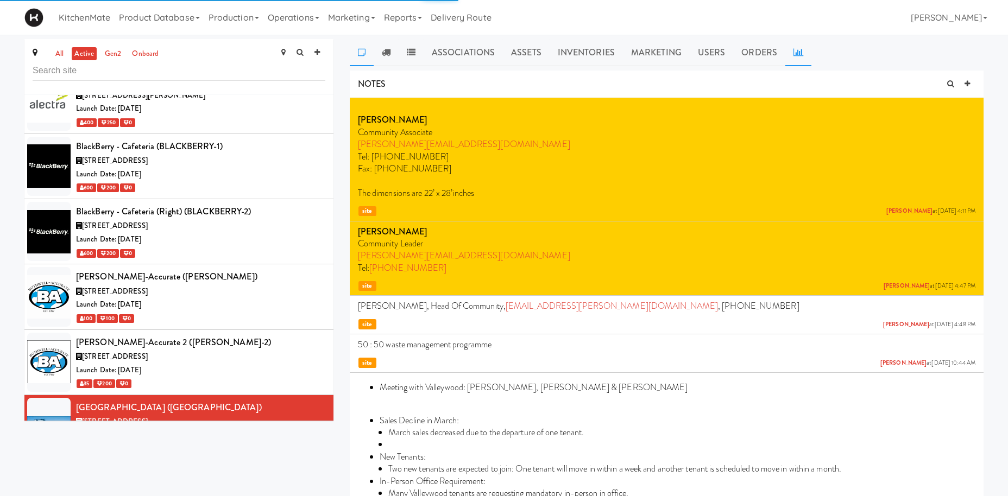
click at [795, 49] on icon at bounding box center [799, 52] width 10 height 9
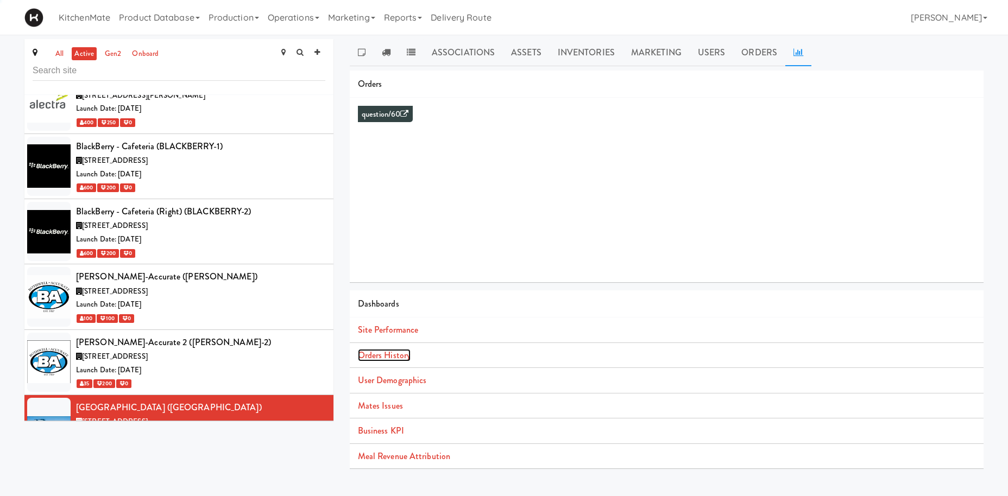
click at [400, 357] on link "Orders History" at bounding box center [384, 355] width 53 height 12
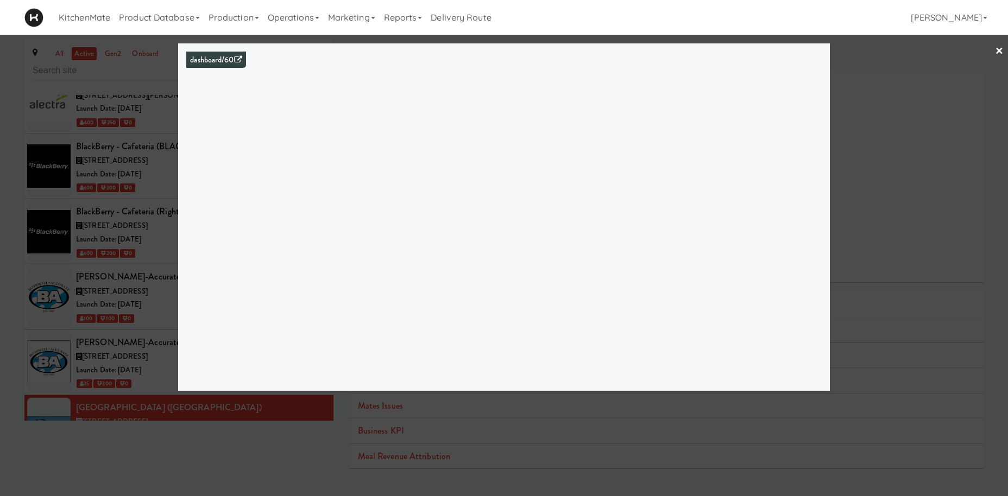
click at [62, 228] on div at bounding box center [504, 248] width 1008 height 496
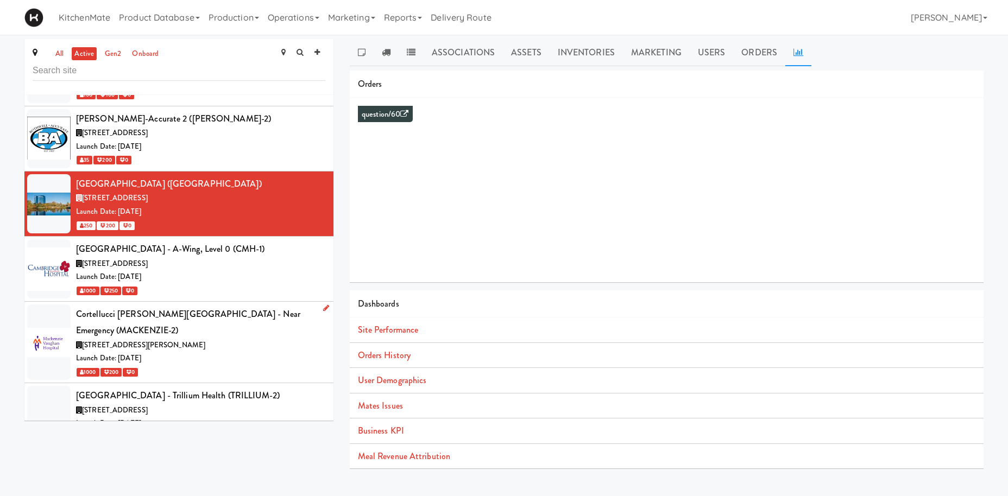
scroll to position [1473, 0]
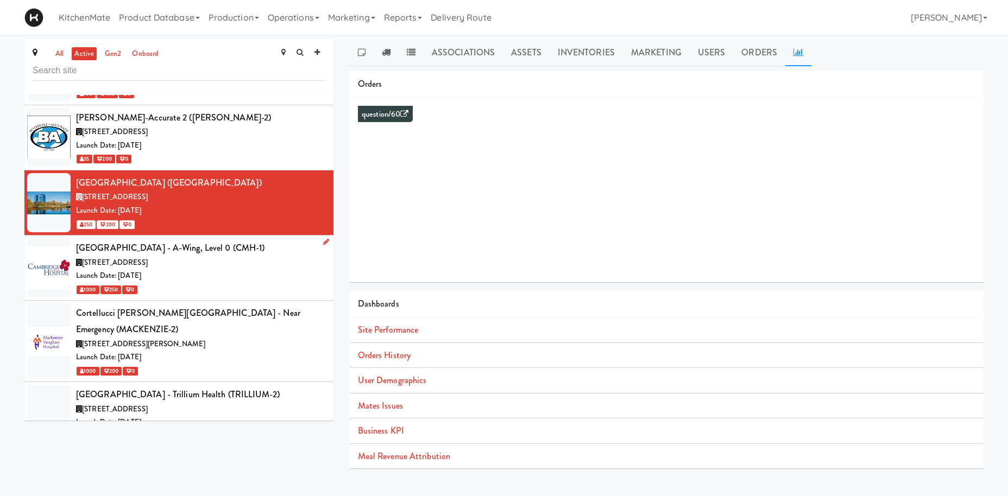
click at [218, 256] on div "[STREET_ADDRESS]" at bounding box center [200, 263] width 249 height 14
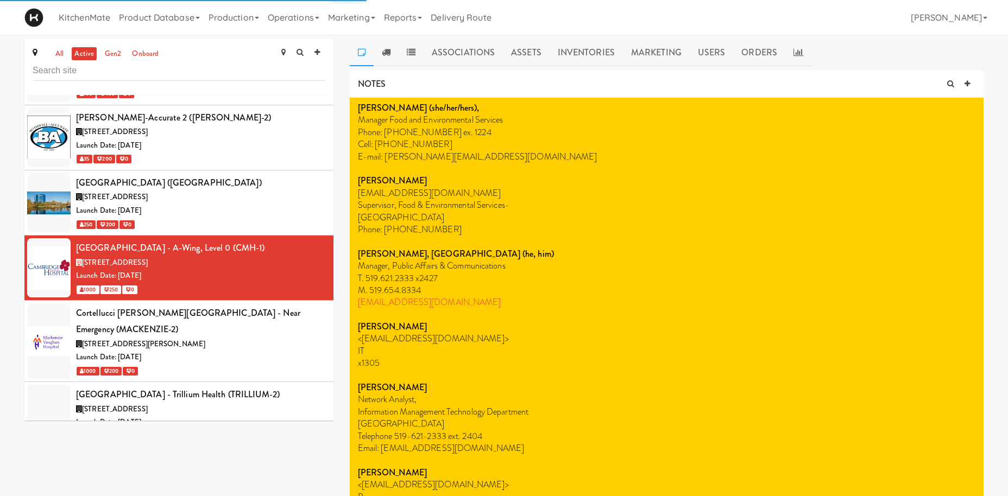
drag, startPoint x: 393, startPoint y: 52, endPoint x: 605, endPoint y: 105, distance: 217.8
click at [393, 53] on link at bounding box center [386, 52] width 25 height 27
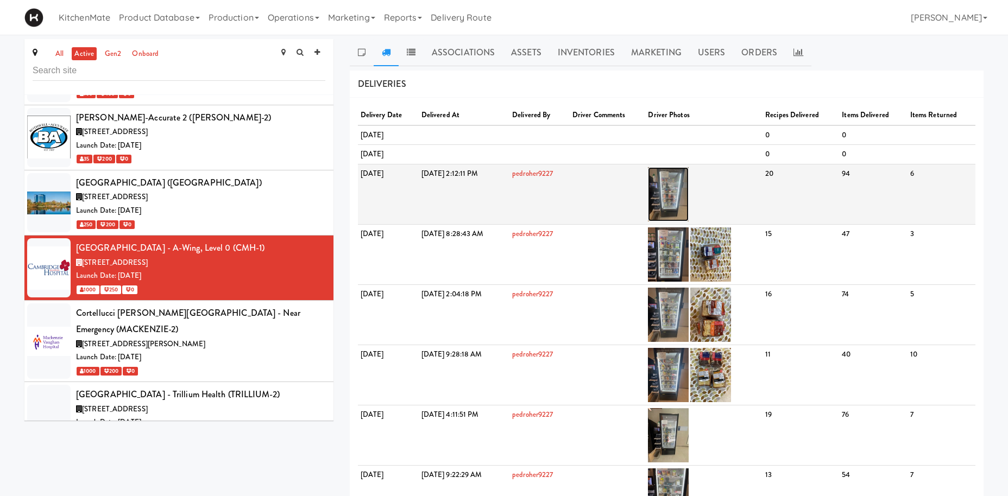
click at [689, 181] on img at bounding box center [668, 194] width 41 height 54
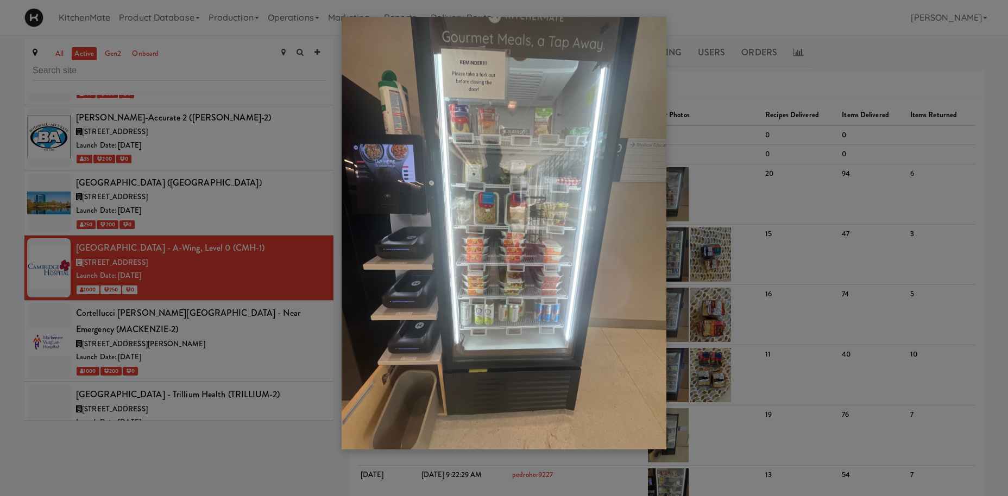
drag, startPoint x: 235, startPoint y: 361, endPoint x: 242, endPoint y: 338, distance: 23.4
click at [236, 359] on div at bounding box center [504, 248] width 1008 height 496
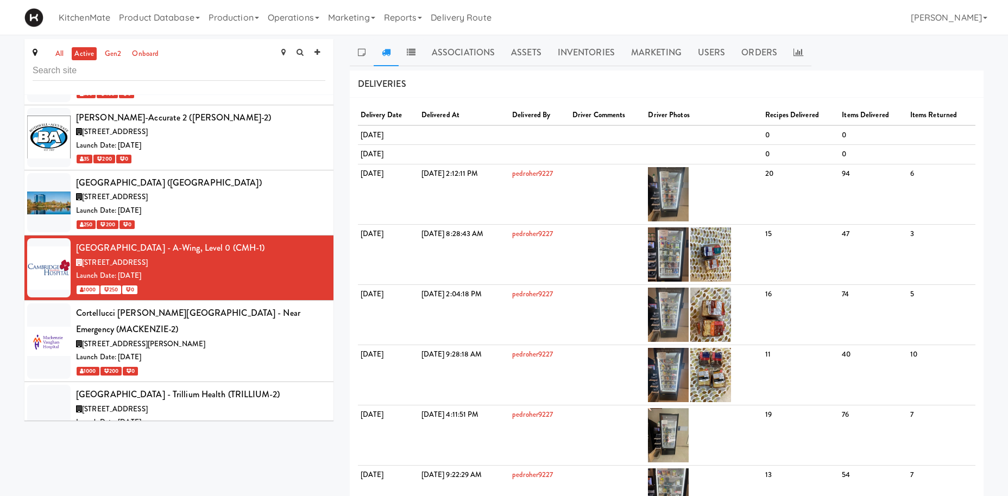
click at [266, 351] on div "Launch Date: [DATE]" at bounding box center [200, 358] width 249 height 14
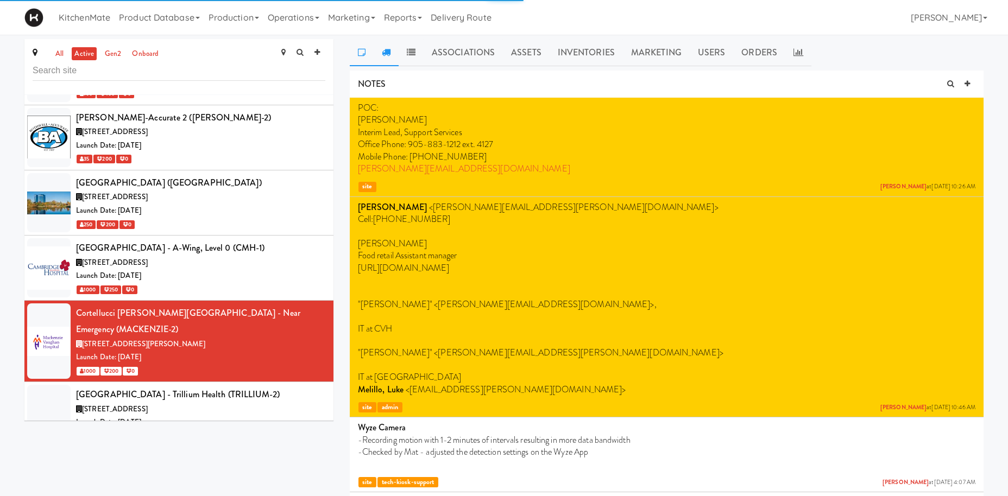
click at [386, 49] on icon at bounding box center [386, 52] width 9 height 9
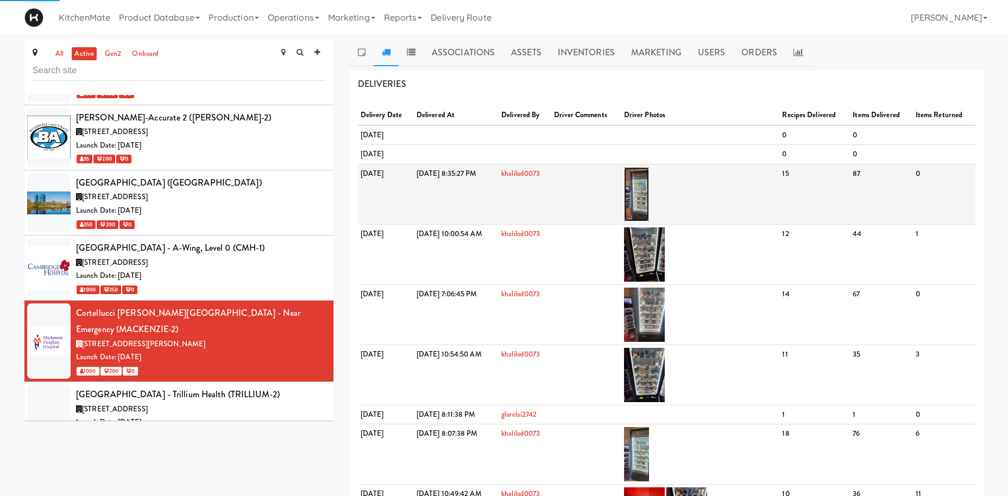
click at [650, 191] on img at bounding box center [637, 194] width 26 height 54
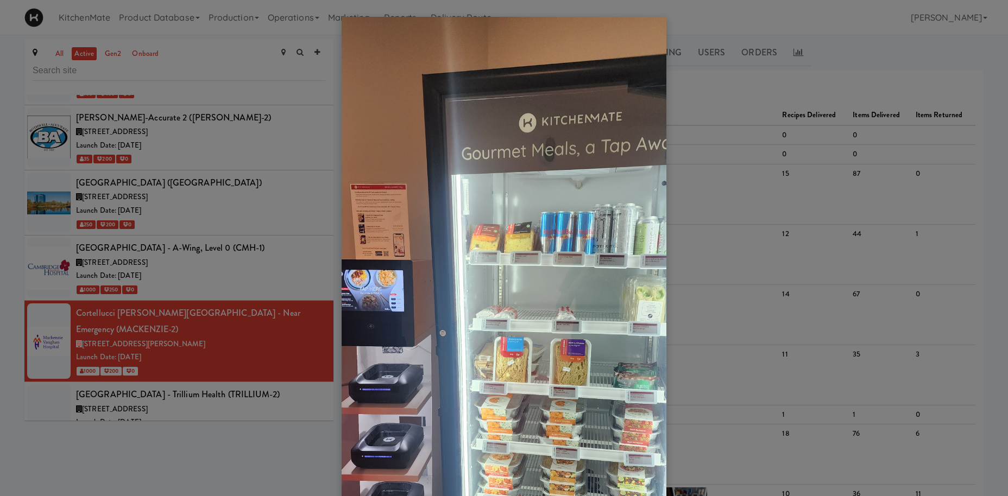
click at [862, 208] on div at bounding box center [504, 248] width 1008 height 496
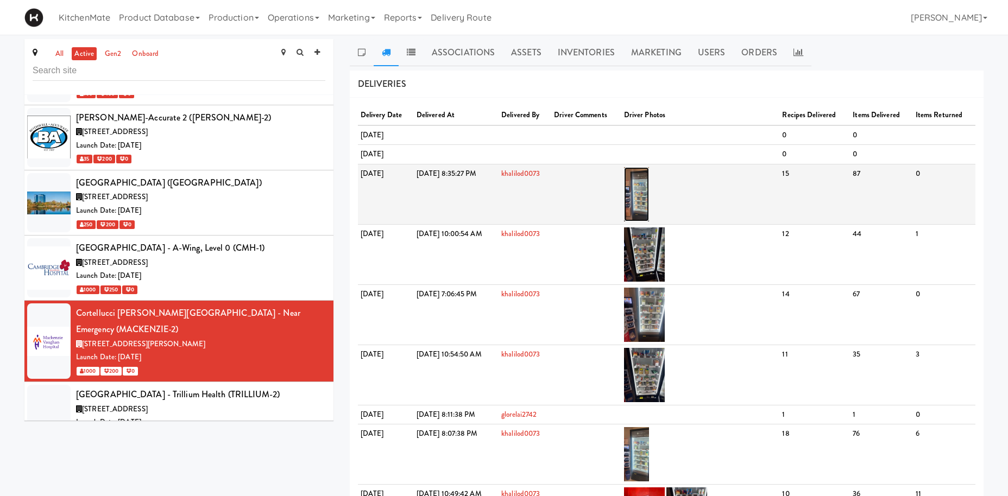
click at [650, 198] on img at bounding box center [637, 194] width 26 height 54
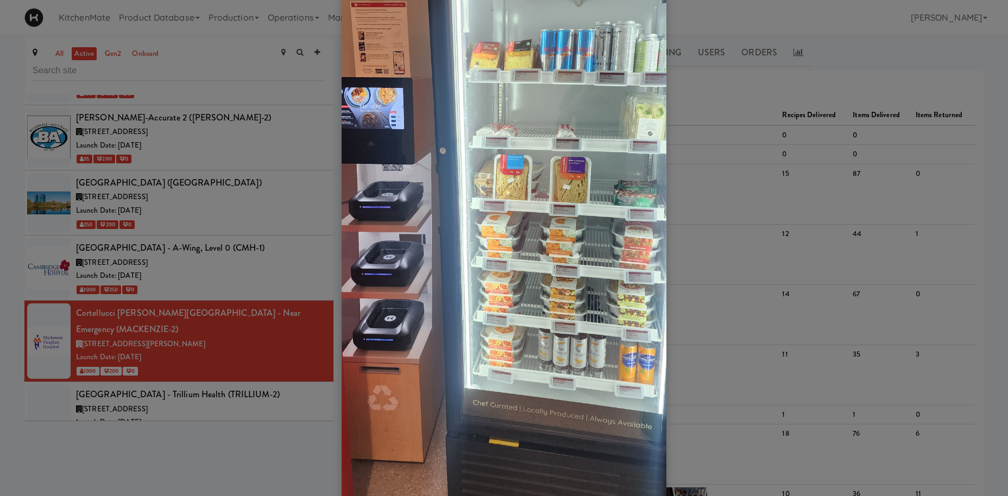
scroll to position [158, 0]
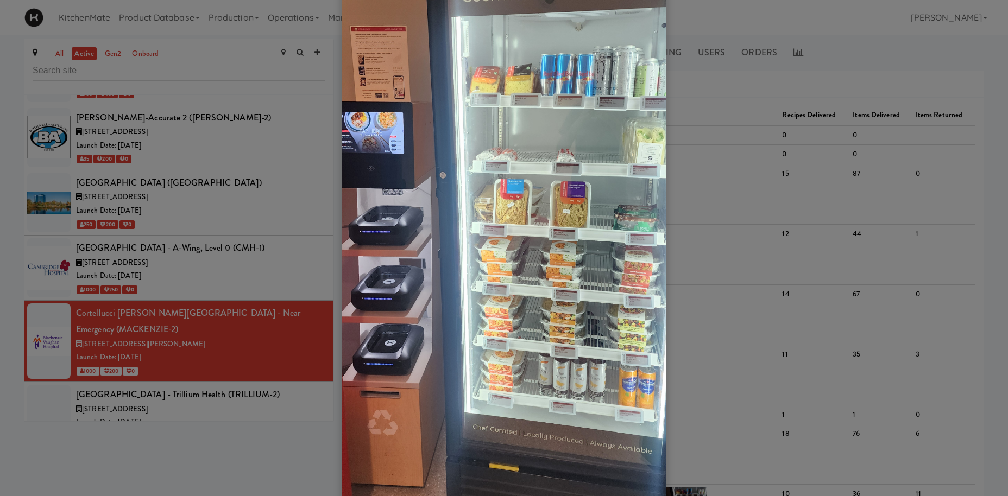
click at [190, 232] on div at bounding box center [504, 248] width 1008 height 496
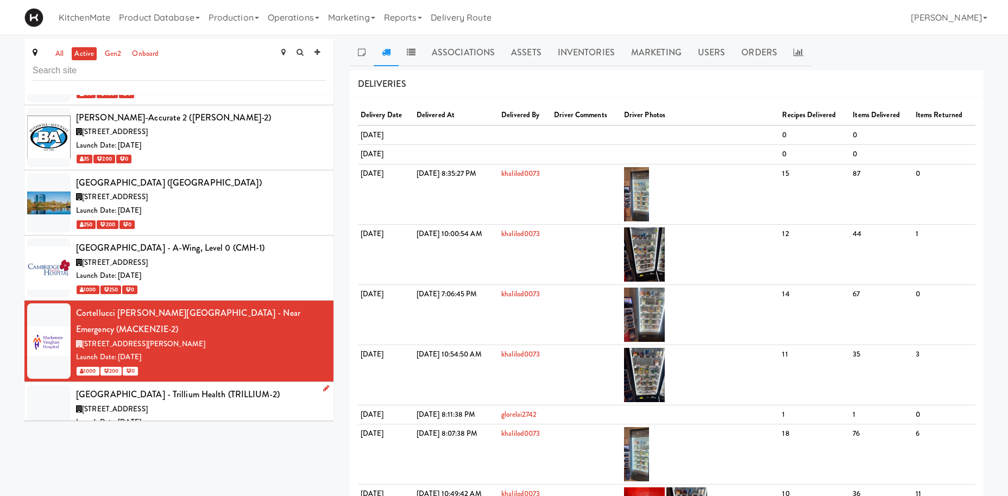
click at [243, 387] on div "Credit Valley Hospital - Trillium Health (TRILLIUM-2)" at bounding box center [200, 395] width 249 height 16
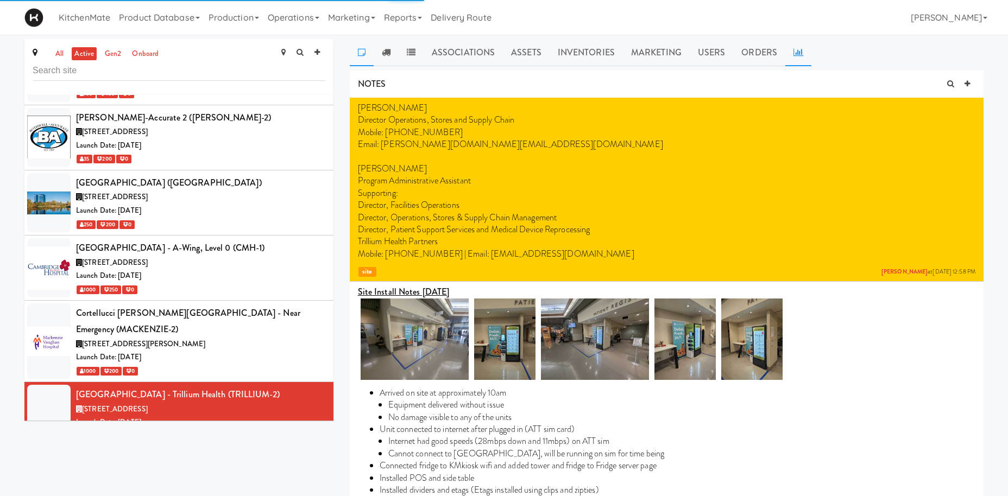
click at [800, 41] on link at bounding box center [798, 52] width 26 height 27
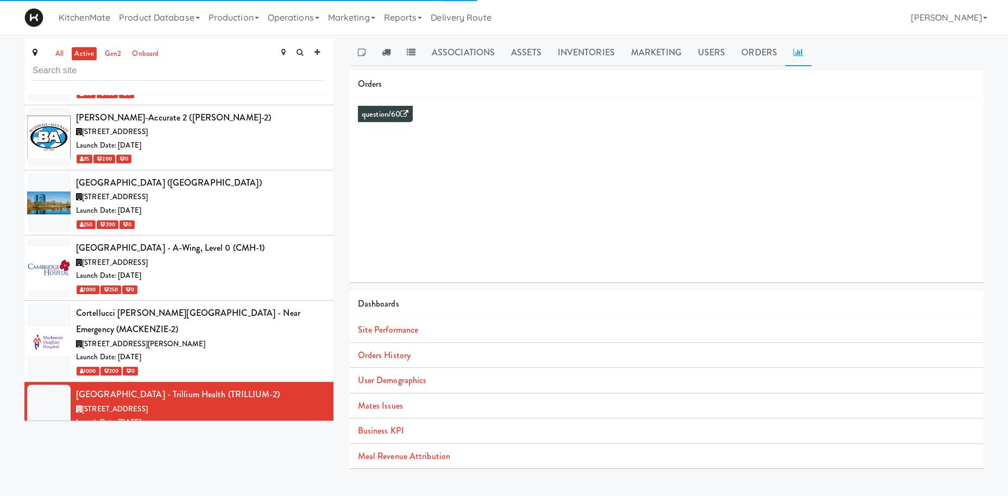
click at [798, 55] on icon at bounding box center [799, 52] width 10 height 9
click at [378, 356] on link "Orders History" at bounding box center [384, 355] width 53 height 12
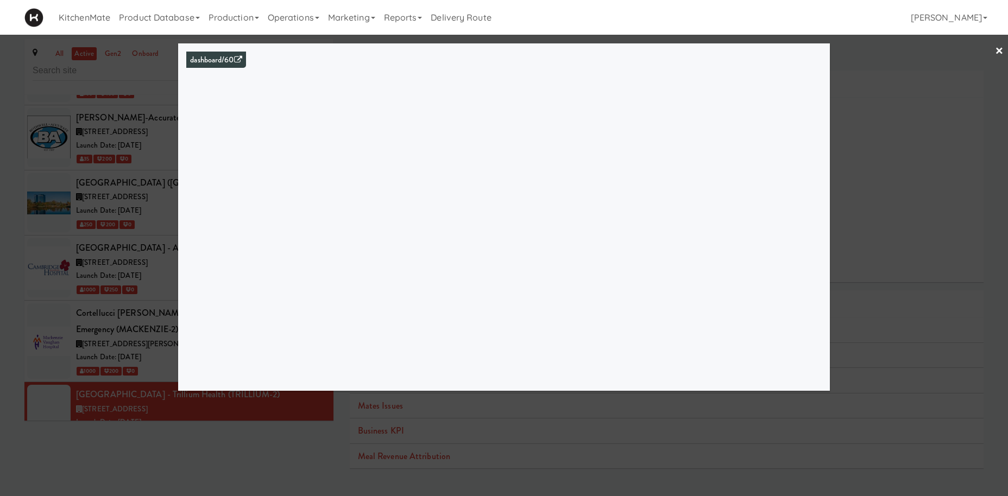
click at [147, 166] on div at bounding box center [504, 248] width 1008 height 496
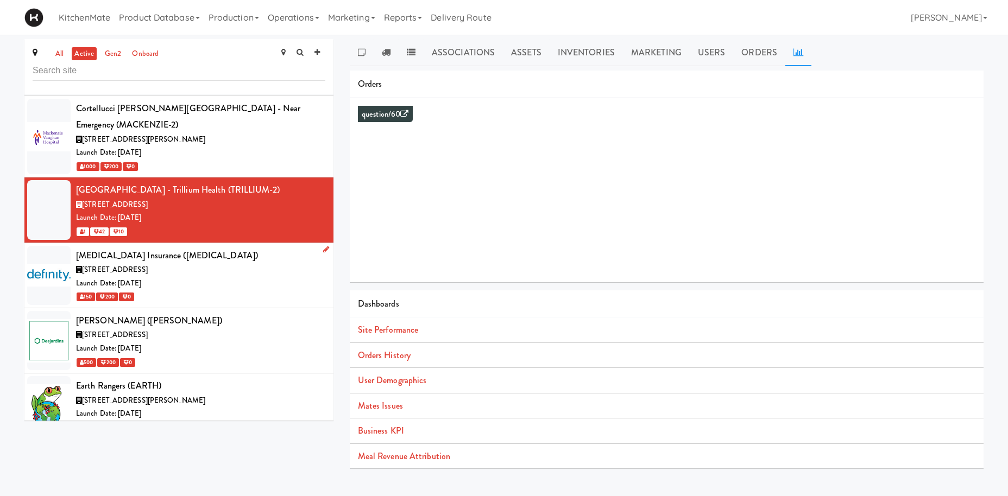
scroll to position [1698, 0]
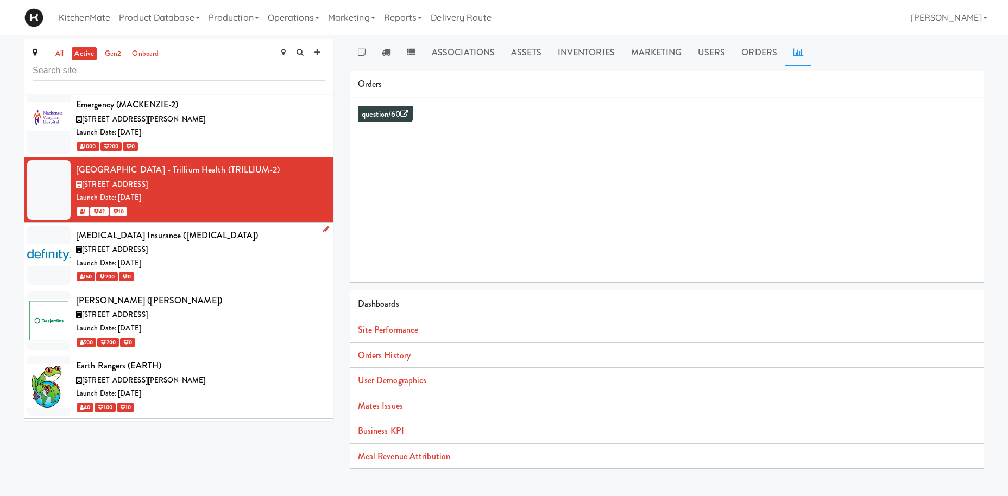
click at [212, 257] on div "Launch Date: Jan 15, 2024" at bounding box center [200, 264] width 249 height 14
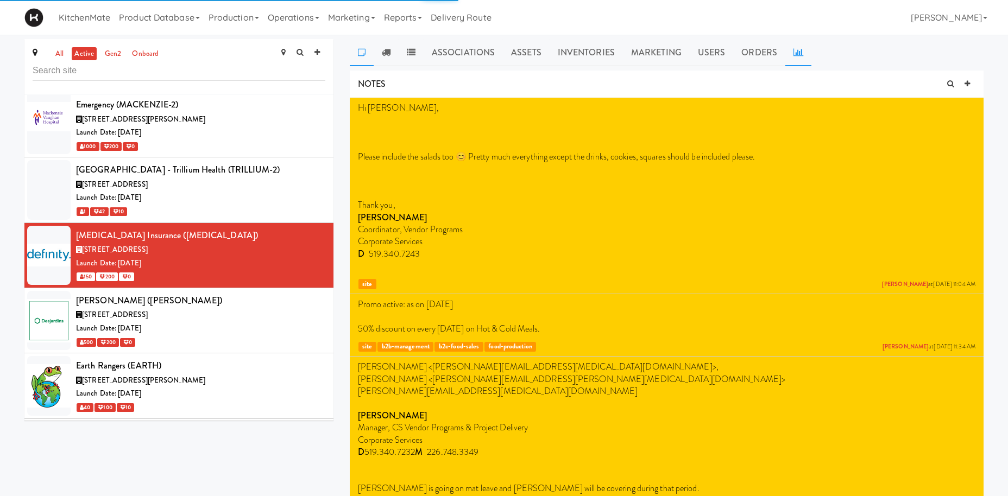
click at [797, 47] on link at bounding box center [798, 52] width 26 height 27
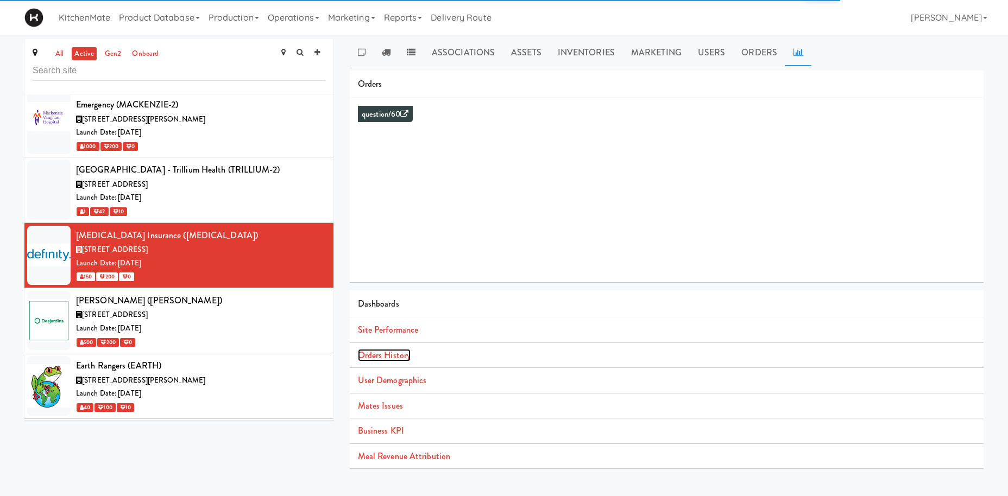
click at [392, 359] on link "Orders History" at bounding box center [384, 355] width 53 height 12
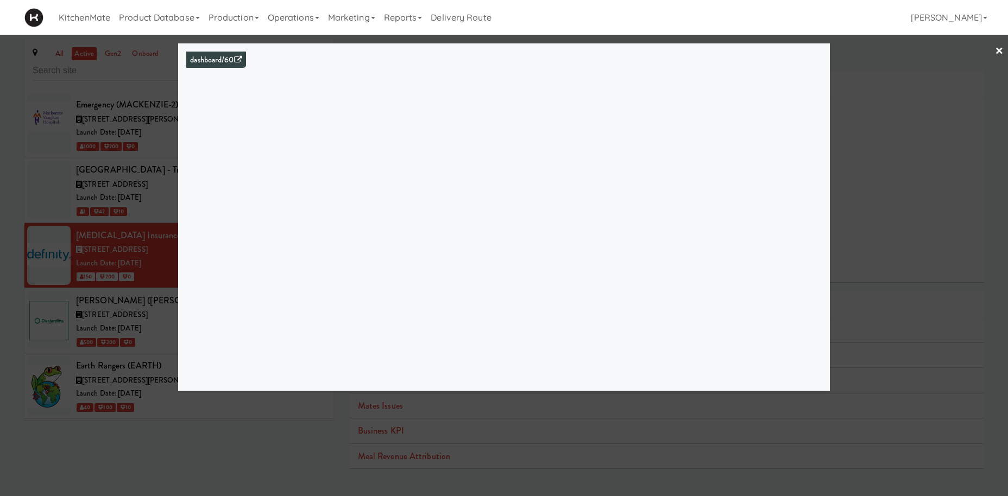
click at [112, 235] on div at bounding box center [504, 248] width 1008 height 496
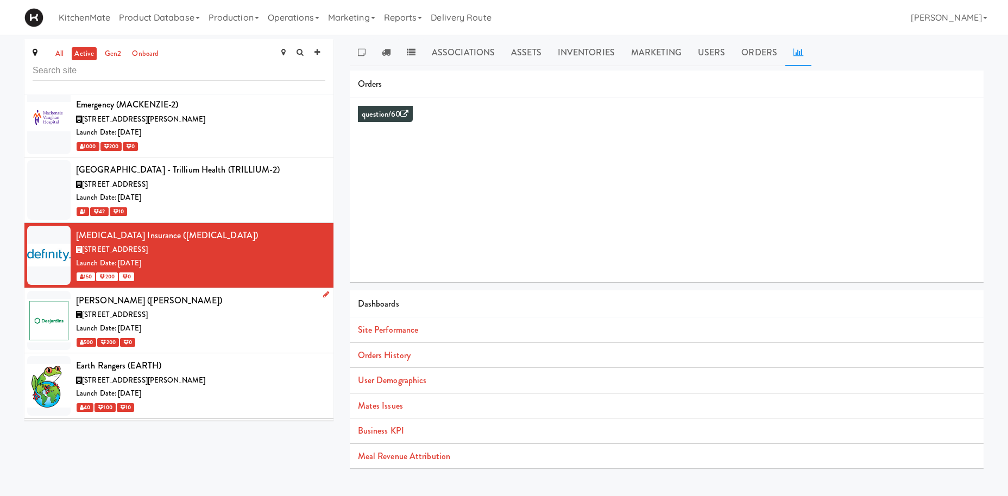
click at [203, 293] on div "Desjardins (DESJARDINS)" at bounding box center [200, 301] width 249 height 16
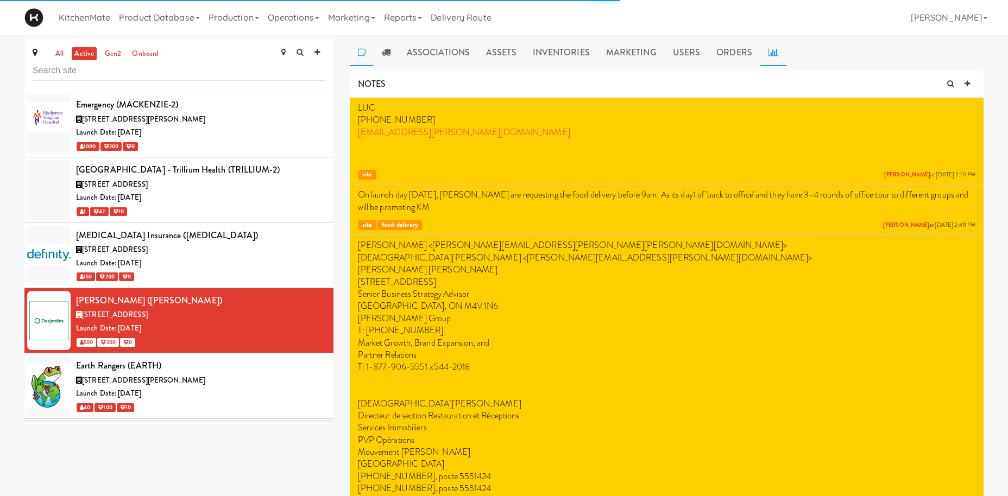
click at [770, 49] on icon at bounding box center [774, 52] width 10 height 9
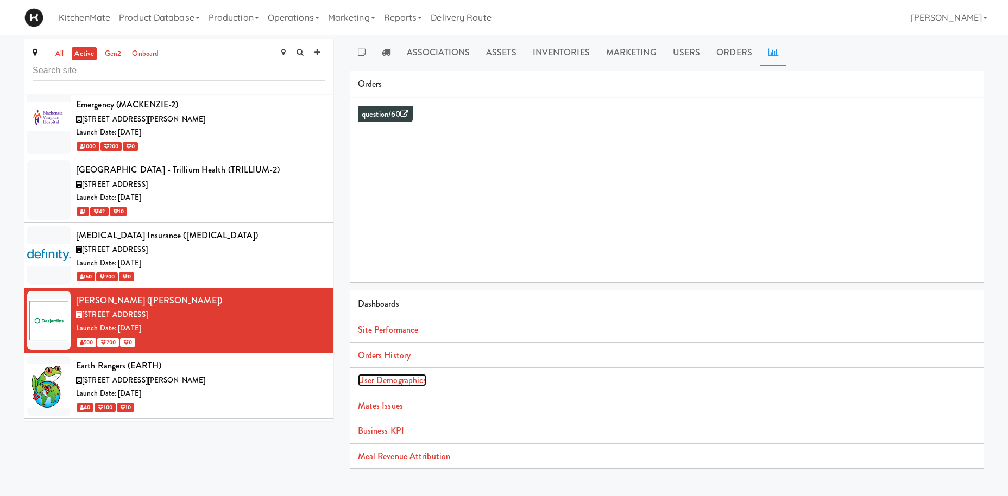
click at [393, 378] on link "User Demographics" at bounding box center [392, 380] width 69 height 12
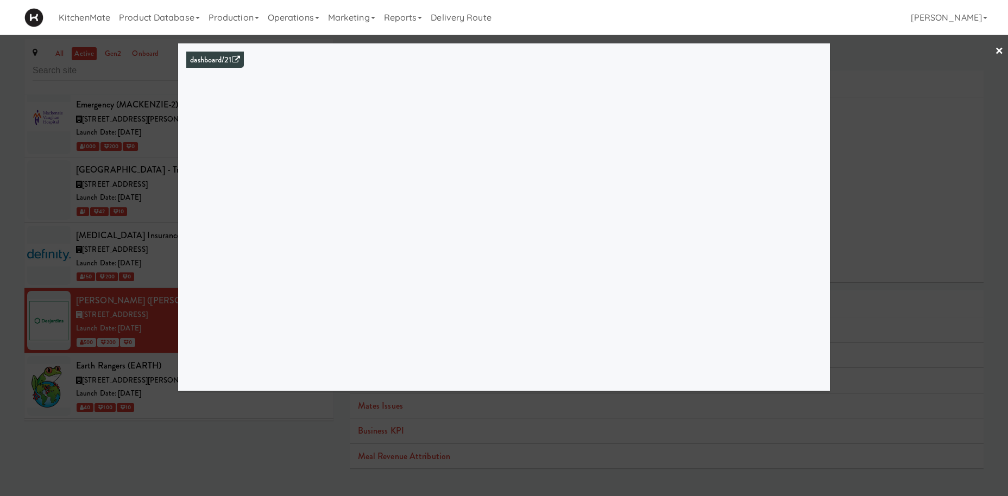
click at [927, 162] on div at bounding box center [504, 248] width 1008 height 496
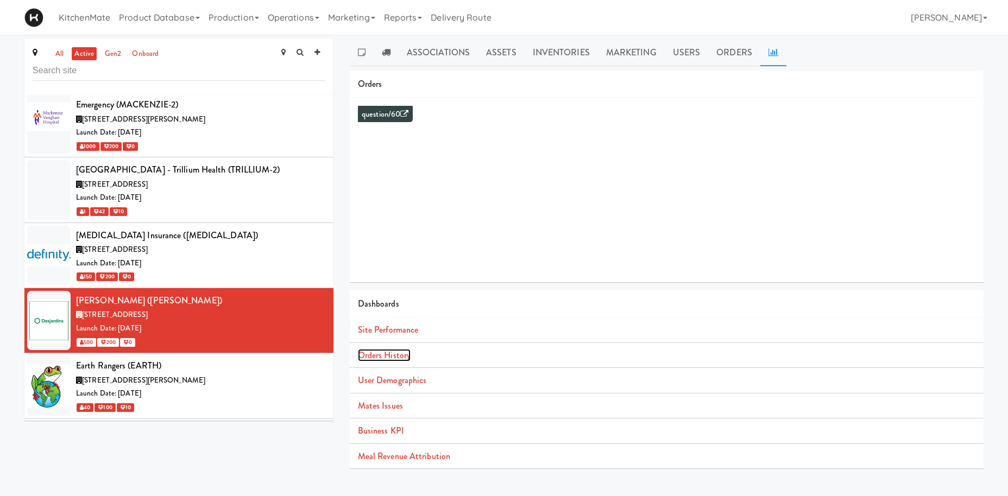
click at [368, 357] on link "Orders History" at bounding box center [384, 355] width 53 height 12
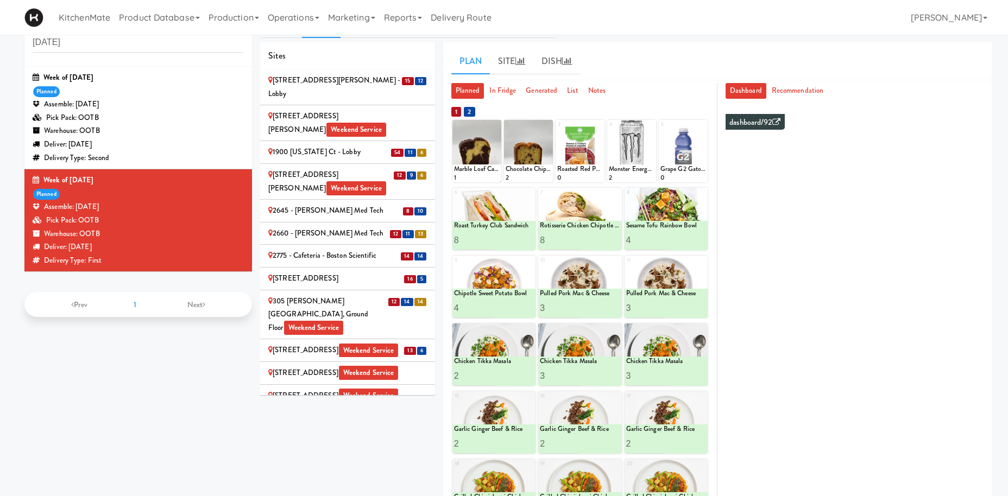
scroll to position [336, 0]
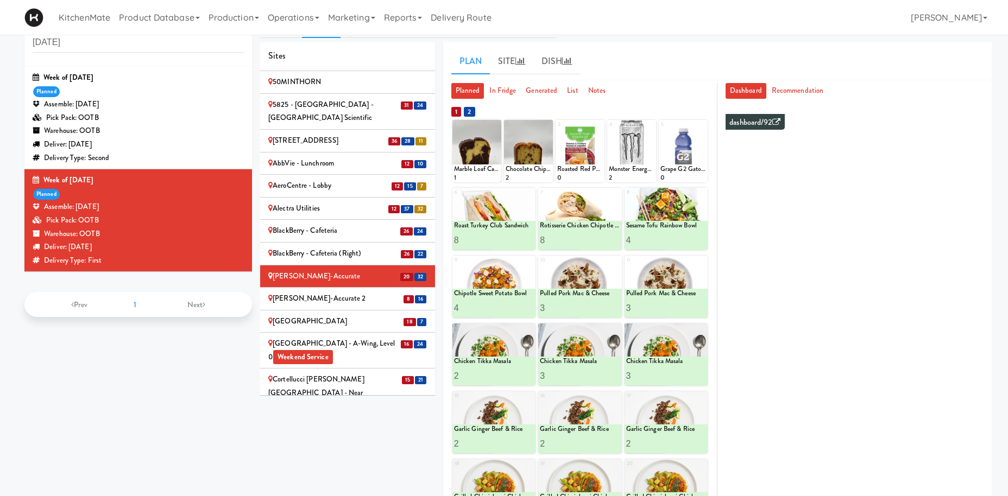
click at [316, 292] on div "[PERSON_NAME]-Accurate 2" at bounding box center [347, 299] width 159 height 14
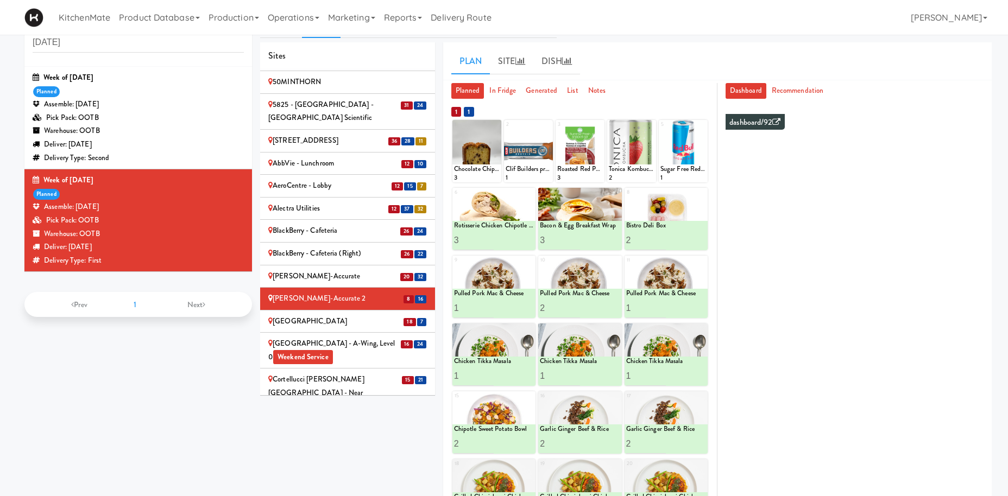
click at [301, 315] on div "[GEOGRAPHIC_DATA]" at bounding box center [347, 322] width 159 height 14
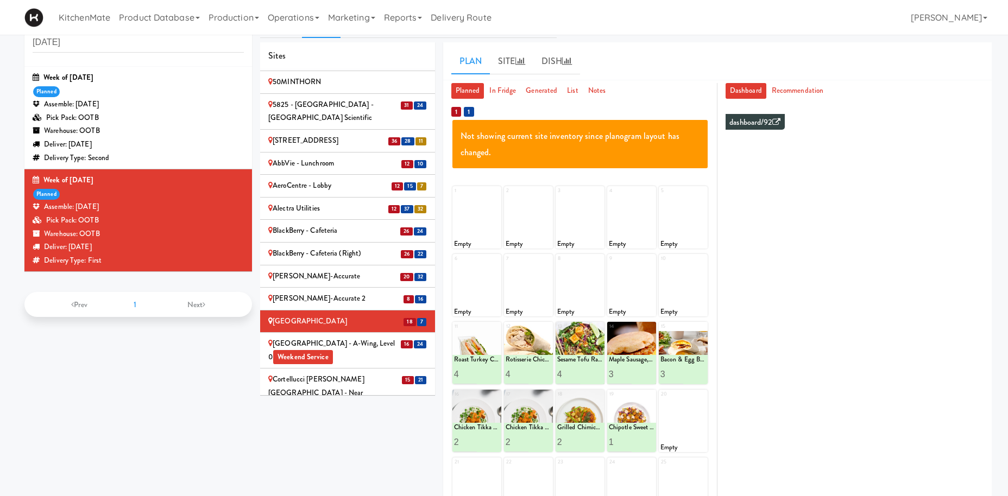
click at [329, 337] on div "[GEOGRAPHIC_DATA] - A-Wing, Level 0 Weekend Service" at bounding box center [347, 350] width 159 height 27
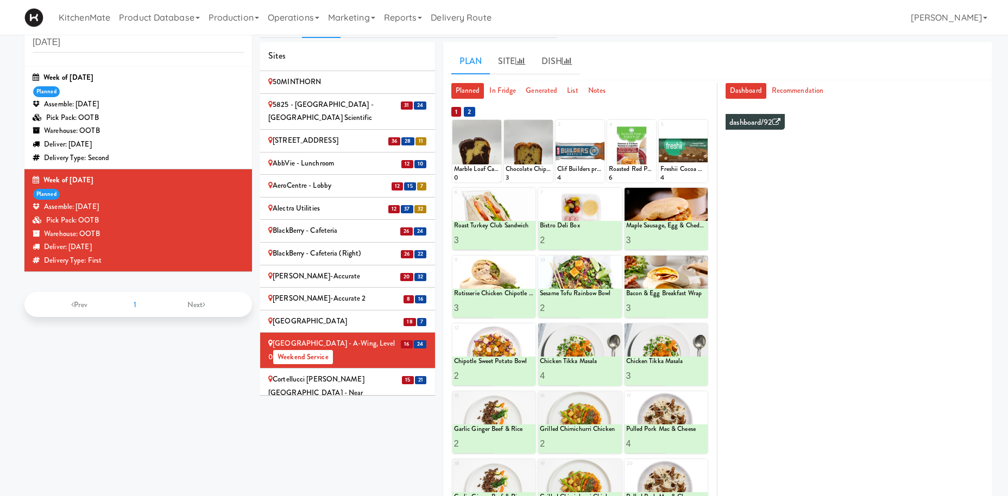
click at [342, 373] on div "Cortellucci [PERSON_NAME][GEOGRAPHIC_DATA] - near Emergency Weekend Service" at bounding box center [347, 393] width 159 height 40
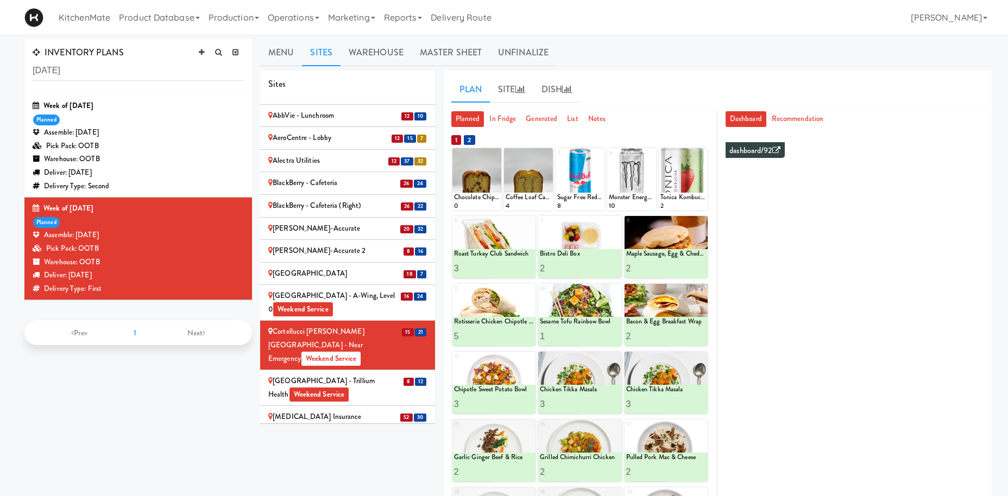
scroll to position [486, 0]
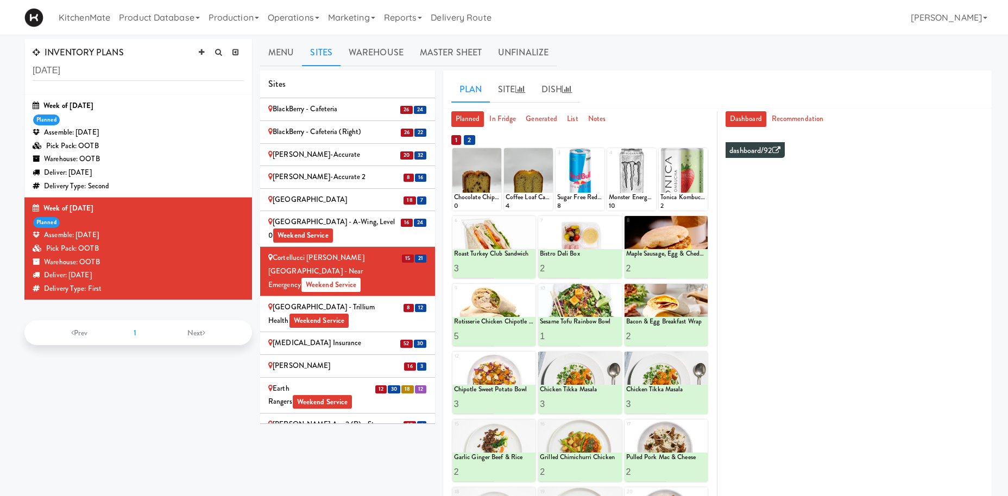
click at [349, 314] on span "Weekend Service" at bounding box center [319, 321] width 60 height 14
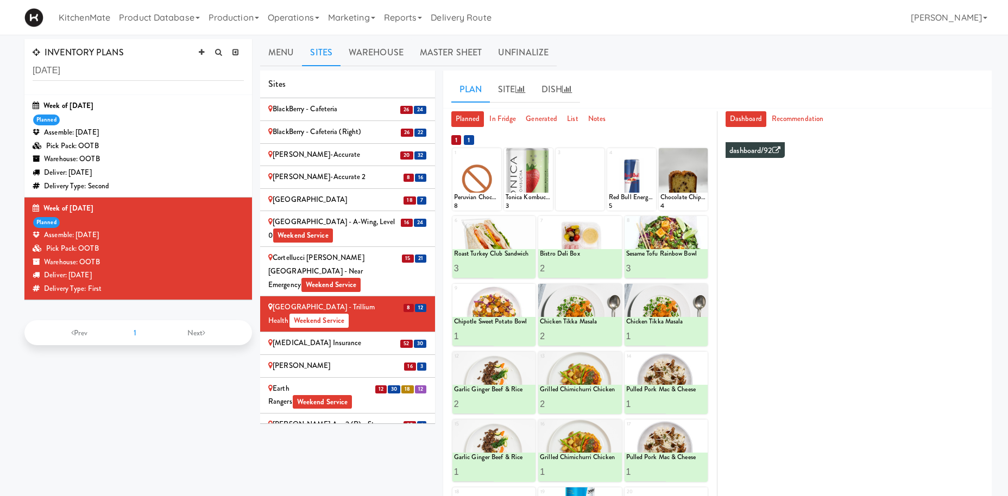
click at [351, 337] on div "[MEDICAL_DATA] Insurance" at bounding box center [347, 344] width 159 height 14
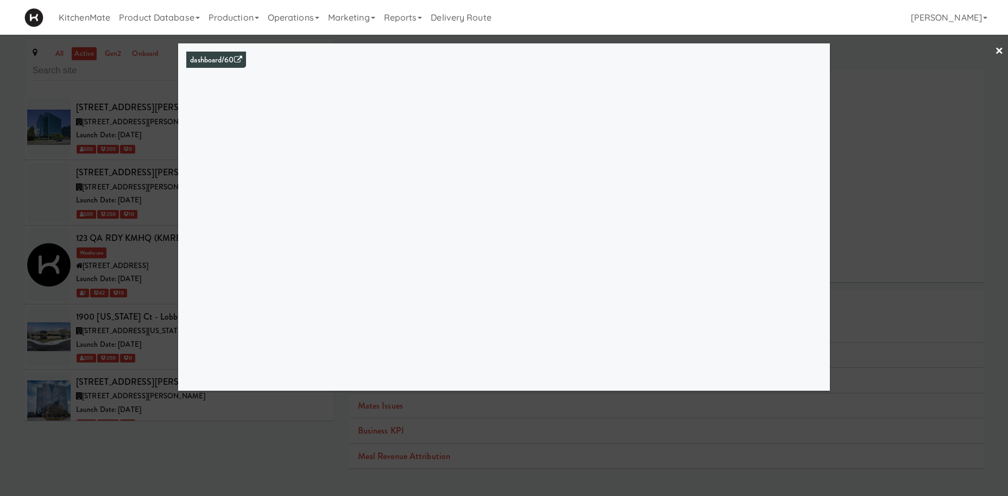
click at [81, 275] on div at bounding box center [504, 248] width 1008 height 496
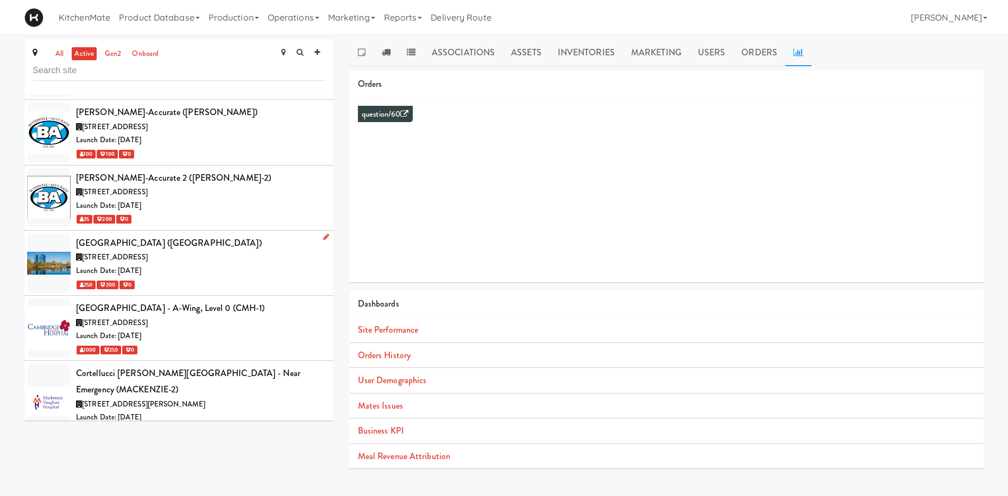
scroll to position [1428, 0]
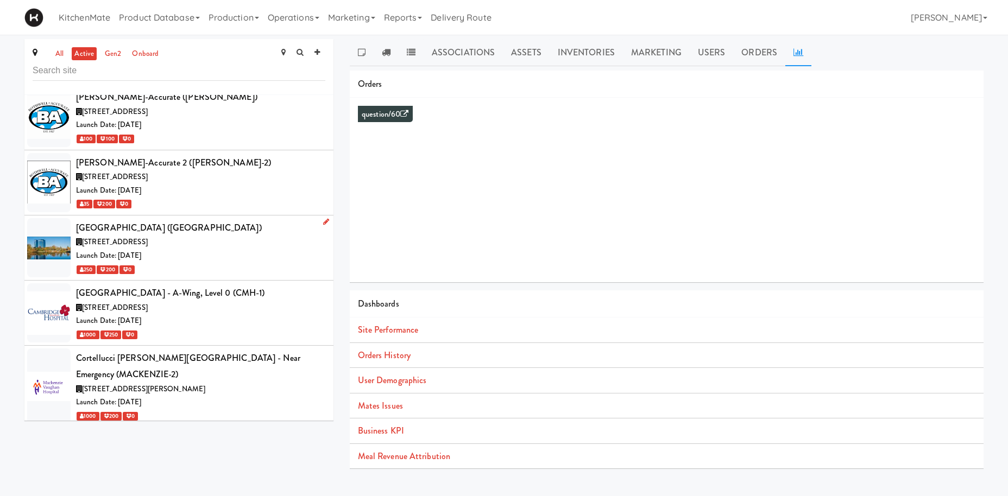
click at [228, 249] on div "Launch Date: [DATE]" at bounding box center [200, 256] width 249 height 14
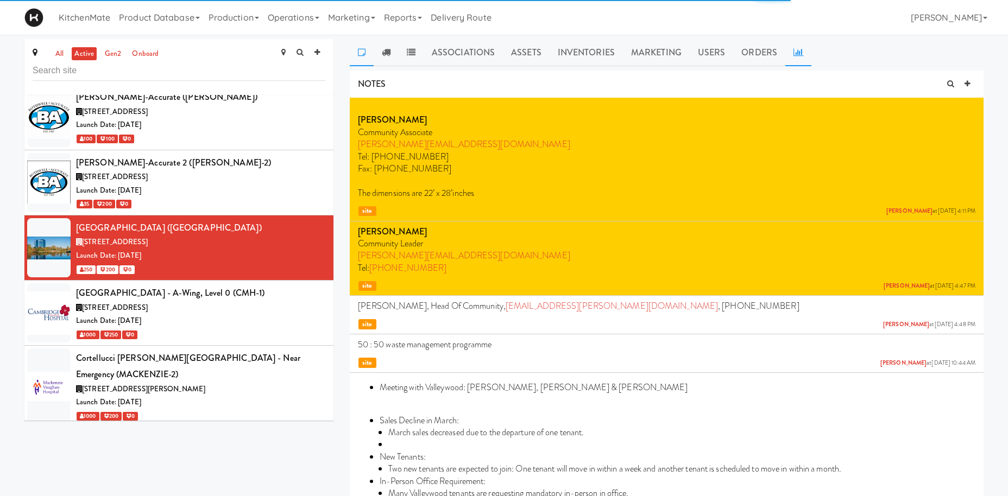
click at [798, 50] on icon at bounding box center [799, 52] width 10 height 9
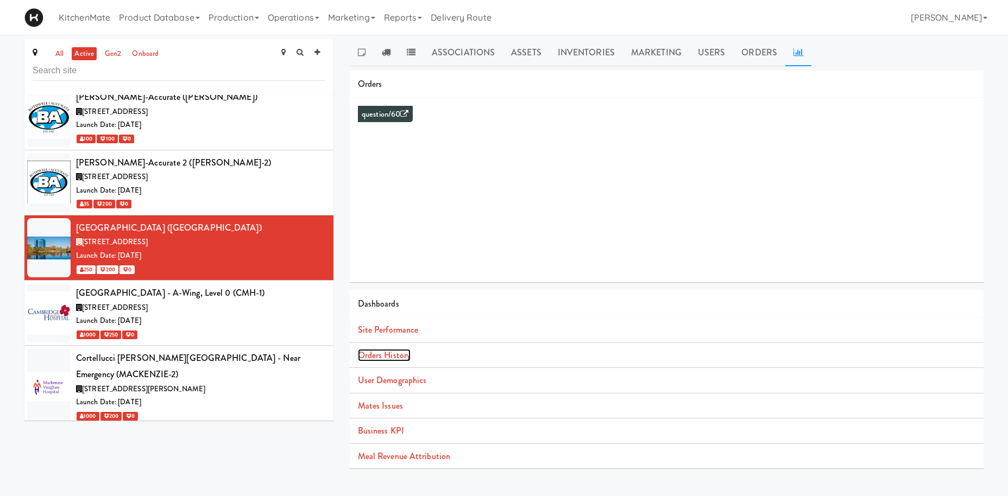
click at [399, 357] on link "Orders History" at bounding box center [384, 355] width 53 height 12
